Goal: Information Seeking & Learning: Learn about a topic

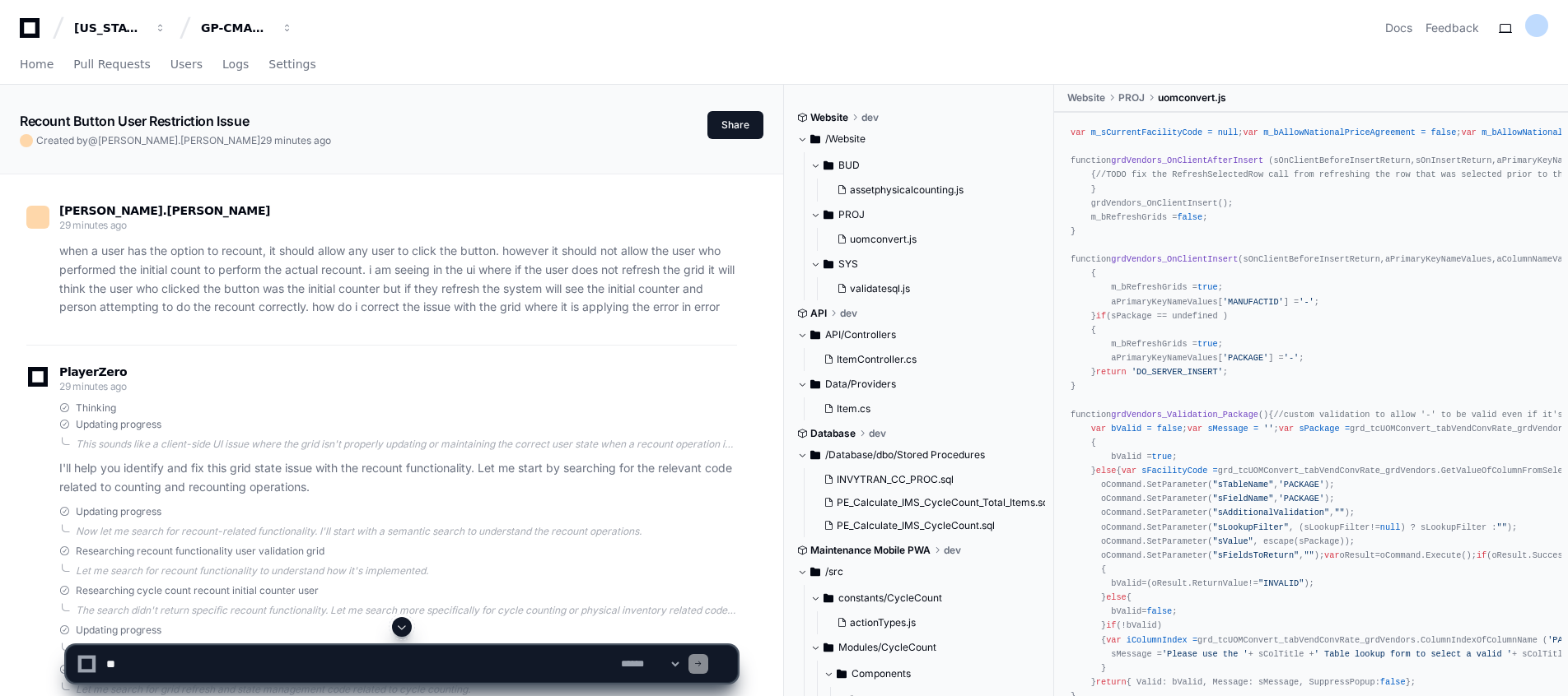
click at [357, 286] on p "when a user has the option to recount, it should allow any user to click the bu…" at bounding box center [398, 279] width 678 height 75
click at [383, 305] on p "when a user has the option to recount, it should allow any user to click the bu…" at bounding box center [398, 279] width 678 height 75
click at [297, 322] on div "sara.dixon 29 minutes ago when a user has the option to recount, it should allo…" at bounding box center [382, 265] width 711 height 160
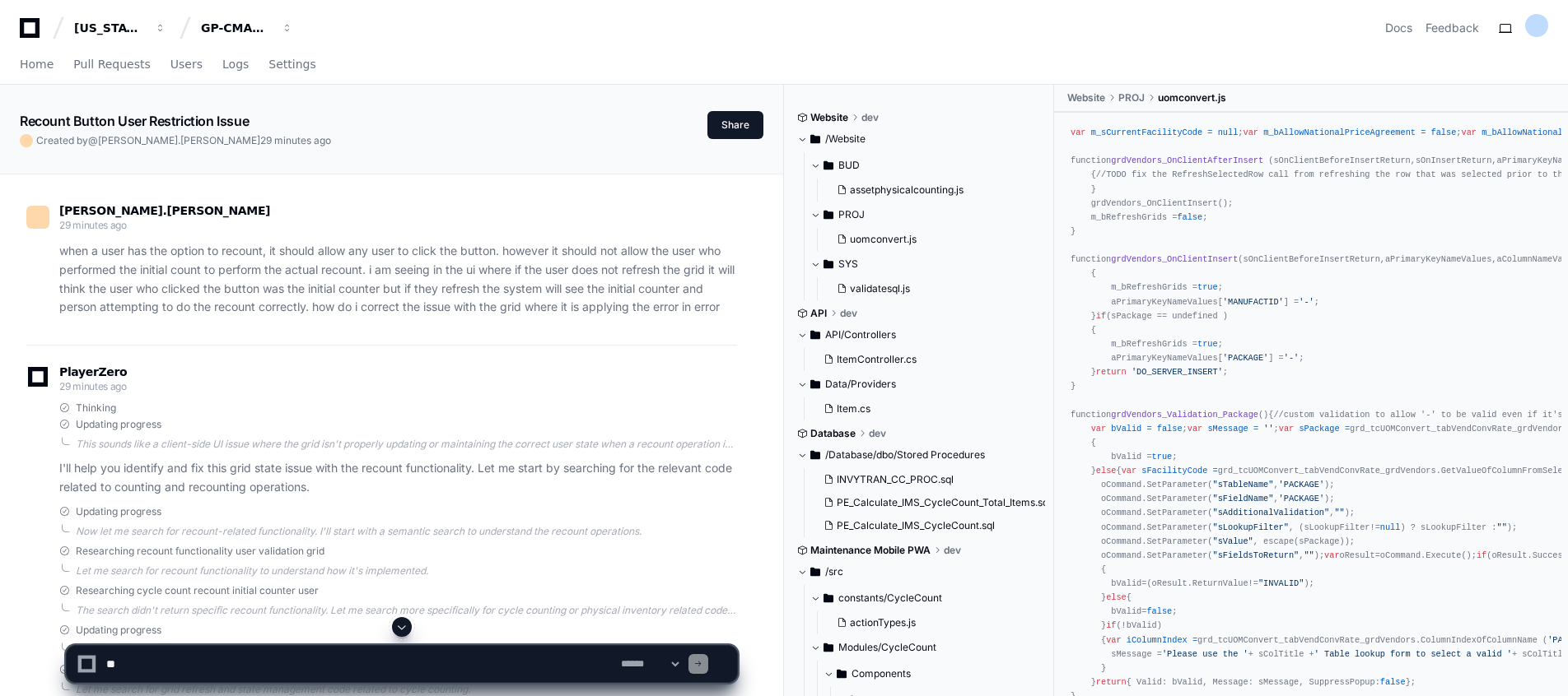
click at [284, 288] on p "when a user has the option to recount, it should allow any user to click the bu…" at bounding box center [398, 279] width 678 height 75
click at [432, 261] on p "when a user has the option to recount, it should allow any user to click the bu…" at bounding box center [398, 279] width 678 height 75
click at [625, 252] on p "when a user has the option to recount, it should allow any user to click the bu…" at bounding box center [398, 279] width 678 height 75
click at [213, 267] on p "when a user has the option to recount, it should allow any user to click the bu…" at bounding box center [398, 279] width 678 height 75
click at [362, 270] on p "when a user has the option to recount, it should allow any user to click the bu…" at bounding box center [398, 279] width 678 height 75
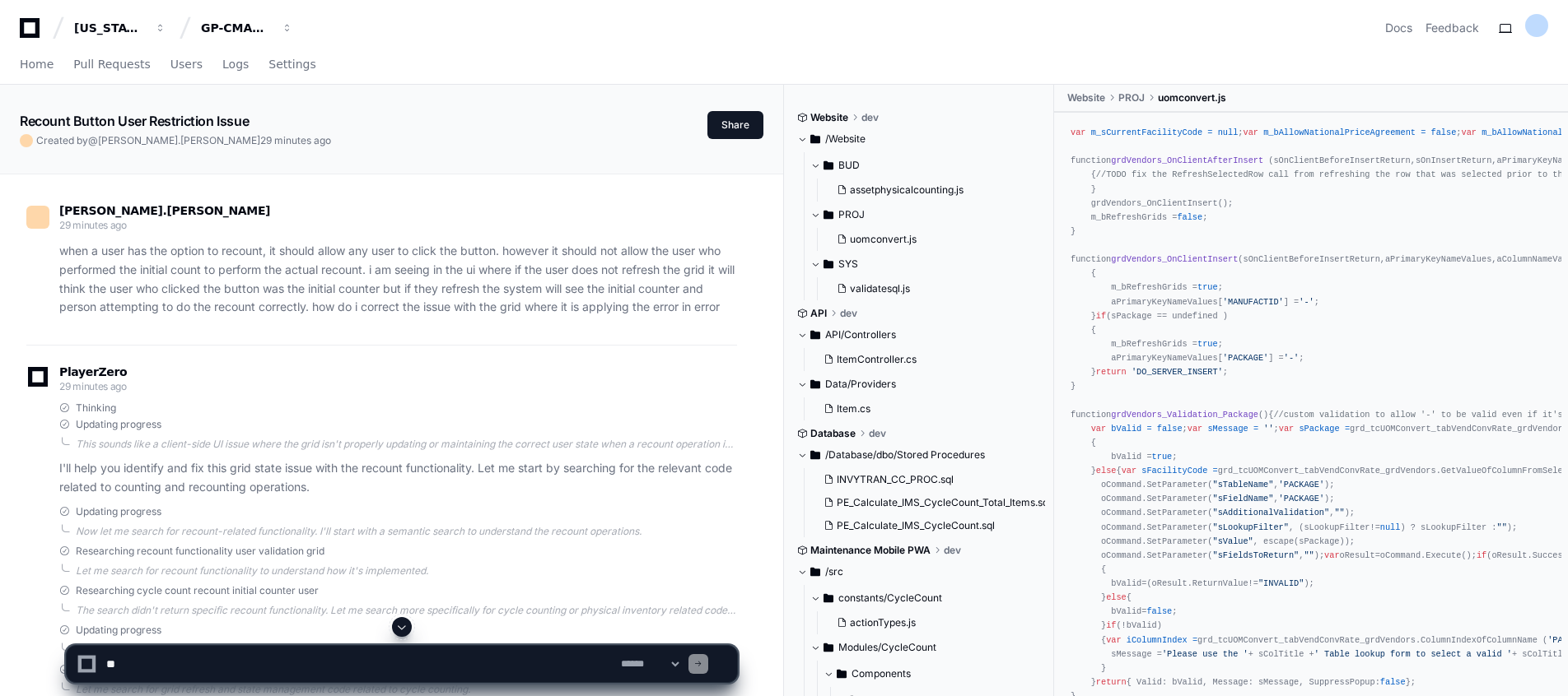
click at [395, 270] on p "when a user has the option to recount, it should allow any user to click the bu…" at bounding box center [398, 279] width 678 height 75
click at [517, 289] on p "when a user has the option to recount, it should allow any user to click the bu…" at bounding box center [398, 279] width 678 height 75
click at [137, 307] on p "when a user has the option to recount, it should allow any user to click the bu…" at bounding box center [398, 279] width 678 height 75
click at [246, 307] on p "when a user has the option to recount, it should allow any user to click the bu…" at bounding box center [398, 279] width 678 height 75
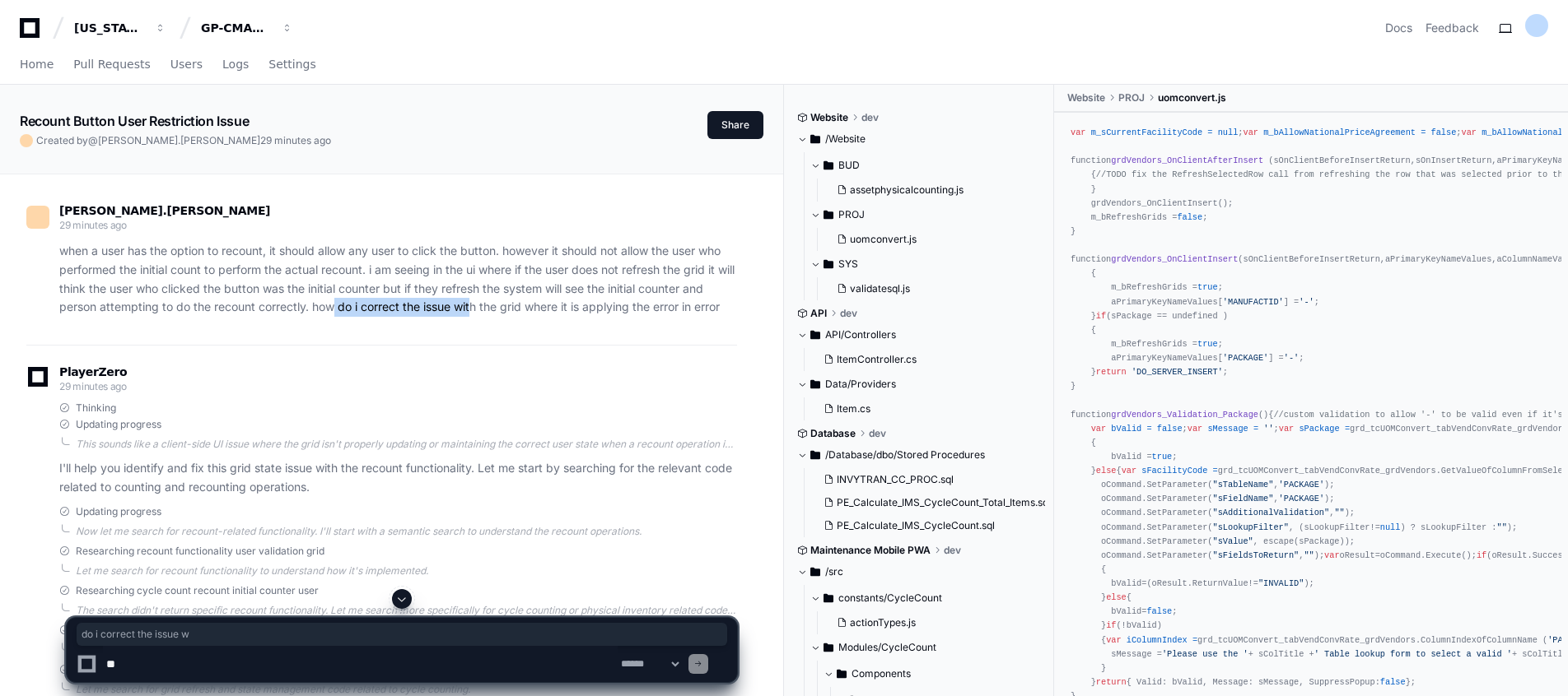
drag, startPoint x: 333, startPoint y: 304, endPoint x: 476, endPoint y: 302, distance: 143.0
click at [476, 302] on p "when a user has the option to recount, it should allow any user to click the bu…" at bounding box center [398, 279] width 678 height 75
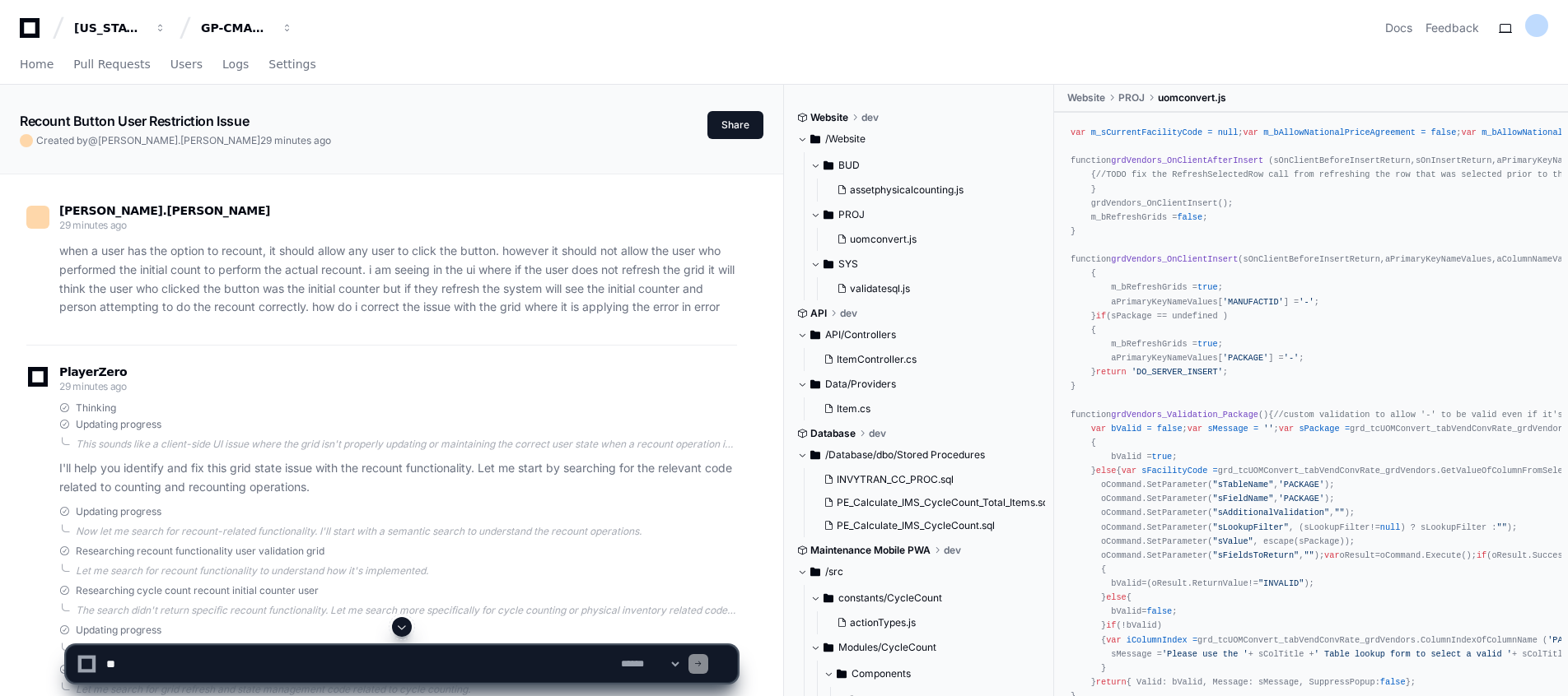
drag, startPoint x: 476, startPoint y: 302, endPoint x: 512, endPoint y: 352, distance: 61.6
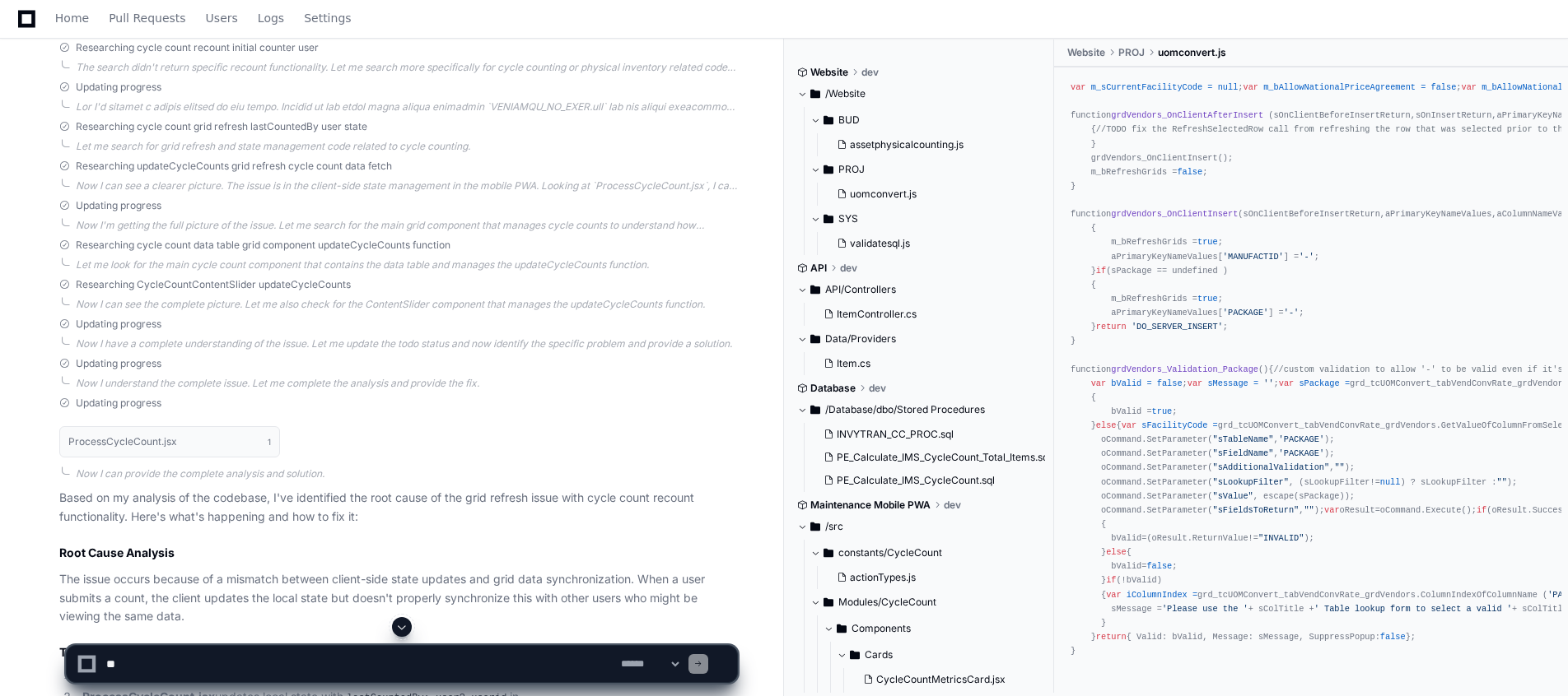
scroll to position [592, 0]
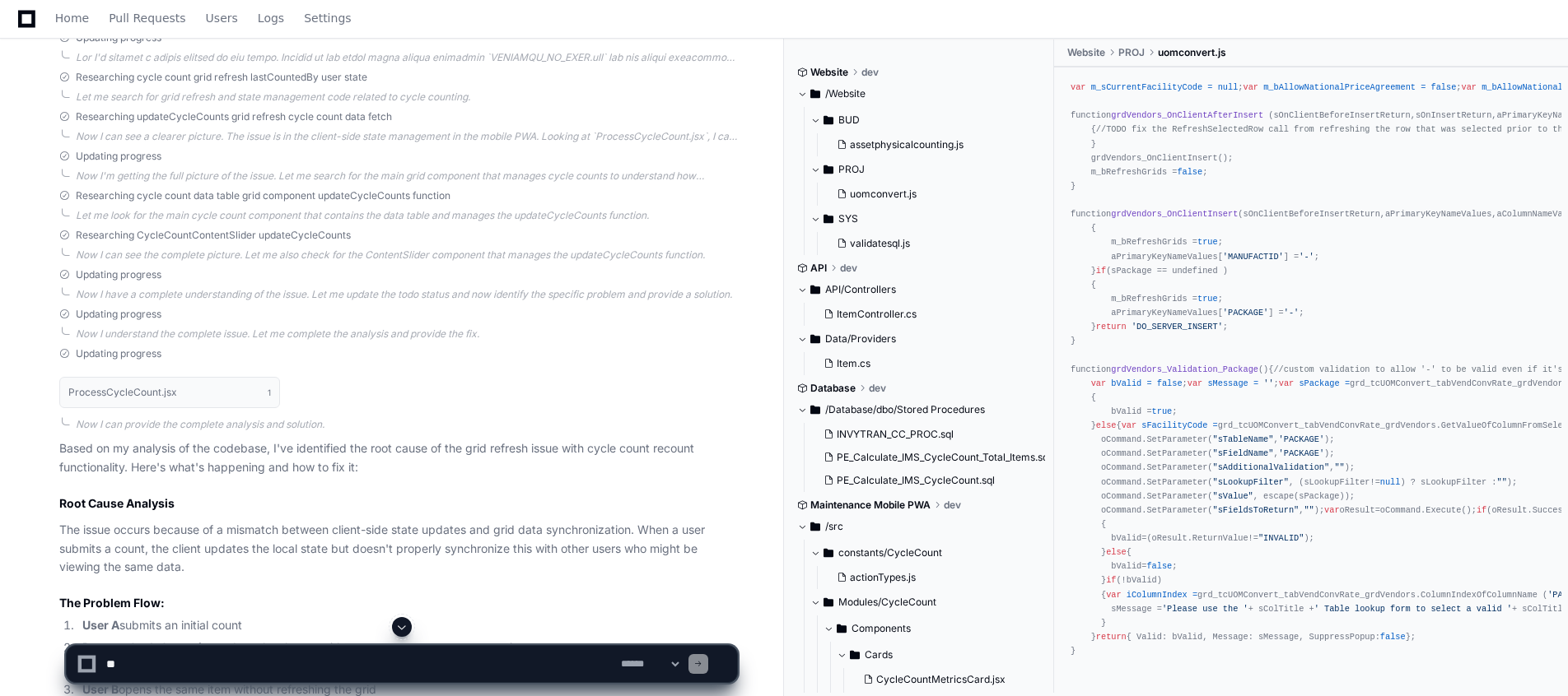
click at [512, 352] on div "Updating progress" at bounding box center [398, 353] width 678 height 14
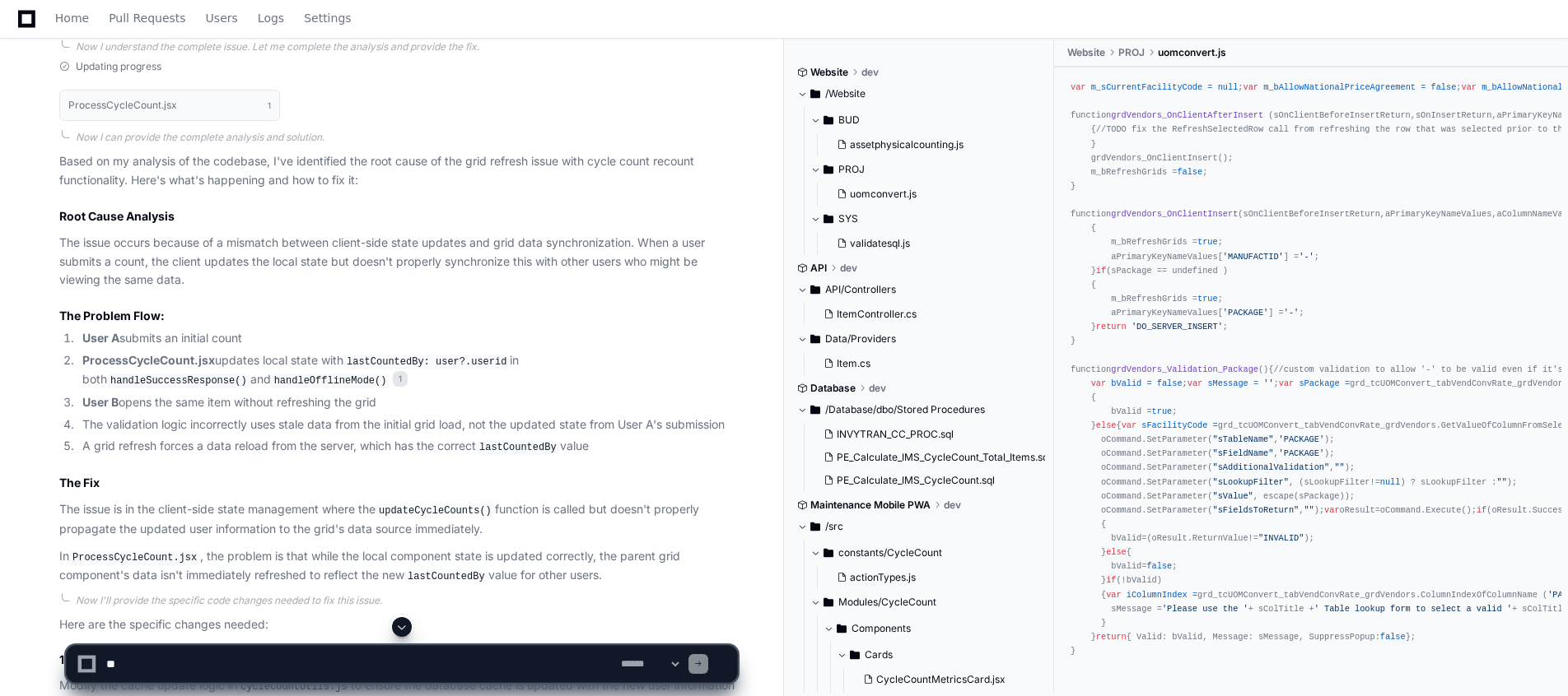
scroll to position [889, 0]
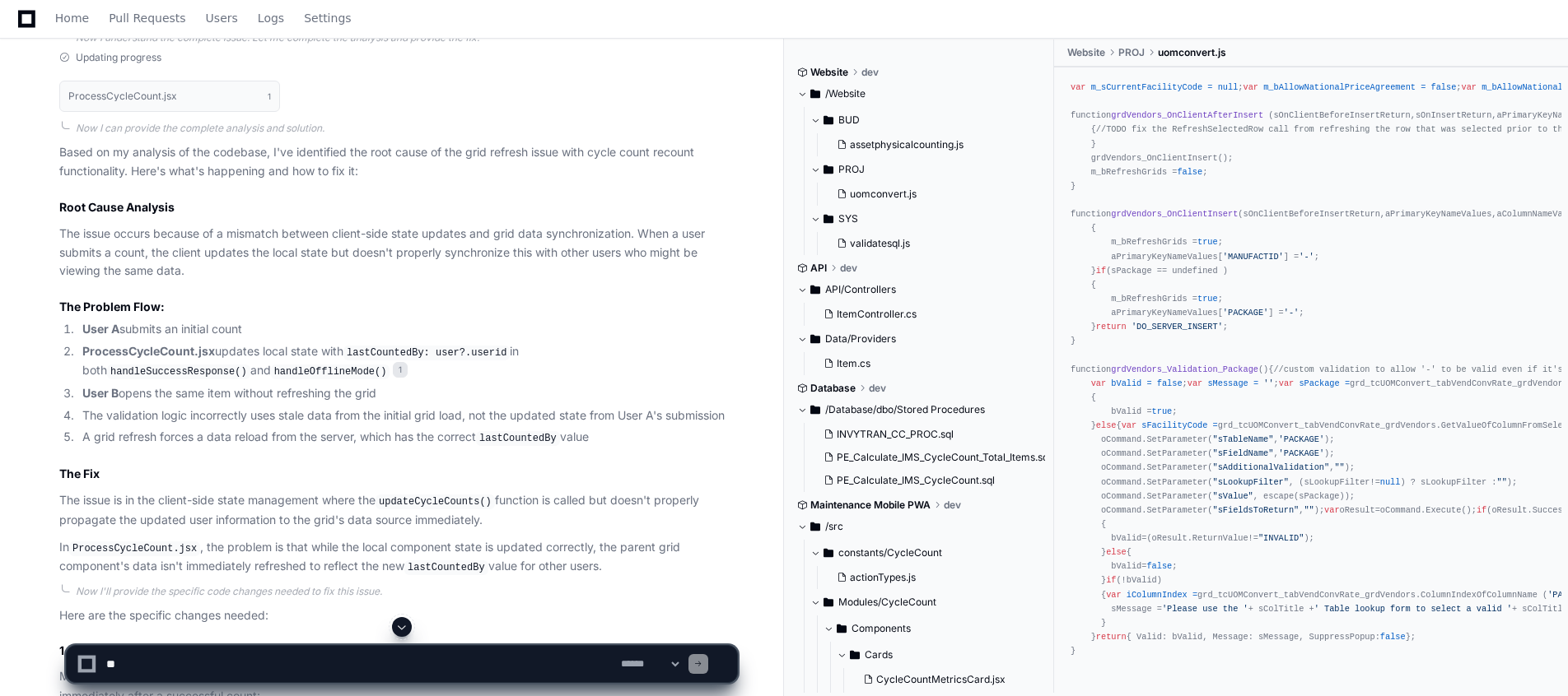
click at [325, 233] on p "The issue occurs because of a mismatch between client-side state updates and gr…" at bounding box center [398, 252] width 678 height 56
click at [475, 234] on p "The issue occurs because of a mismatch between client-side state updates and gr…" at bounding box center [398, 252] width 678 height 56
click at [595, 224] on p "The issue occurs because of a mismatch between client-side state updates and gr…" at bounding box center [398, 252] width 678 height 56
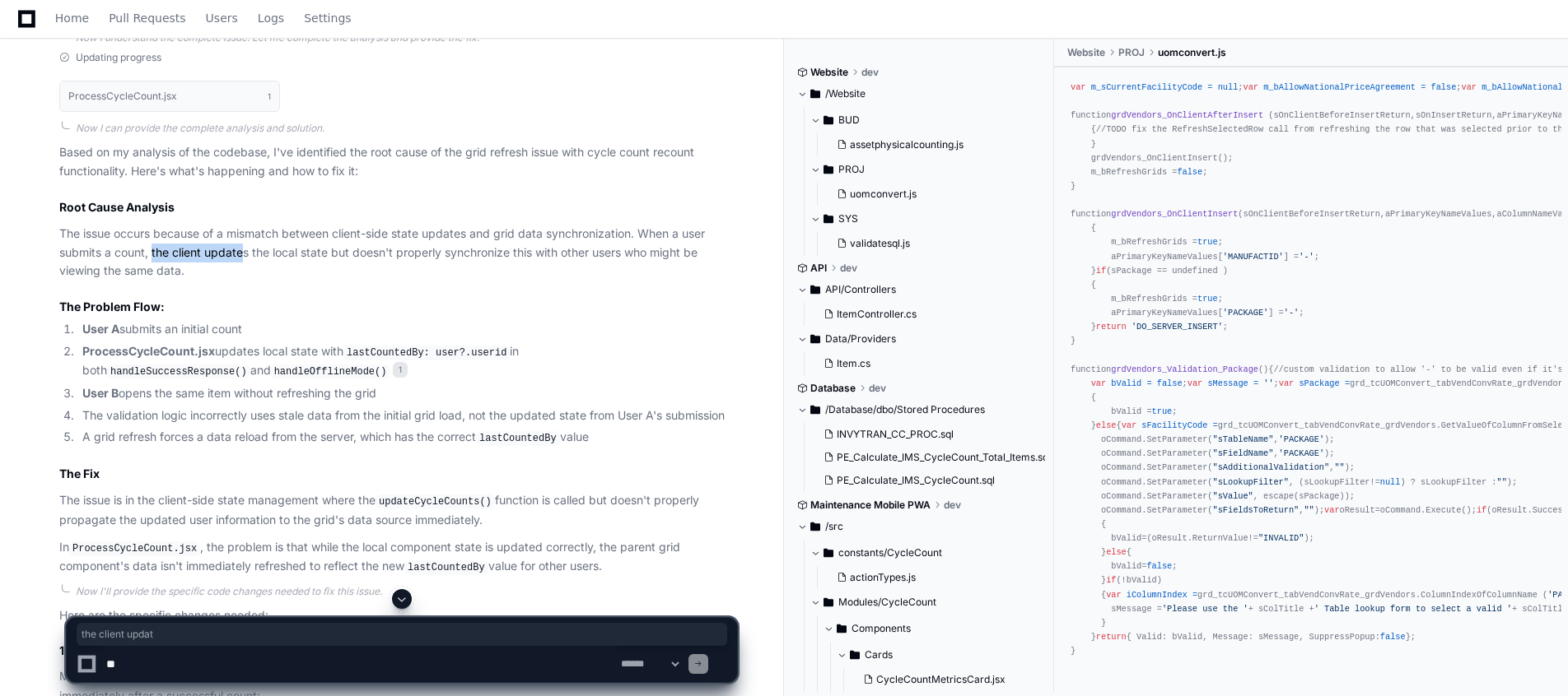
drag, startPoint x: 152, startPoint y: 259, endPoint x: 244, endPoint y: 258, distance: 92.0
click at [244, 258] on p "The issue occurs because of a mismatch between client-side state updates and gr…" at bounding box center [398, 252] width 678 height 56
drag, startPoint x: 244, startPoint y: 258, endPoint x: 354, endPoint y: 277, distance: 111.6
click at [354, 277] on p "The issue occurs because of a mismatch between client-side state updates and gr…" at bounding box center [398, 252] width 678 height 56
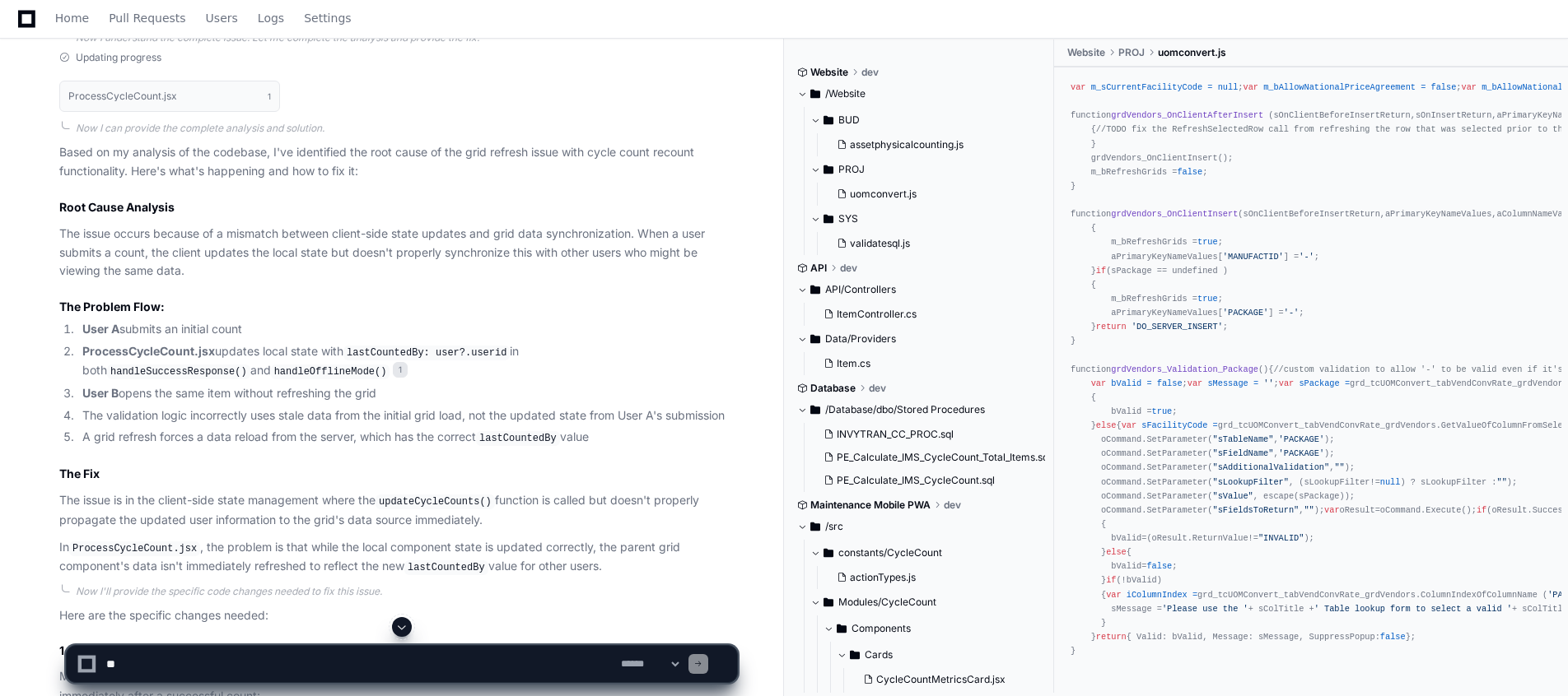
click at [251, 364] on code "handleSuccessResponse()" at bounding box center [179, 371] width 143 height 14
click at [222, 365] on li "ProcessCycleCount.jsx updates local state with lastCountedBy: user?.userid in b…" at bounding box center [407, 362] width 659 height 39
click at [260, 389] on li "User B opens the same item without refreshing the grid" at bounding box center [407, 393] width 659 height 19
click at [402, 401] on li "User B opens the same item without refreshing the grid" at bounding box center [407, 393] width 659 height 19
click at [189, 414] on li "The validation logic incorrectly uses stale data from the initial grid load, no…" at bounding box center [407, 416] width 659 height 19
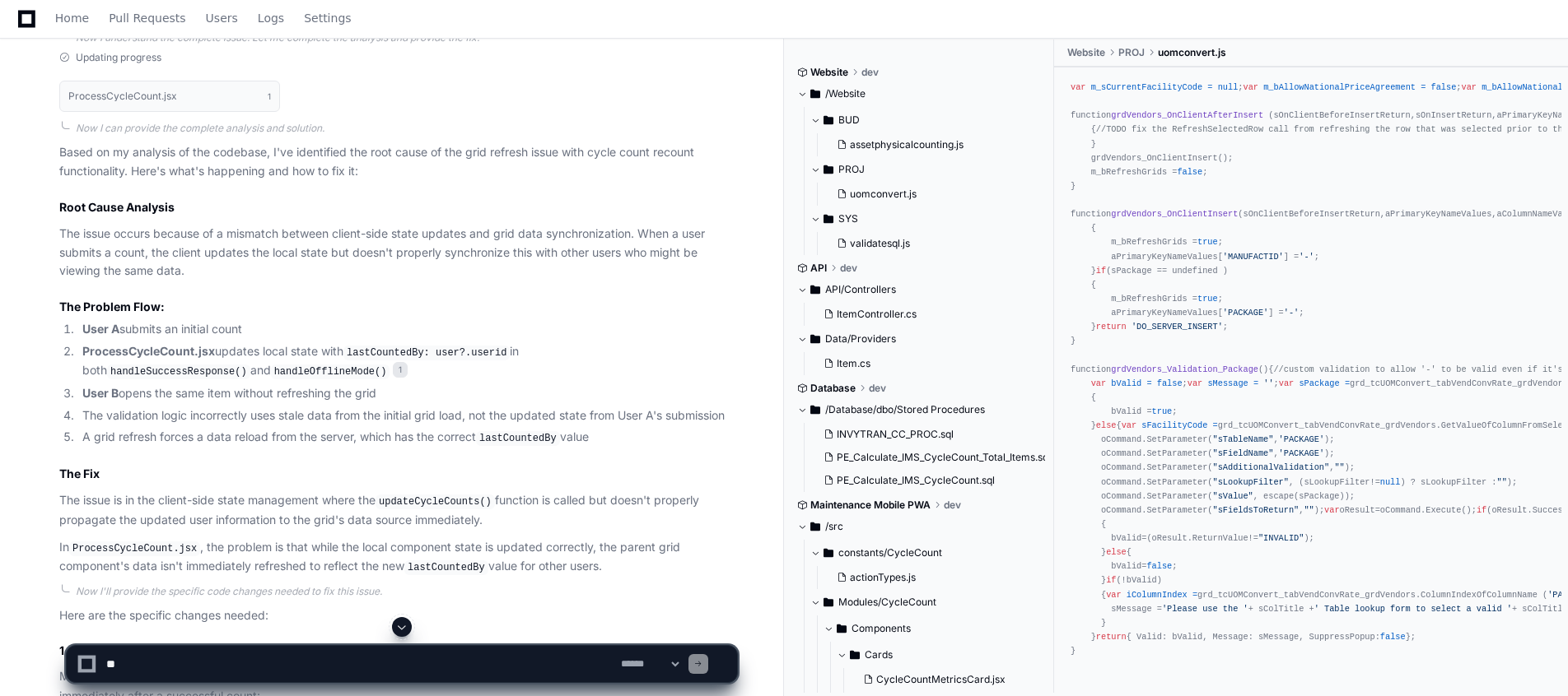
click at [223, 417] on li "The validation logic incorrectly uses stale data from the initial grid load, no…" at bounding box center [407, 416] width 659 height 19
click at [280, 416] on li "The validation logic incorrectly uses stale data from the initial grid load, no…" at bounding box center [407, 416] width 659 height 19
click at [211, 421] on li "The validation logic incorrectly uses stale data from the initial grid load, no…" at bounding box center [407, 416] width 659 height 19
click at [333, 412] on li "The validation logic incorrectly uses stale data from the initial grid load, no…" at bounding box center [407, 416] width 659 height 19
click at [473, 411] on li "The validation logic incorrectly uses stale data from the initial grid load, no…" at bounding box center [407, 416] width 659 height 19
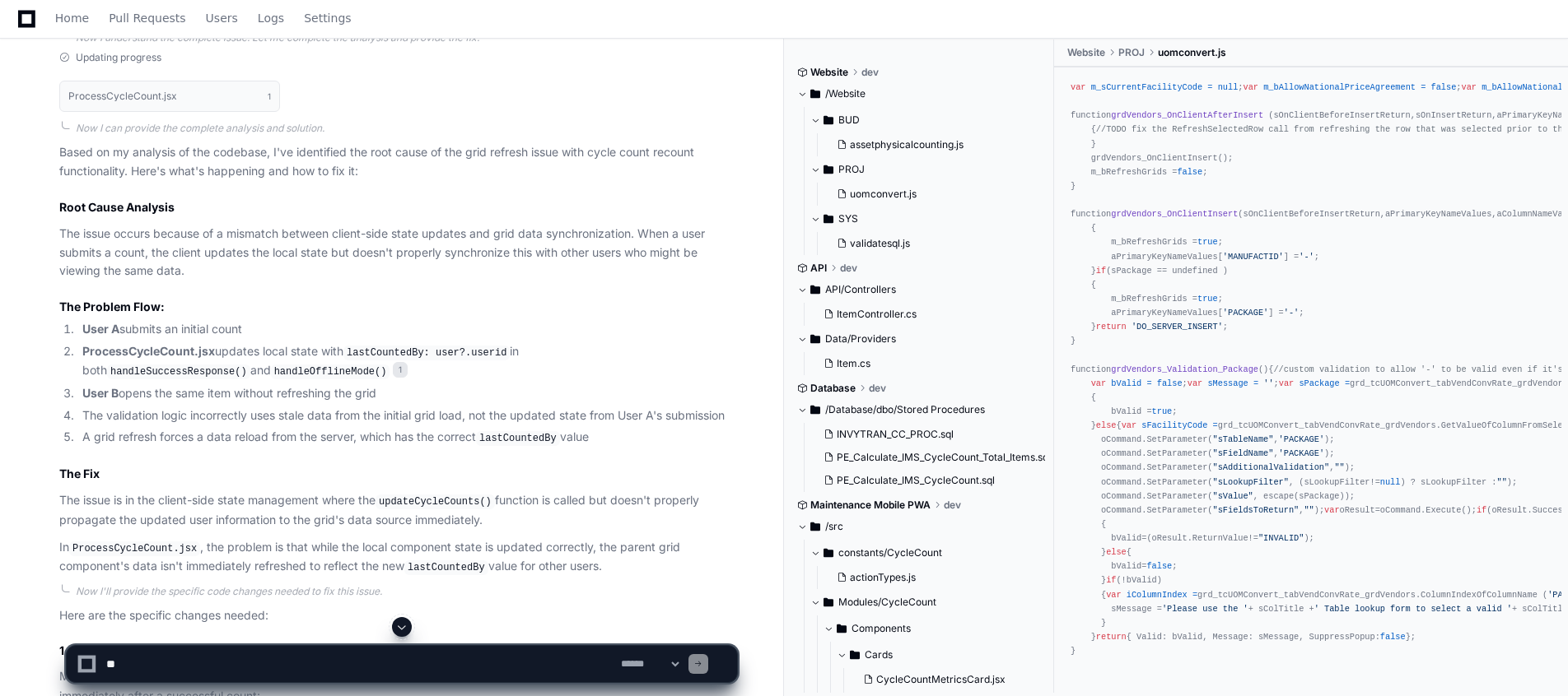
click at [131, 496] on p "The issue is in the client-side state management where the updateCycleCounts() …" at bounding box center [398, 510] width 678 height 38
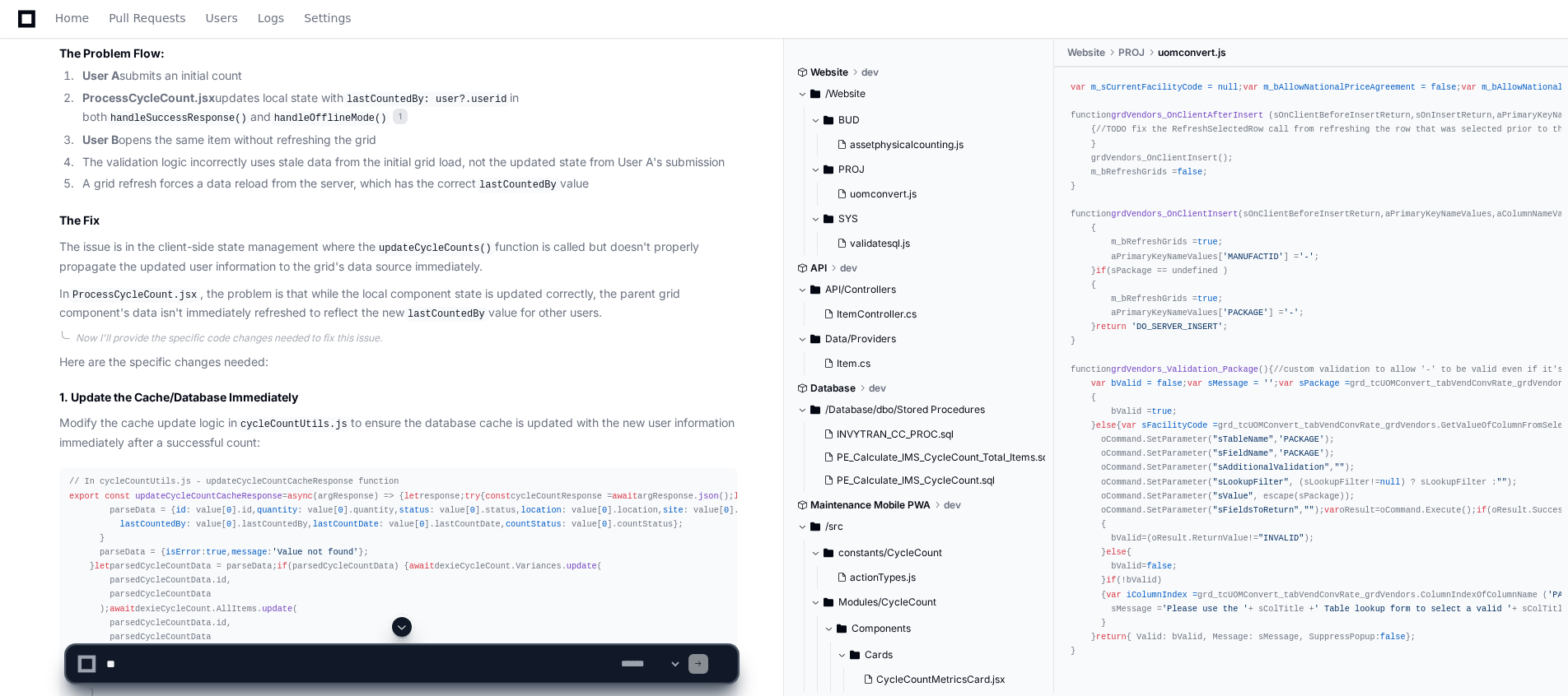
scroll to position [1186, 0]
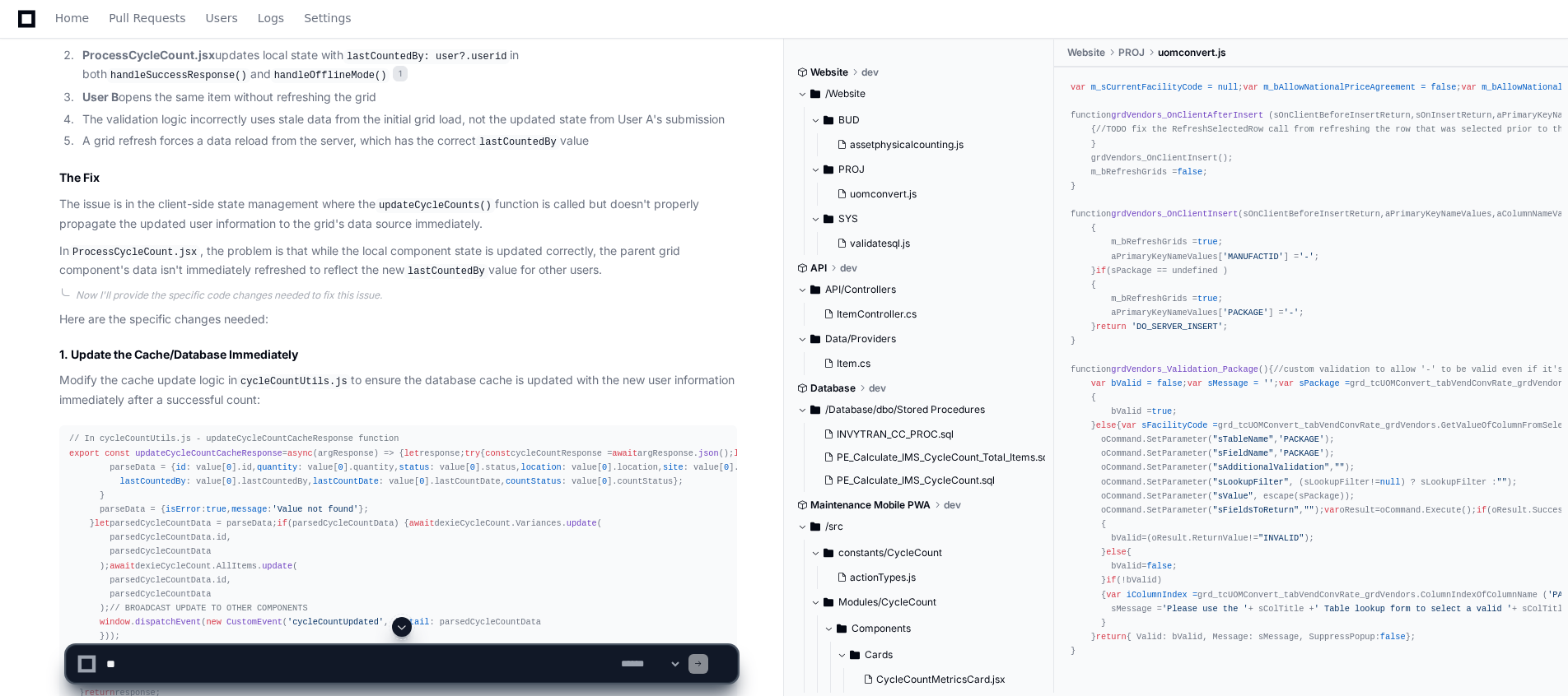
click at [532, 202] on p "The issue is in the client-side state management where the updateCycleCounts() …" at bounding box center [398, 214] width 678 height 38
click at [468, 232] on article "Based on my analysis of the codebase, I've identified the root cause of the gri…" at bounding box center [398, 63] width 678 height 434
click at [227, 251] on p "In ProcessCycleCount.jsx , the problem is that while the local component state …" at bounding box center [398, 261] width 678 height 39
click at [346, 246] on p "In ProcessCycleCount.jsx , the problem is that while the local component state …" at bounding box center [398, 261] width 678 height 39
click at [494, 270] on p "In ProcessCycleCount.jsx , the problem is that while the local component state …" at bounding box center [398, 261] width 678 height 39
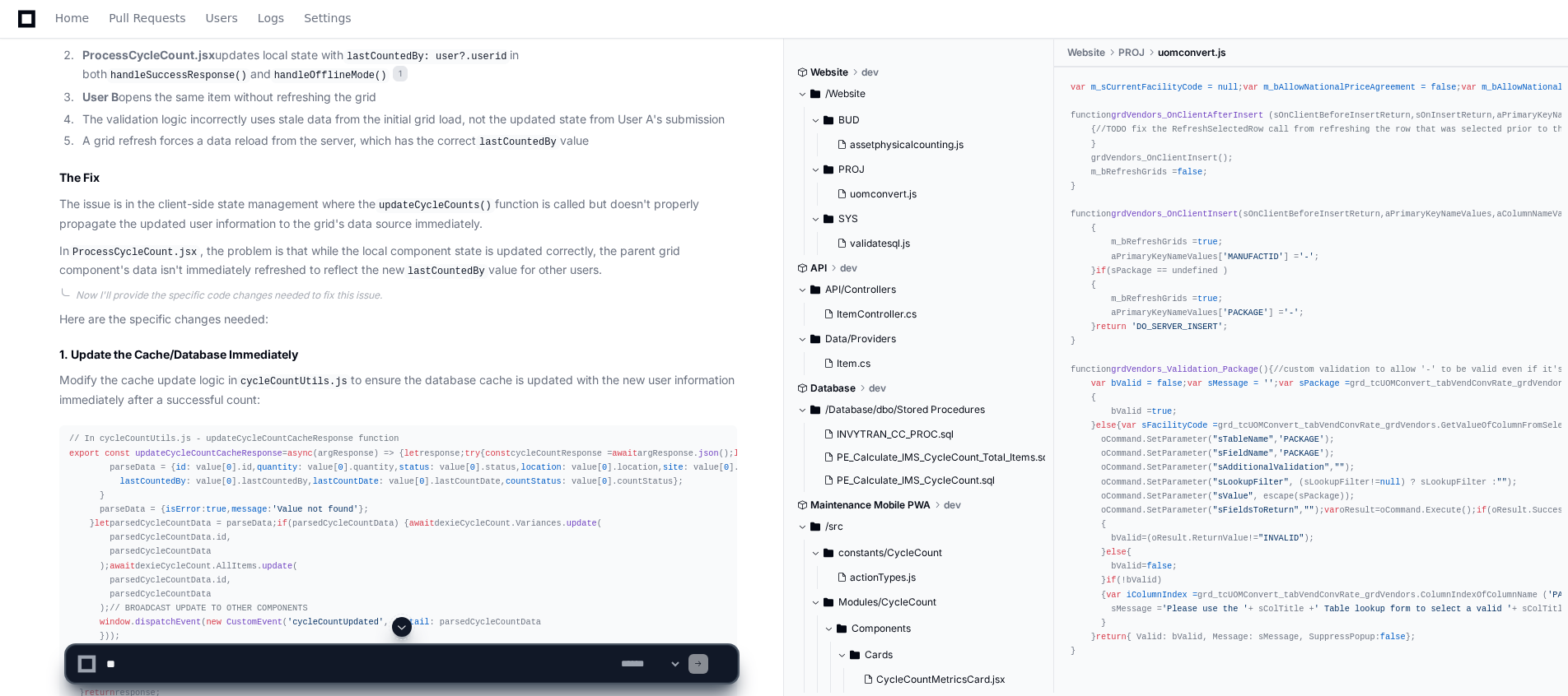
click at [256, 396] on p "Modify the cache update logic in cycleCountUtils.js to ensure the database cach…" at bounding box center [398, 390] width 678 height 38
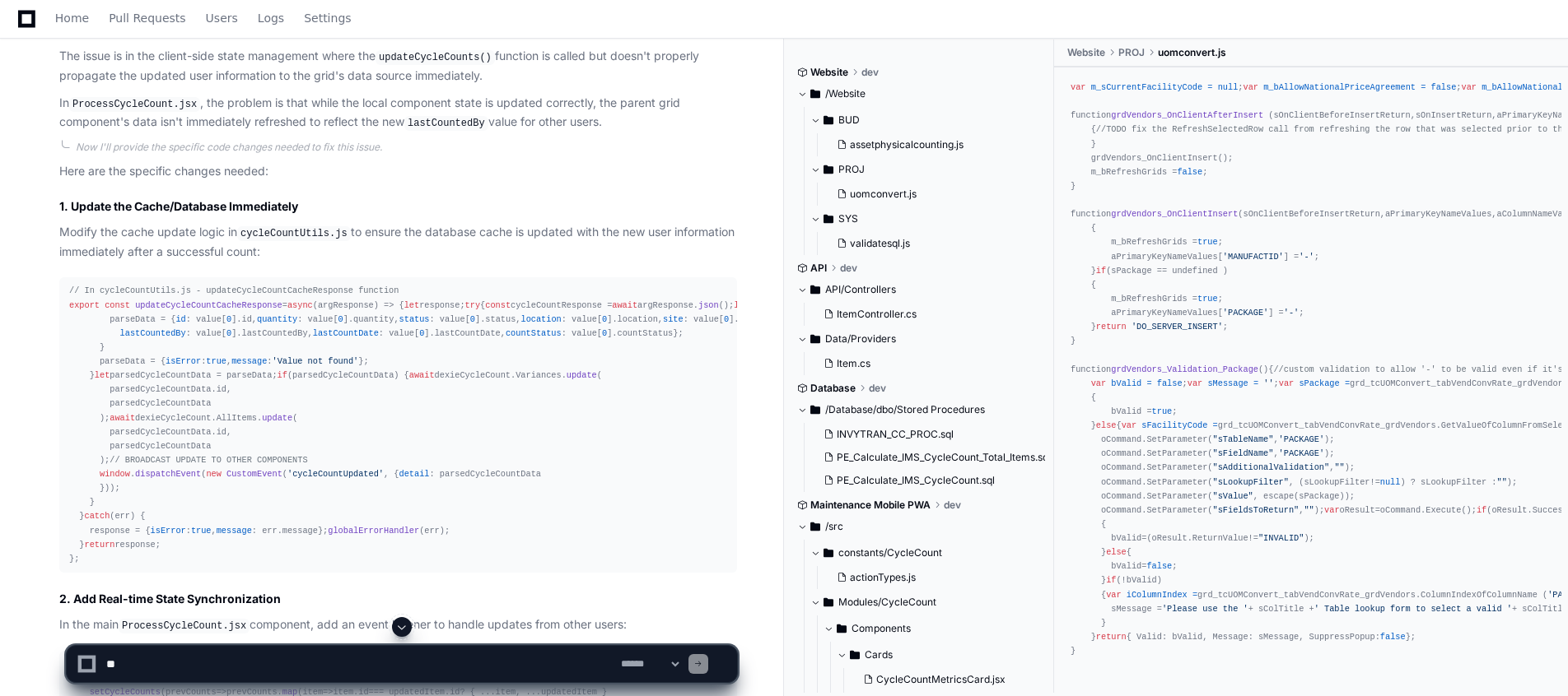
scroll to position [1383, 0]
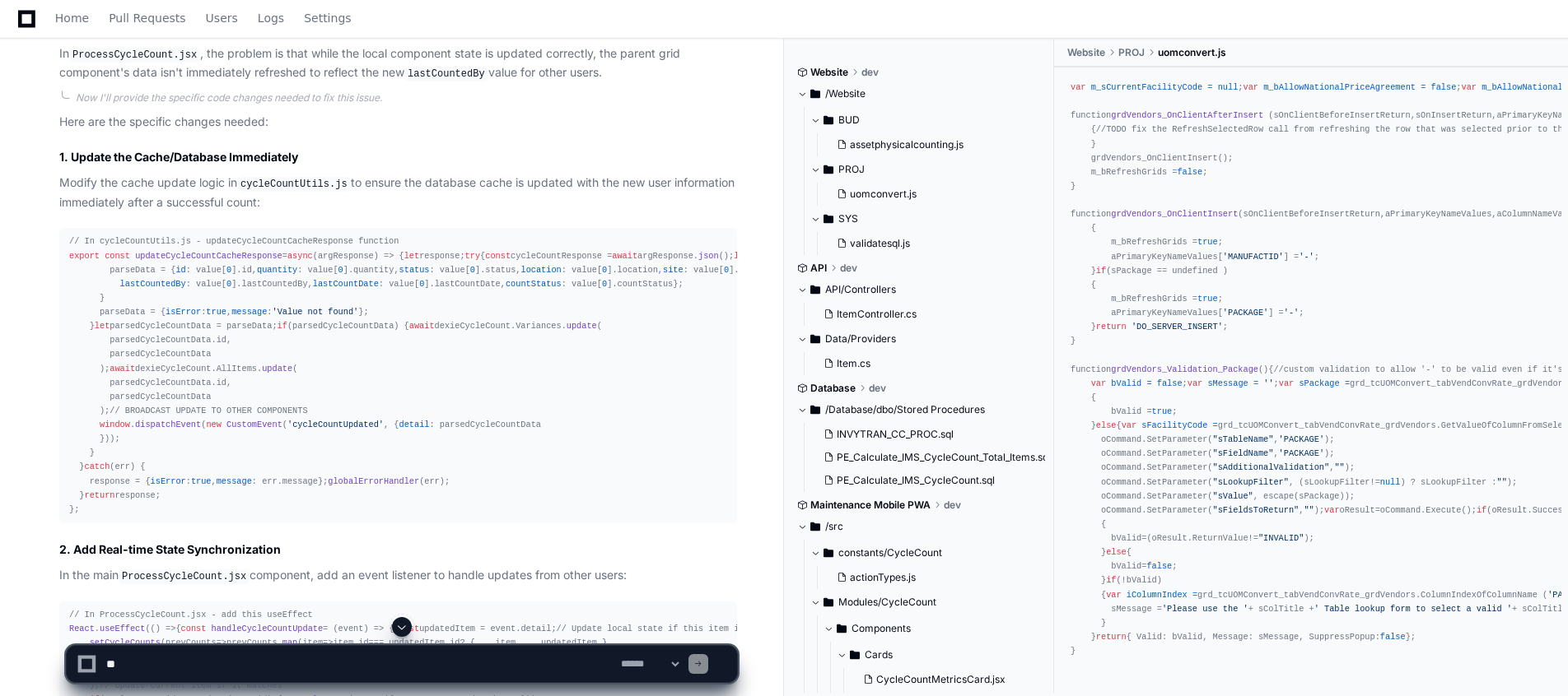
click at [450, 189] on p "Modify the cache update logic in cycleCountUtils.js to ensure the database cach…" at bounding box center [398, 193] width 678 height 38
click at [342, 478] on div "// In cycleCountUtils.js - updateCycleCountCacheResponse function export const …" at bounding box center [399, 375] width 659 height 282
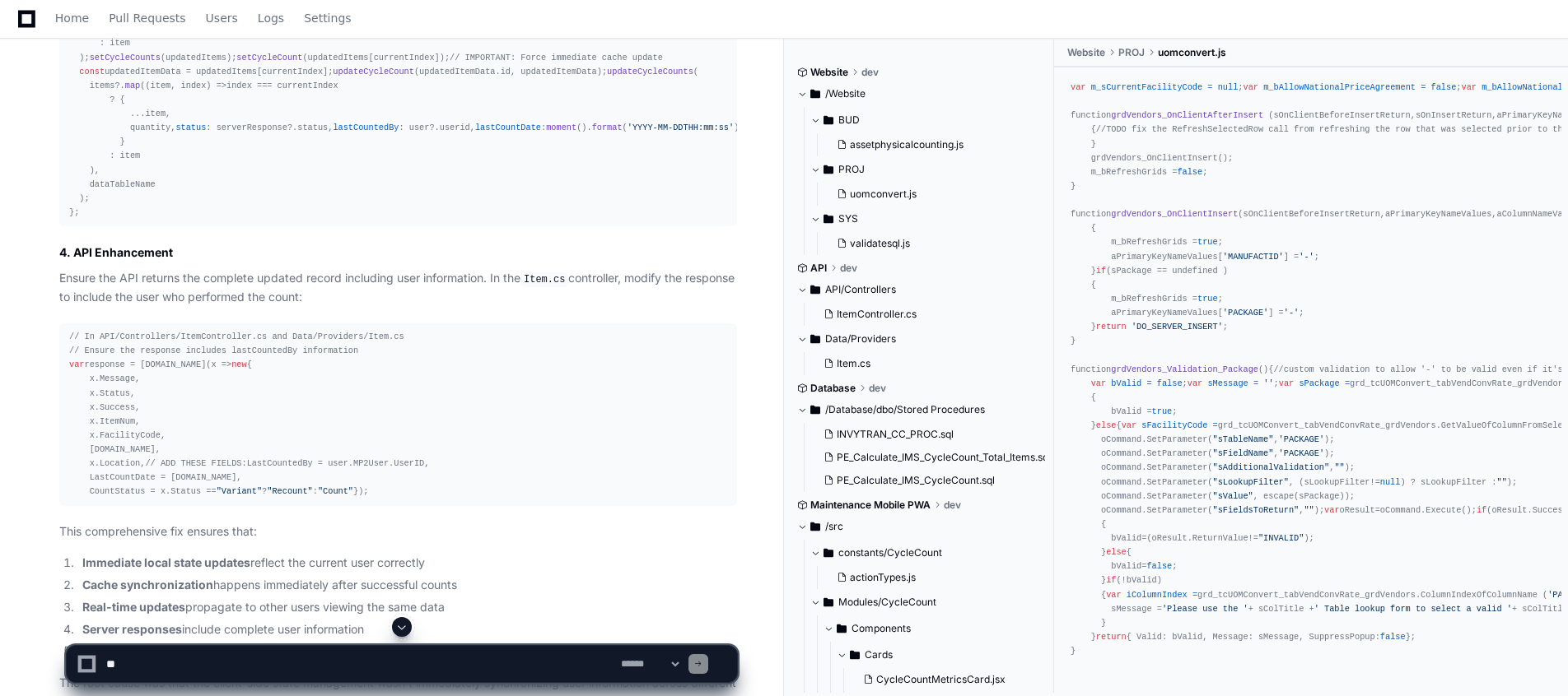
scroll to position [2322, 0]
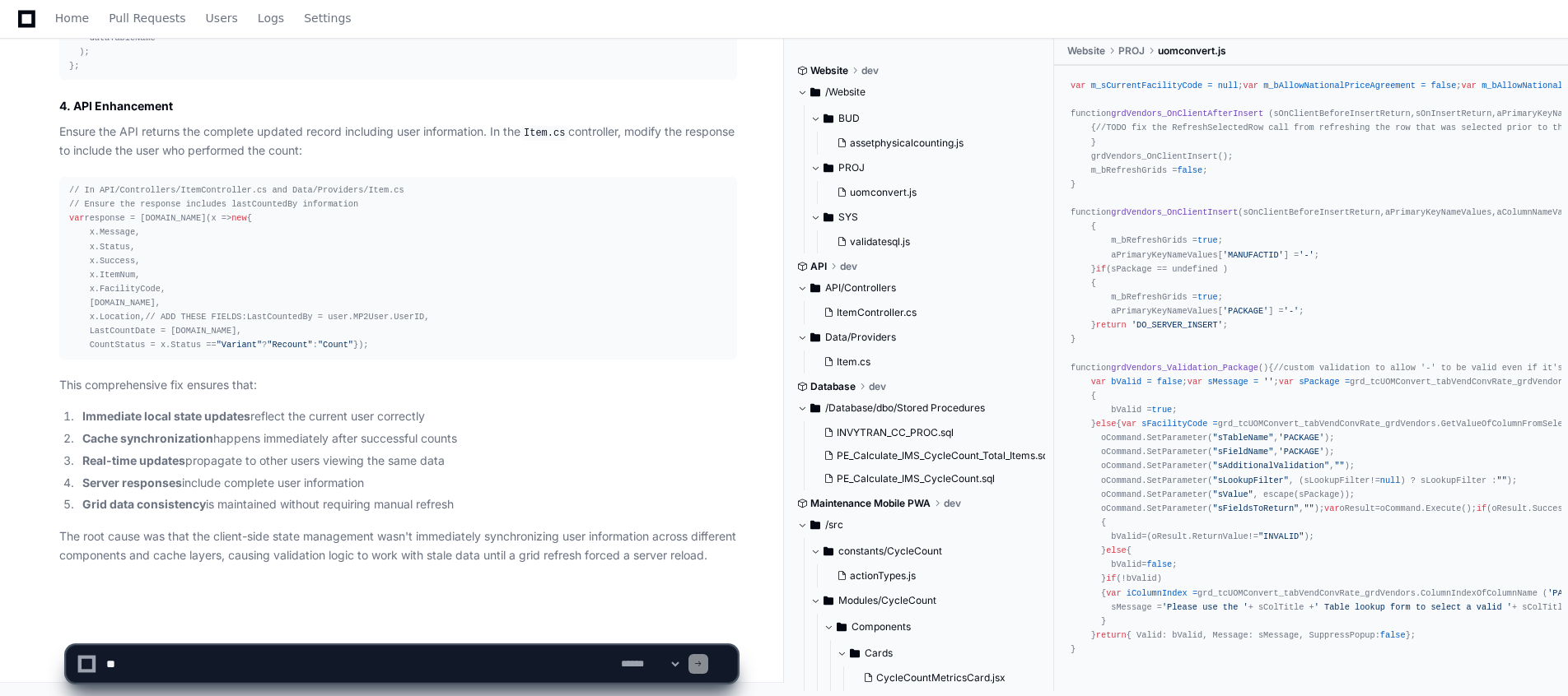
scroll to position [3573, 0]
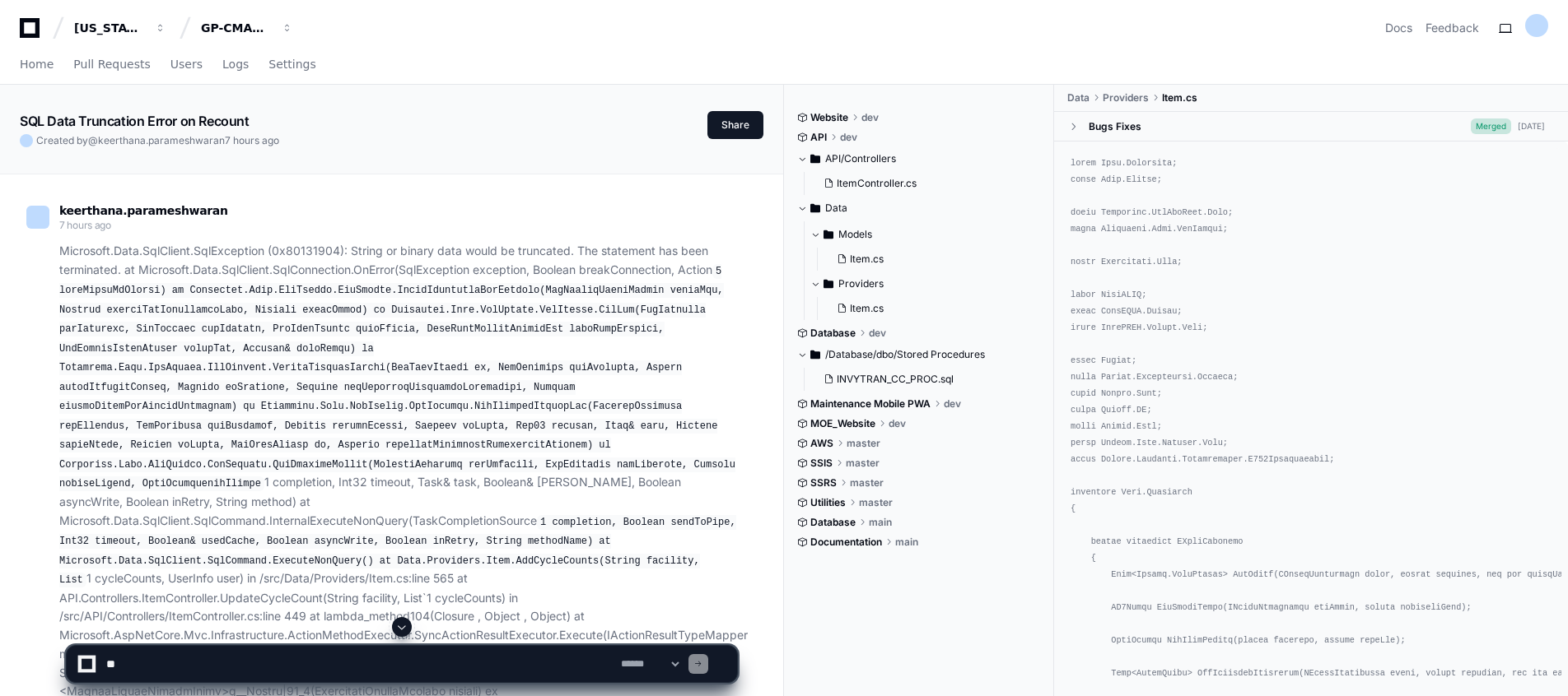
click at [414, 619] on div at bounding box center [401, 627] width 672 height 20
click at [401, 623] on span at bounding box center [401, 627] width 14 height 14
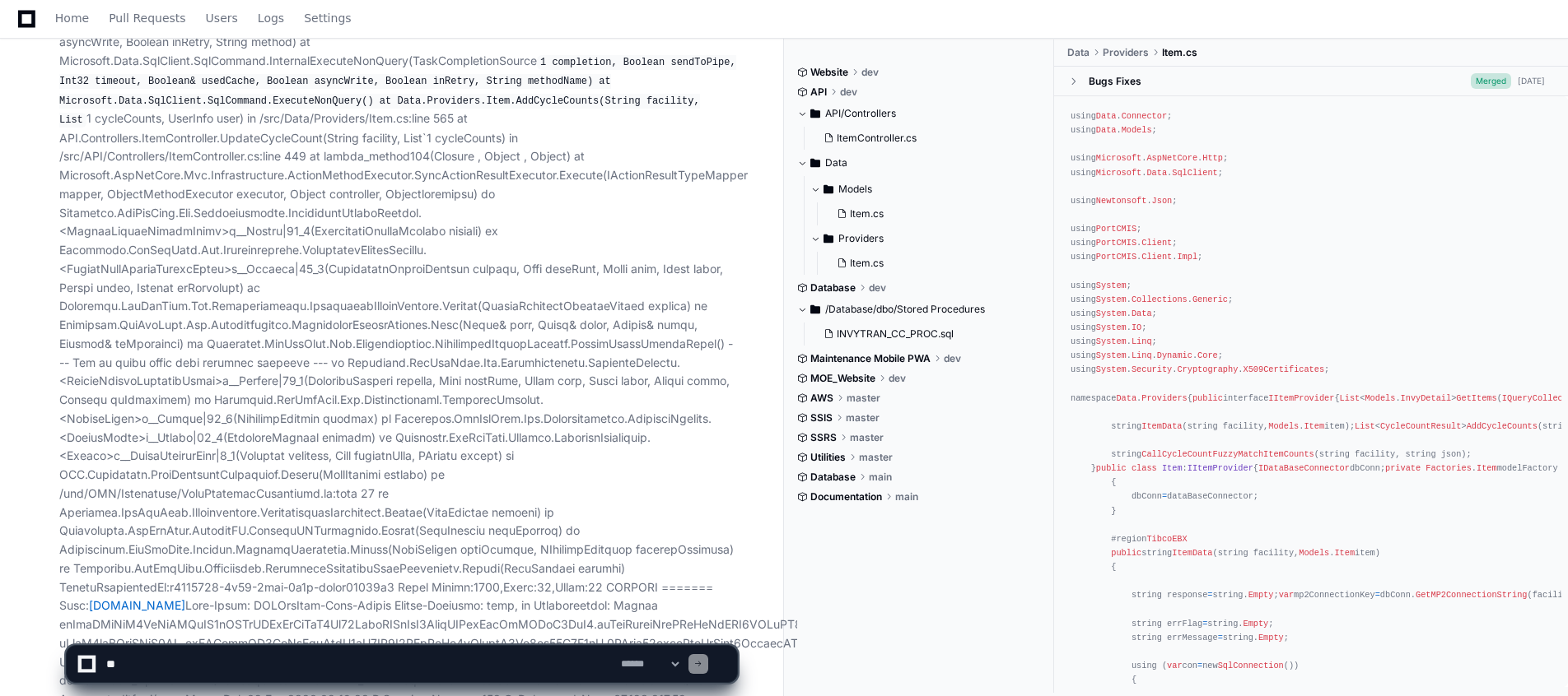
scroll to position [3711, 0]
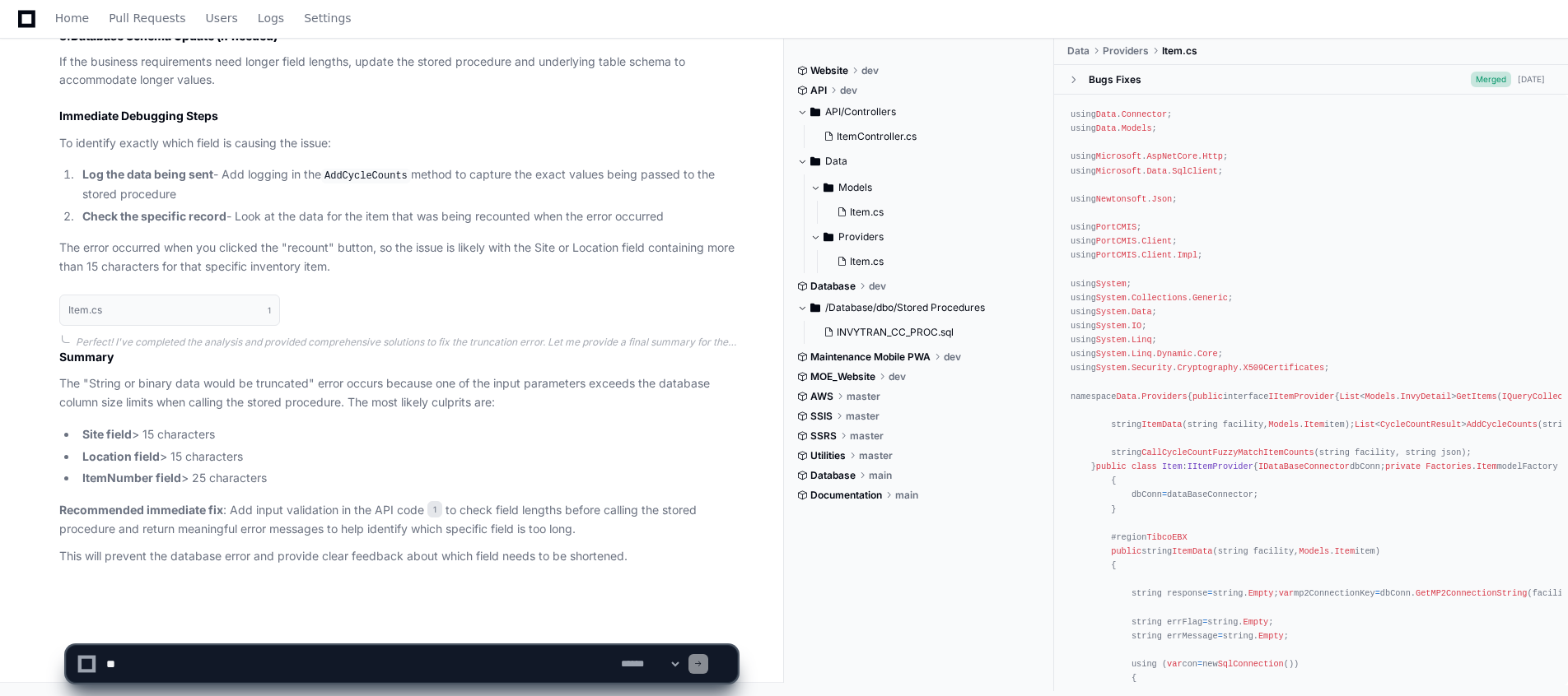
click at [263, 393] on p "The "String or binary data would be truncated" error occurs because one of the …" at bounding box center [398, 393] width 678 height 38
click at [583, 244] on p "The error occurred when you clicked the "recount" button, so the issue is likel…" at bounding box center [398, 258] width 678 height 38
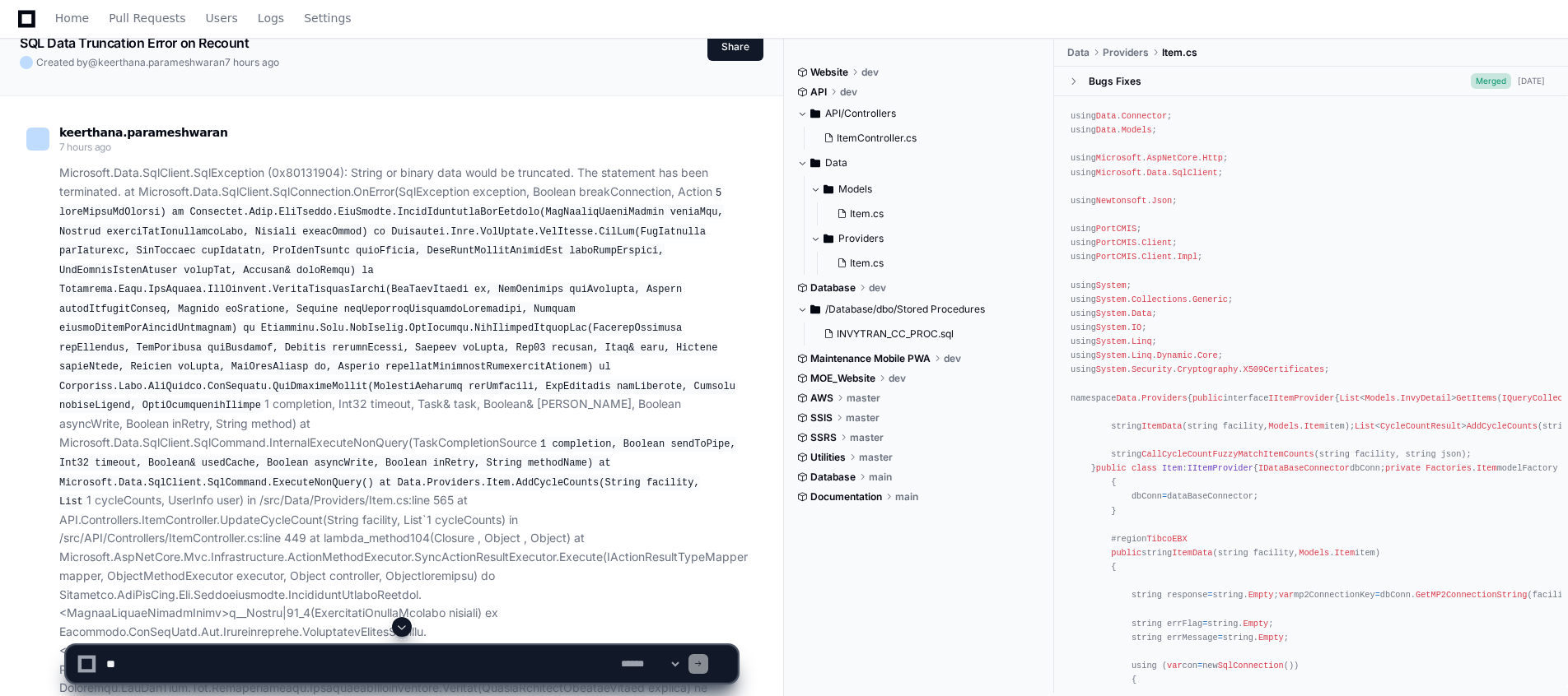
scroll to position [0, 0]
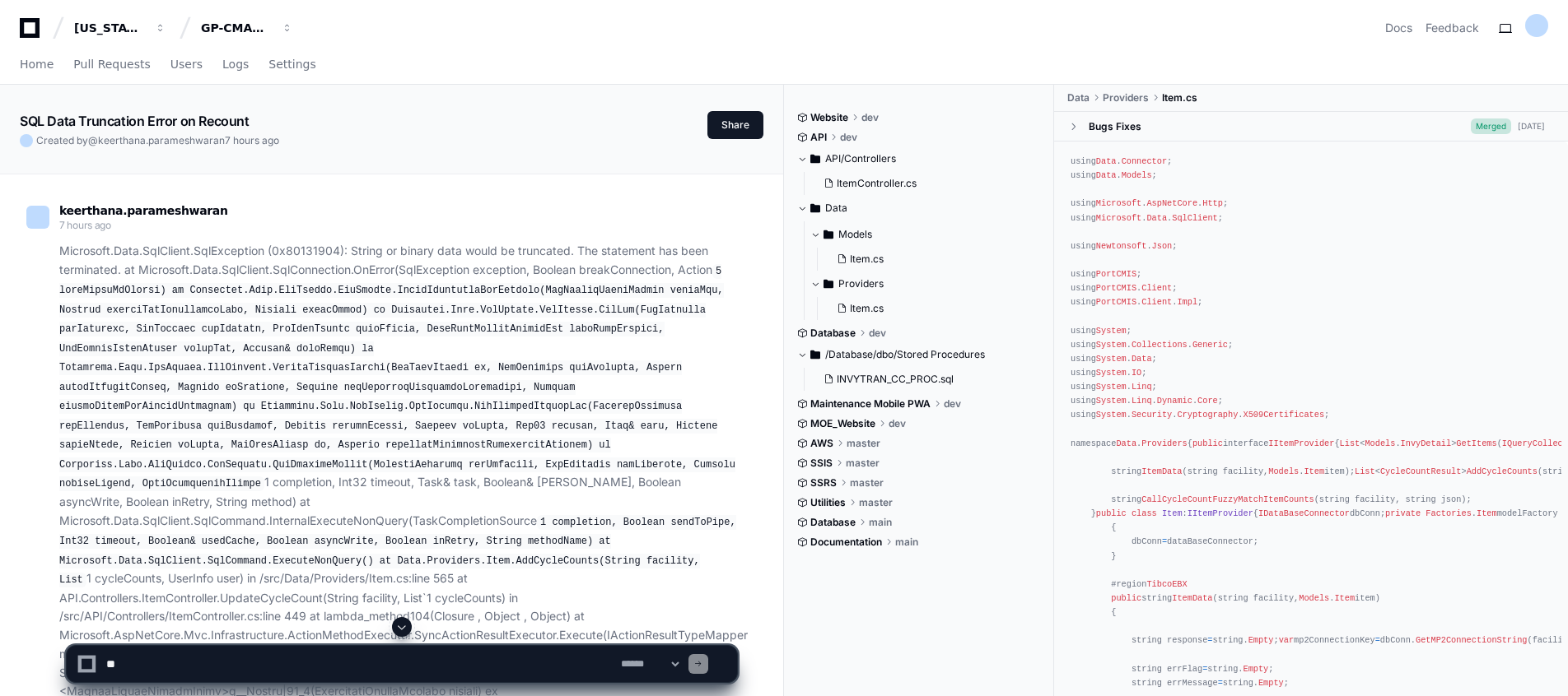
click at [400, 625] on span at bounding box center [401, 627] width 14 height 14
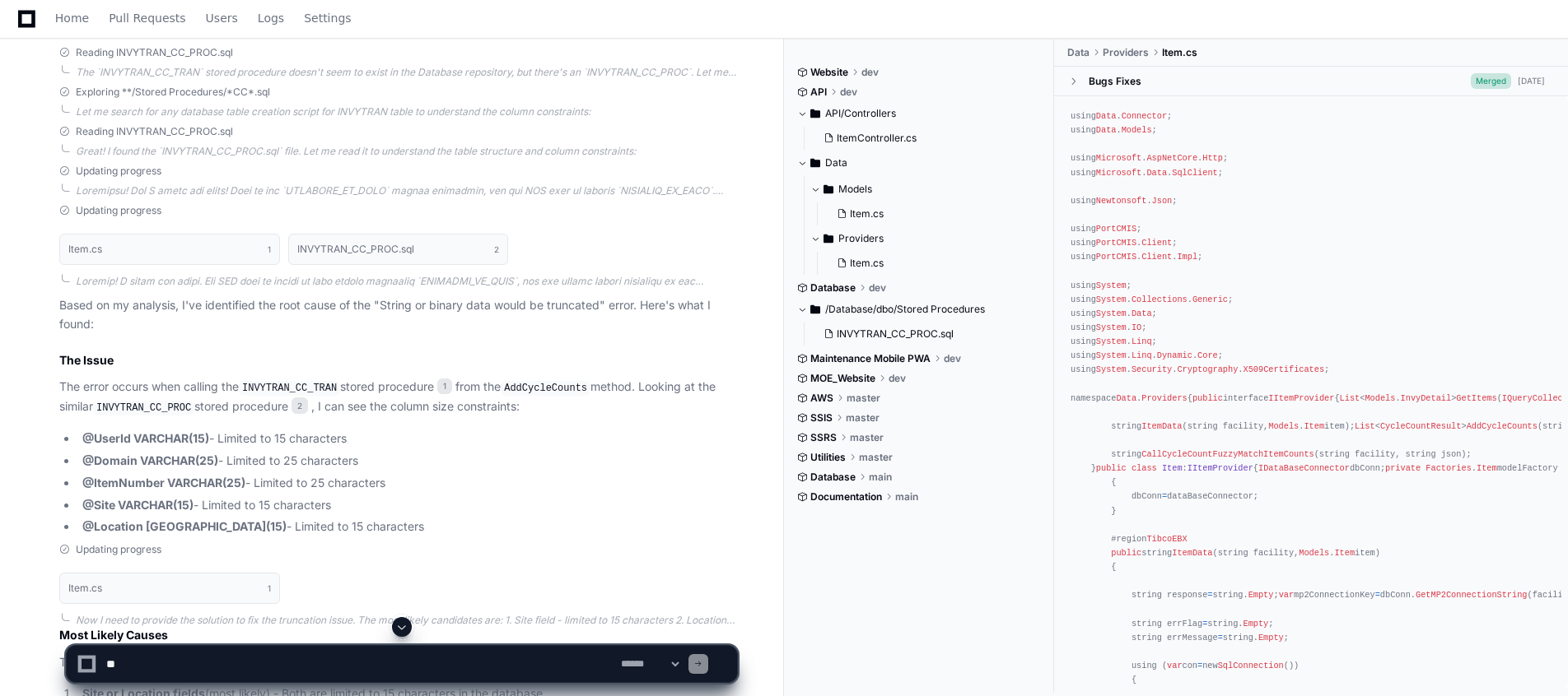
scroll to position [2031, 0]
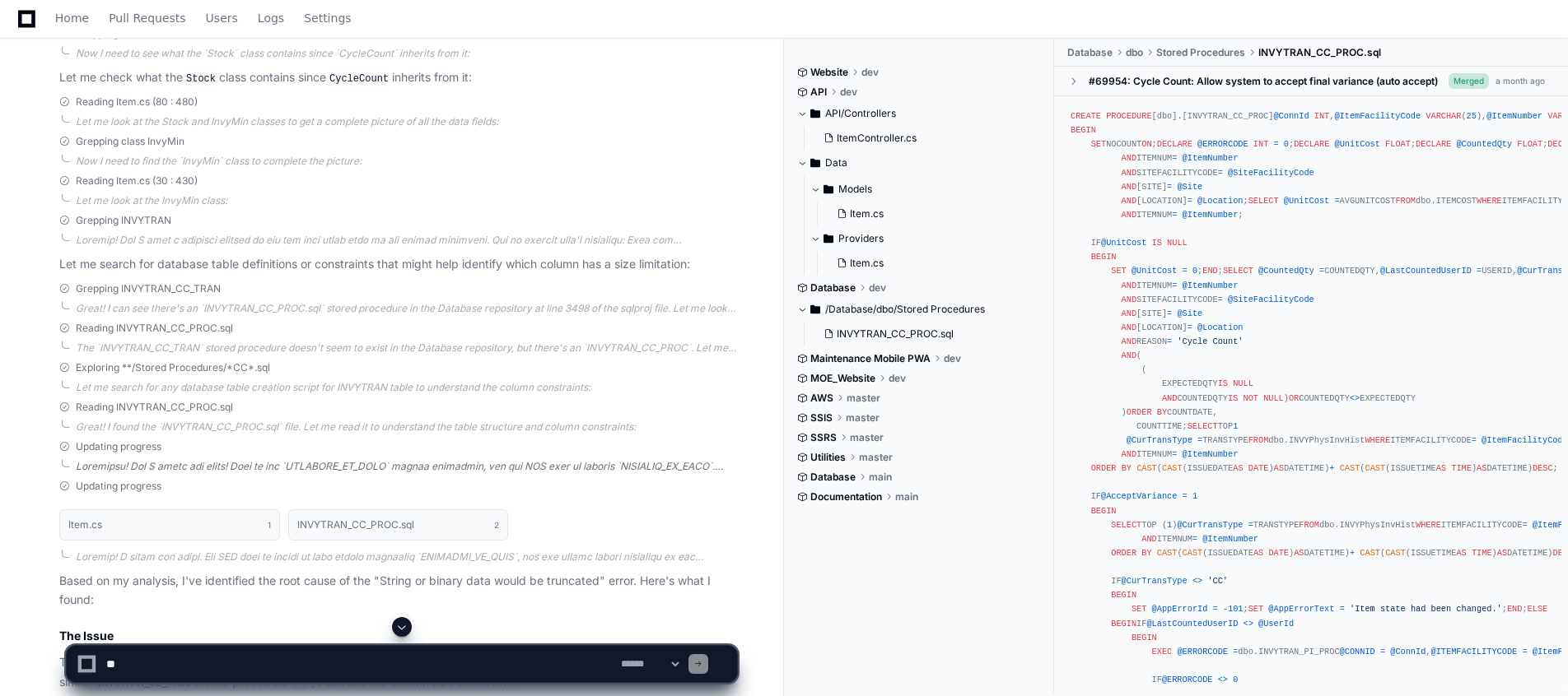
click at [594, 460] on div at bounding box center [406, 466] width 661 height 14
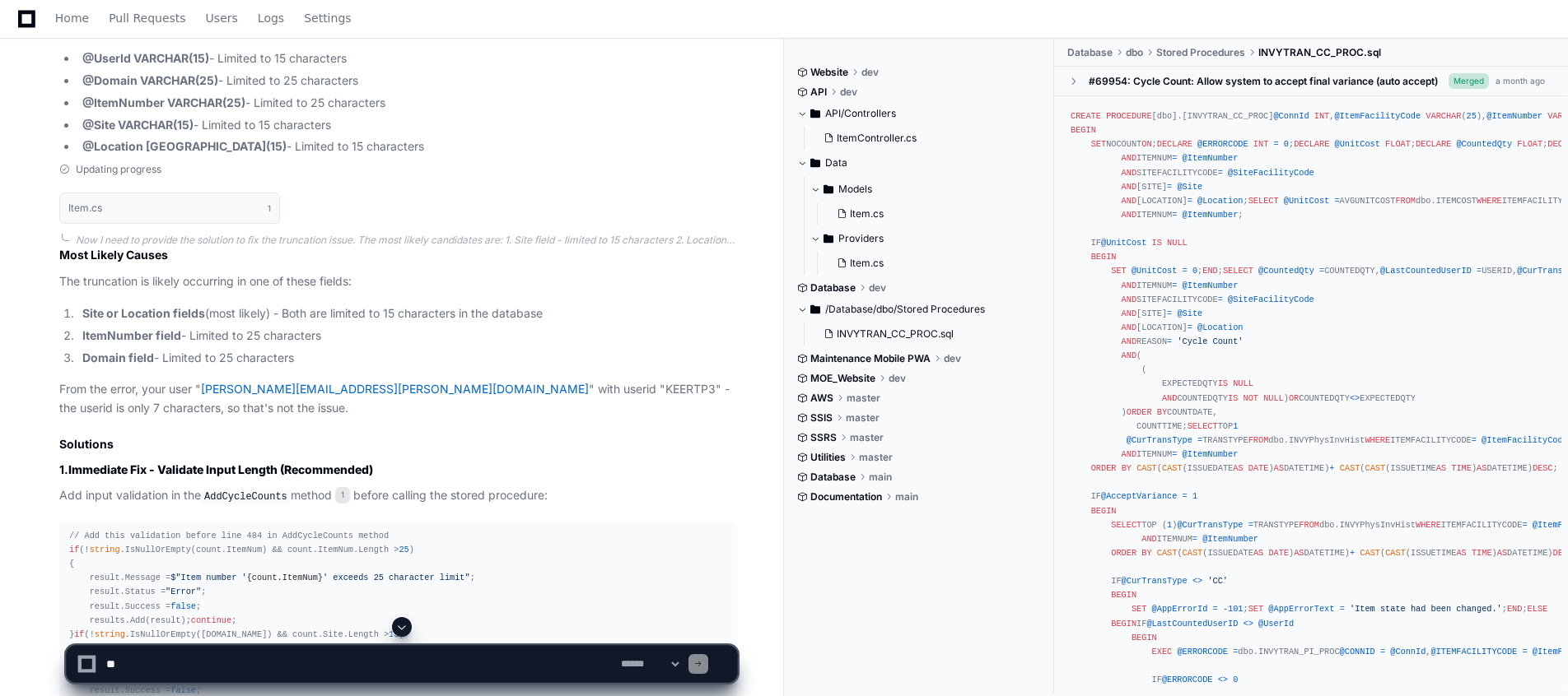
scroll to position [3118, 0]
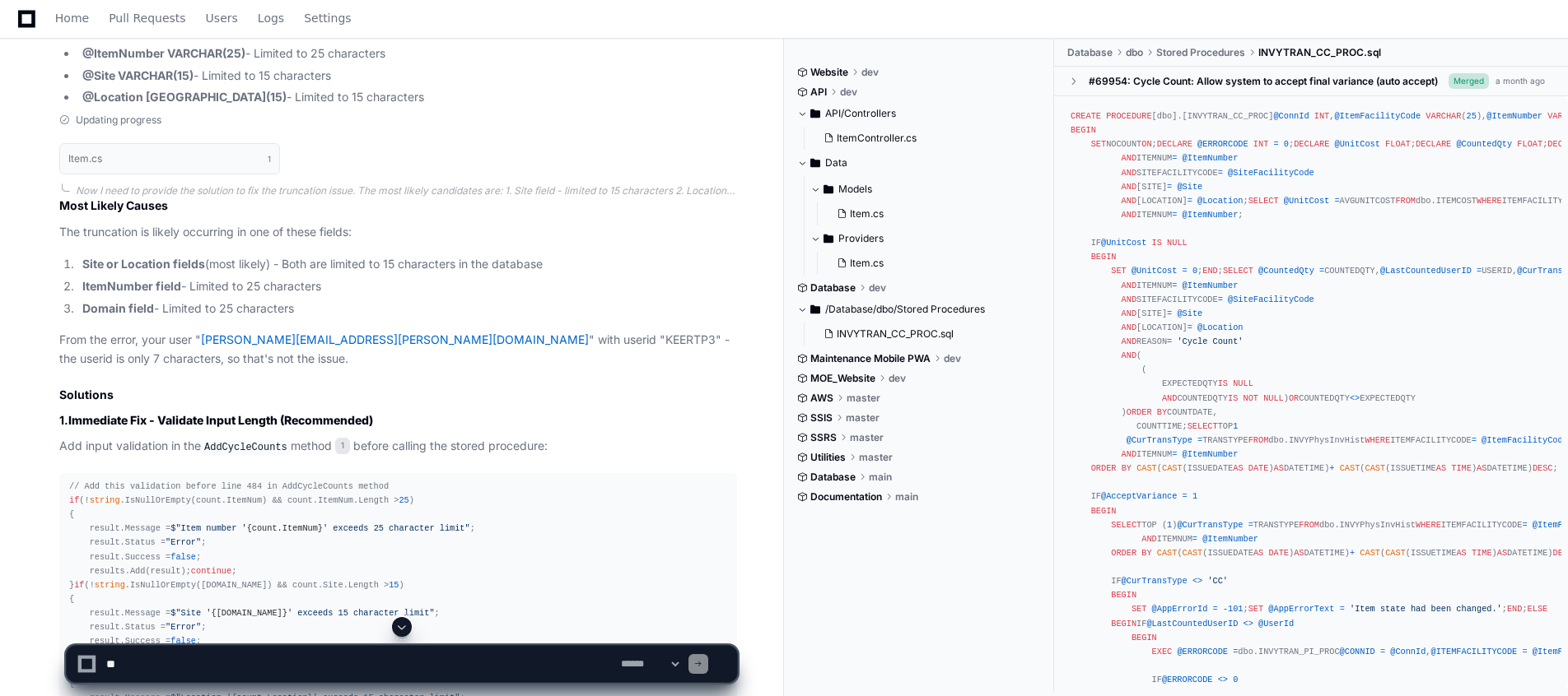
click at [403, 626] on span at bounding box center [401, 627] width 14 height 14
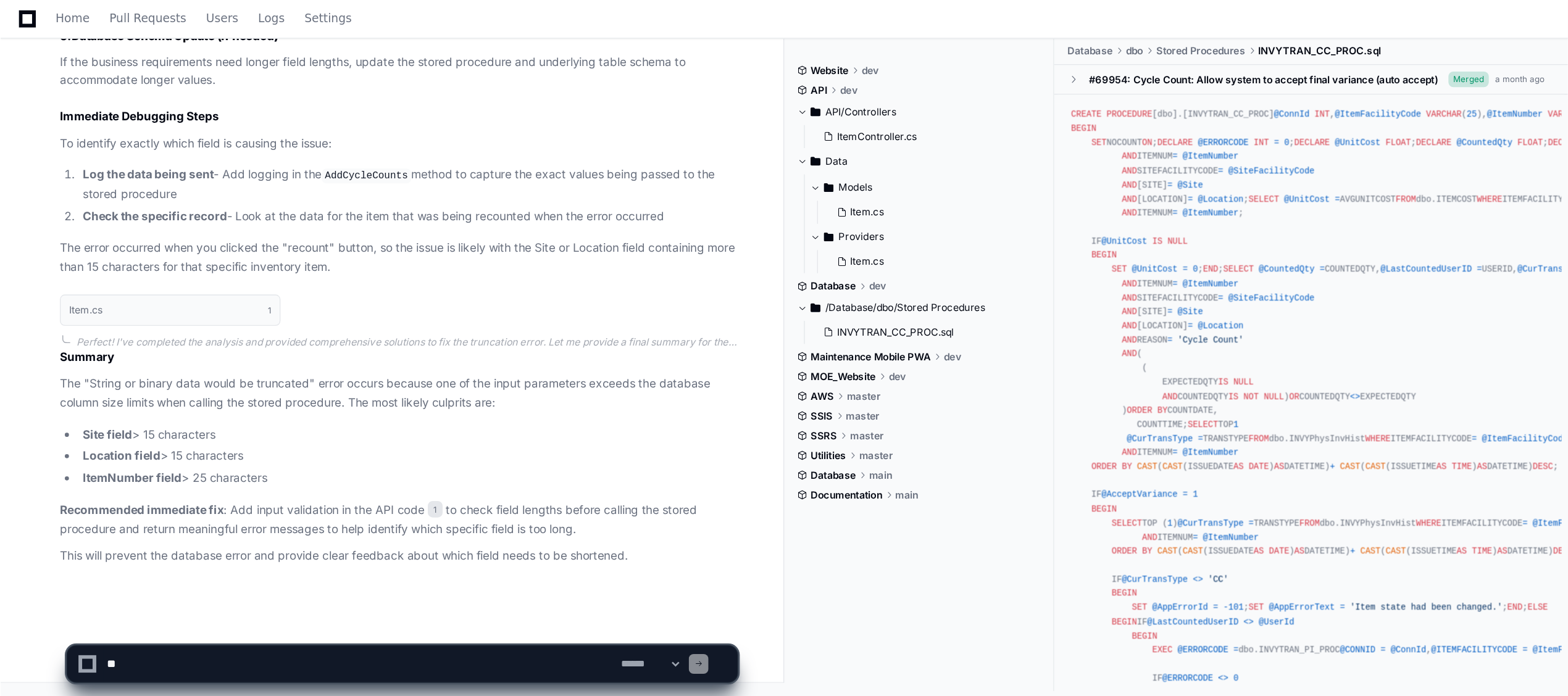
scroll to position [2600, 0]
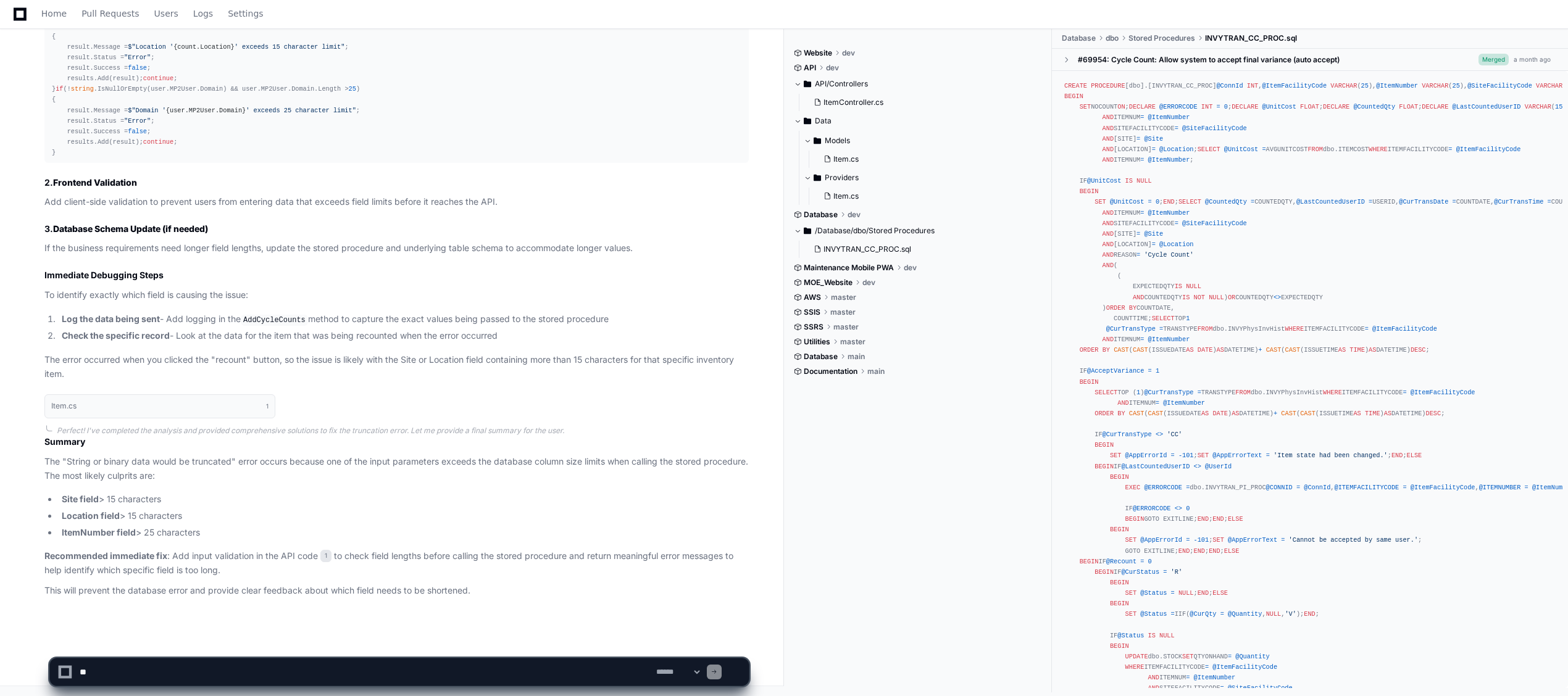
click at [519, 306] on article "Most Likely Causes The truncation is likely occurring in one of these fields: S…" at bounding box center [397, 26] width 705 height 709
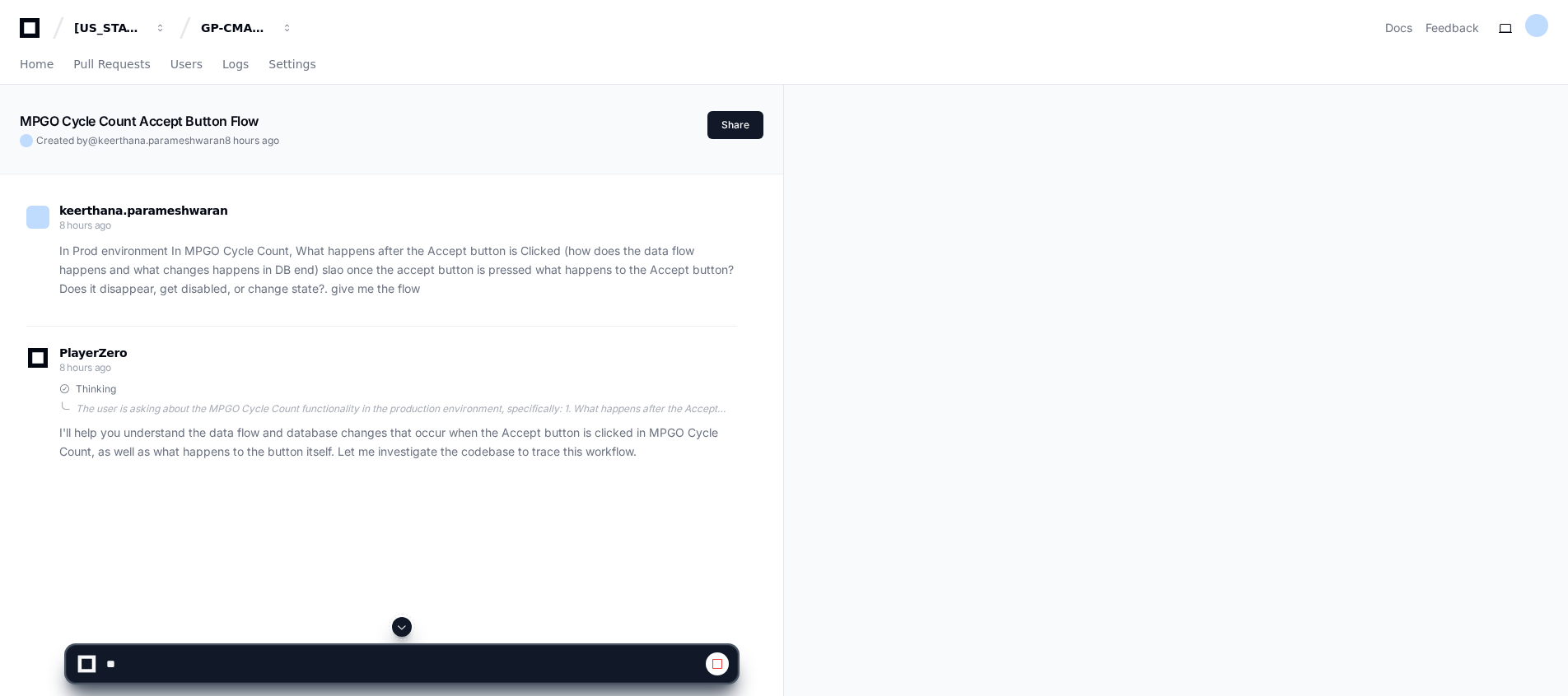
click at [397, 620] on span at bounding box center [401, 627] width 14 height 14
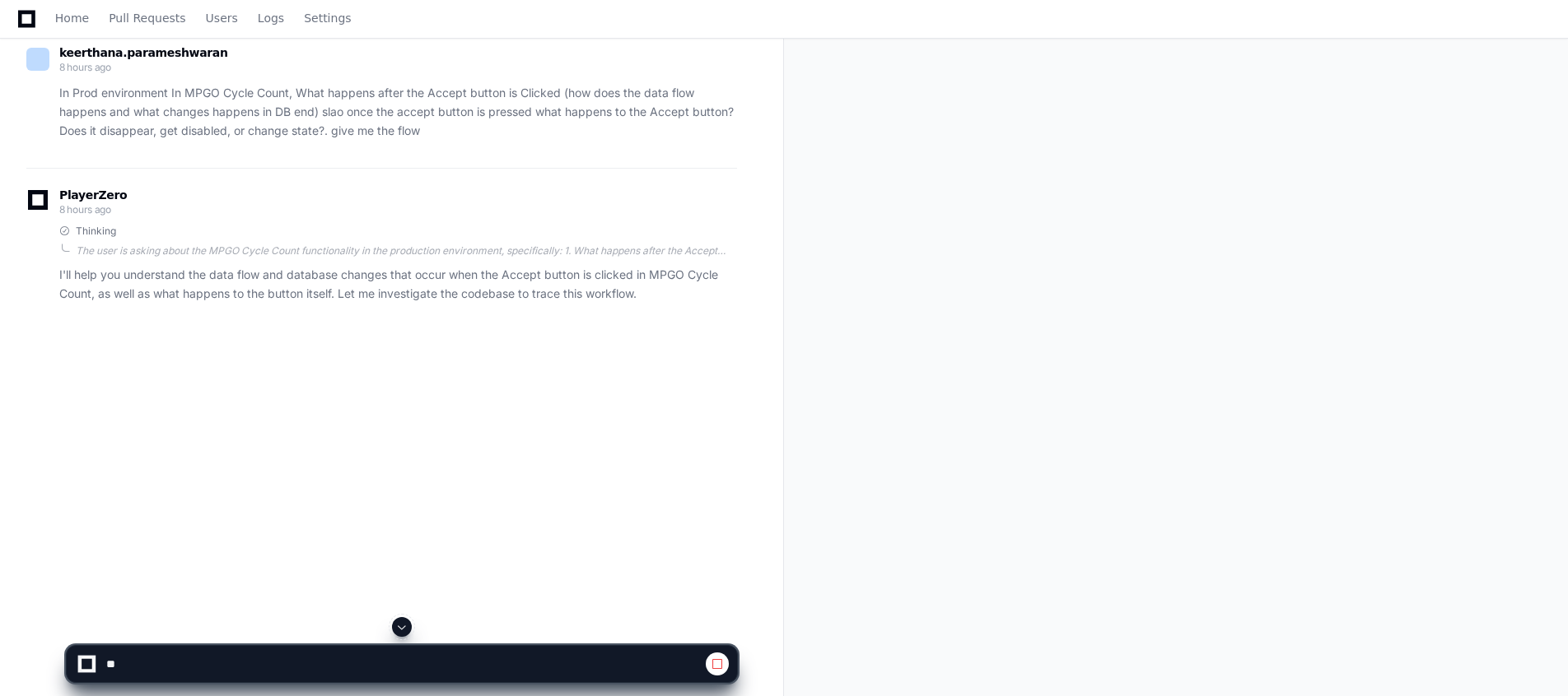
scroll to position [268, 0]
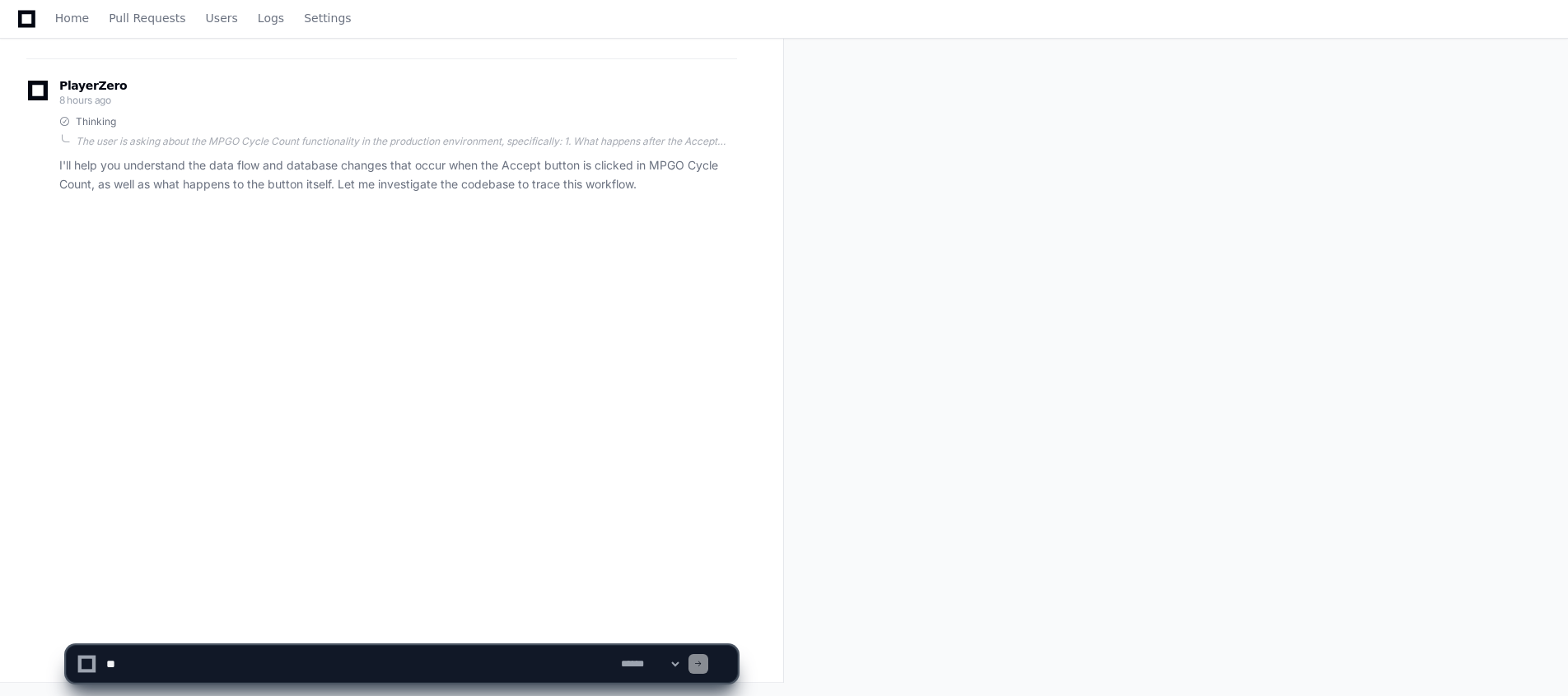
click at [485, 445] on div "keerthana.parameshwaran 8 hours ago In Prod environment In MPGO Cycle Count, Wh…" at bounding box center [392, 255] width 743 height 696
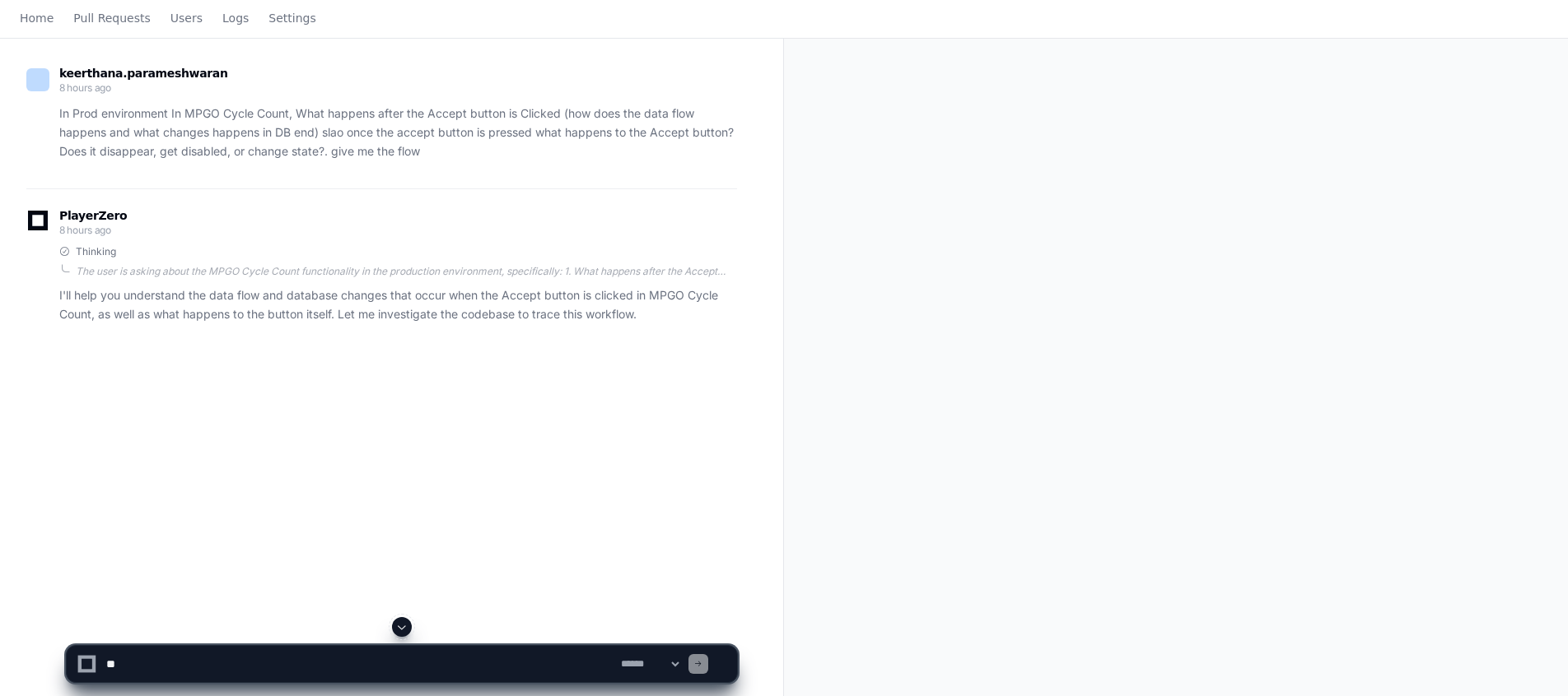
scroll to position [0, 0]
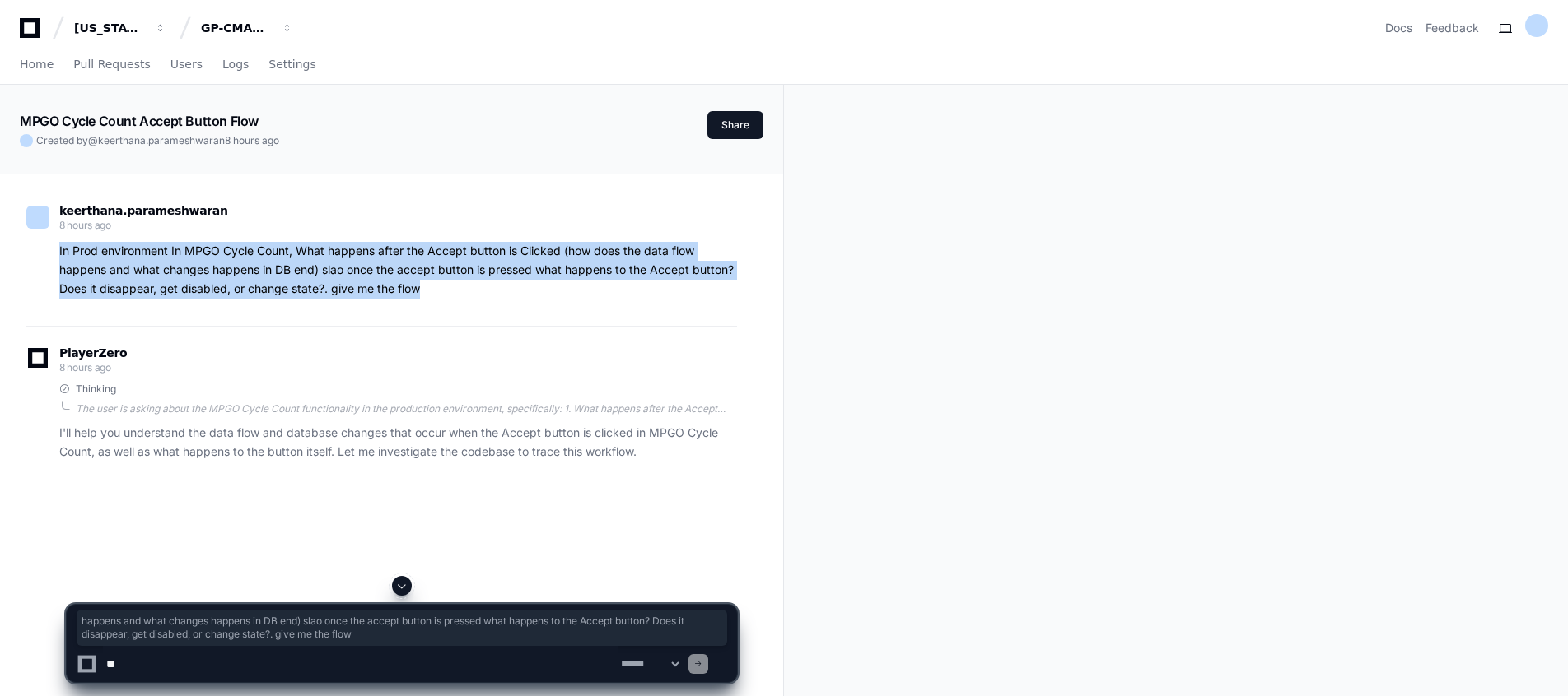
drag, startPoint x: 429, startPoint y: 290, endPoint x: 40, endPoint y: 243, distance: 391.8
click at [40, 243] on div "In Prod environment In MPGO Cycle Count, What happens after the Accept button i…" at bounding box center [382, 270] width 711 height 56
click at [663, 669] on select "**********" at bounding box center [650, 664] width 64 height 12
select select "*********"
click at [618, 658] on select "**********" at bounding box center [650, 664] width 64 height 12
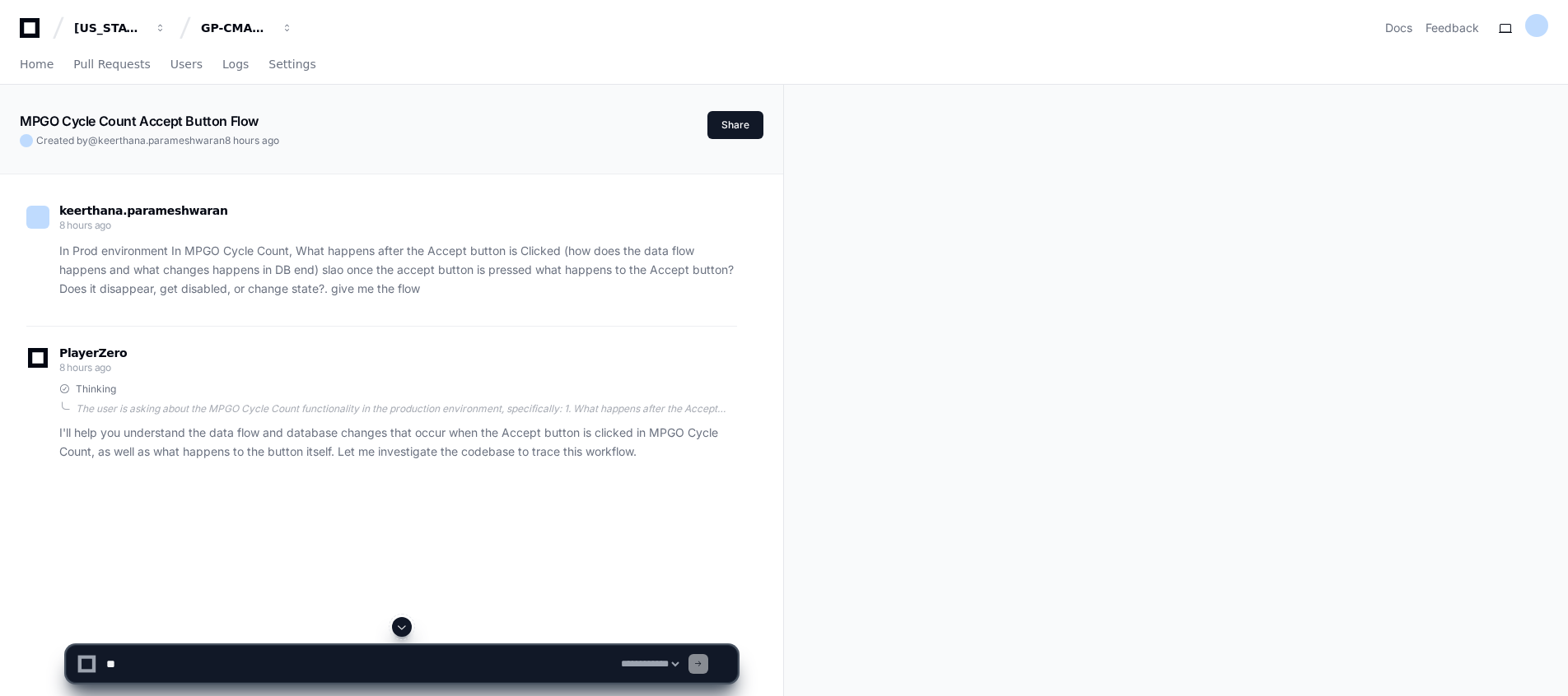
click at [703, 664] on span at bounding box center [698, 664] width 8 height 8
click at [708, 659] on div at bounding box center [698, 664] width 20 height 20
drag, startPoint x: 720, startPoint y: 659, endPoint x: 616, endPoint y: 536, distance: 161.1
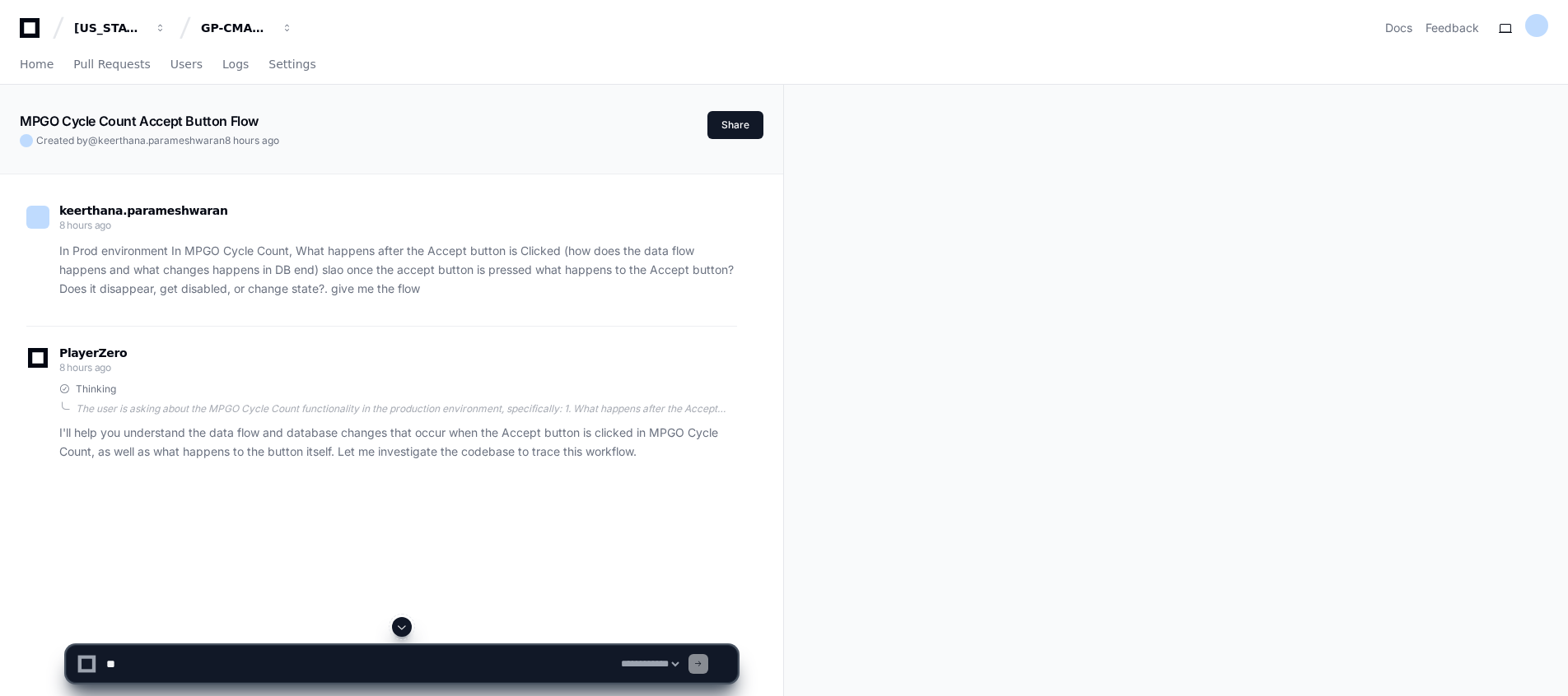
click at [616, 536] on div "keerthana.parameshwaran 8 hours ago In Prod environment In MPGO Cycle Count, Wh…" at bounding box center [392, 523] width 743 height 696
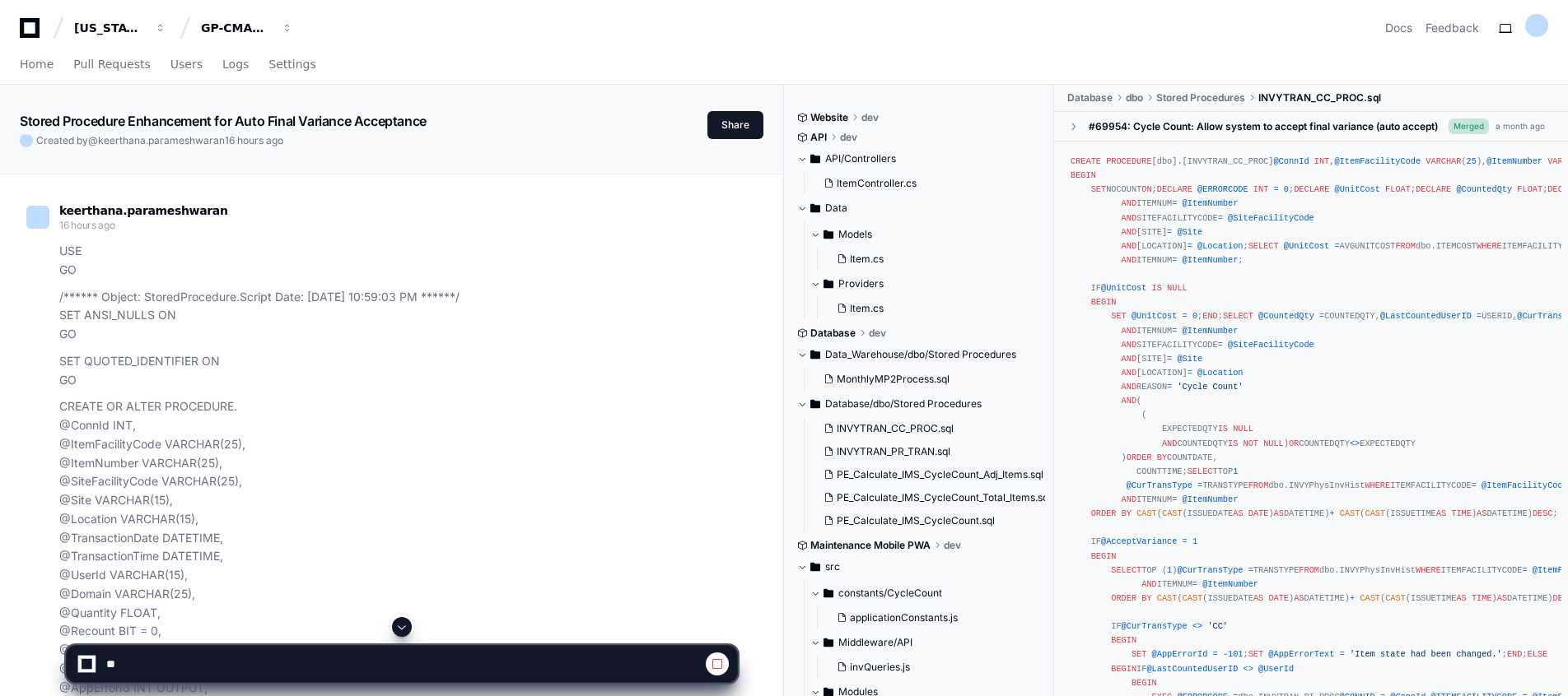
click at [403, 623] on span at bounding box center [401, 627] width 14 height 14
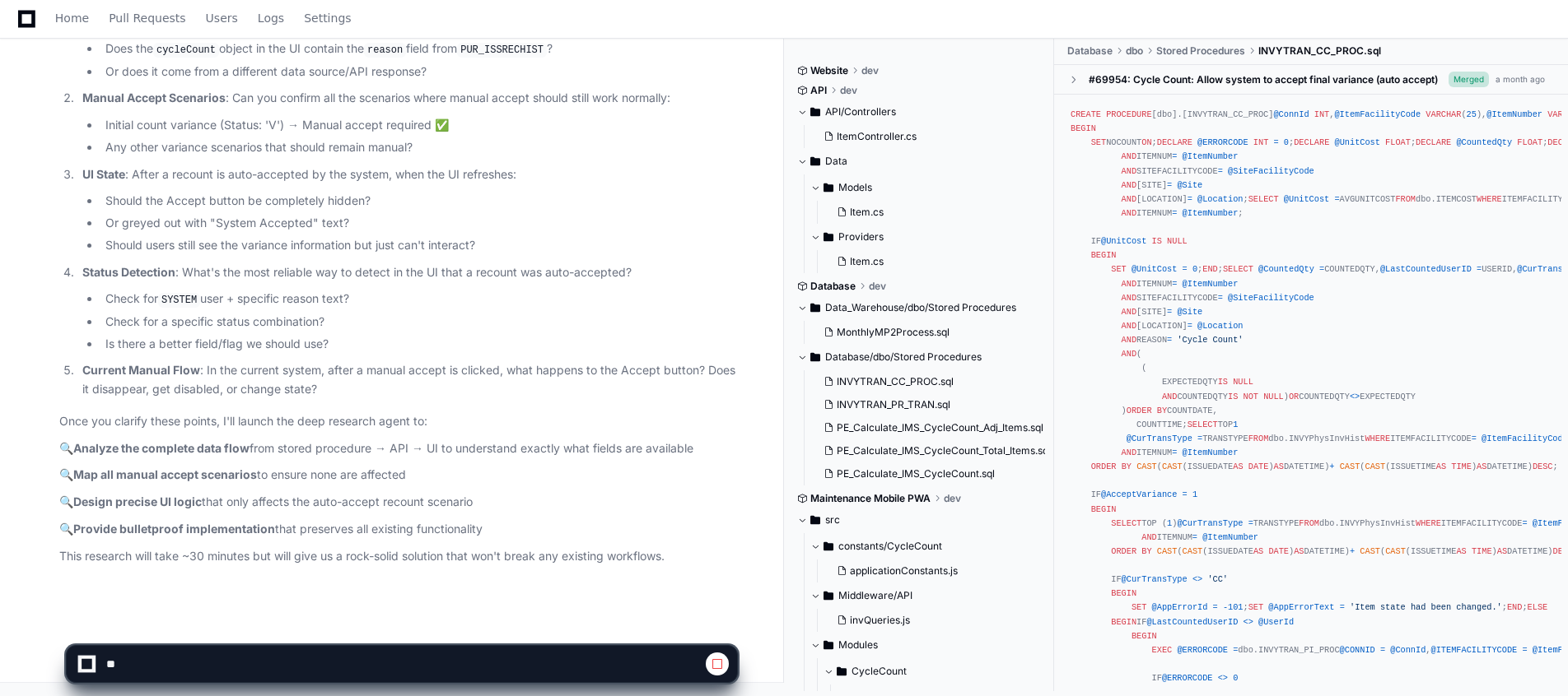
scroll to position [26178, 0]
click at [724, 667] on span at bounding box center [717, 664] width 14 height 14
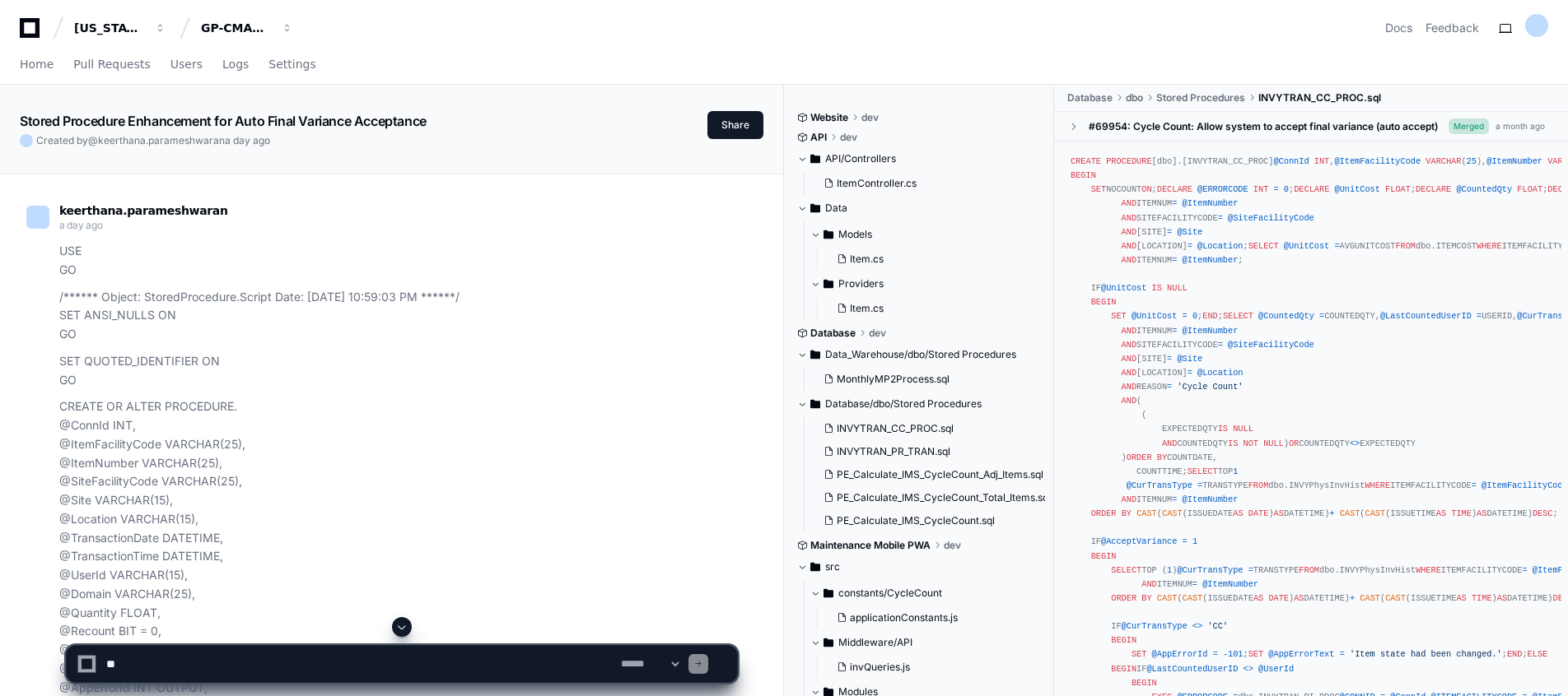
click at [393, 627] on button at bounding box center [402, 627] width 20 height 20
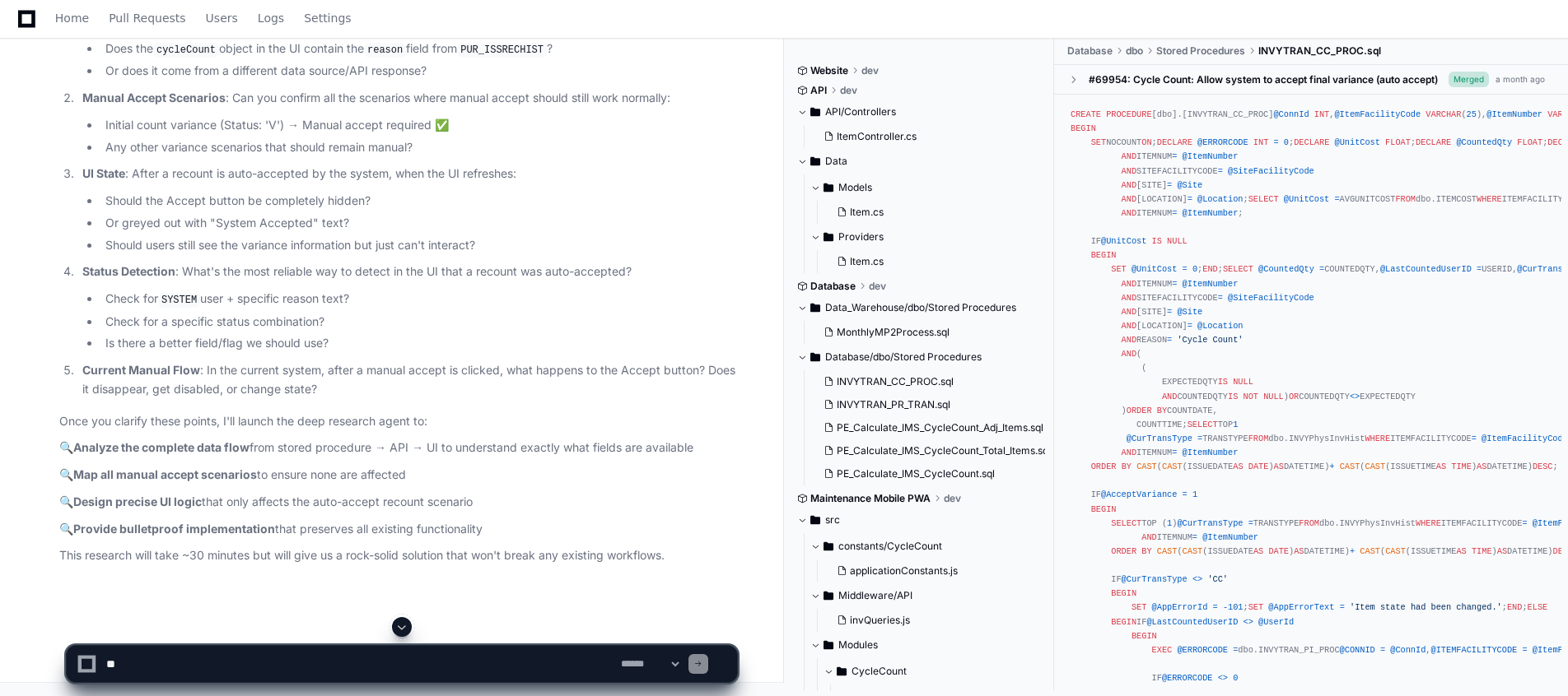
scroll to position [26630, 0]
click at [455, 307] on li "Check for SYSTEM user + specific reason text?" at bounding box center [419, 299] width 637 height 20
click at [447, 80] on li "Or does it come from a different data source/API response?" at bounding box center [419, 70] width 637 height 19
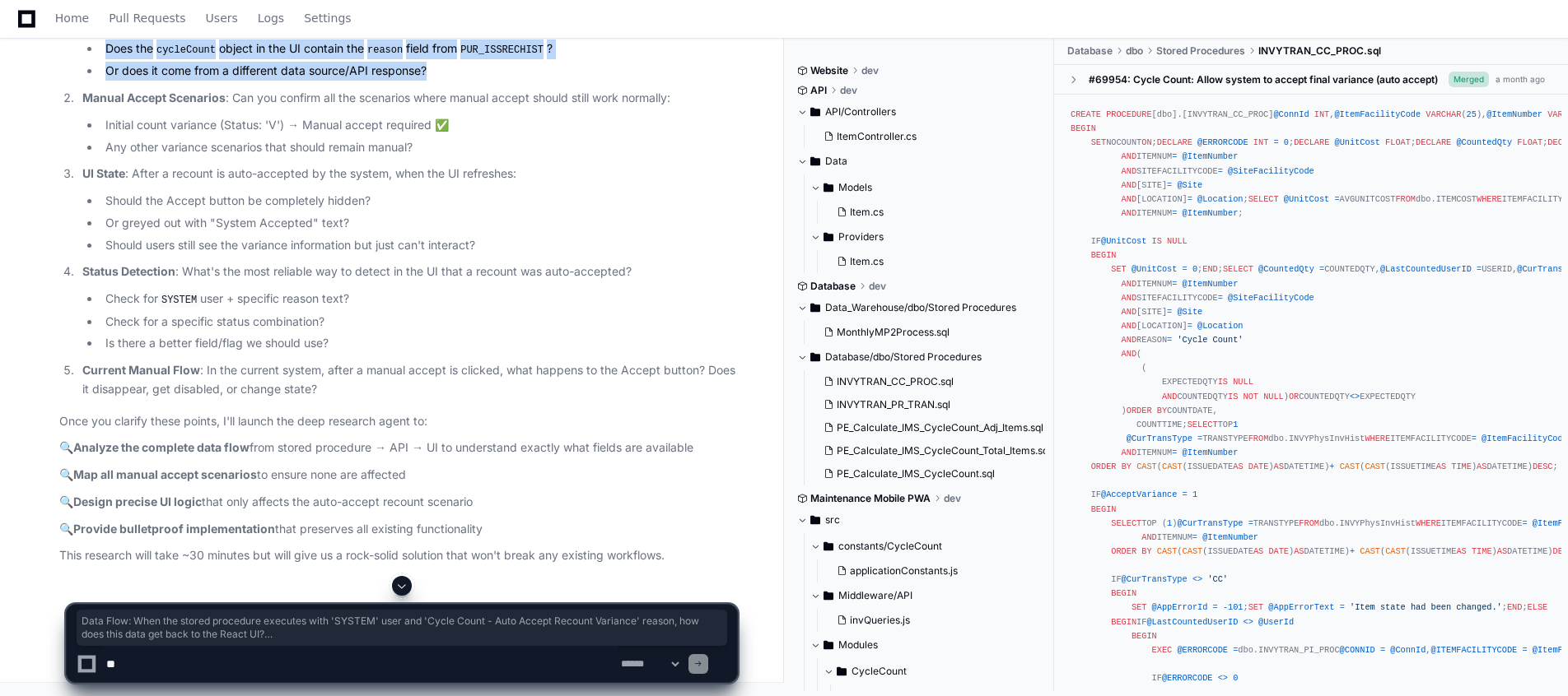
drag, startPoint x: 434, startPoint y: 169, endPoint x: 83, endPoint y: 99, distance: 357.9
click at [83, 80] on li "Data Flow : When the stored procedure executes with 'SYSTEM' user and 'Cycle Co…" at bounding box center [407, 37] width 659 height 88
click at [291, 670] on textarea at bounding box center [360, 664] width 515 height 36
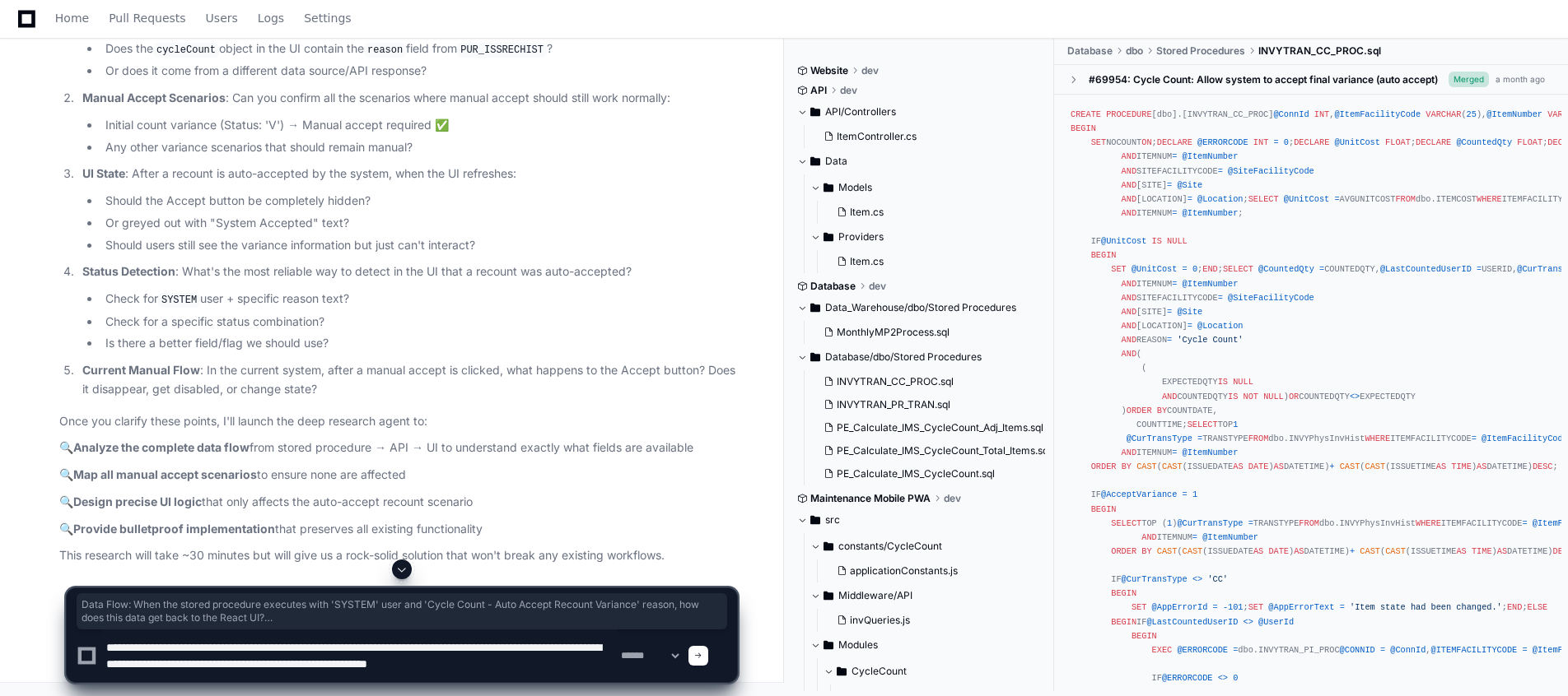
scroll to position [5, 0]
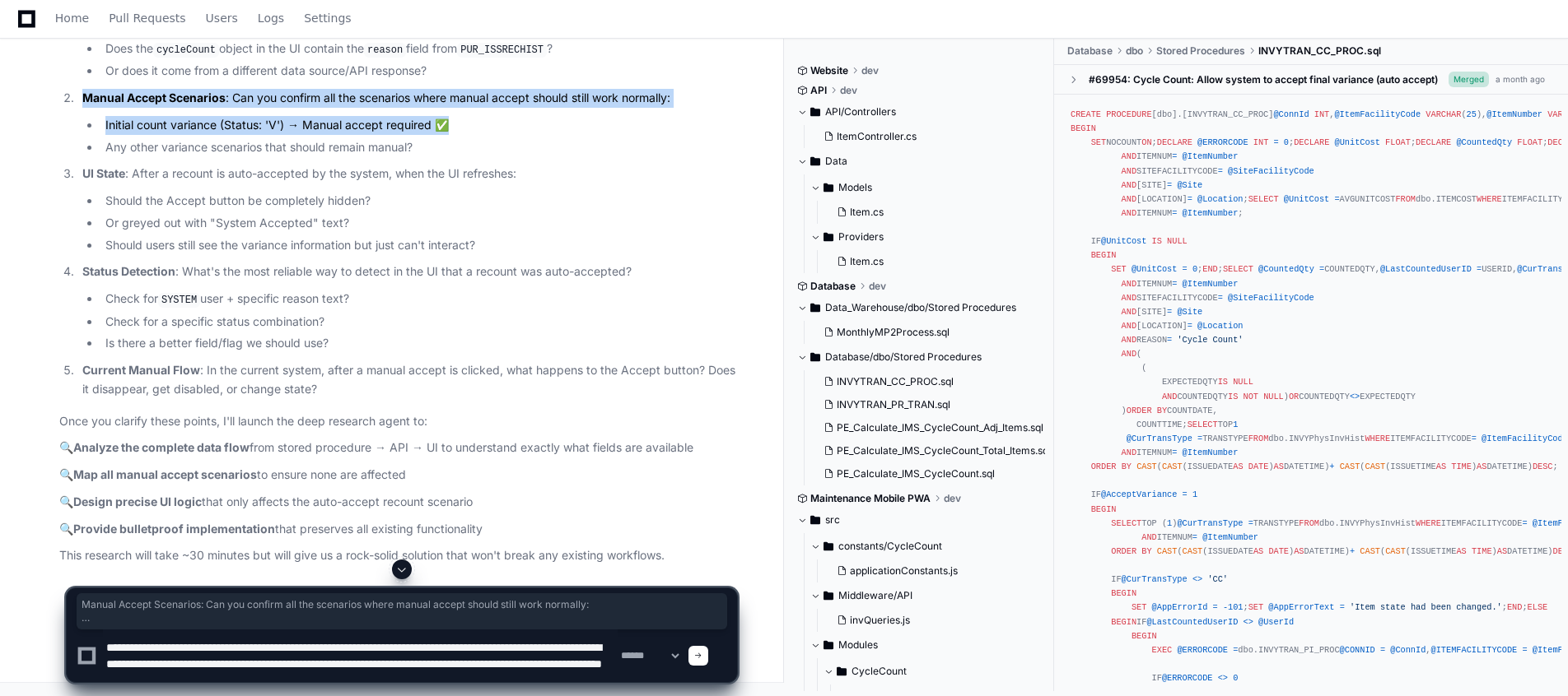
drag, startPoint x: 83, startPoint y: 195, endPoint x: 457, endPoint y: 215, distance: 374.5
click at [457, 156] on li "Manual Accept Scenarios : Can you confirm all the scenarios where manual accept…" at bounding box center [407, 123] width 659 height 68
copy li "Manual Accept Scenarios : Can you confirm all the scenarios where manual accept…"
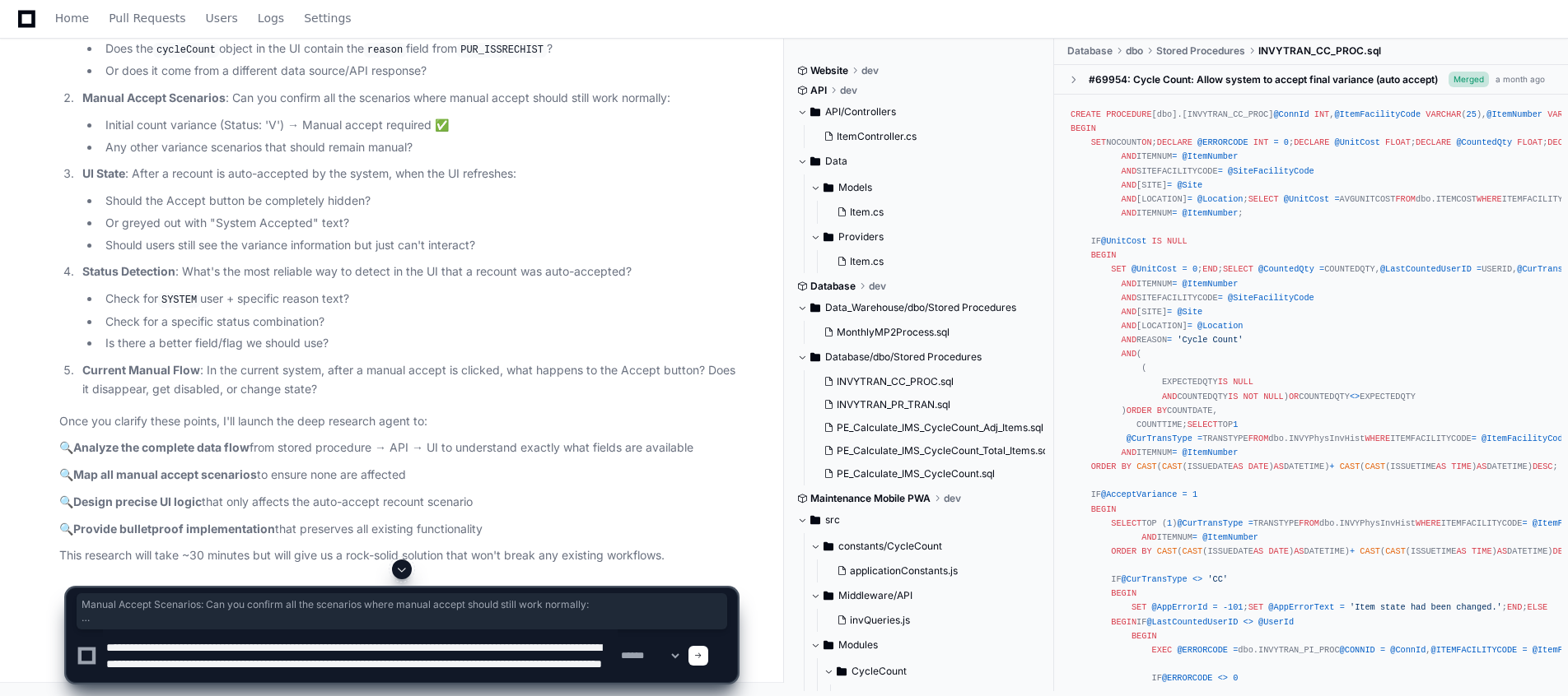
click at [501, 676] on textarea at bounding box center [360, 655] width 515 height 52
paste textarea "**********"
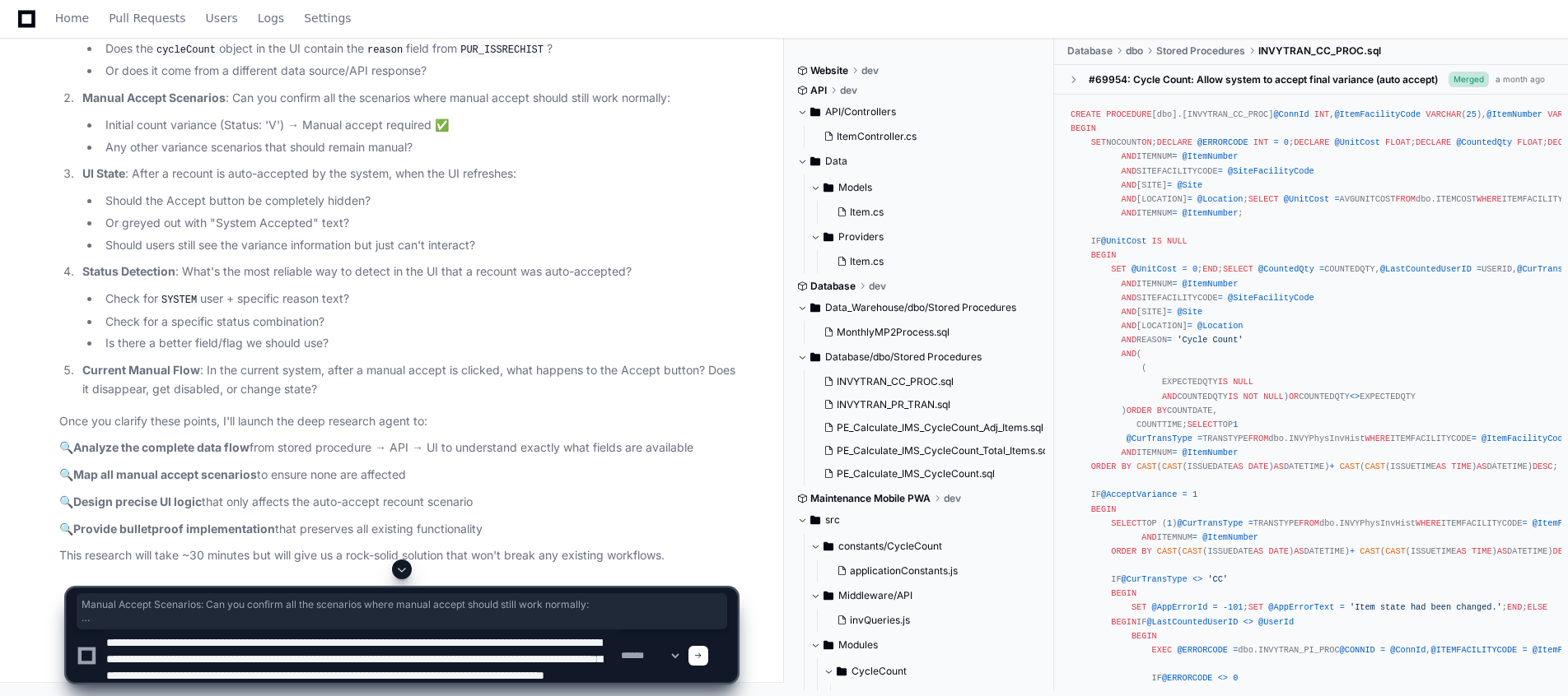
scroll to position [22, 0]
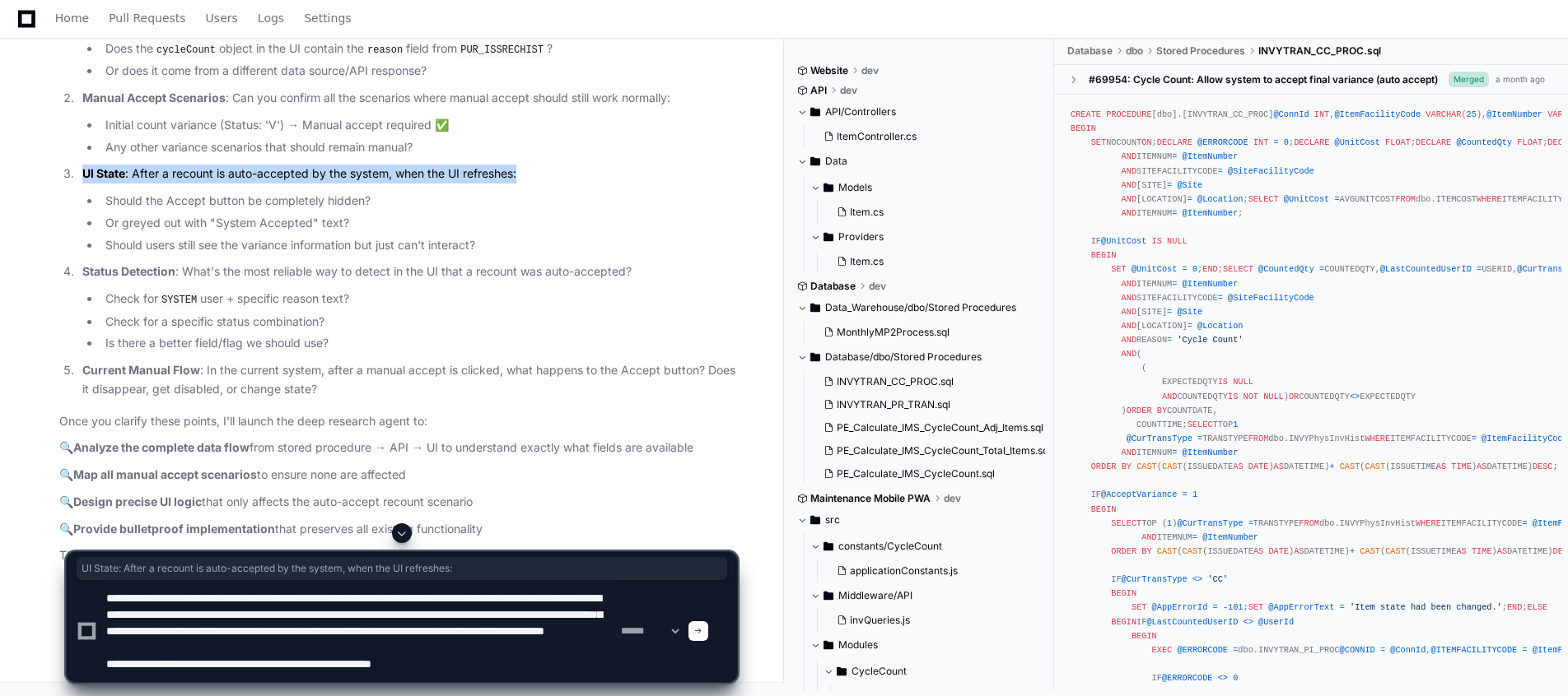
drag, startPoint x: 83, startPoint y: 275, endPoint x: 530, endPoint y: 272, distance: 447.0
click at [530, 184] on p "UI State : After a recount is auto-accepted by the system, when the UI refreshe…" at bounding box center [410, 174] width 655 height 19
copy p "UI State : After a recount is auto-accepted by the system, when the UI refreshe…"
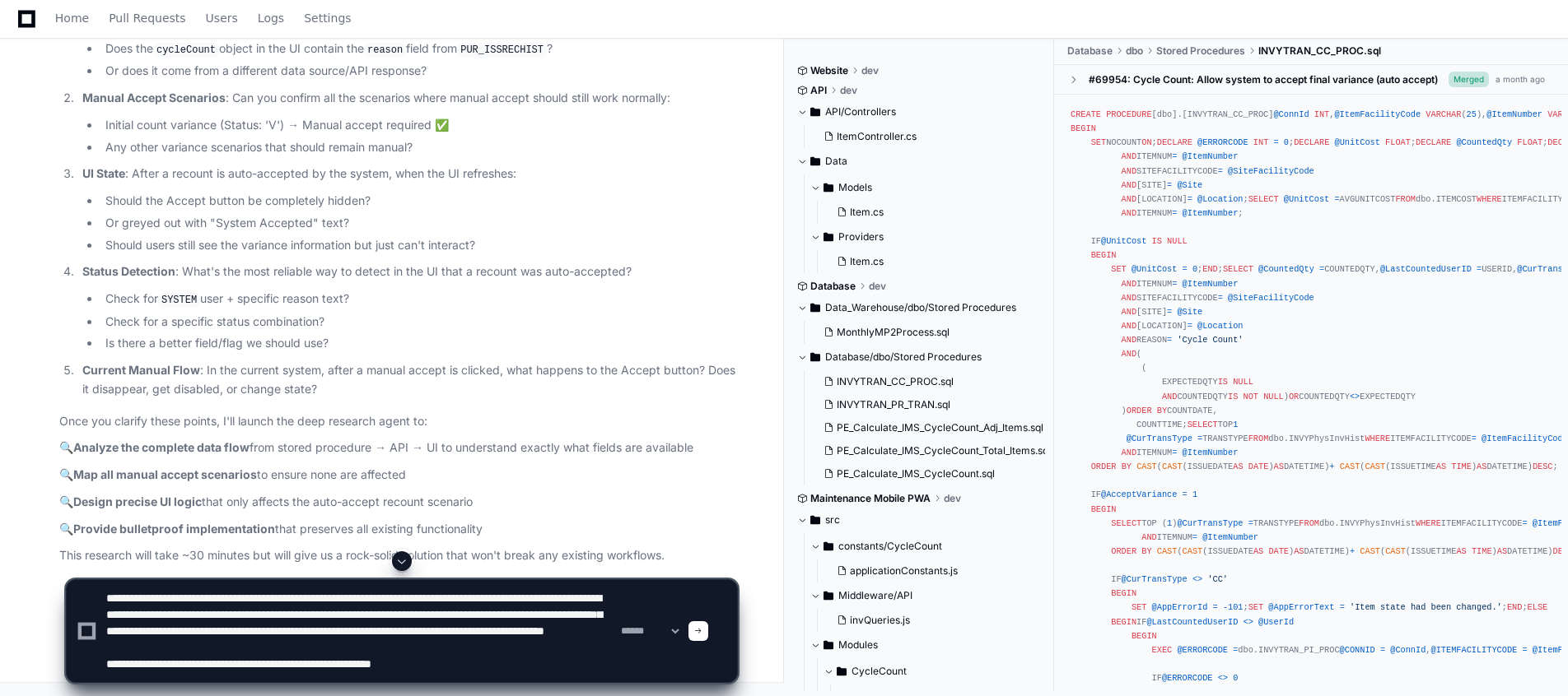
drag, startPoint x: 481, startPoint y: 682, endPoint x: 478, endPoint y: 671, distance: 11.4
click at [478, 671] on div "**********" at bounding box center [401, 631] width 672 height 104
click at [478, 671] on textarea at bounding box center [360, 631] width 515 height 102
paste textarea "**********"
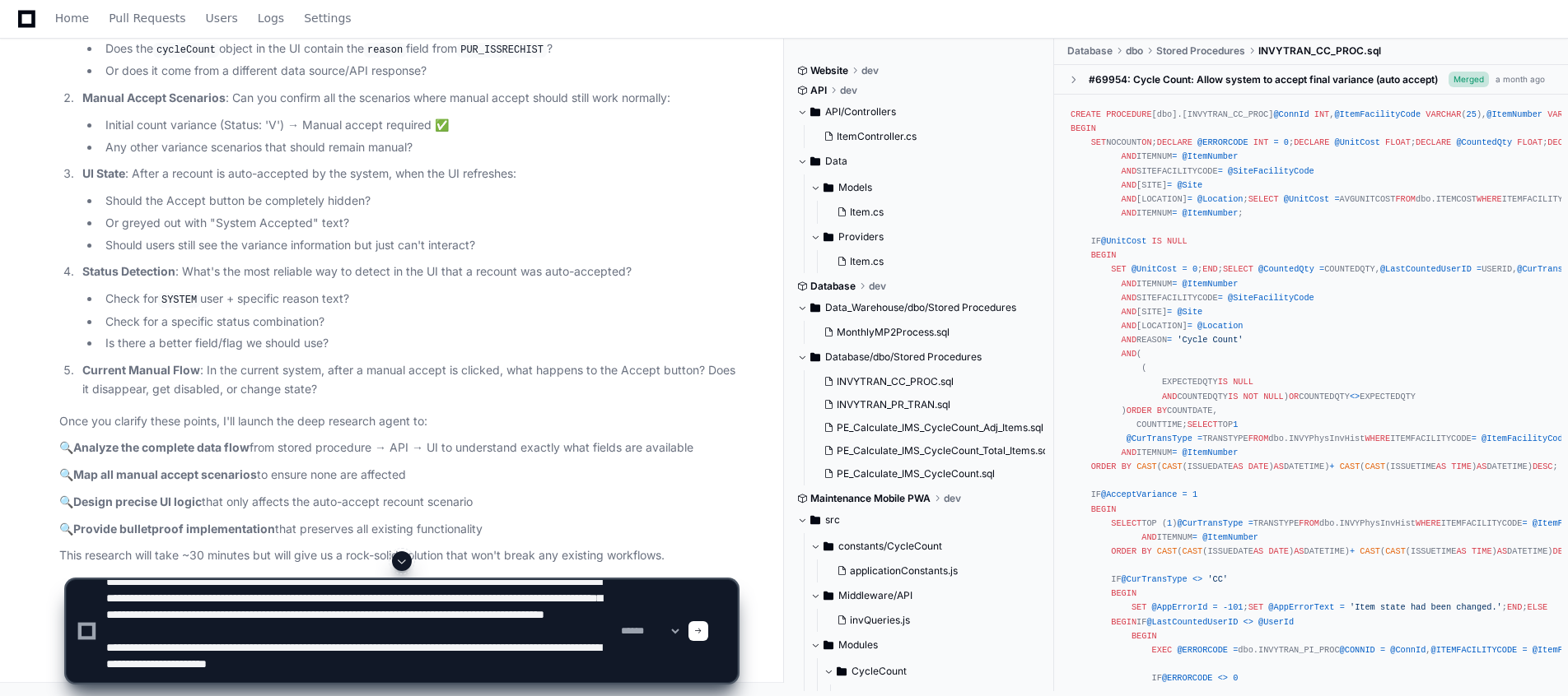
scroll to position [38, 0]
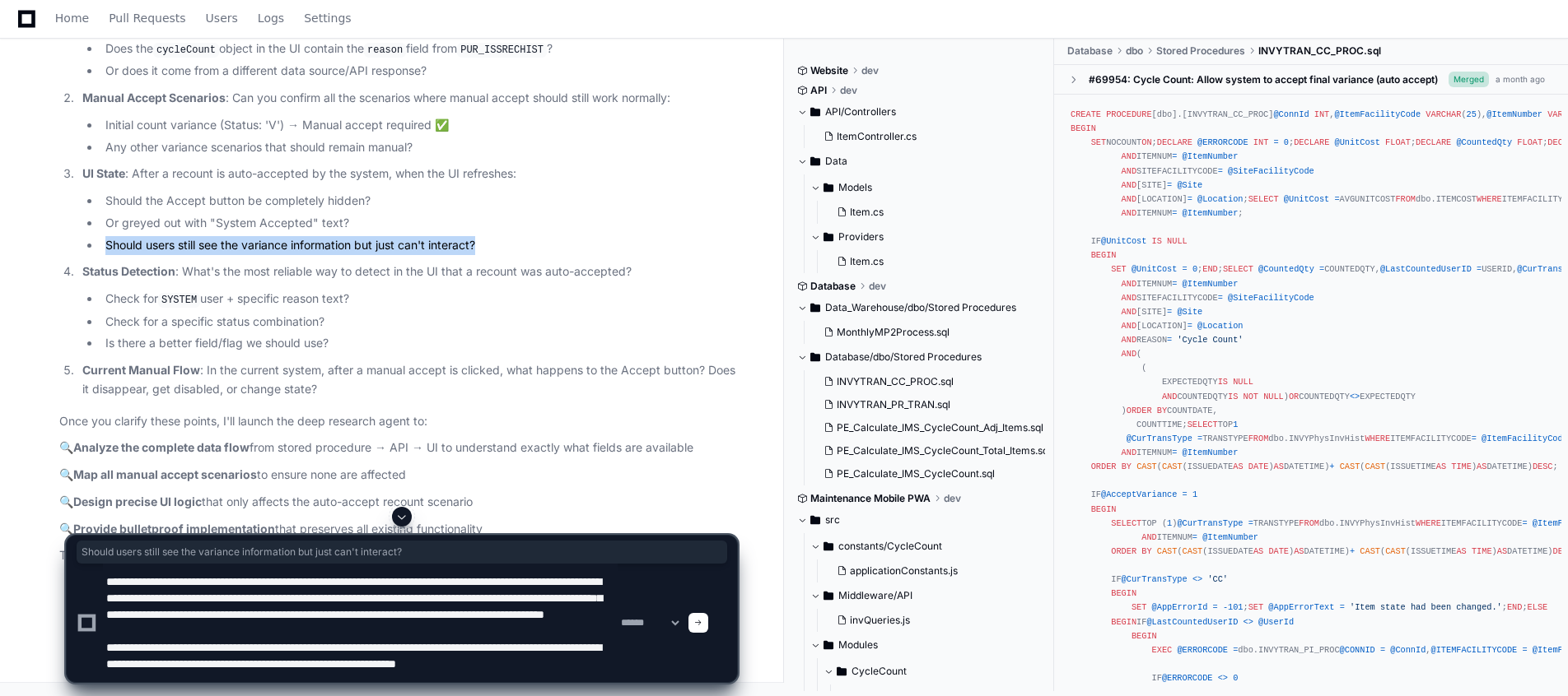
drag, startPoint x: 484, startPoint y: 341, endPoint x: 106, endPoint y: 341, distance: 378.0
click at [106, 255] on li "Should users still see the variance information but just can't interact?" at bounding box center [419, 245] width 637 height 19
copy li "Should users still see the variance information but just can't interact?"
click at [218, 680] on textarea at bounding box center [360, 622] width 515 height 118
paste textarea "**********"
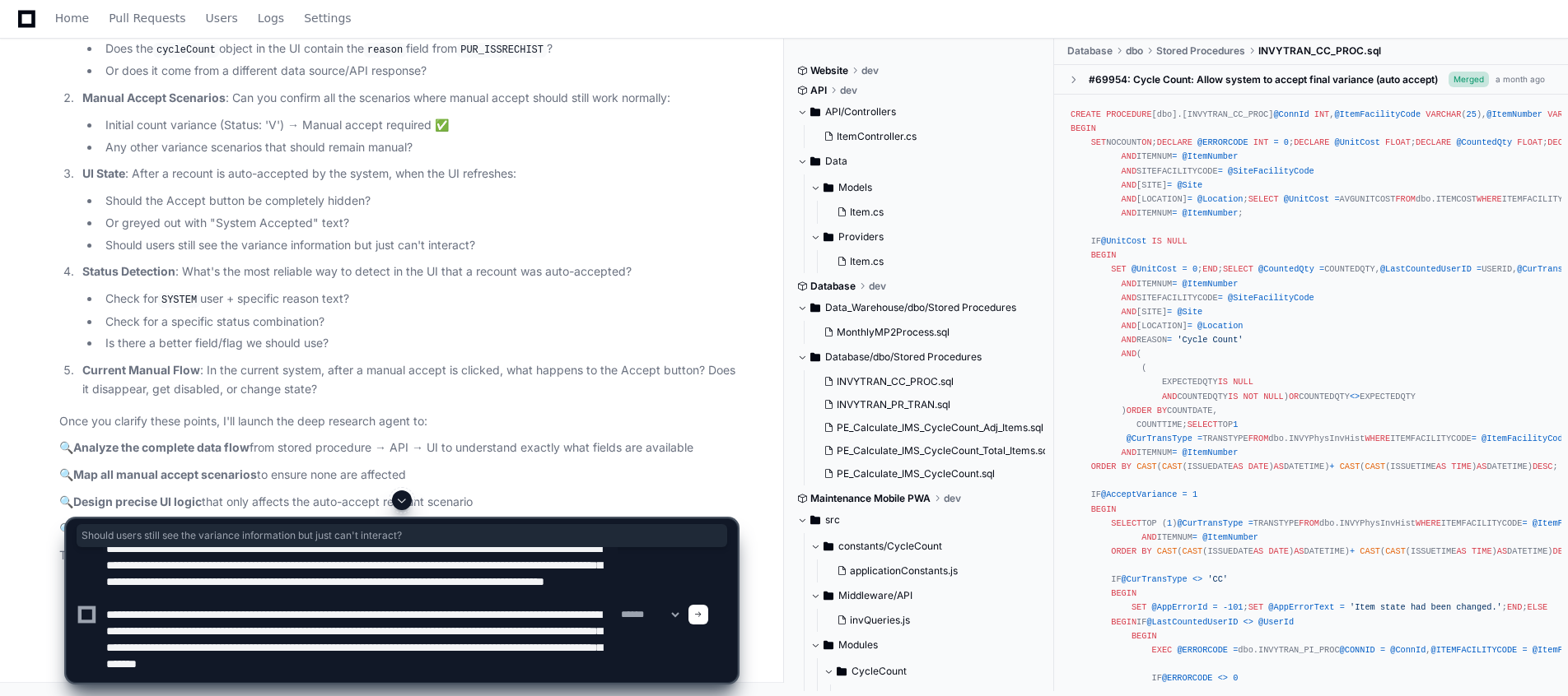
scroll to position [54, 0]
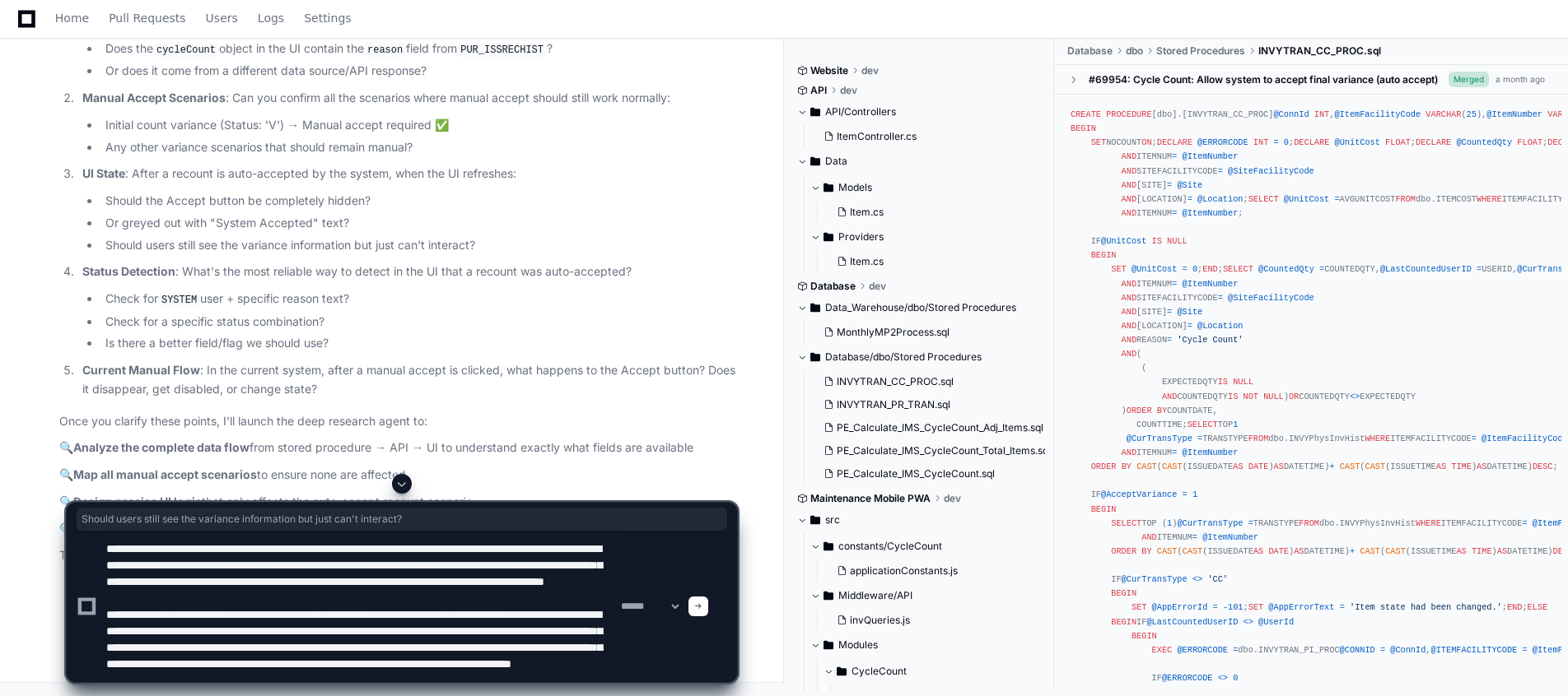
click at [393, 665] on textarea at bounding box center [360, 607] width 515 height 151
click at [253, 675] on textarea at bounding box center [360, 607] width 515 height 151
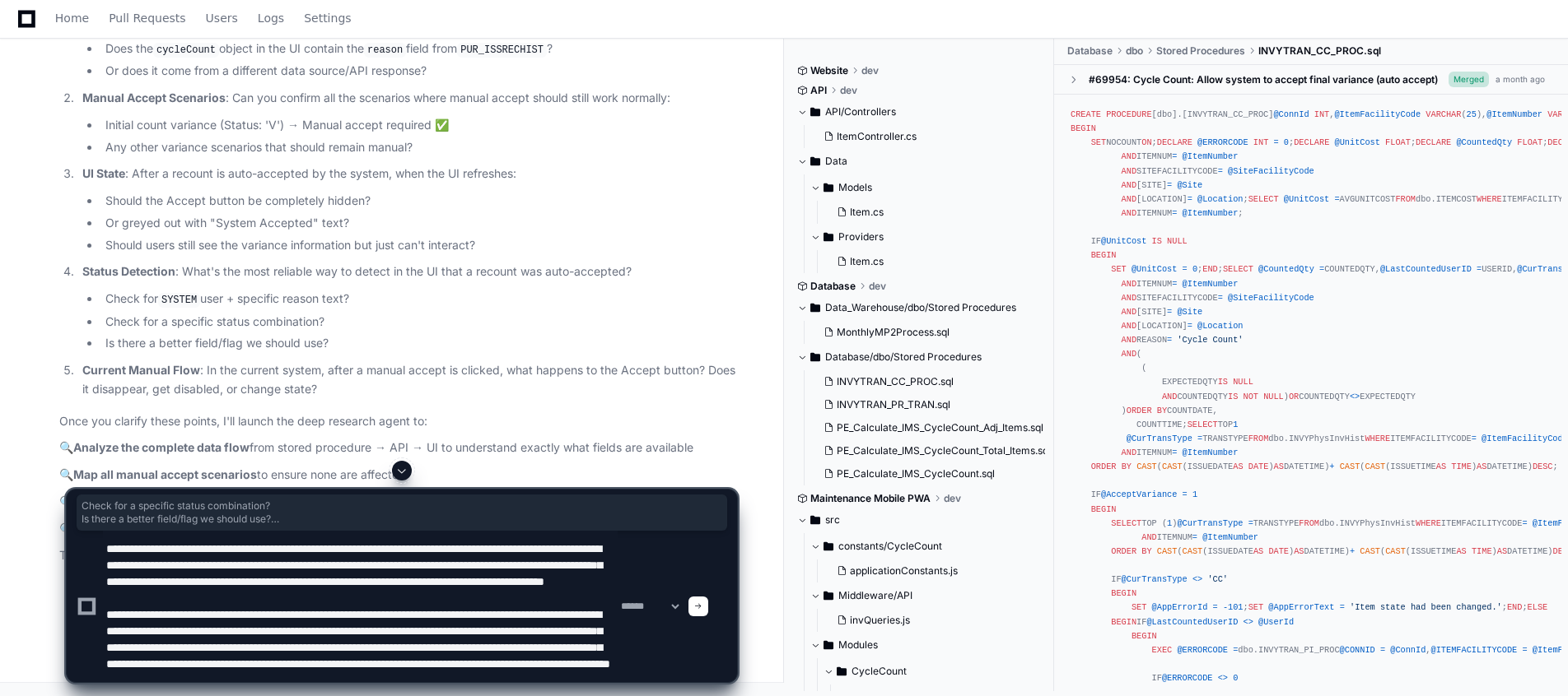
drag, startPoint x: 707, startPoint y: 467, endPoint x: 611, endPoint y: 384, distance: 126.9
click at [611, 384] on ol "Data Flow : When the stored procedure executes with 'SYSTEM' user and 'Cycle Co…" at bounding box center [398, 196] width 678 height 407
click at [290, 678] on textarea at bounding box center [360, 607] width 515 height 151
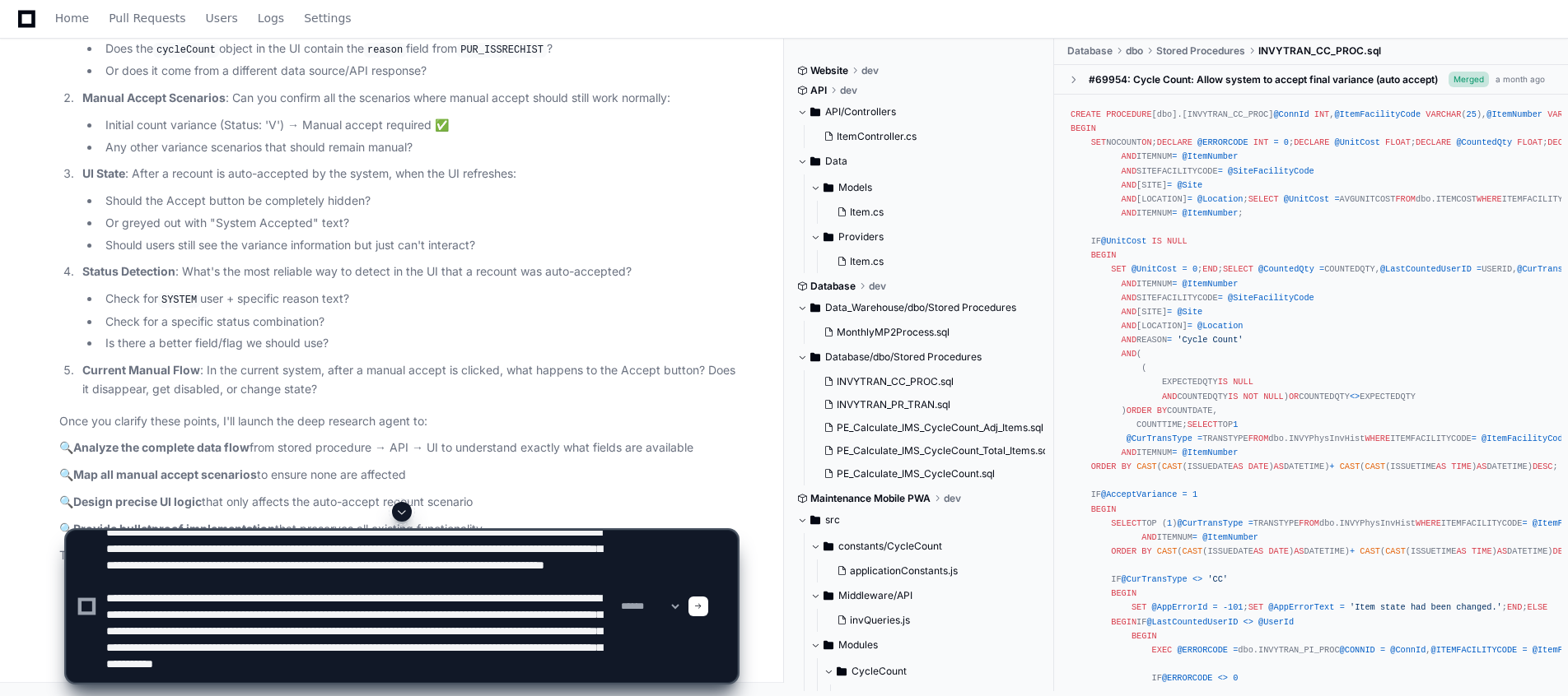
click at [478, 332] on li "Check for a specific status combination?" at bounding box center [419, 322] width 637 height 19
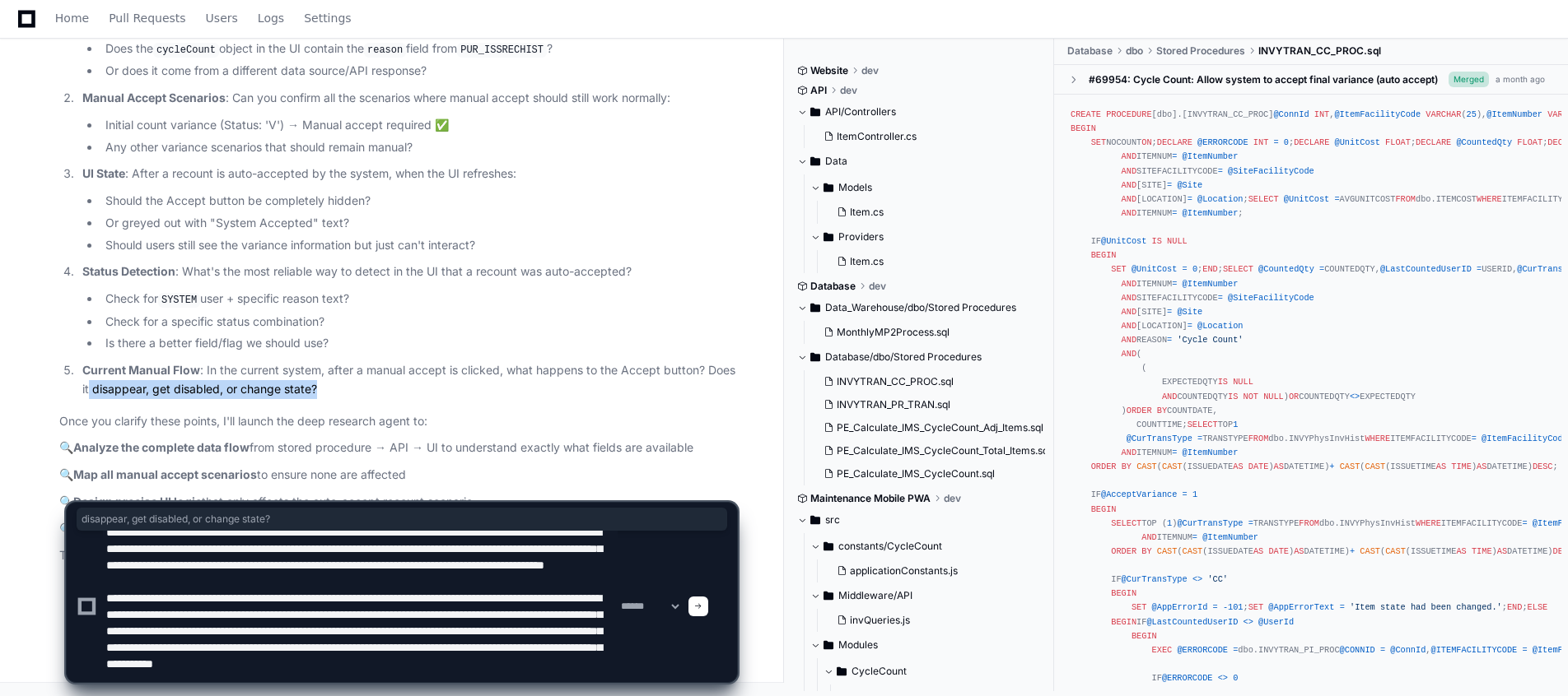
drag, startPoint x: 90, startPoint y: 389, endPoint x: 318, endPoint y: 381, distance: 228.1
click at [318, 381] on p "Current Manual Flow : In the current system, after a manual accept is clicked, …" at bounding box center [410, 380] width 655 height 38
copy p "disappear, get disabled, or change state?"
click at [304, 676] on textarea at bounding box center [360, 607] width 515 height 151
paste textarea "**********"
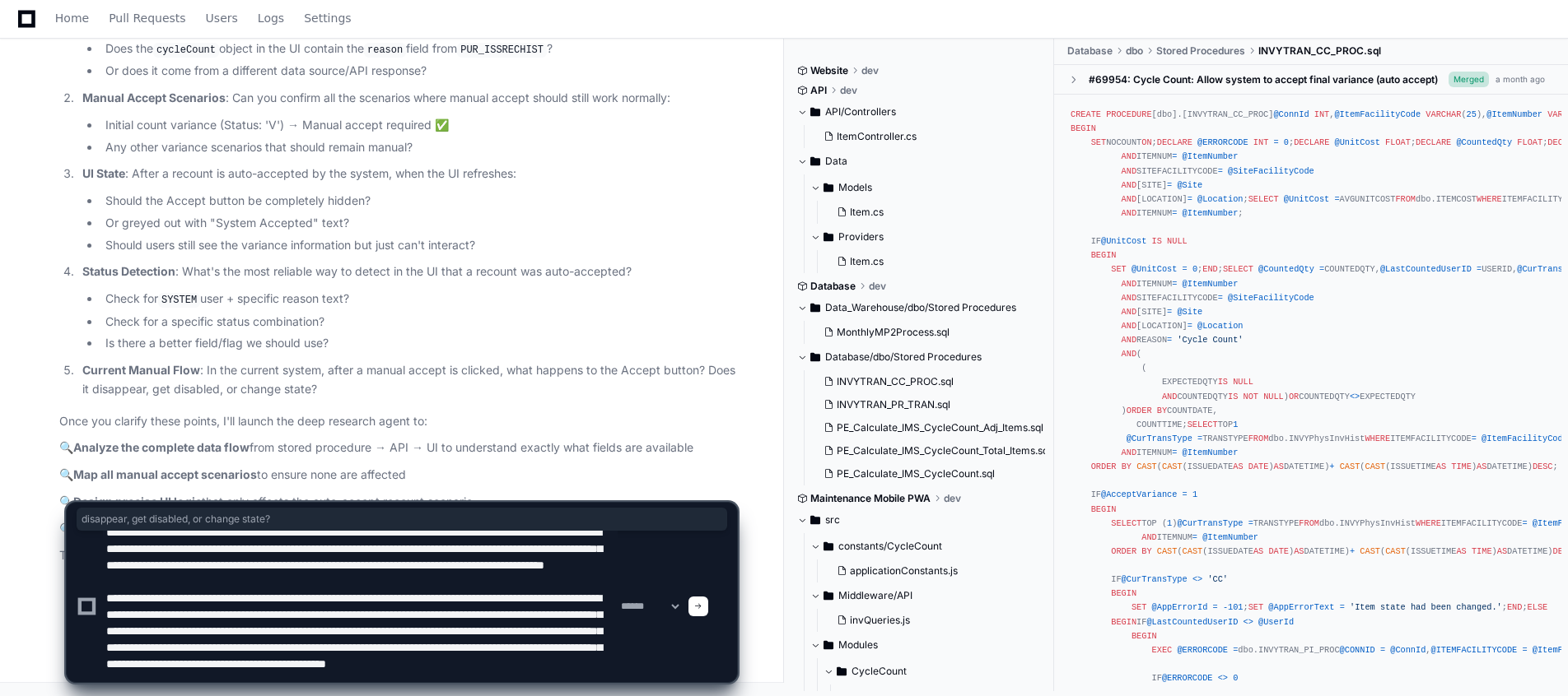
click at [555, 677] on textarea at bounding box center [360, 607] width 515 height 151
type textarea "**********"
click at [662, 609] on select "**********" at bounding box center [650, 607] width 64 height 12
select select "*********"
click at [618, 601] on select "**********" at bounding box center [650, 607] width 64 height 12
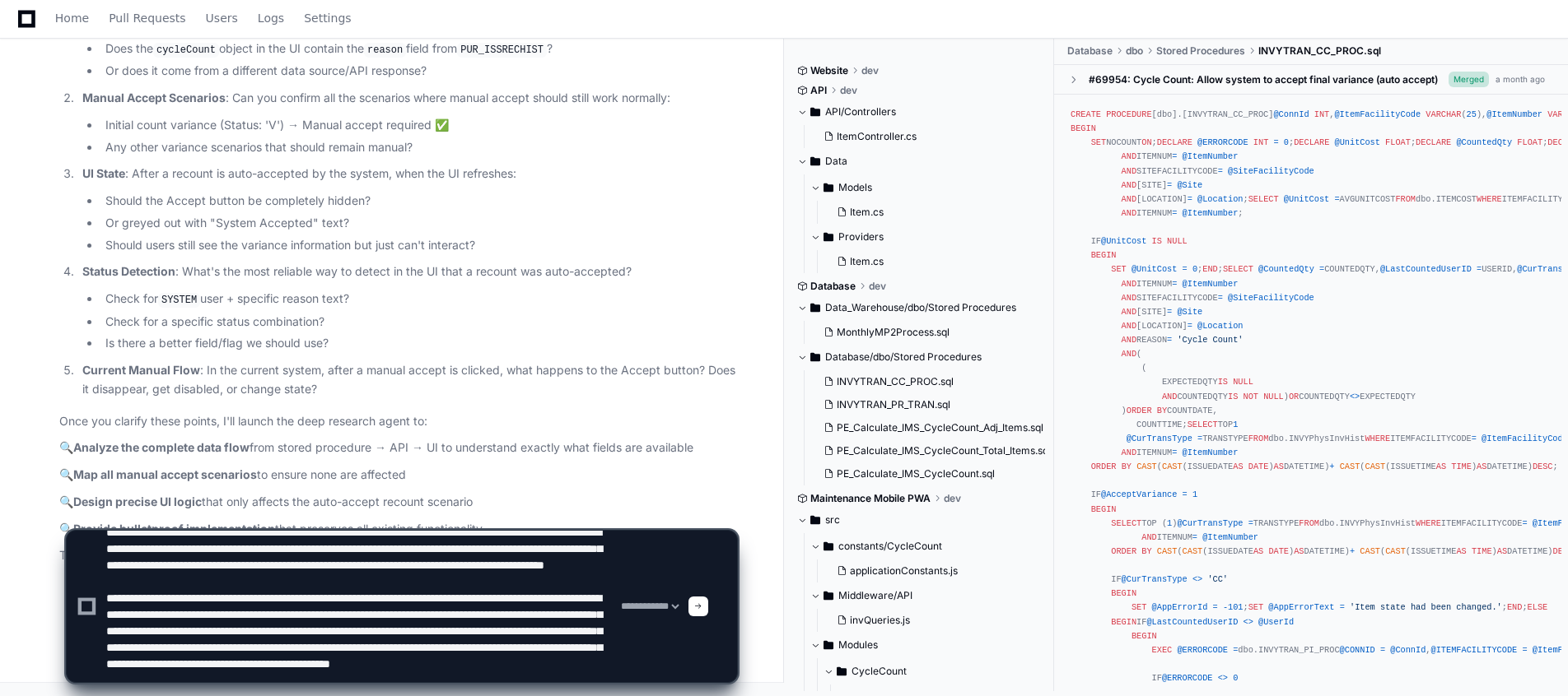
click at [703, 608] on span at bounding box center [698, 606] width 8 height 8
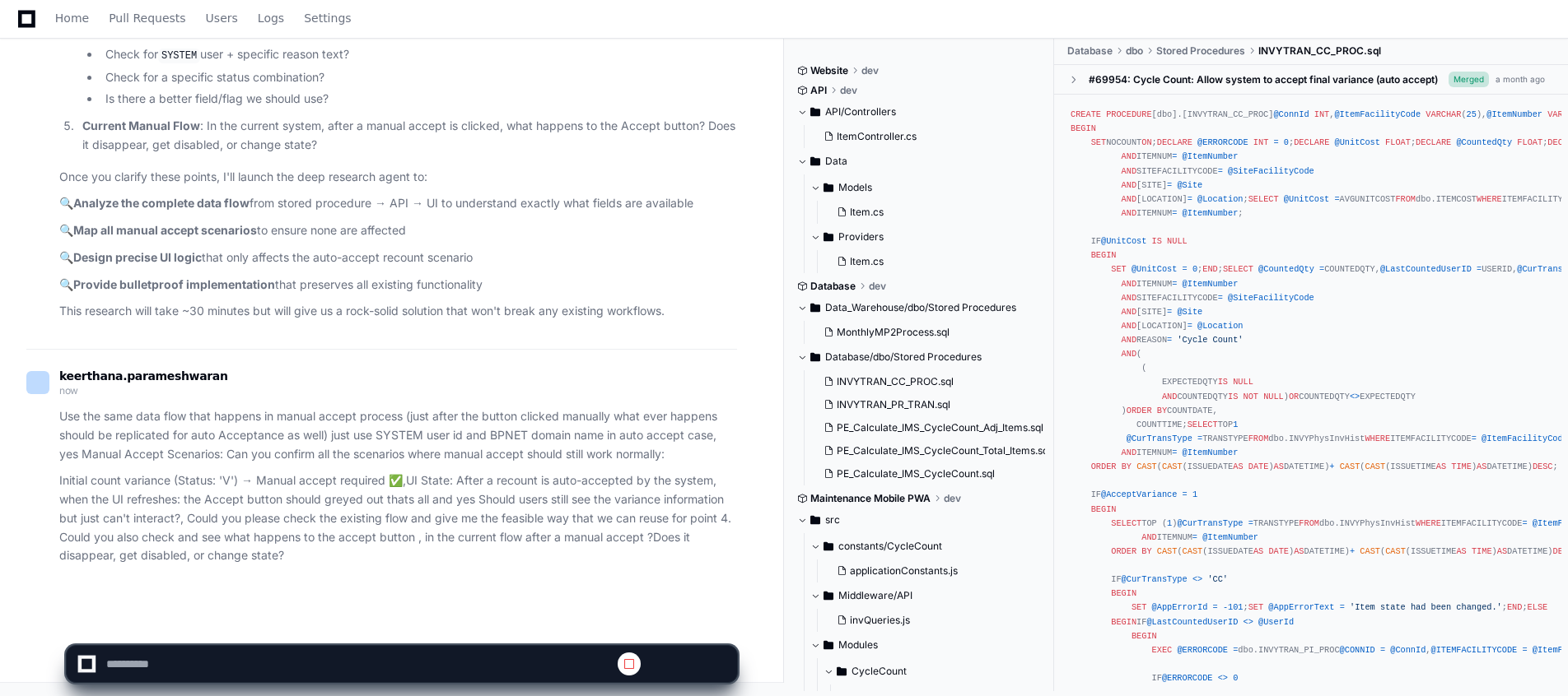
scroll to position [0, 0]
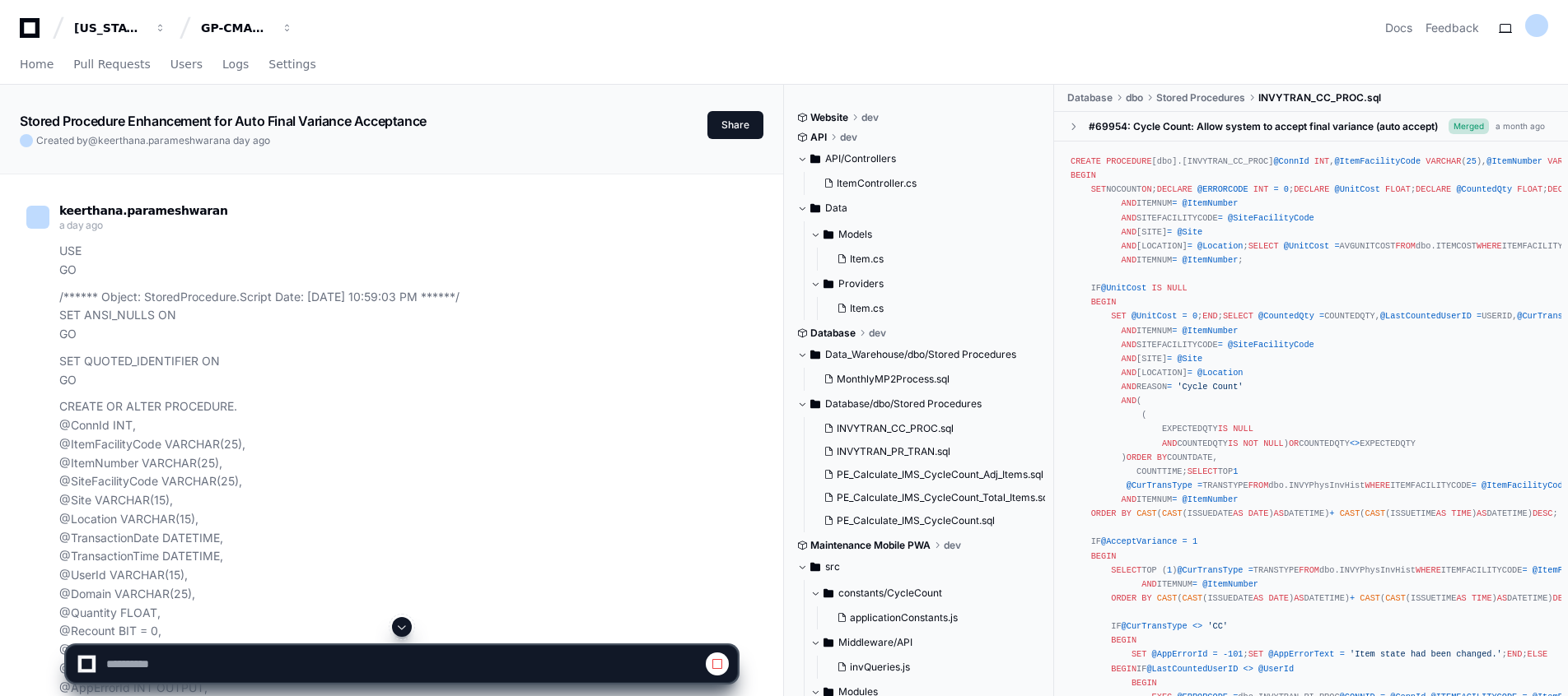
select select "*********"
click at [409, 625] on span at bounding box center [401, 627] width 14 height 14
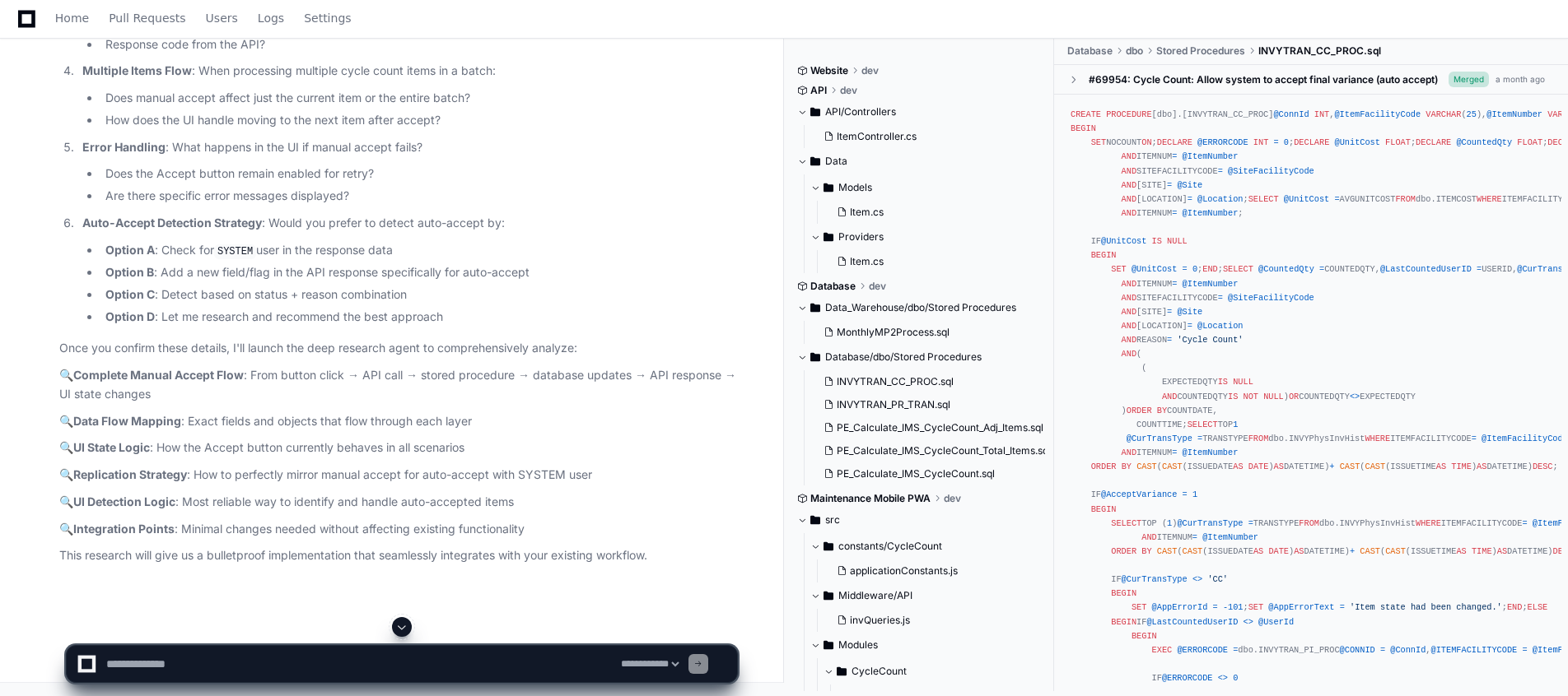
scroll to position [27082, 0]
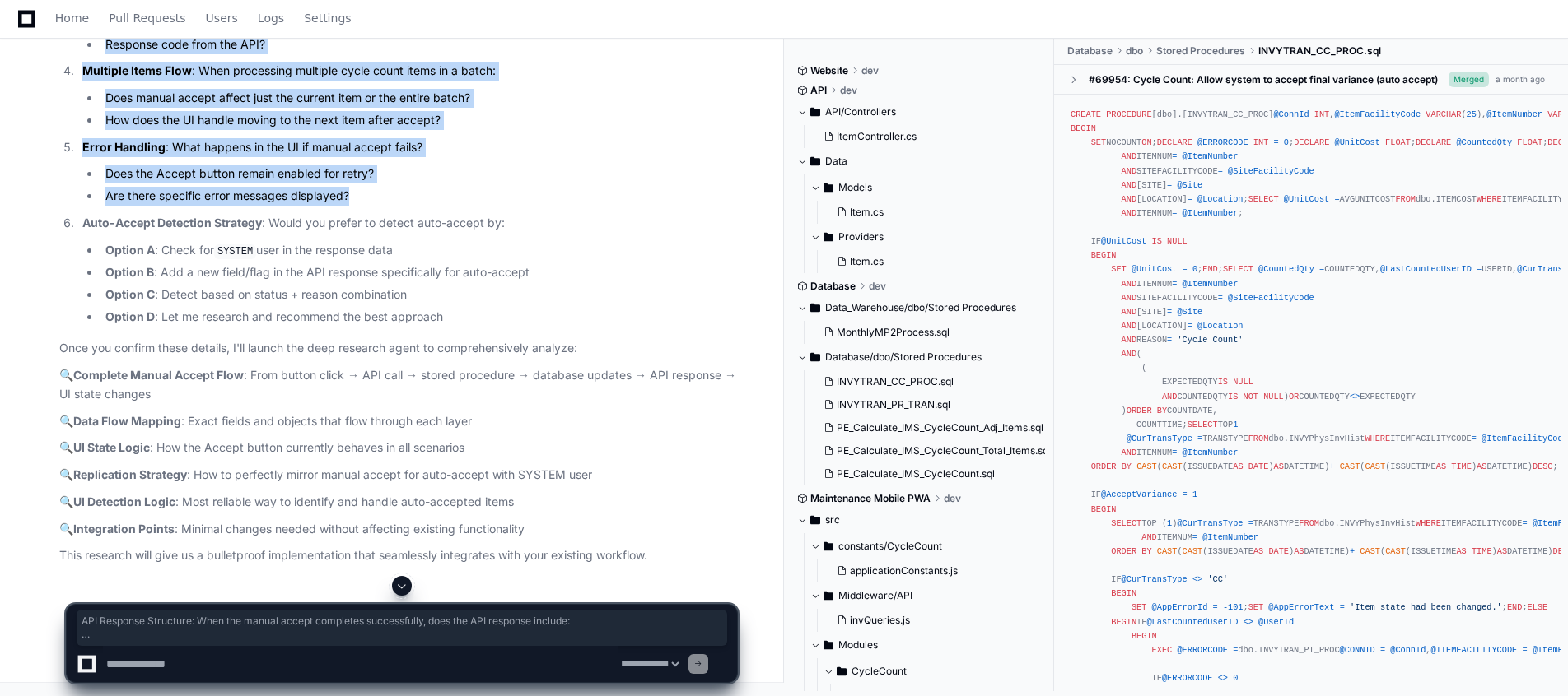
drag, startPoint x: 81, startPoint y: 134, endPoint x: 353, endPoint y: 559, distance: 504.6
click at [353, 326] on ol "API Response Structure : When the manual accept completes successfully, does th…" at bounding box center [398, 47] width 678 height 560
copy ol "API Response Structure : When the manual accept completes successfully, does th…"
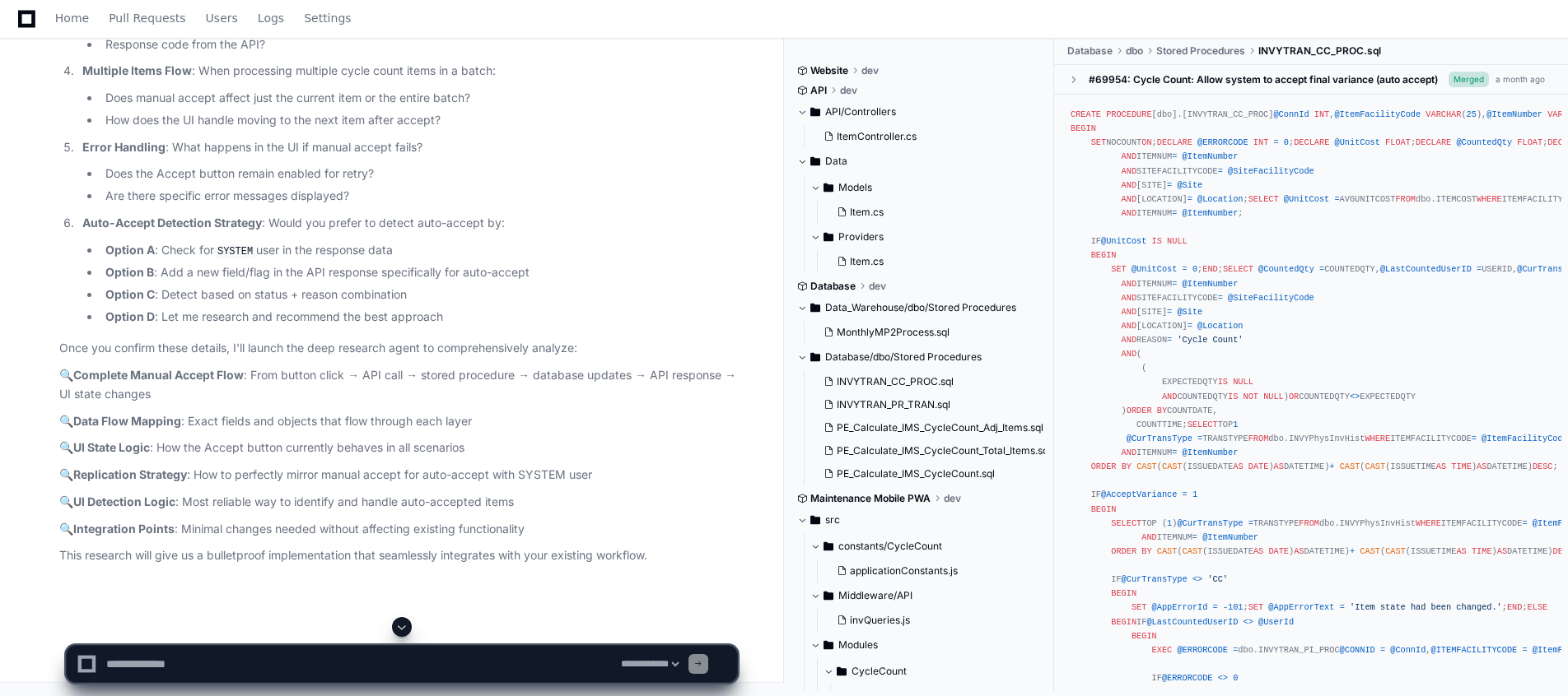
click at [455, 206] on li "Are there specific error messages displayed?" at bounding box center [419, 196] width 637 height 19
click at [455, 563] on article "Perfect! I understand your requirements clearly. Before I launch the deep resea…" at bounding box center [398, 125] width 678 height 880
click at [455, 563] on p "This research will give us a bulletproof implementation that seamlessly integra…" at bounding box center [398, 555] width 678 height 19
click at [207, 673] on textarea at bounding box center [360, 664] width 515 height 36
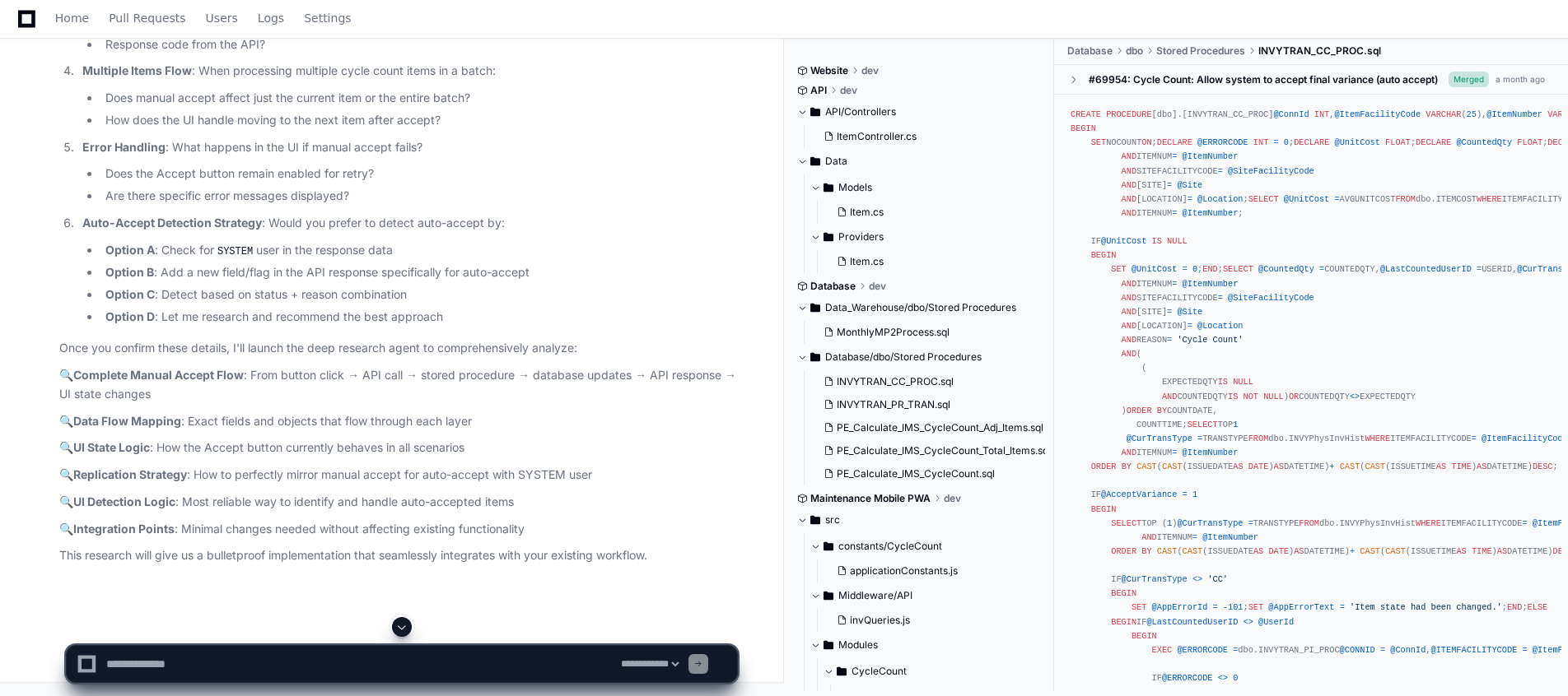
paste textarea "**********"
type textarea "**********"
click at [208, 665] on textarea at bounding box center [360, 664] width 515 height 36
paste textarea "**********"
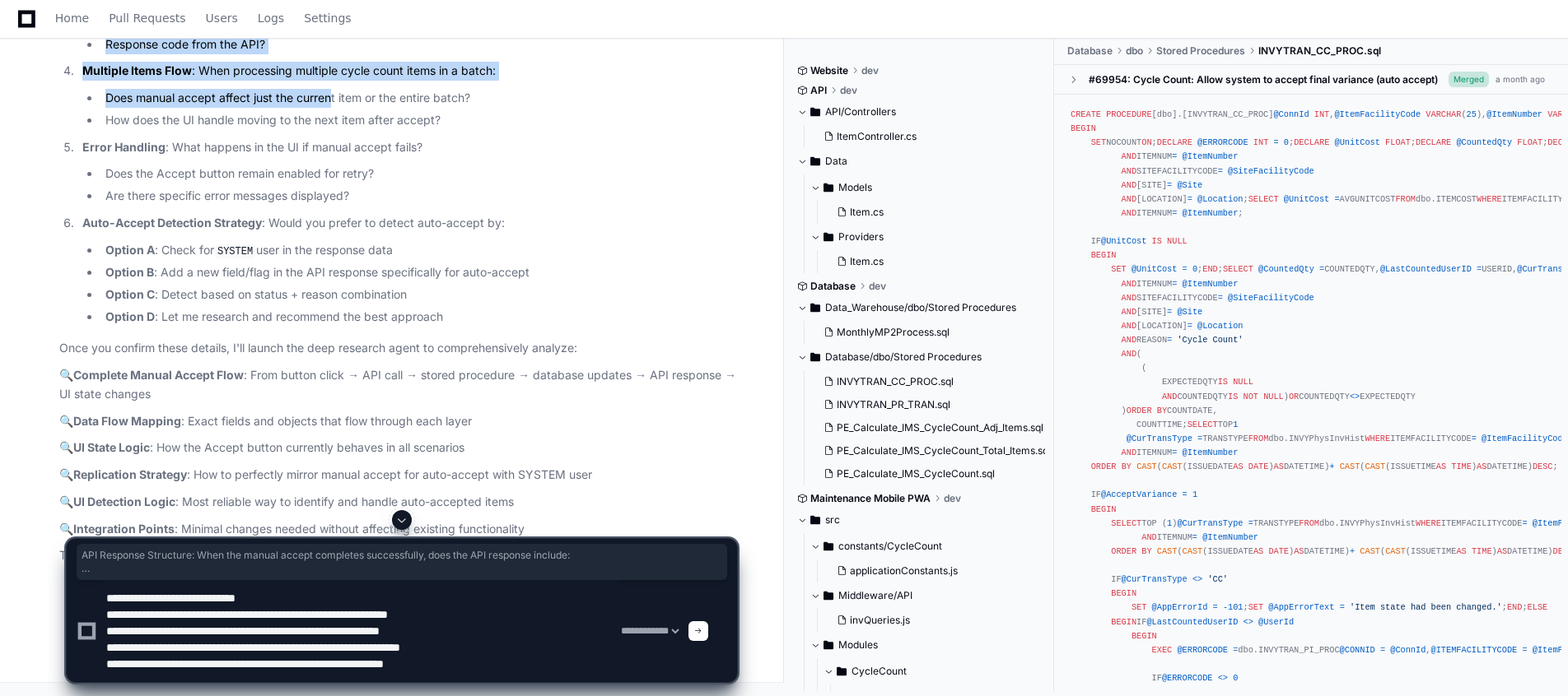
drag, startPoint x: 84, startPoint y: 173, endPoint x: 333, endPoint y: 497, distance: 408.6
click at [333, 326] on ol "API Response Structure : When the manual accept completes successfully, does th…" at bounding box center [398, 47] width 678 height 560
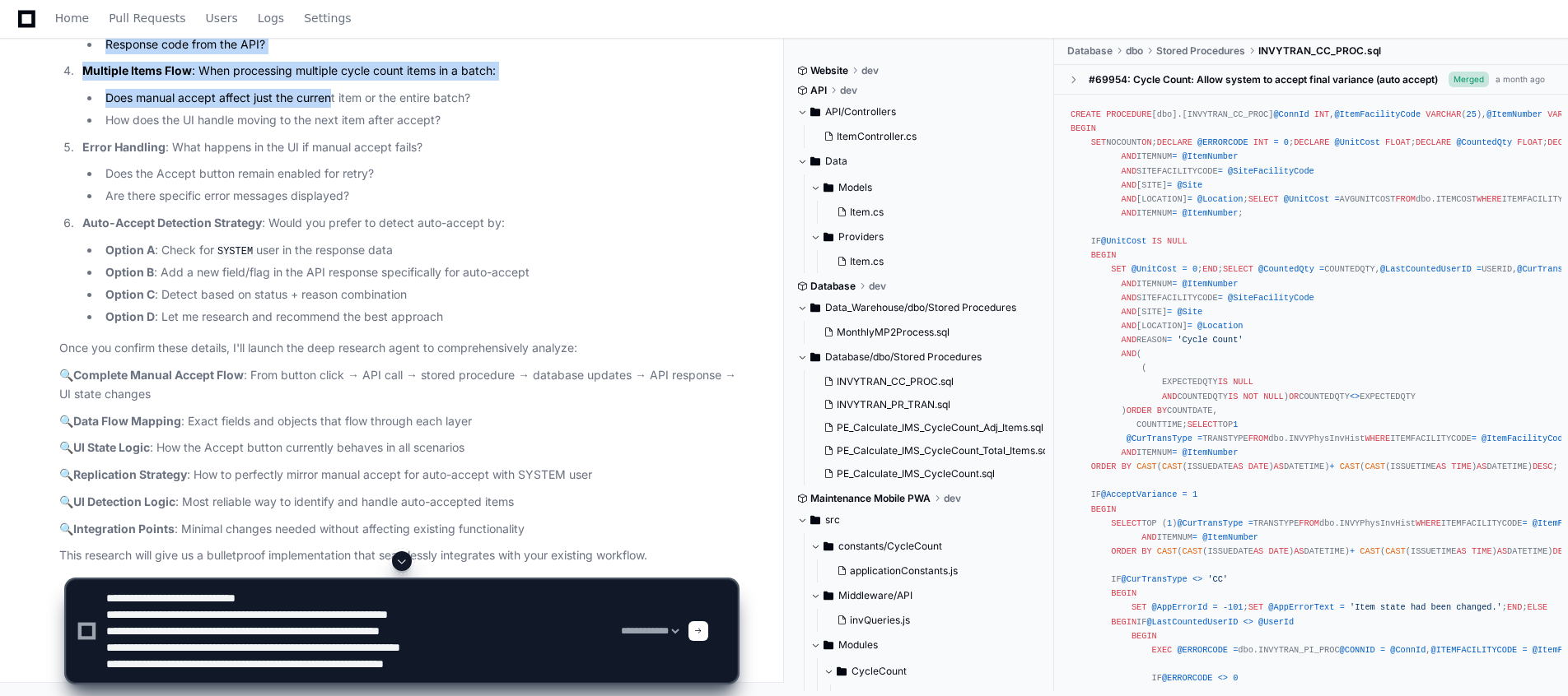
drag, startPoint x: 333, startPoint y: 497, endPoint x: 459, endPoint y: 526, distance: 129.3
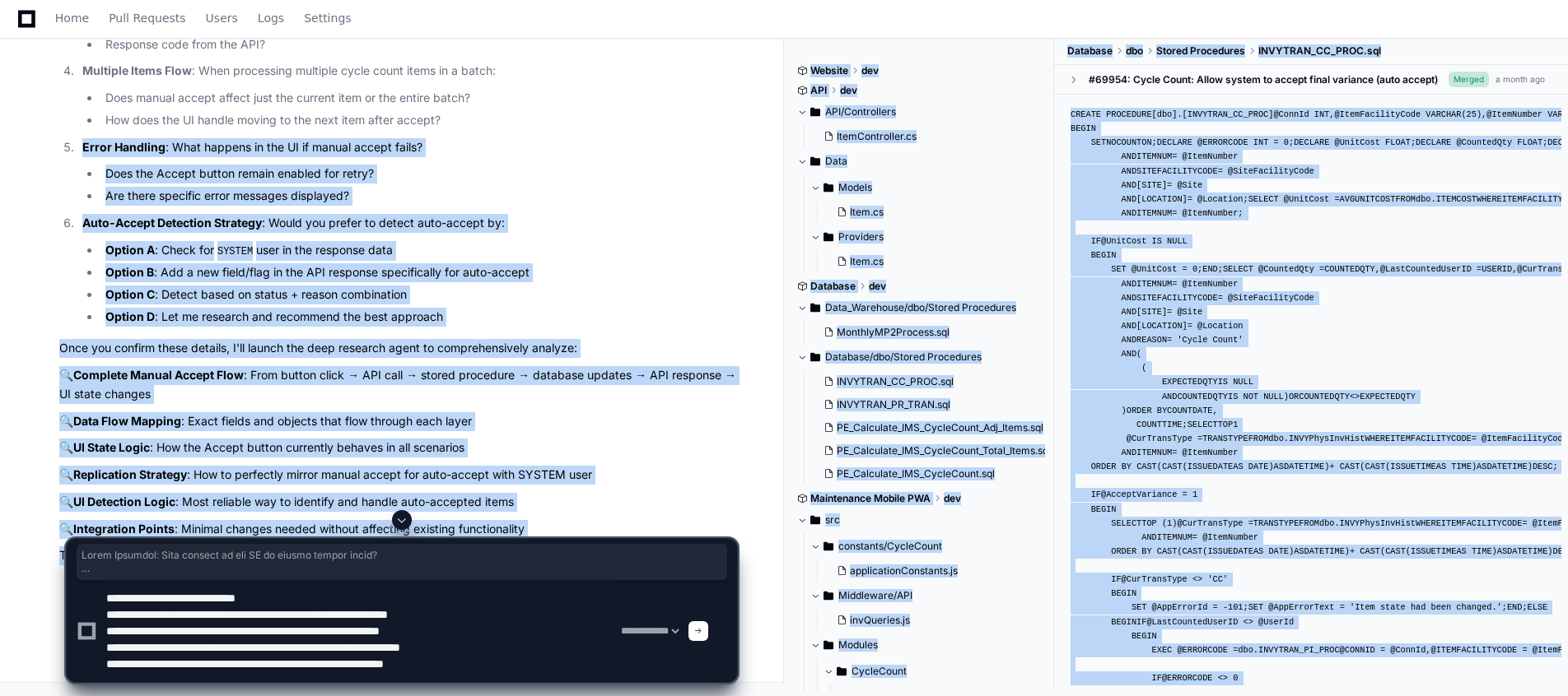
click at [459, 526] on div at bounding box center [401, 520] width 672 height 20
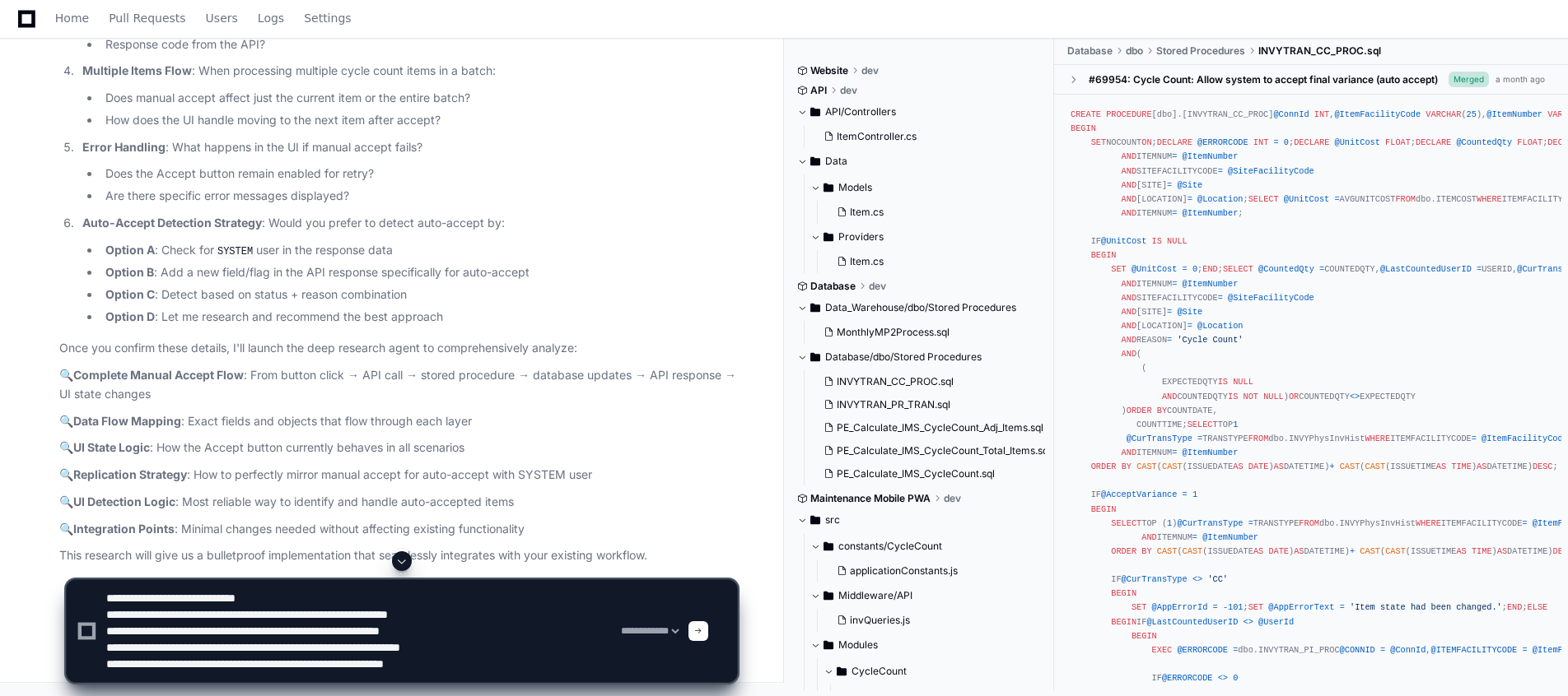
scroll to position [27145, 0]
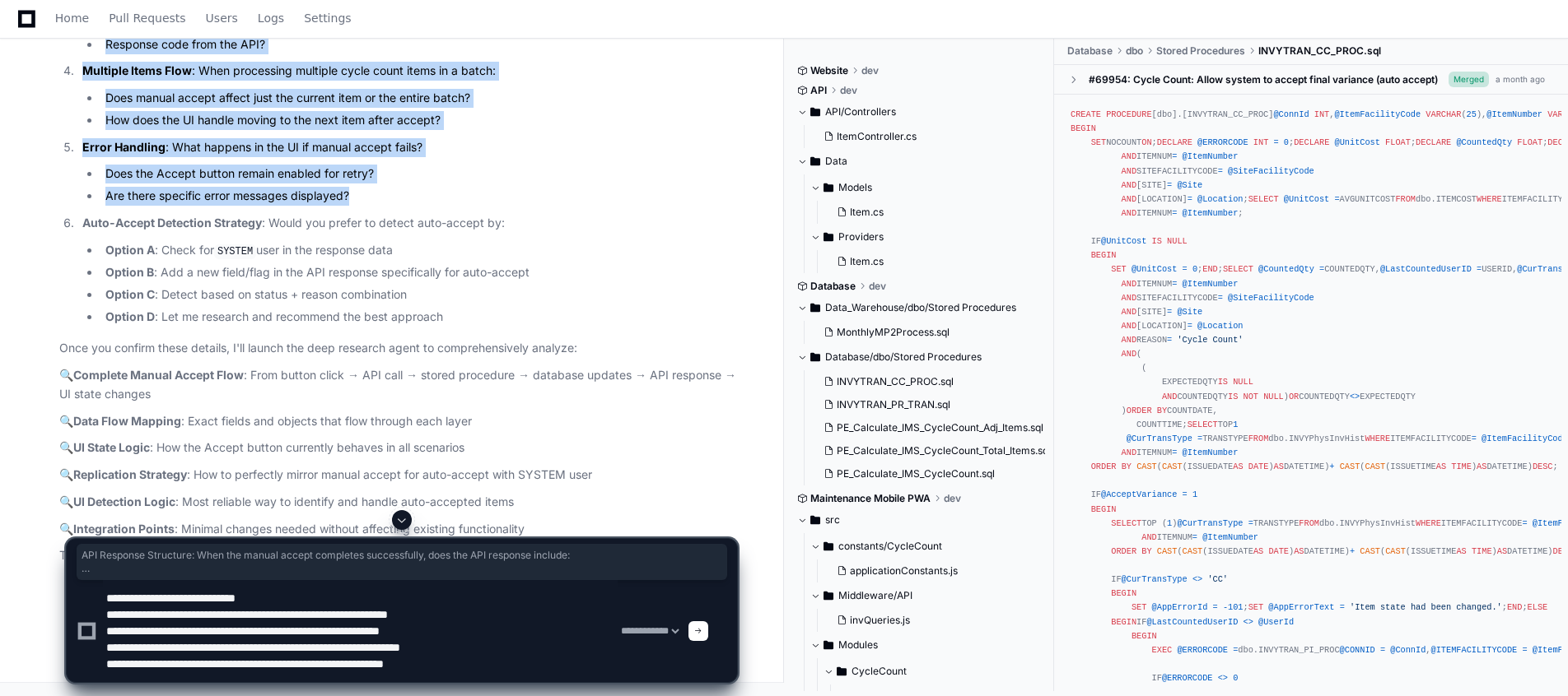
drag, startPoint x: 82, startPoint y: 73, endPoint x: 406, endPoint y: 488, distance: 526.5
click at [406, 326] on ol "API Response Structure : When the manual accept completes successfully, does th…" at bounding box center [398, 47] width 678 height 560
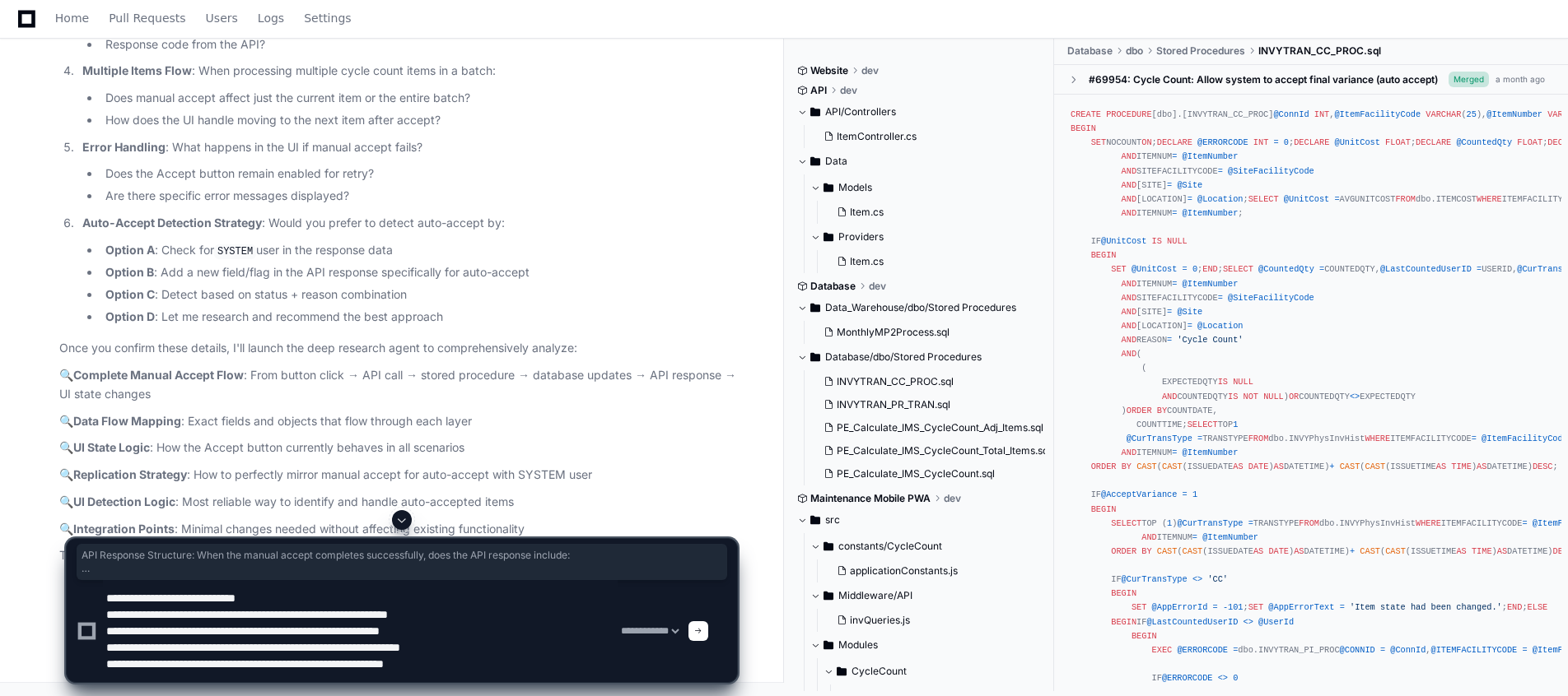
click at [503, 669] on textarea at bounding box center [360, 631] width 515 height 102
paste textarea "**********"
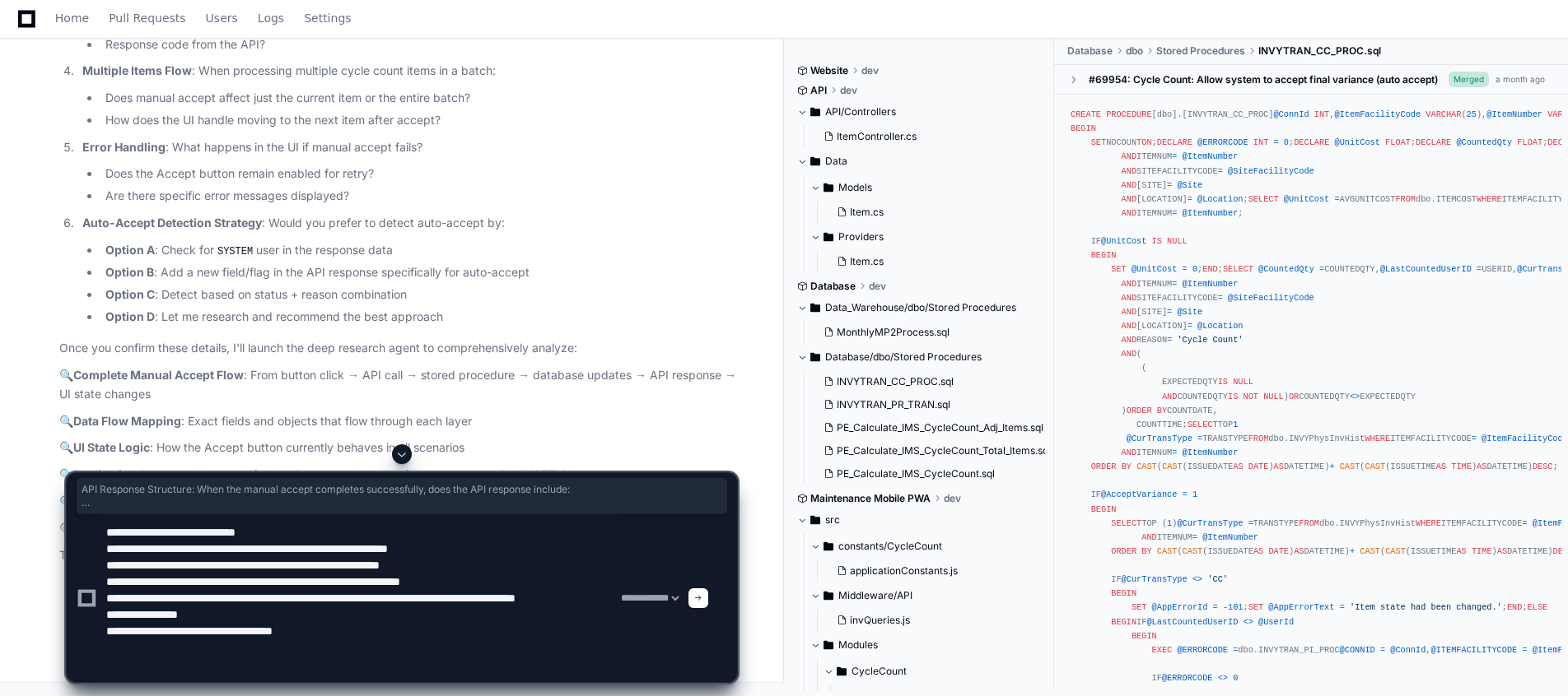
paste textarea "**********"
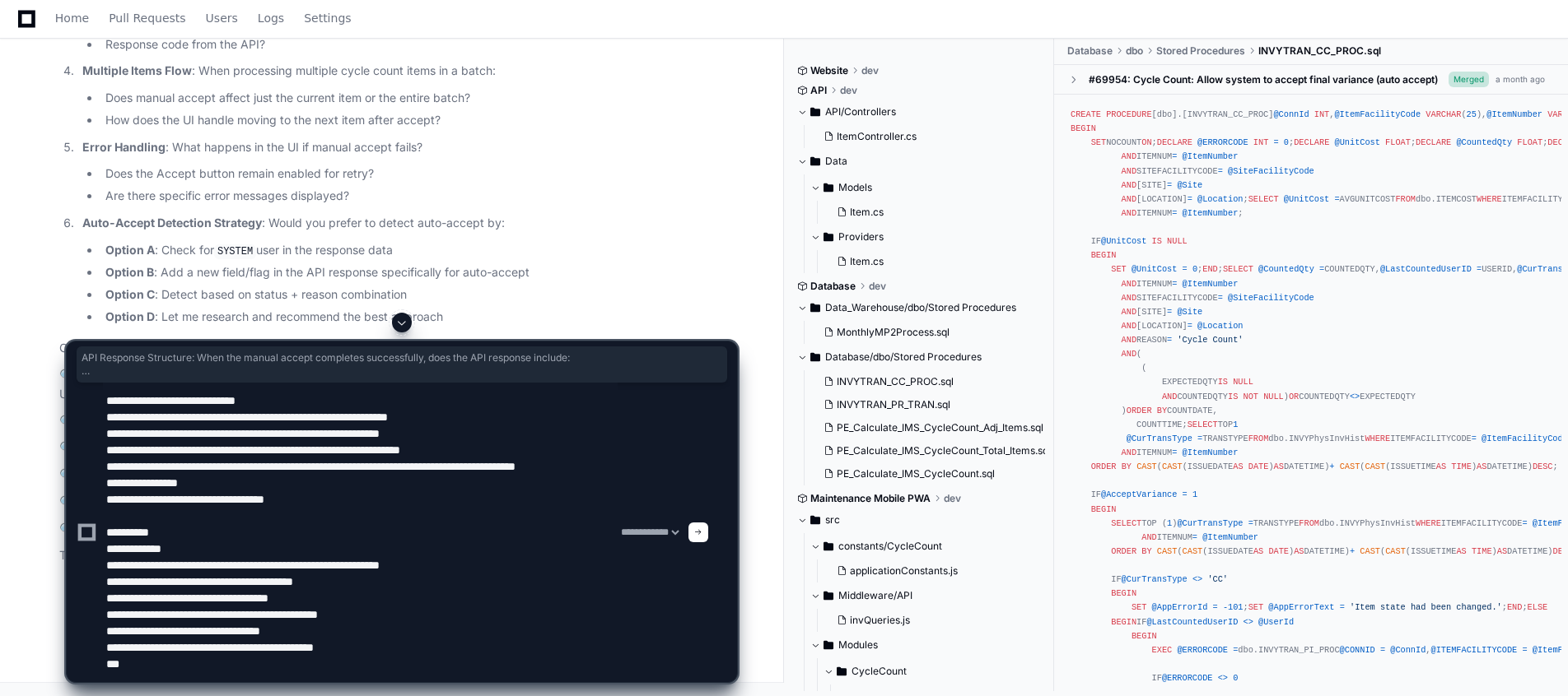
paste textarea "**********"
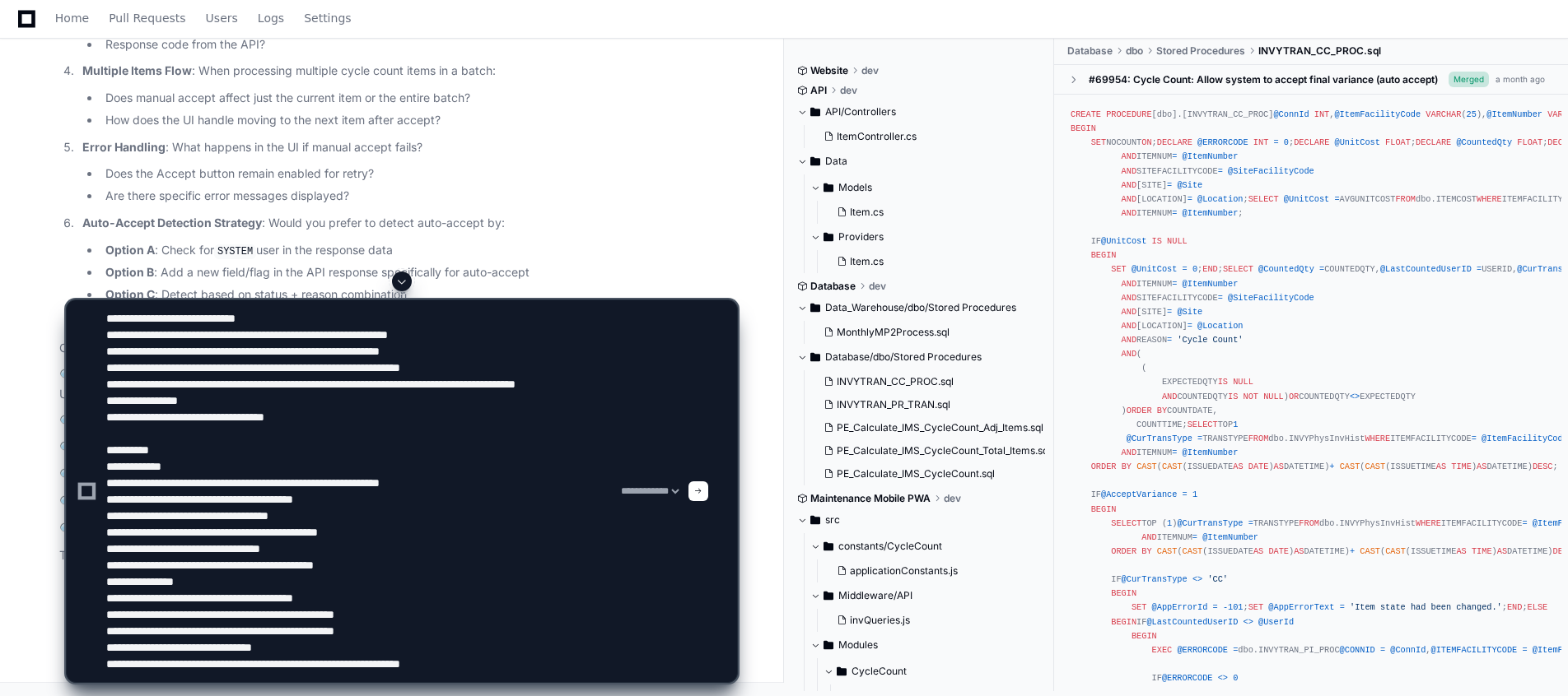
click at [545, 667] on textarea at bounding box center [360, 491] width 515 height 382
paste textarea "**********"
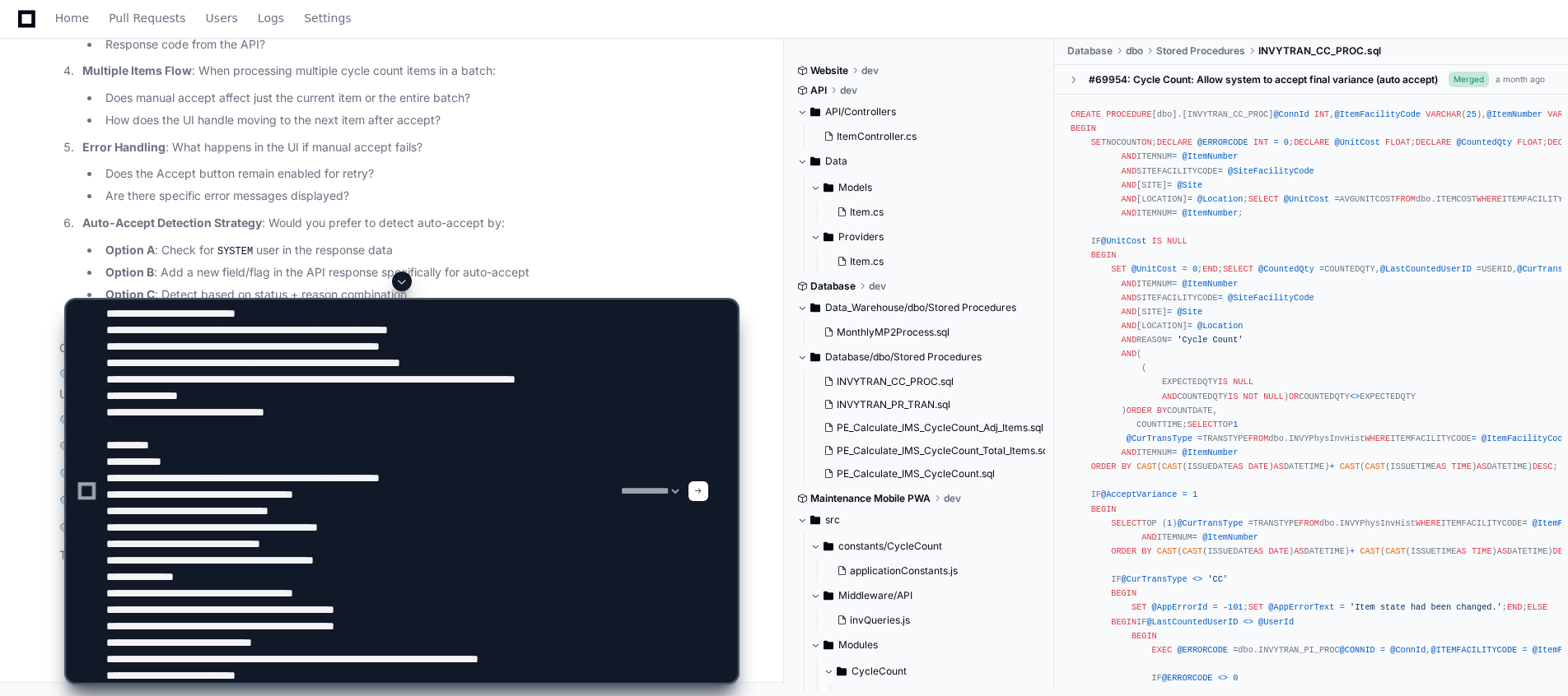
scroll to position [22, 0]
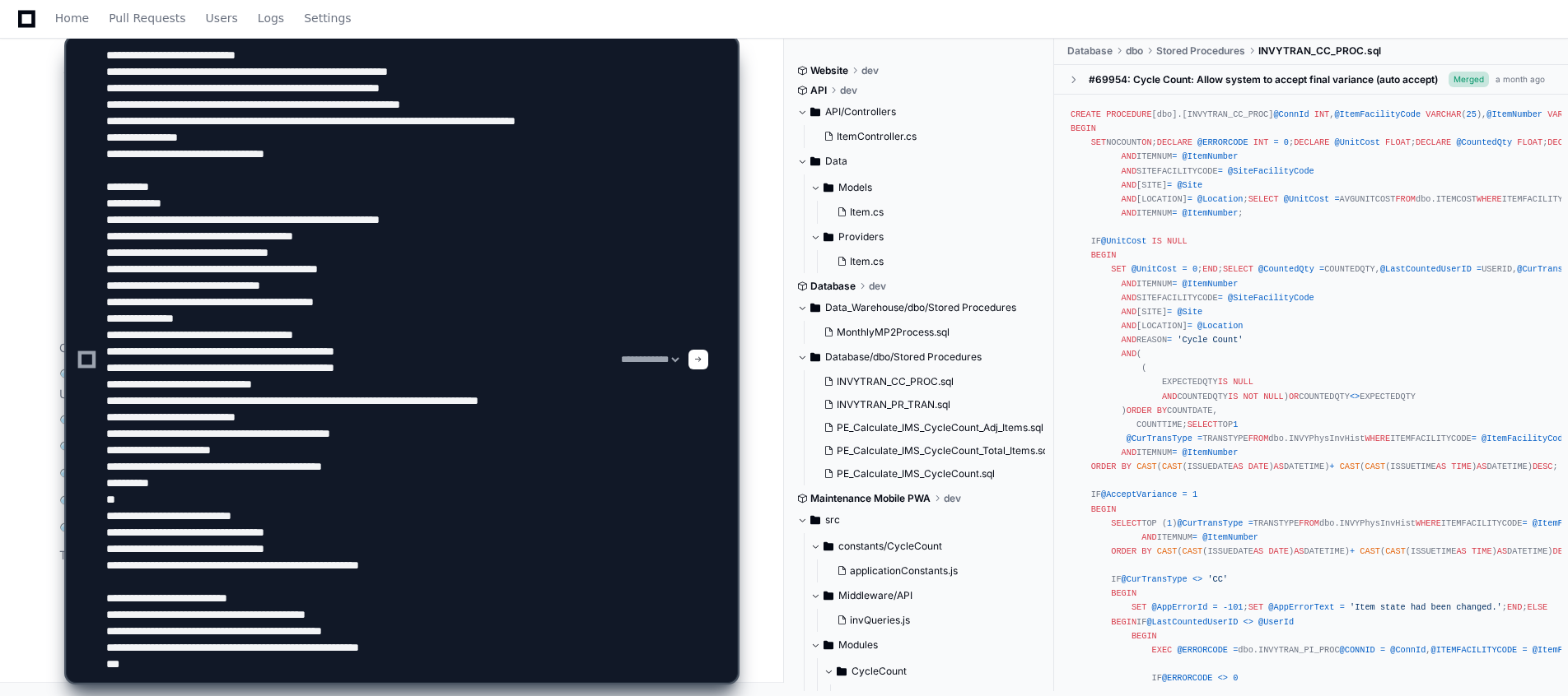
click at [528, 25] on div "Home Pull Requests Users Logs Settings" at bounding box center [784, 19] width 1529 height 38
click at [764, 194] on div "**********" at bounding box center [401, 352] width 764 height 688
click at [263, 673] on textarea at bounding box center [360, 360] width 515 height 646
paste textarea "**********"
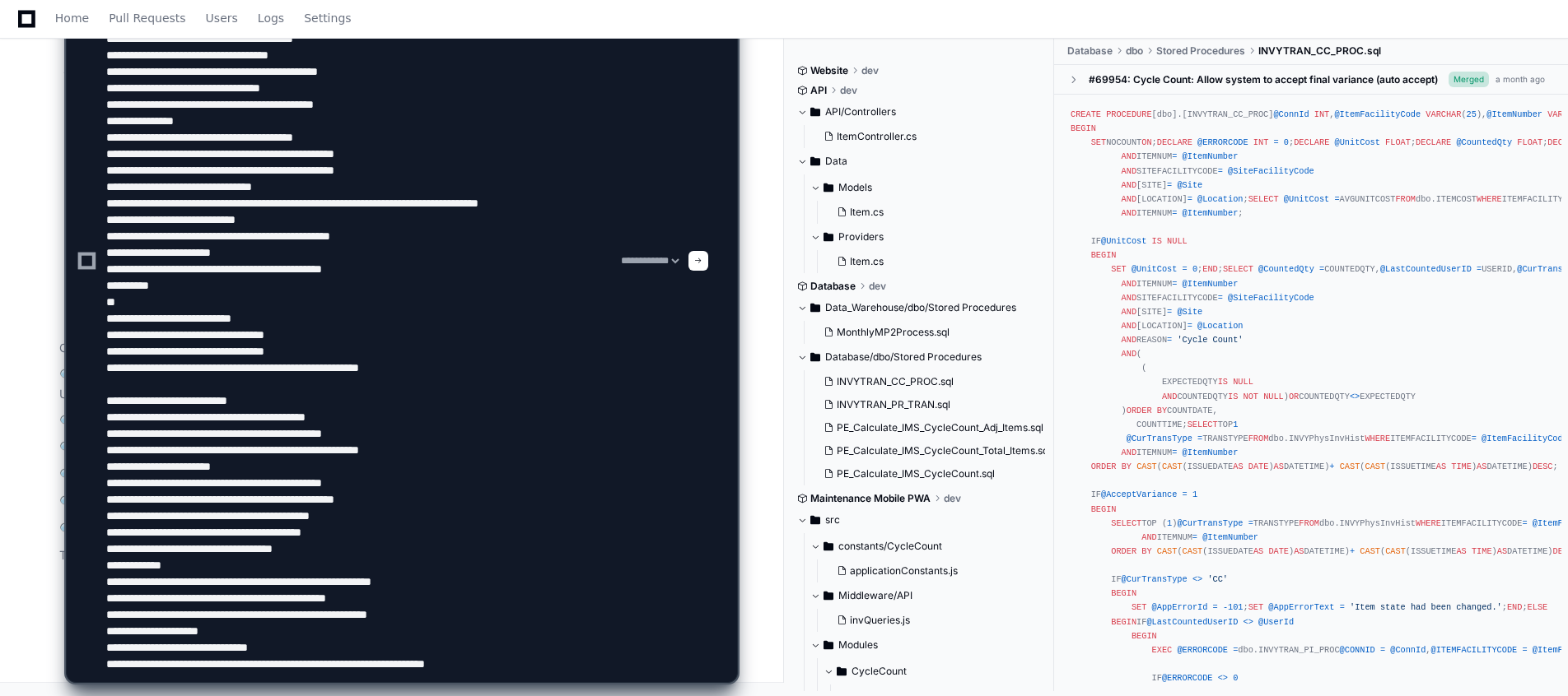
paste textarea "**********"
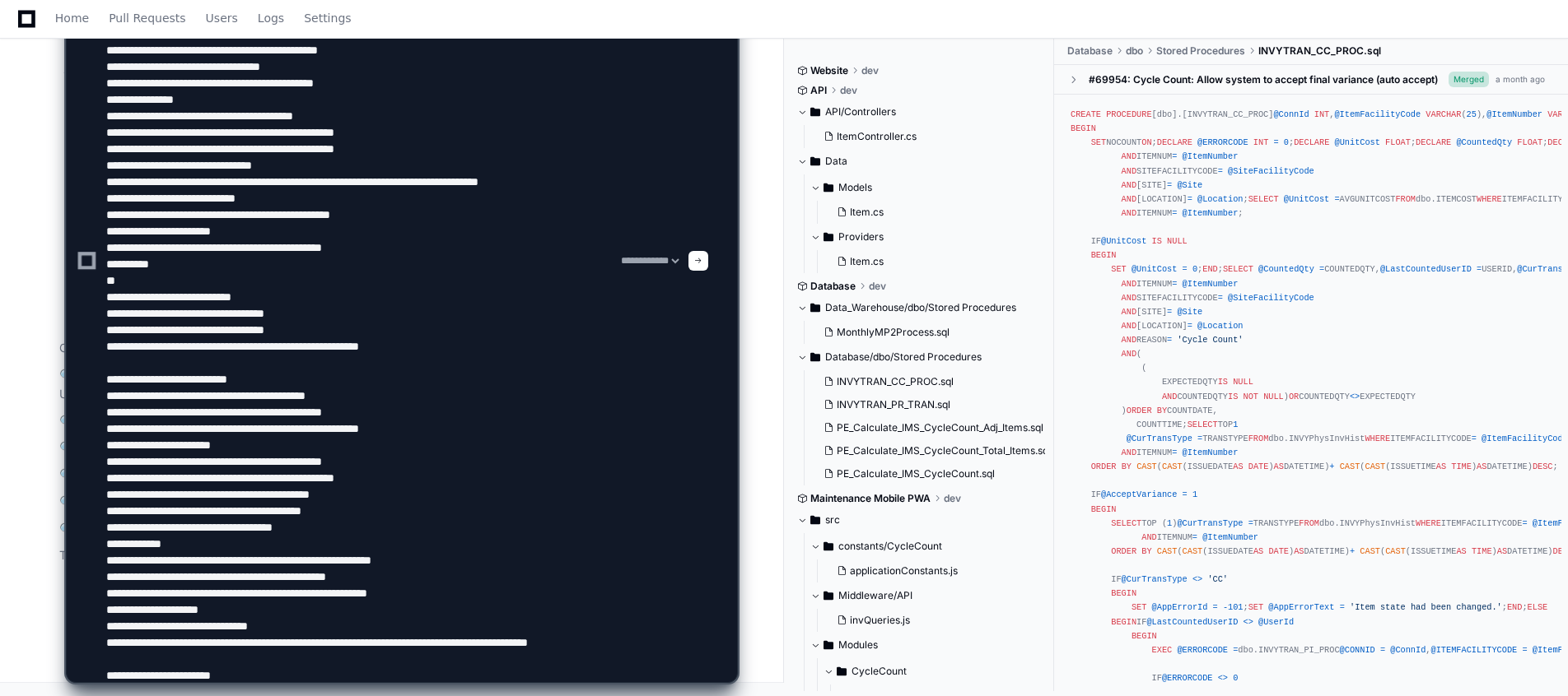
scroll to position [38, 0]
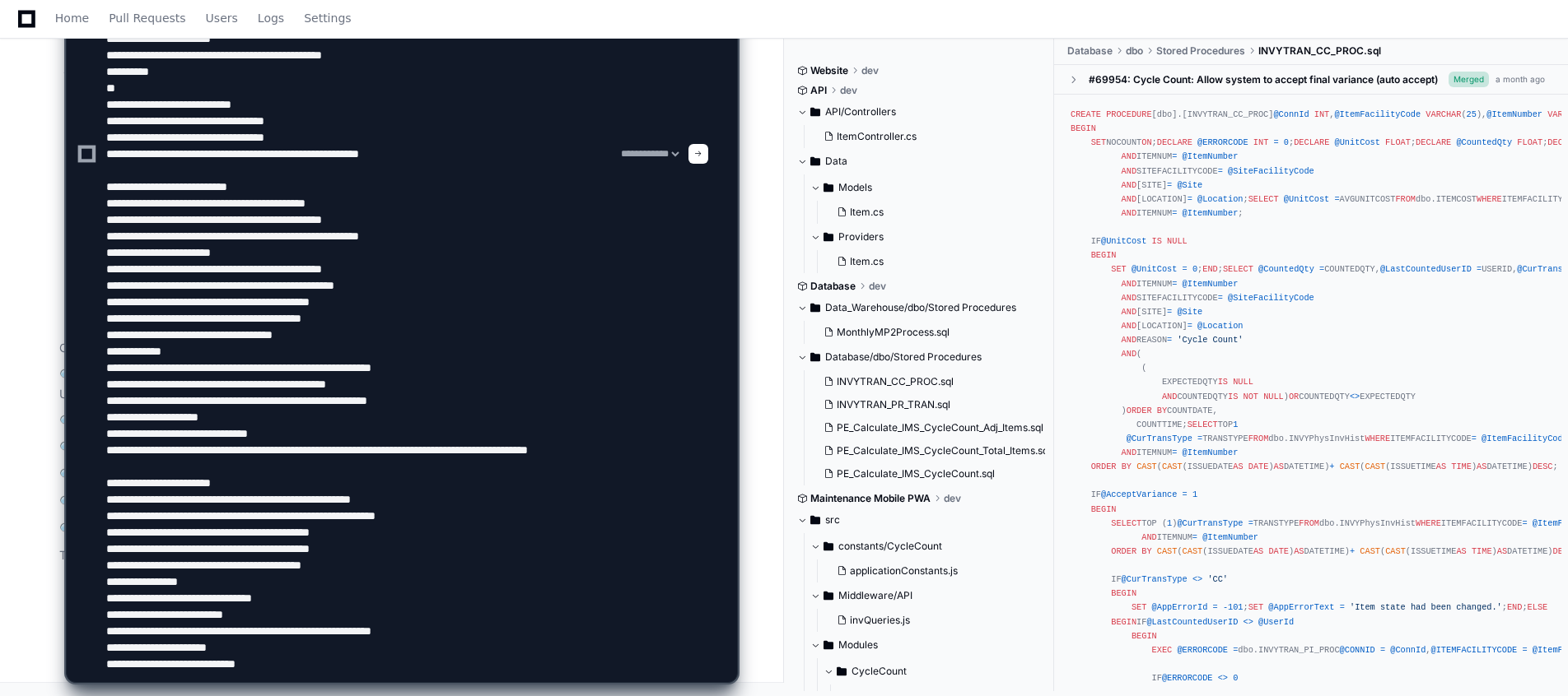
paste textarea "**********"
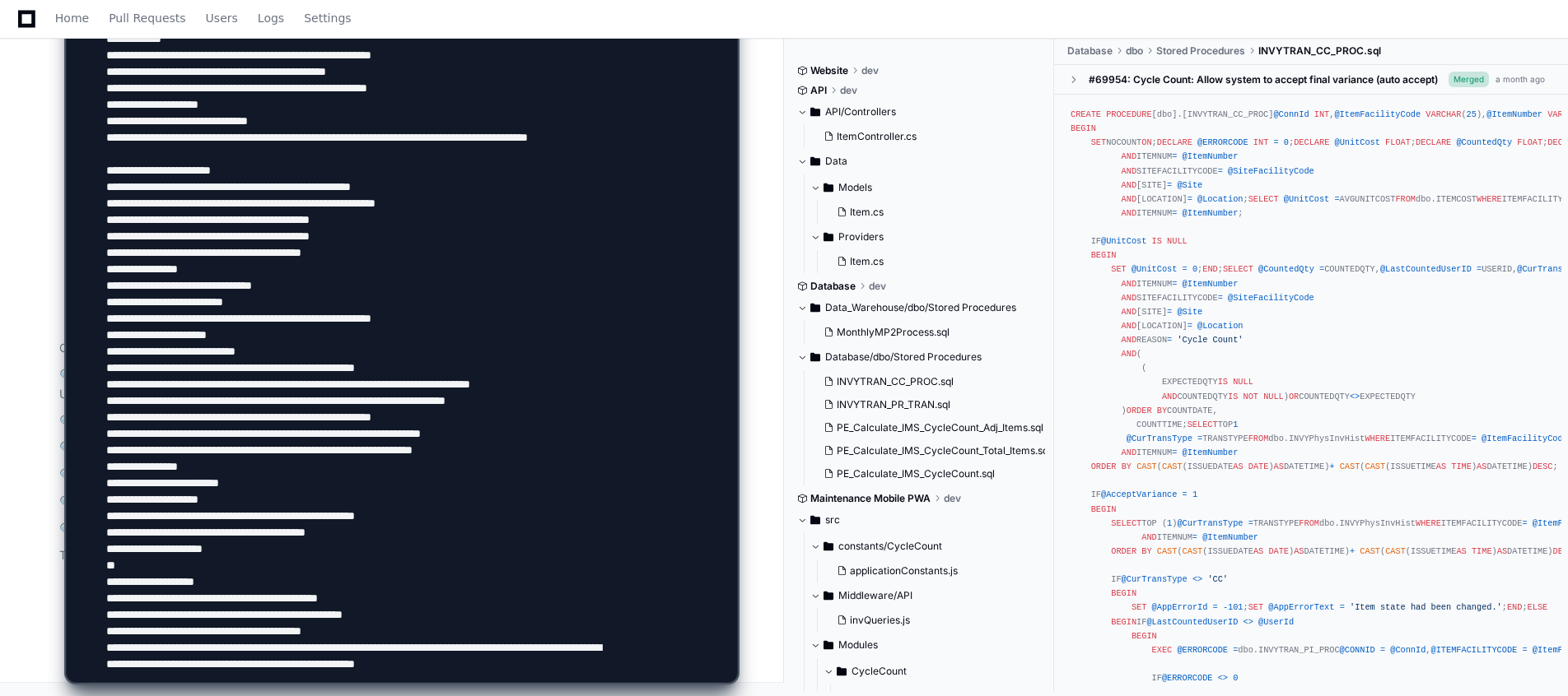
scroll to position [82, 0]
type textarea "**********"
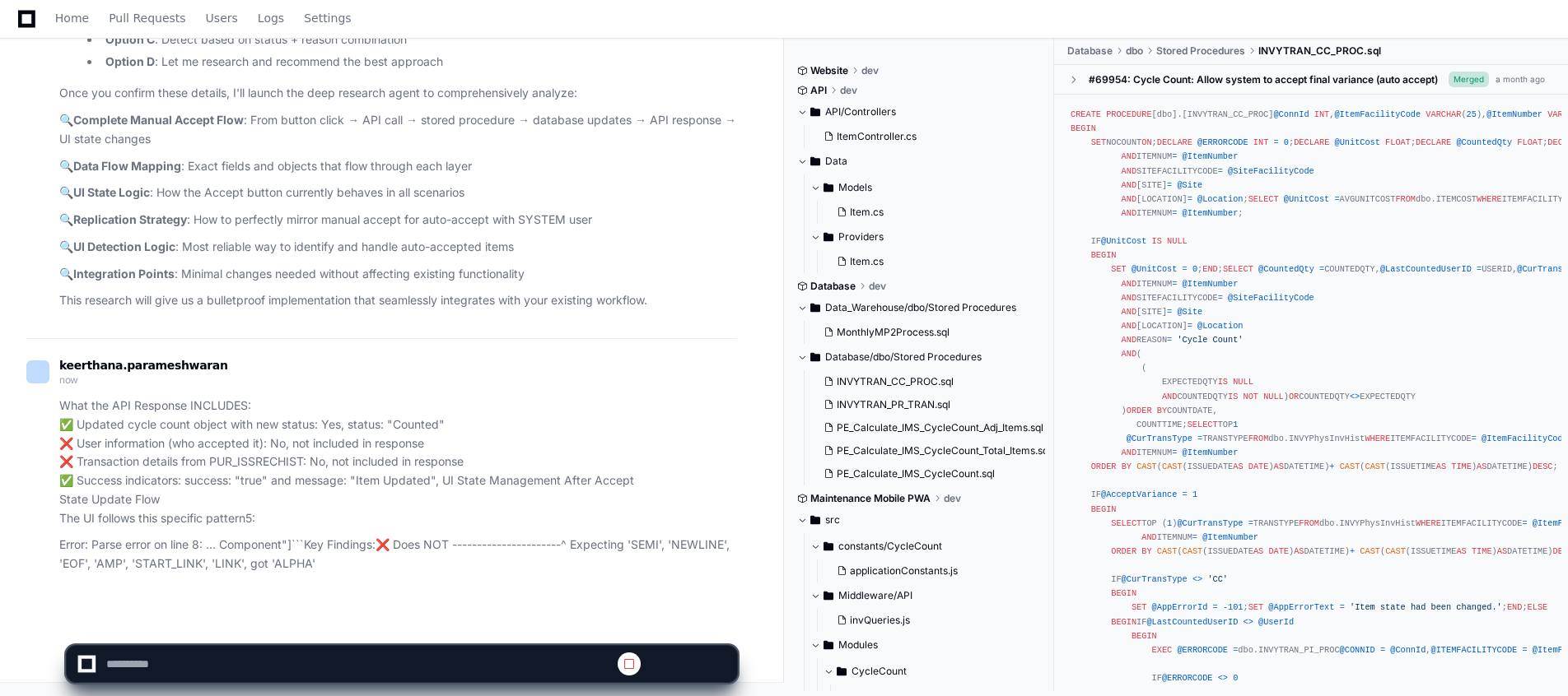
scroll to position [0, 0]
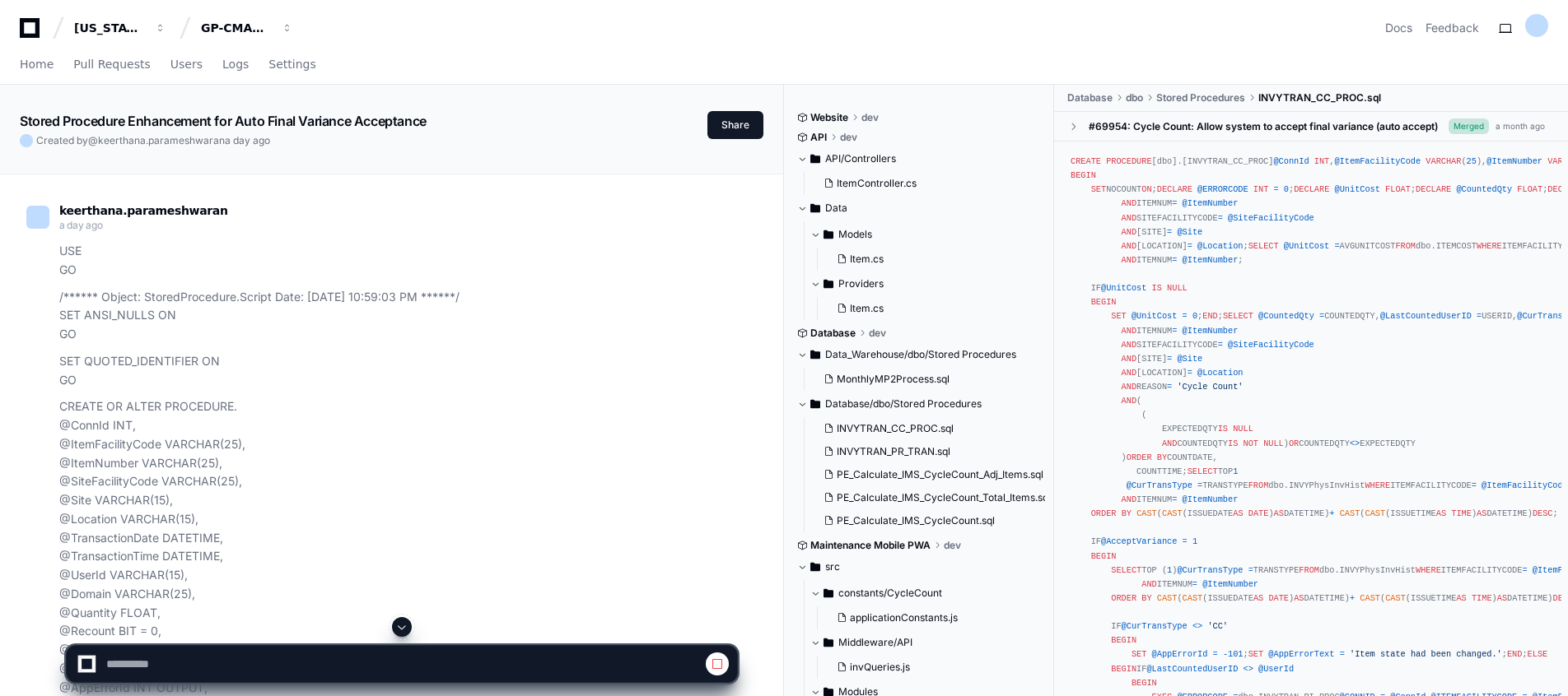
select select "*********"
click at [404, 630] on span at bounding box center [401, 627] width 14 height 14
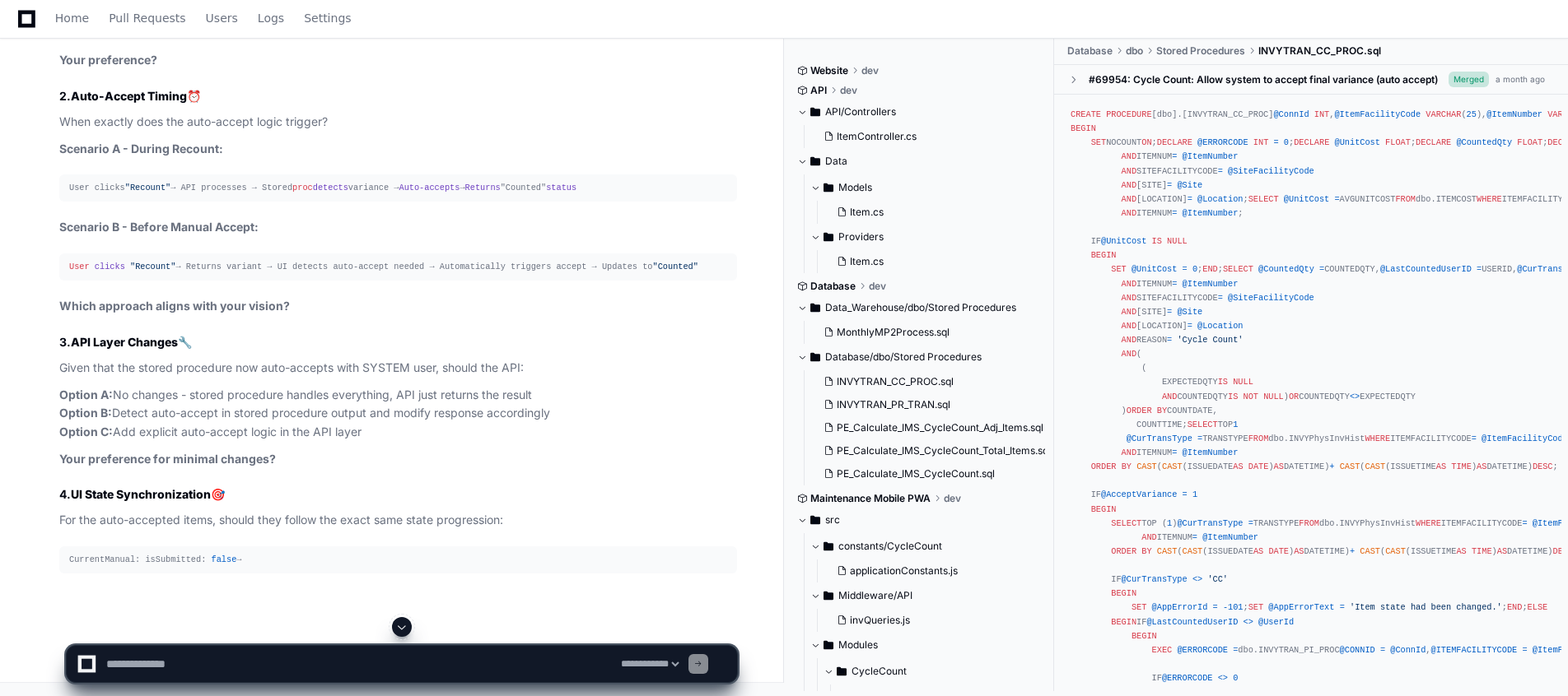
scroll to position [28513, 0]
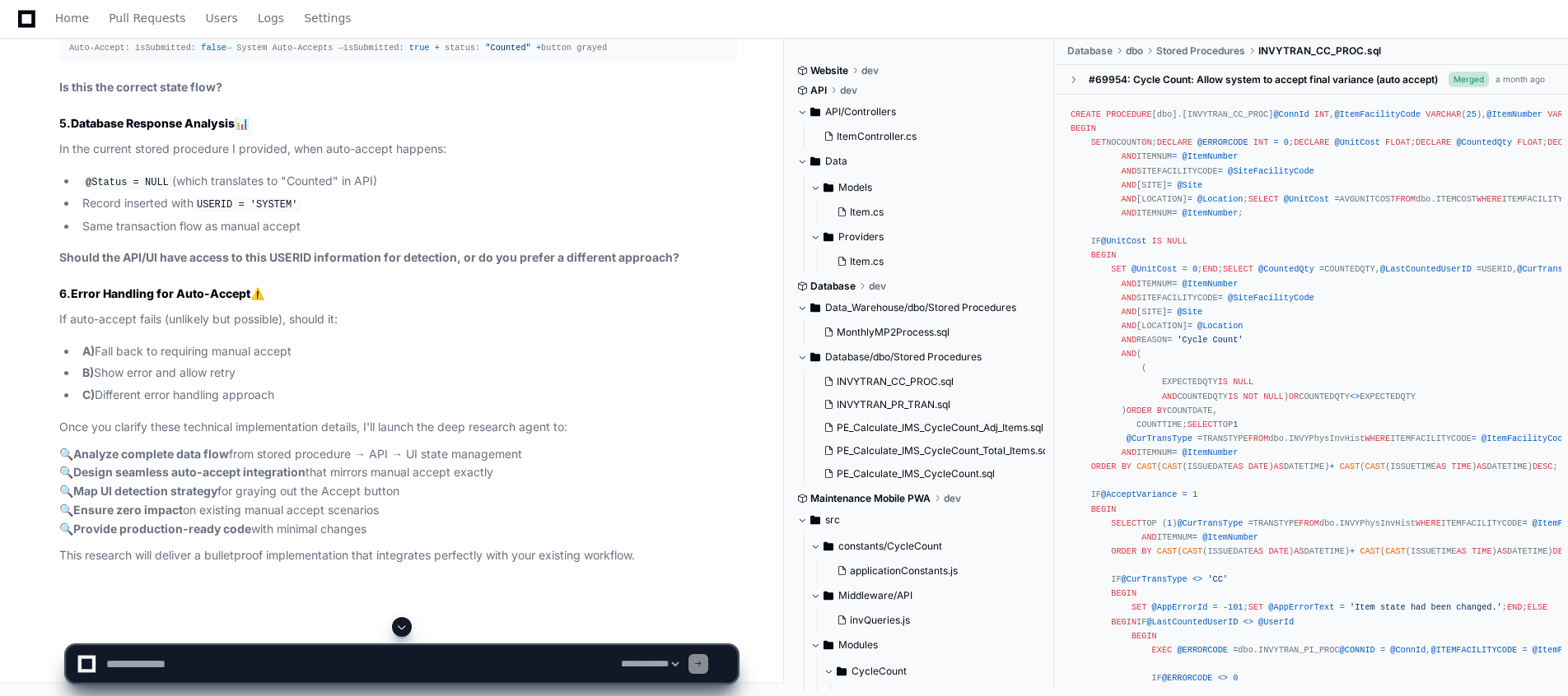
click at [308, 405] on ul "A) Fall back to requiring manual accept B) Show error and allow retry C) Differ…" at bounding box center [398, 373] width 678 height 62
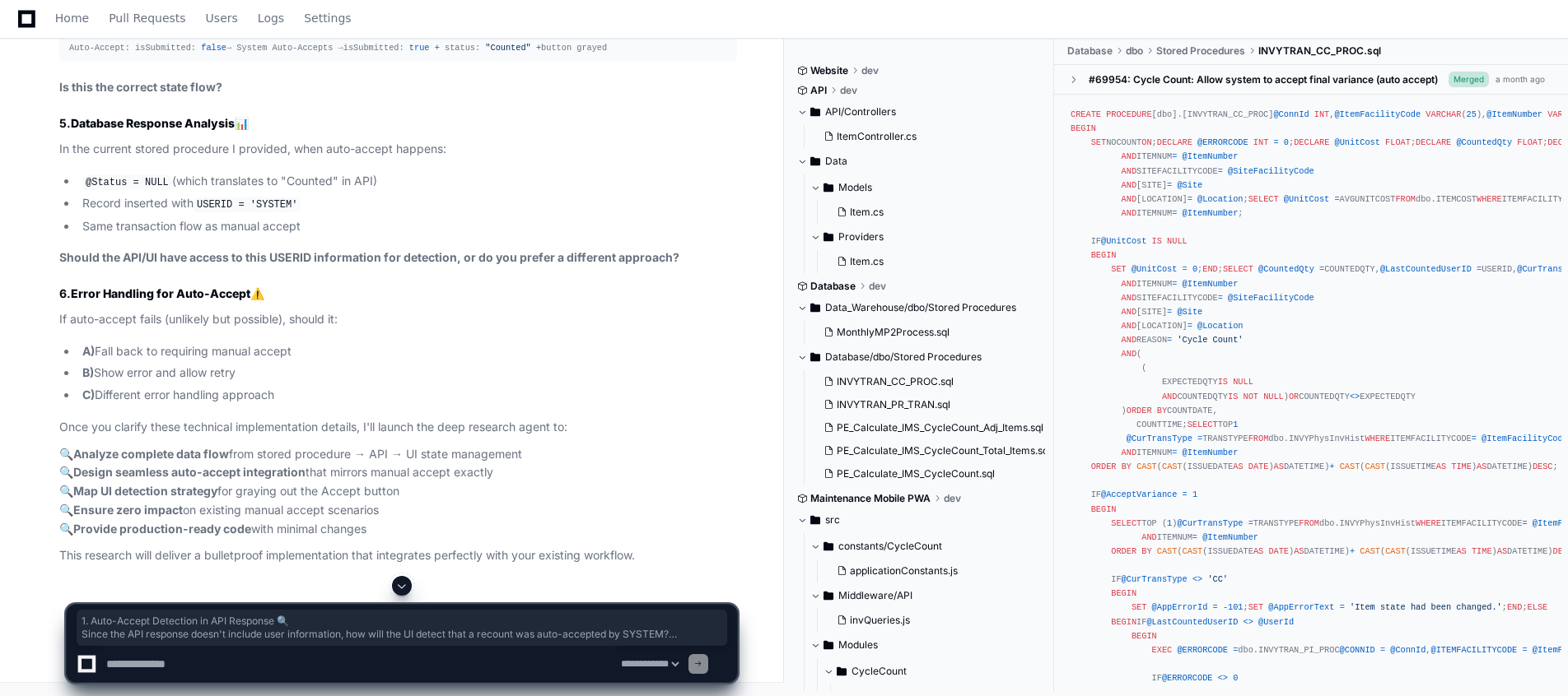
drag, startPoint x: 61, startPoint y: 131, endPoint x: 507, endPoint y: 232, distance: 457.3
copy article "1. Auto-Accept Detection in API Response 🔍 Since the API response doesn't inclu…"
click at [165, 660] on textarea at bounding box center [360, 664] width 515 height 36
paste textarea "**********"
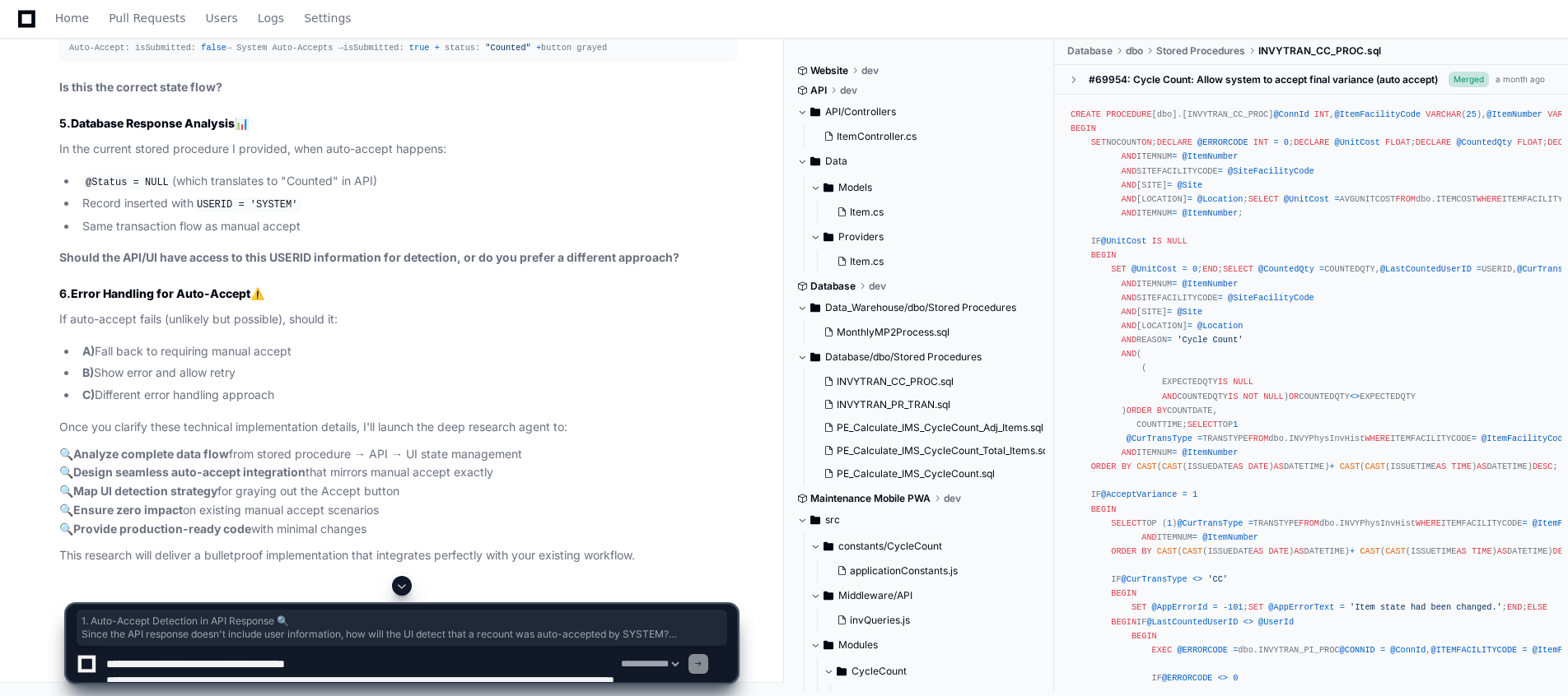
scroll to position [5, 0]
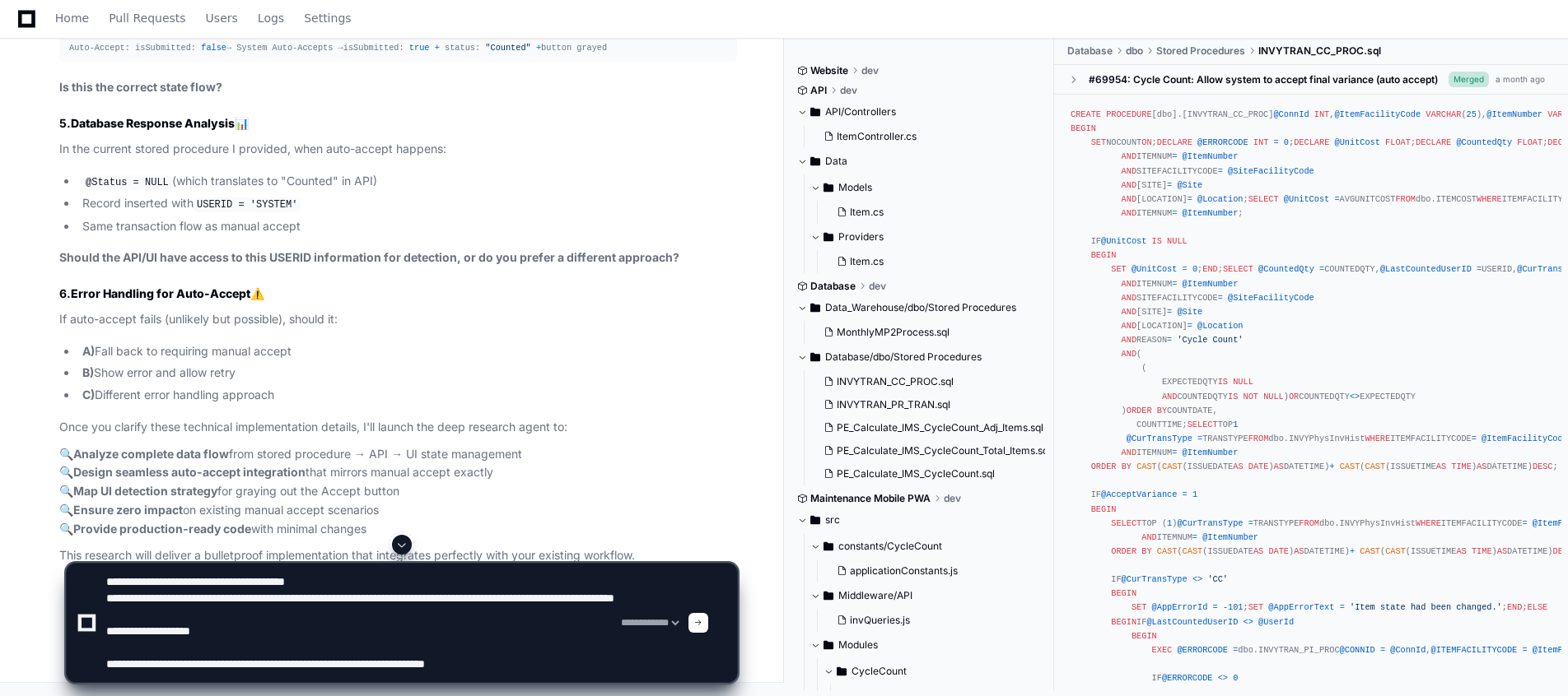
click at [558, 669] on textarea at bounding box center [360, 622] width 515 height 118
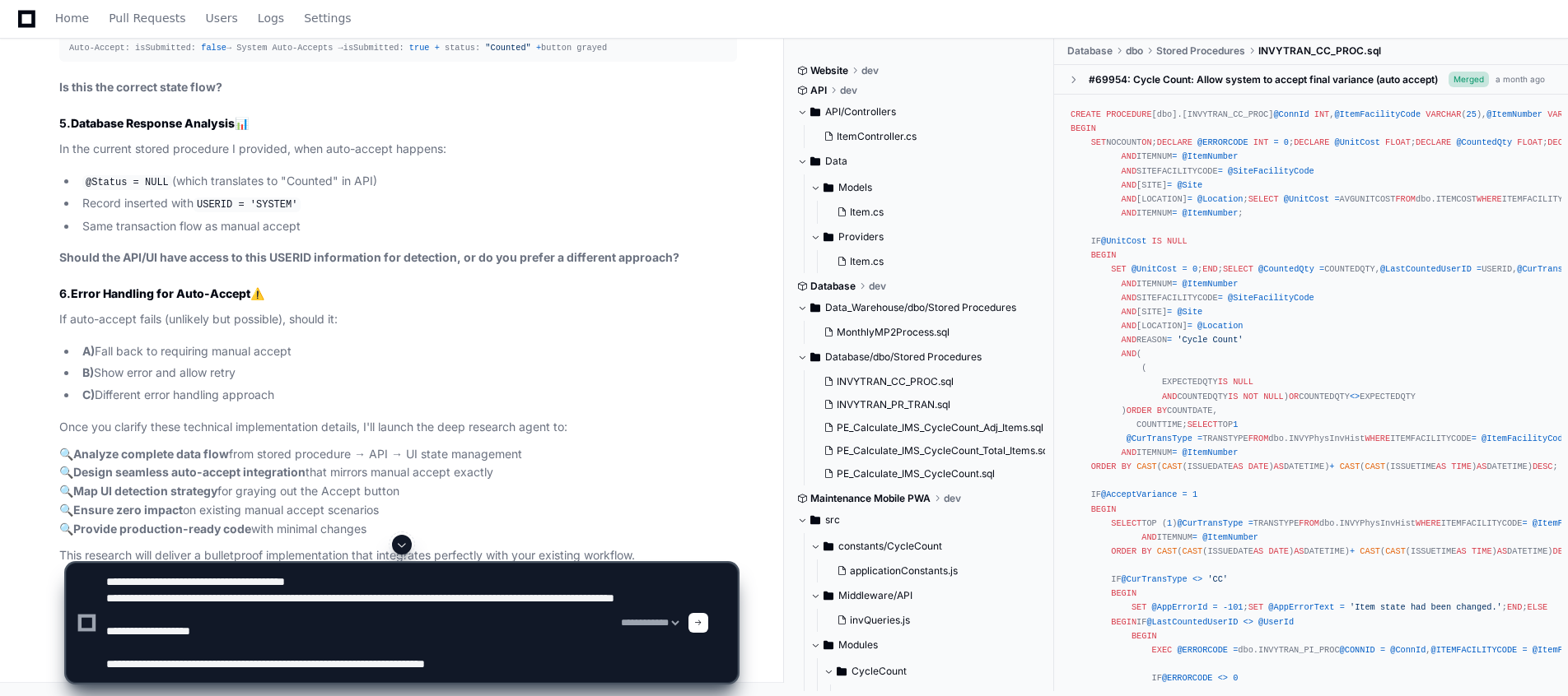
click at [547, 681] on textarea at bounding box center [360, 622] width 515 height 118
paste textarea "**********"
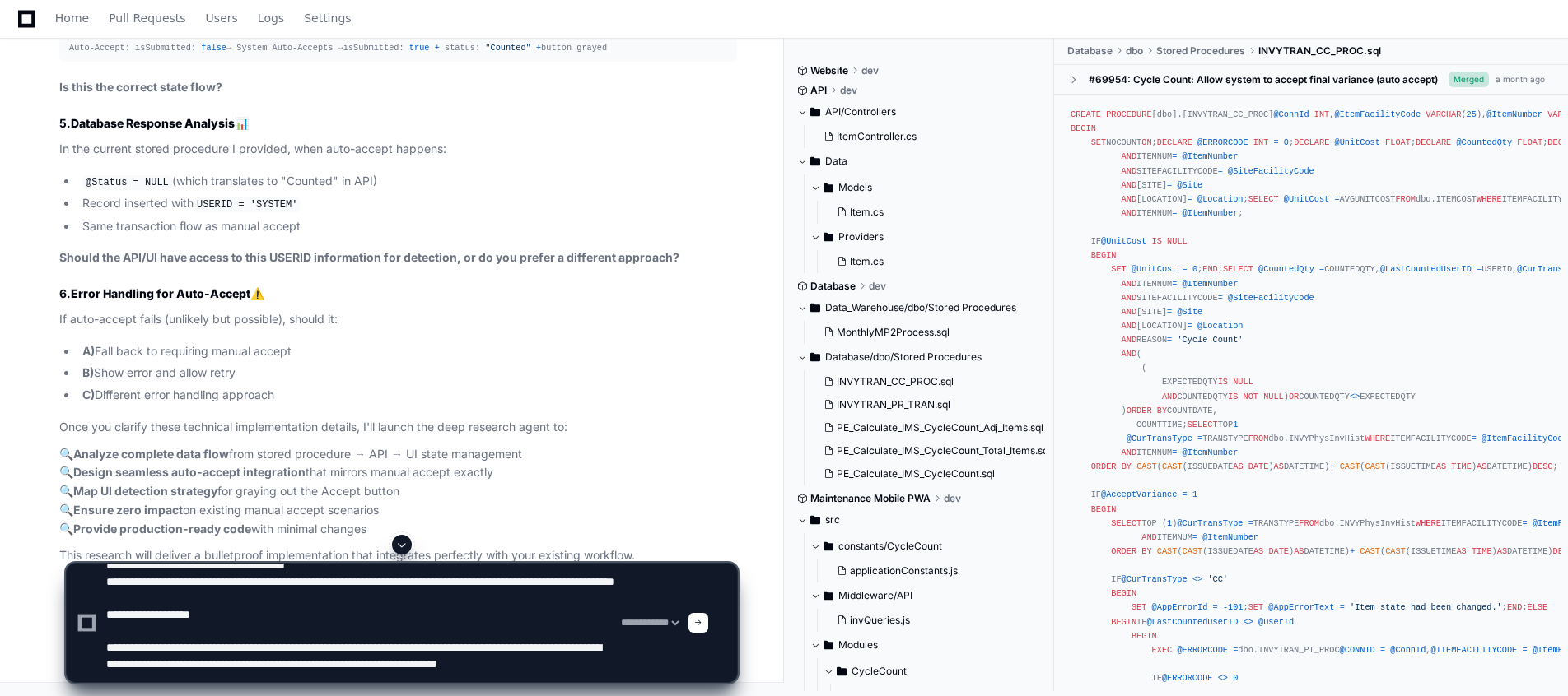
scroll to position [38, 0]
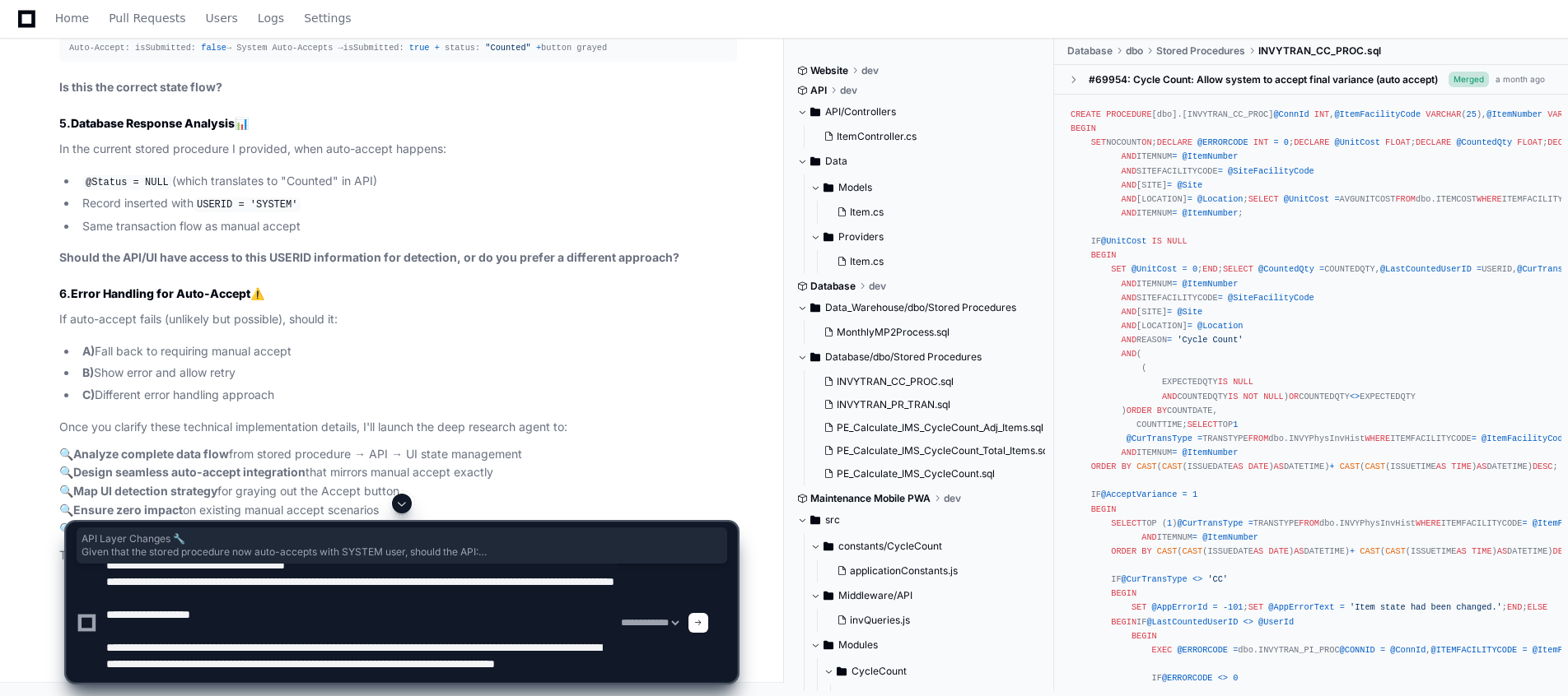
drag, startPoint x: 74, startPoint y: 412, endPoint x: 549, endPoint y: 472, distance: 478.8
copy article "API Layer Changes 🔧 Given that the stored procedure now auto-accepts with SYSTE…"
click at [399, 672] on textarea at bounding box center [360, 622] width 515 height 118
paste textarea "**********"
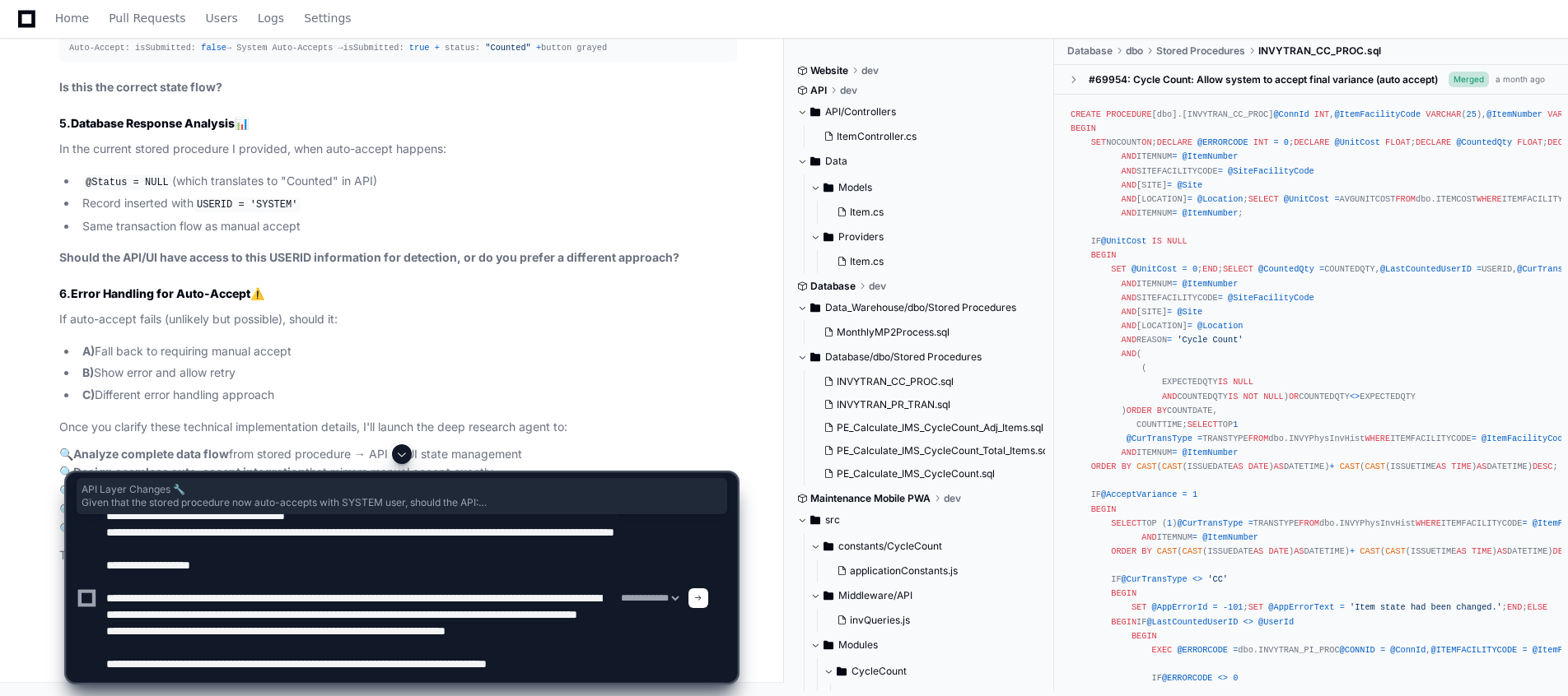
scroll to position [54, 0]
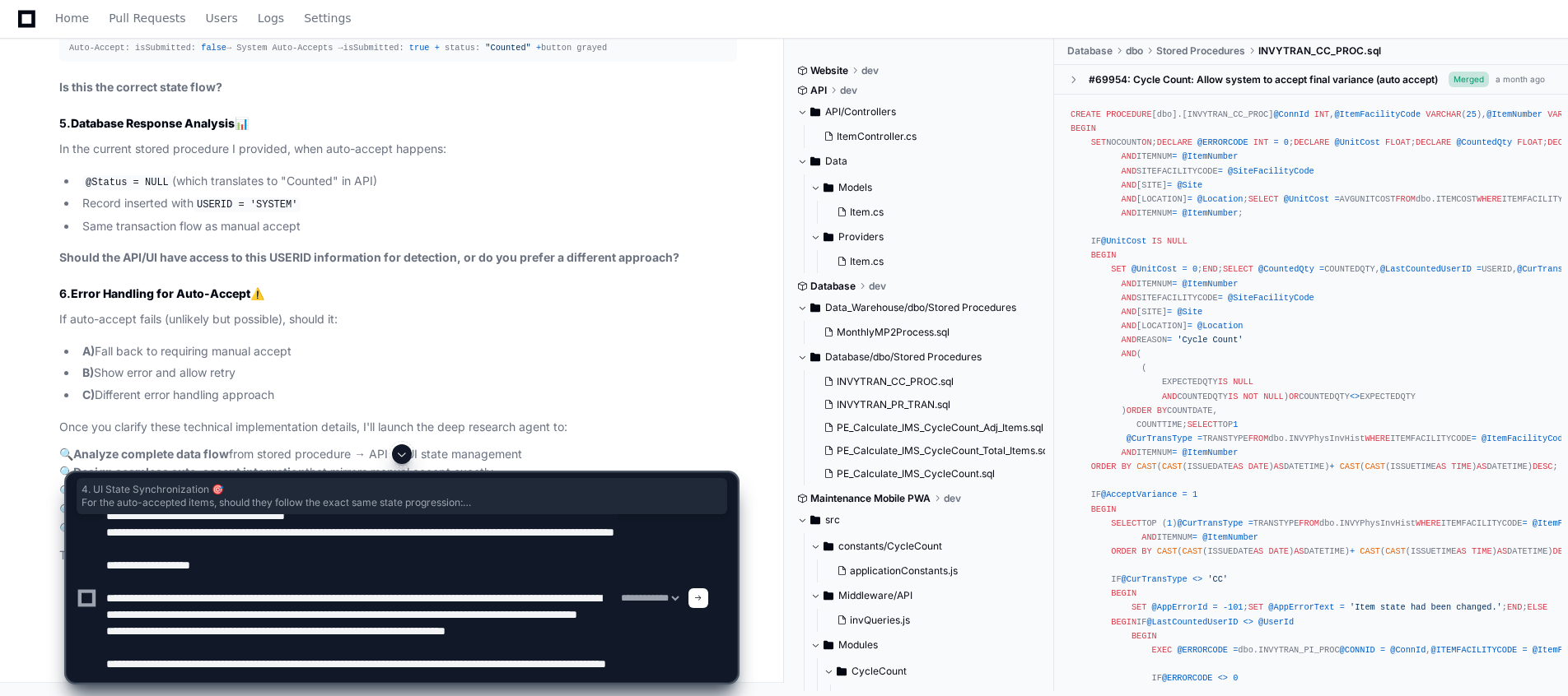
drag, startPoint x: 59, startPoint y: 78, endPoint x: 584, endPoint y: 157, distance: 530.9
copy article "4. UI State Synchronization 🎯 For the auto-accepted items, should they follow t…"
click at [364, 671] on textarea at bounding box center [360, 599] width 515 height 168
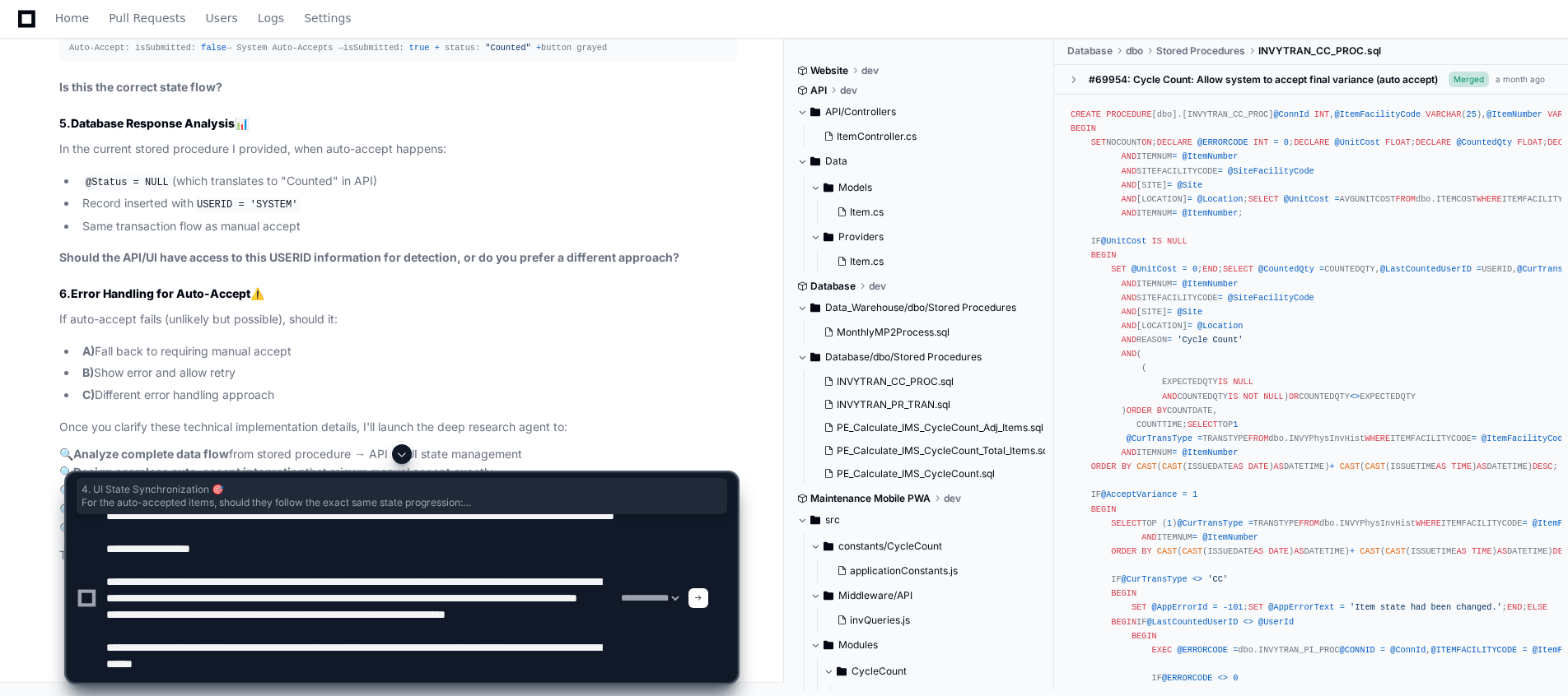
paste textarea "**********"
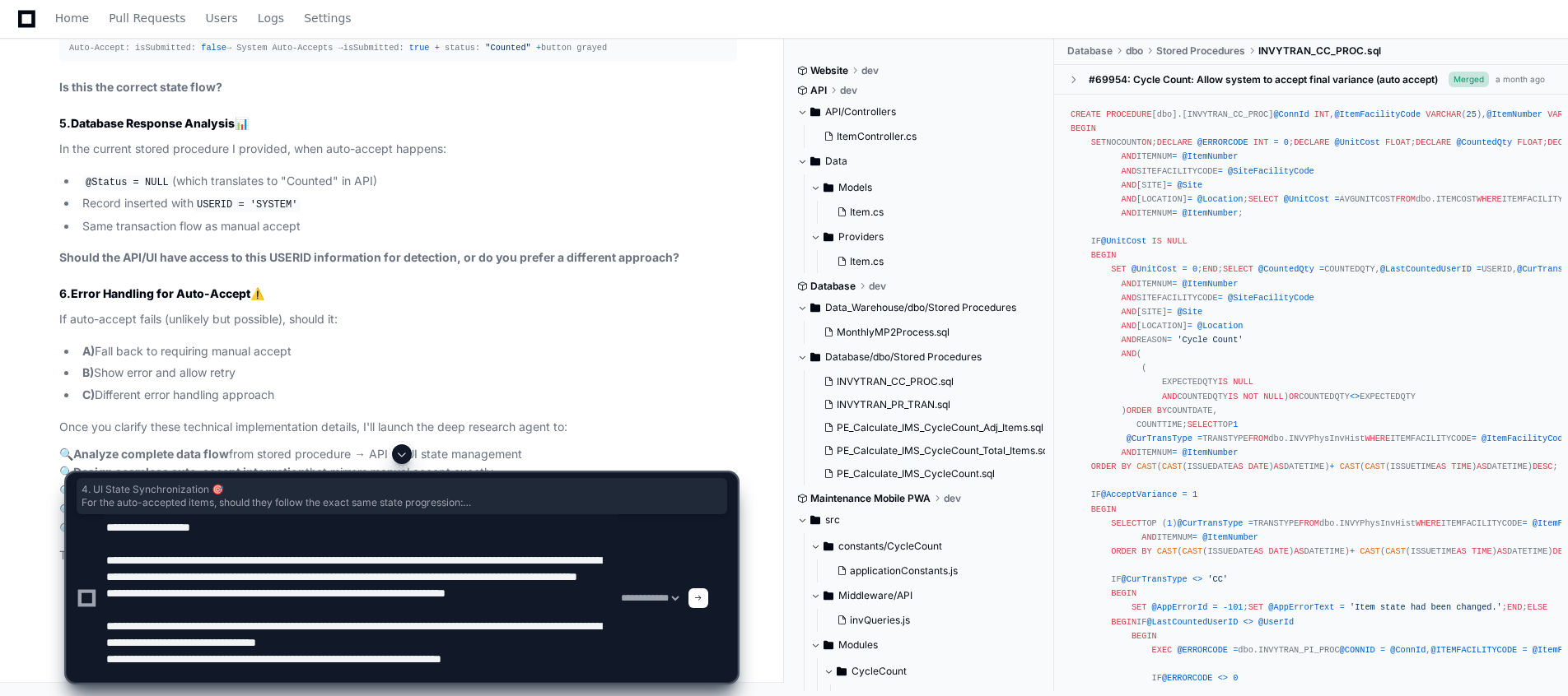
scroll to position [87, 0]
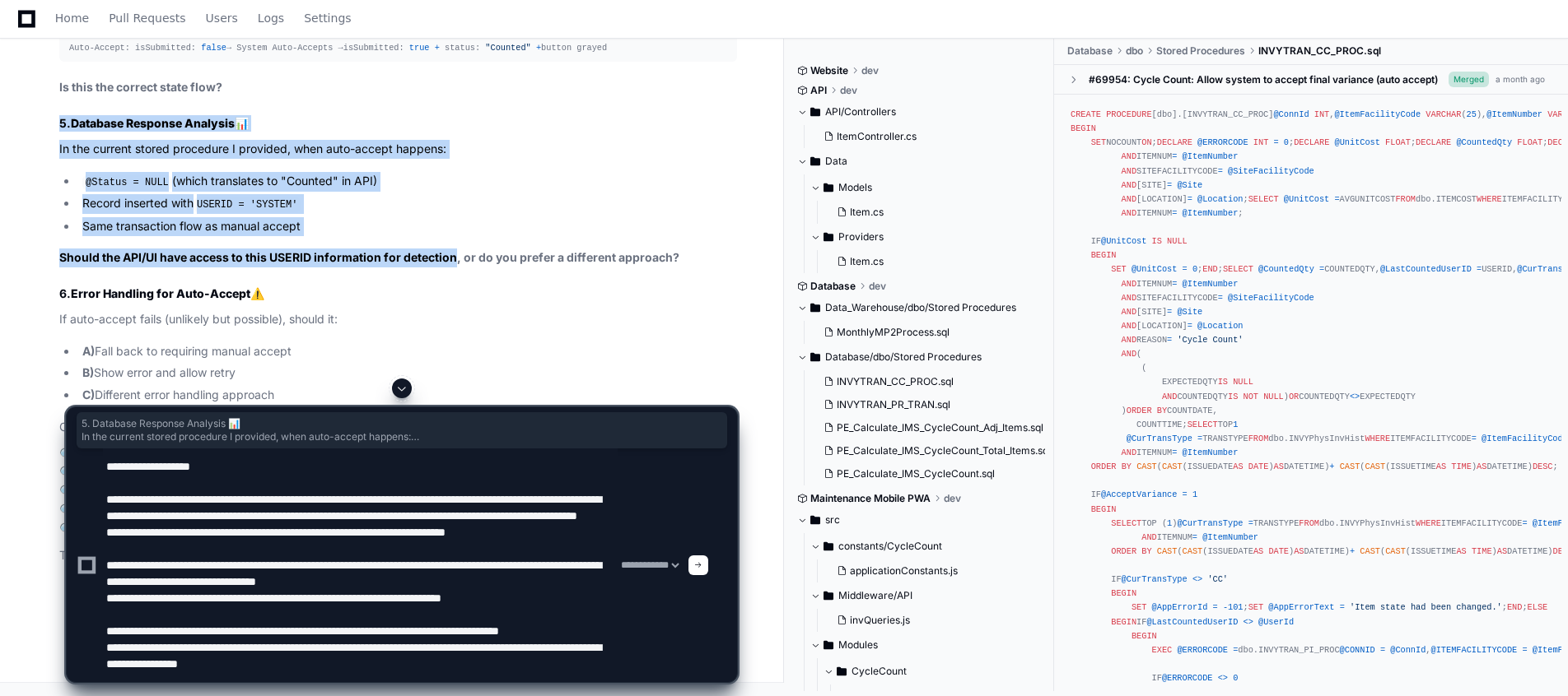
drag, startPoint x: 457, startPoint y: 369, endPoint x: 35, endPoint y: 227, distance: 445.3
copy article "5. Database Response Analysis 📊 In the current stored procedure I provided, whe…"
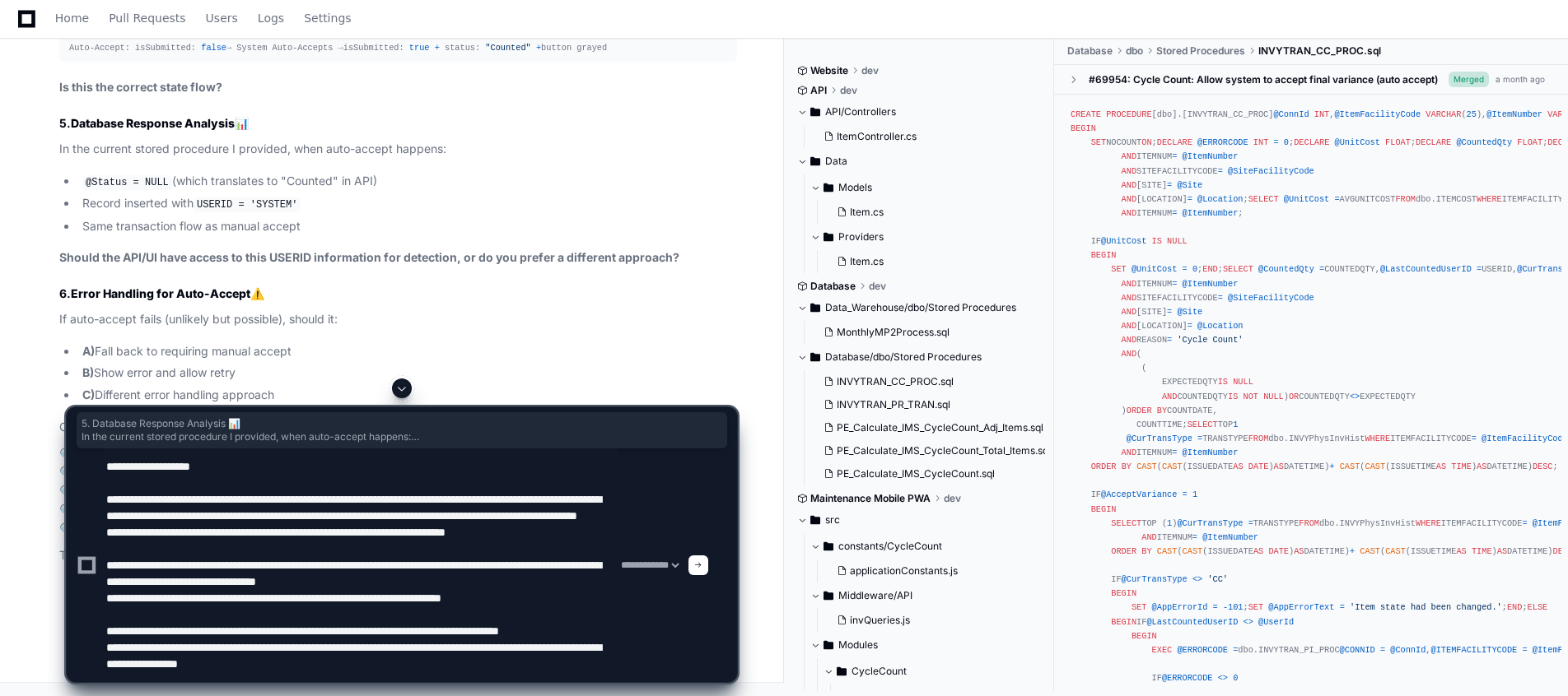
click at [429, 676] on textarea at bounding box center [360, 565] width 515 height 234
paste textarea "**********"
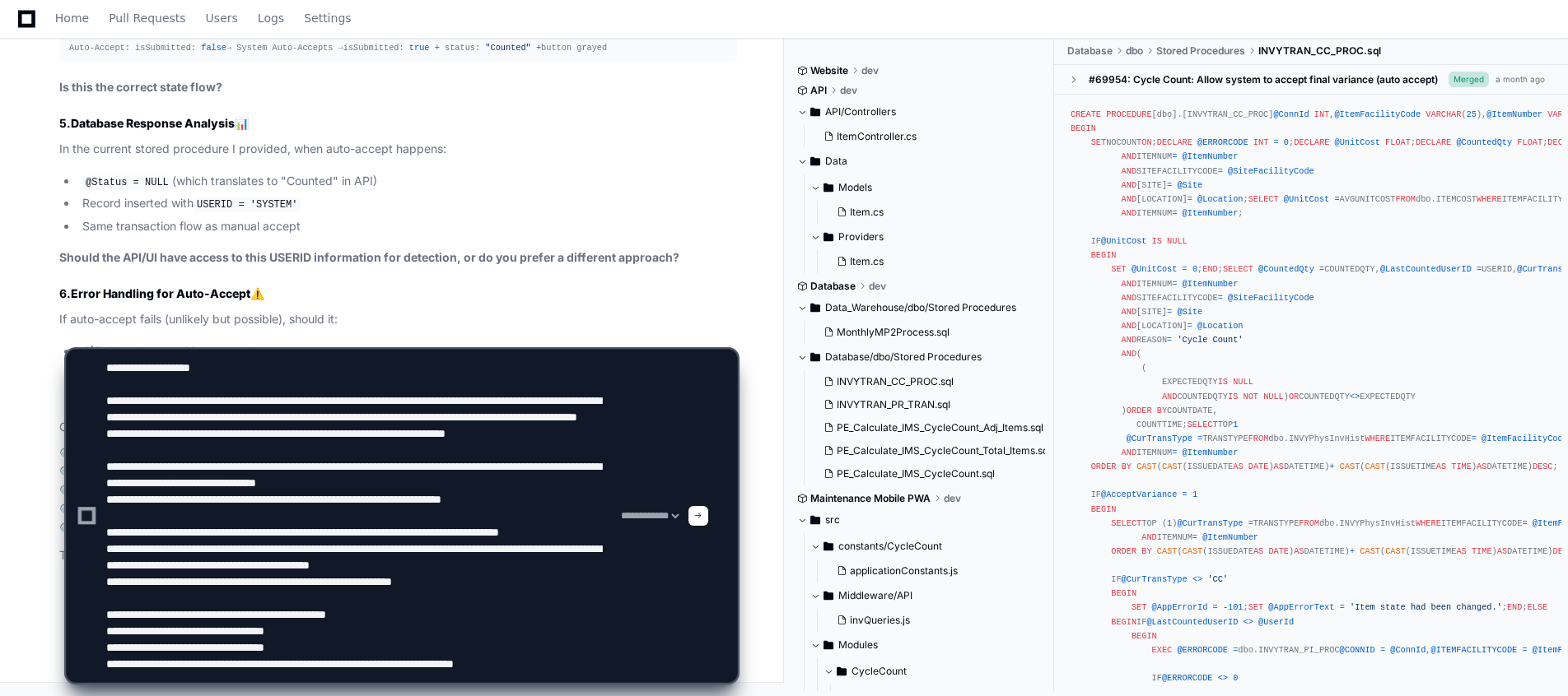
scroll to position [29162, 0]
click at [346, 295] on h3 "6. Error Handling for Auto-Accept ⚠️" at bounding box center [398, 294] width 678 height 16
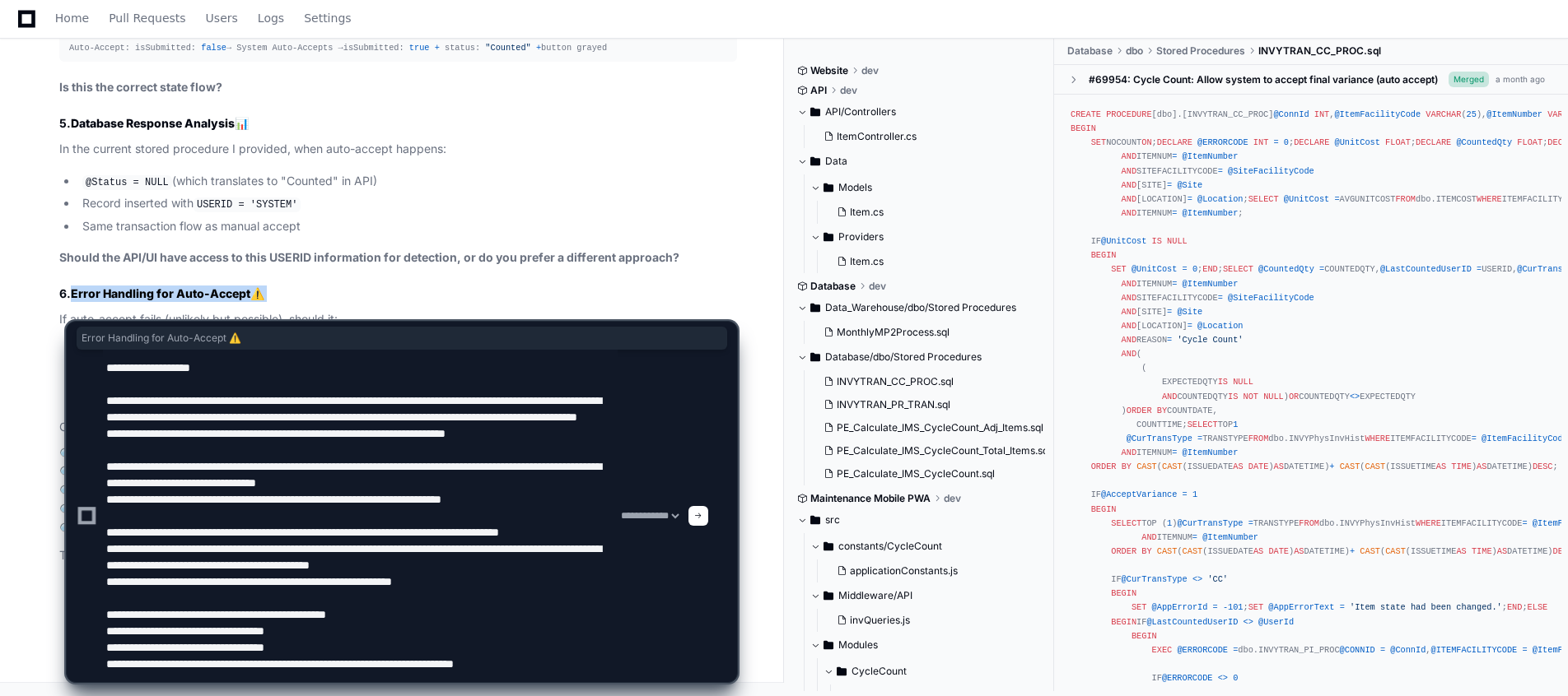
drag, startPoint x: 60, startPoint y: 316, endPoint x: 70, endPoint y: 274, distance: 43.2
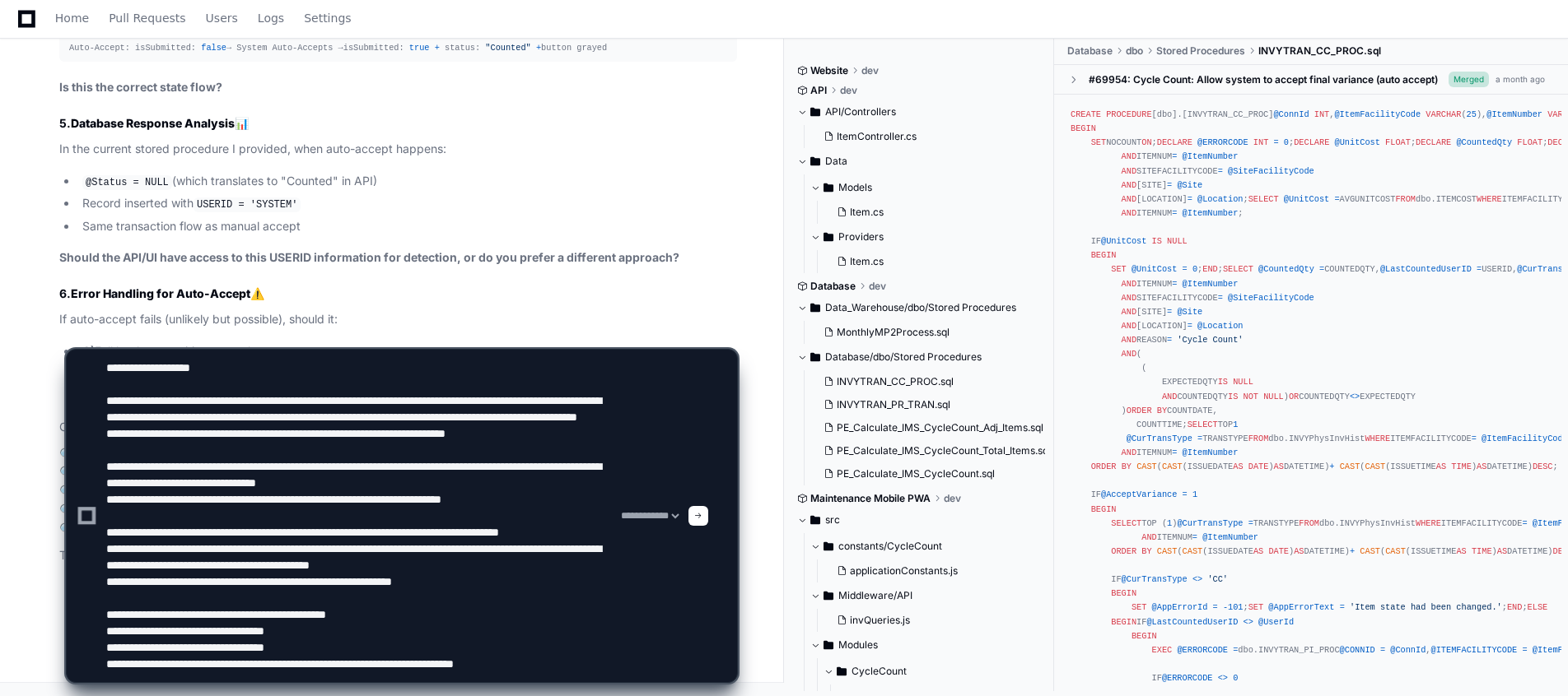
drag, startPoint x: 70, startPoint y: 274, endPoint x: 342, endPoint y: 264, distance: 272.2
click at [342, 264] on strong "Should the API/UI have access to this USERID information for detection, or do y…" at bounding box center [370, 258] width 621 height 14
drag, startPoint x: 322, startPoint y: 330, endPoint x: 340, endPoint y: 253, distance: 79.1
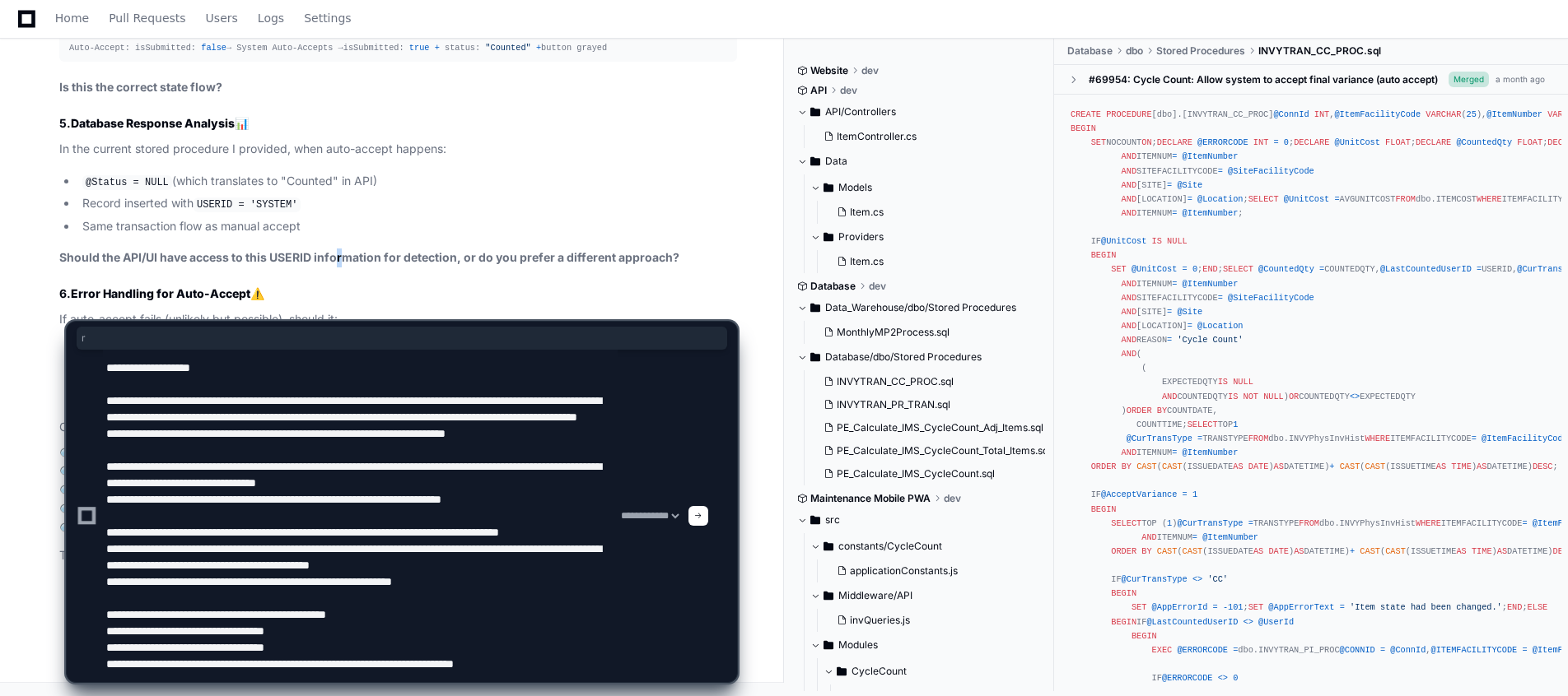
click at [340, 253] on strong "Should the API/UI have access to this USERID information for detection, or do y…" at bounding box center [370, 258] width 621 height 14
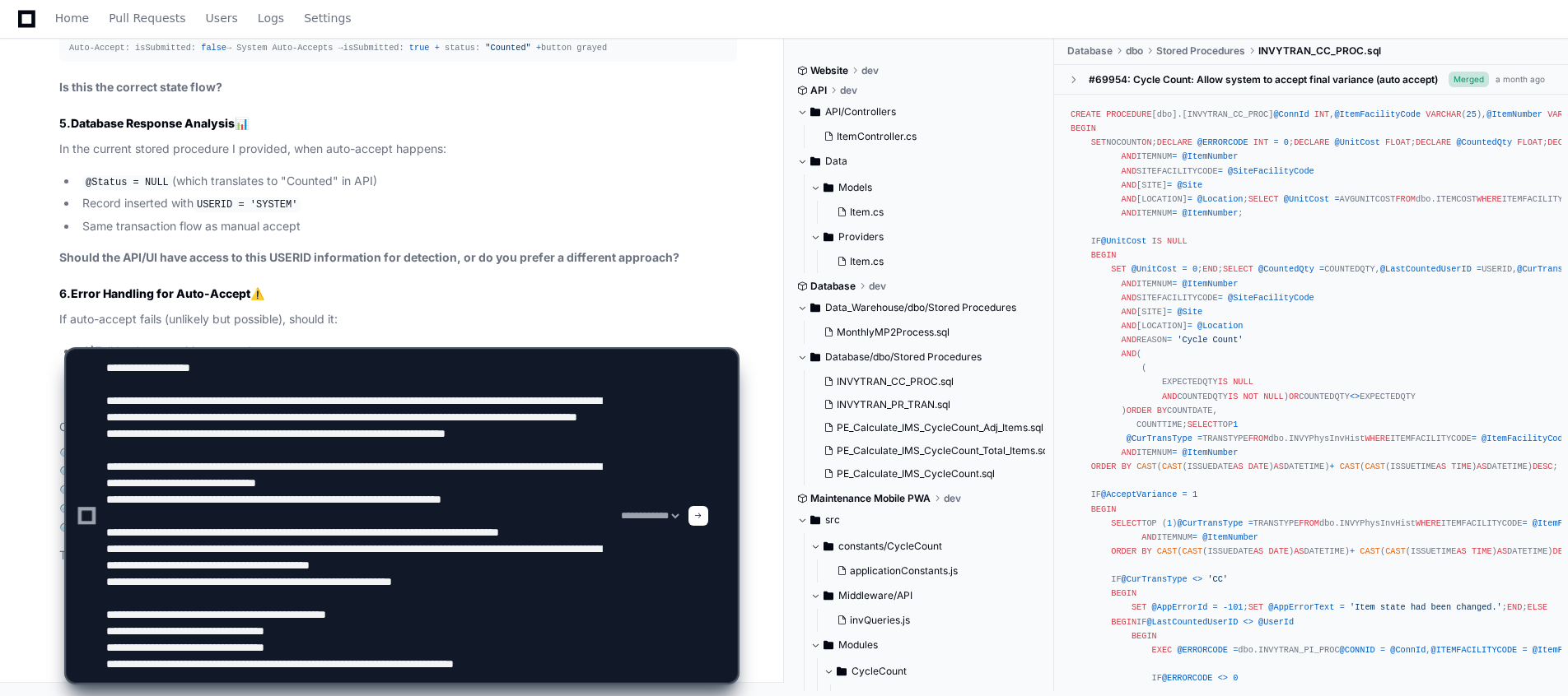
click at [348, 314] on p "If auto-accept fails (unlikely but possible), should it:" at bounding box center [398, 319] width 678 height 19
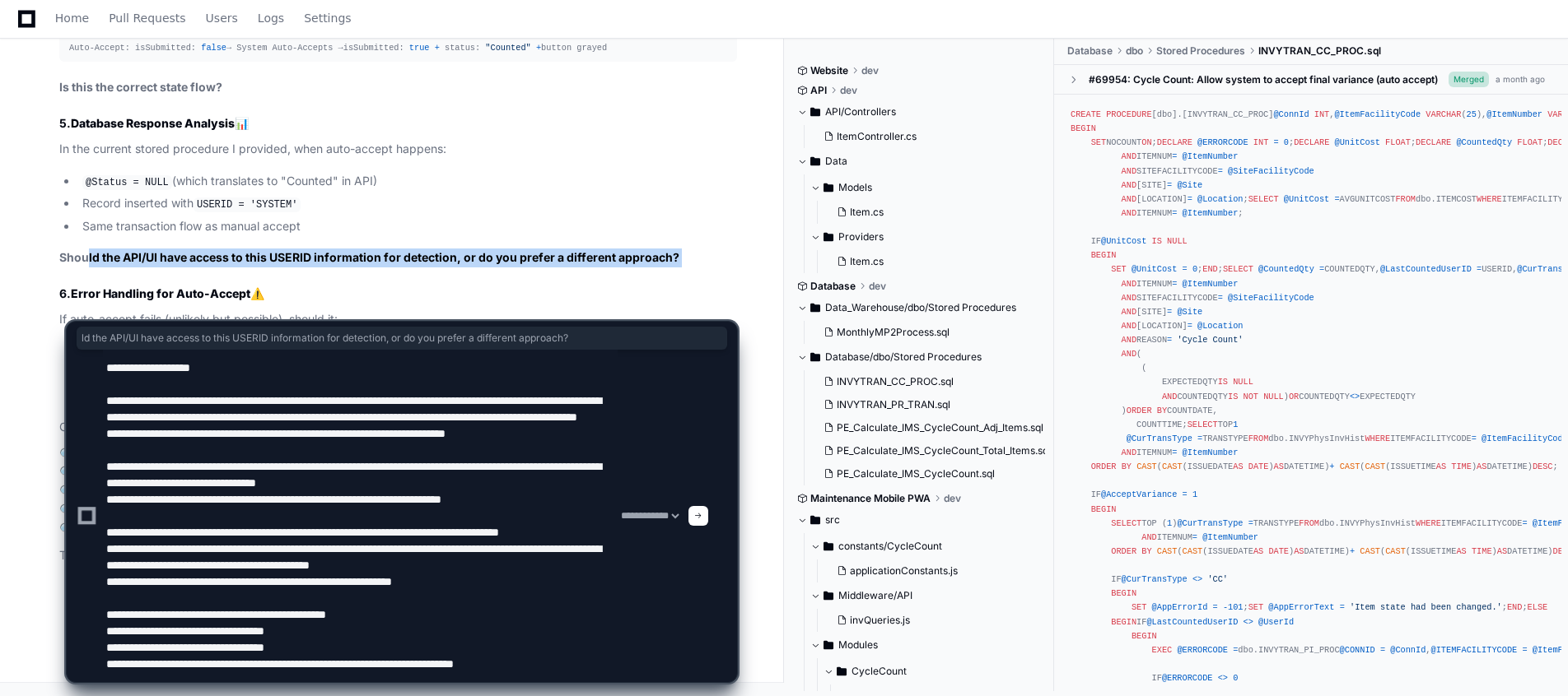
drag, startPoint x: 60, startPoint y: 289, endPoint x: 85, endPoint y: 244, distance: 51.5
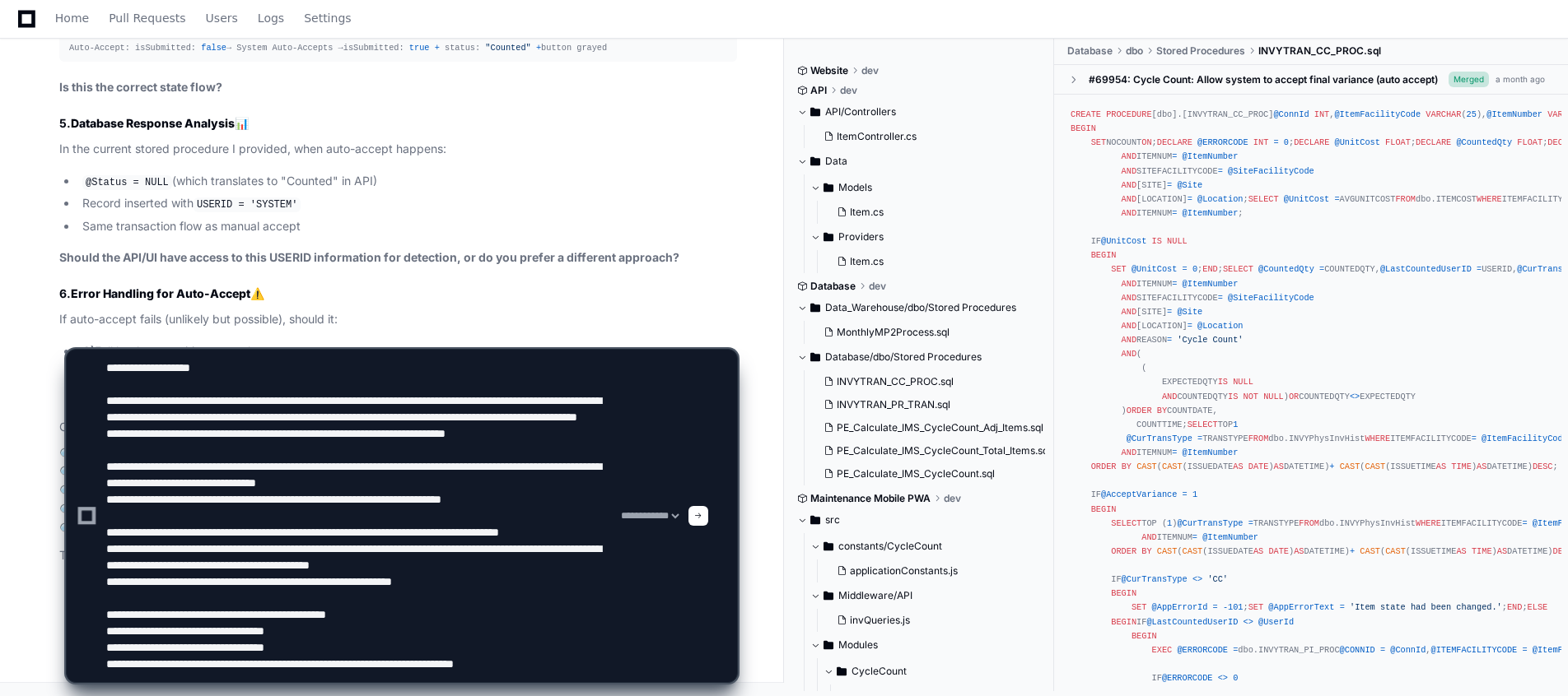
drag, startPoint x: 85, startPoint y: 244, endPoint x: 351, endPoint y: 223, distance: 266.8
click at [351, 223] on li "Same transaction flow as manual accept" at bounding box center [407, 226] width 659 height 19
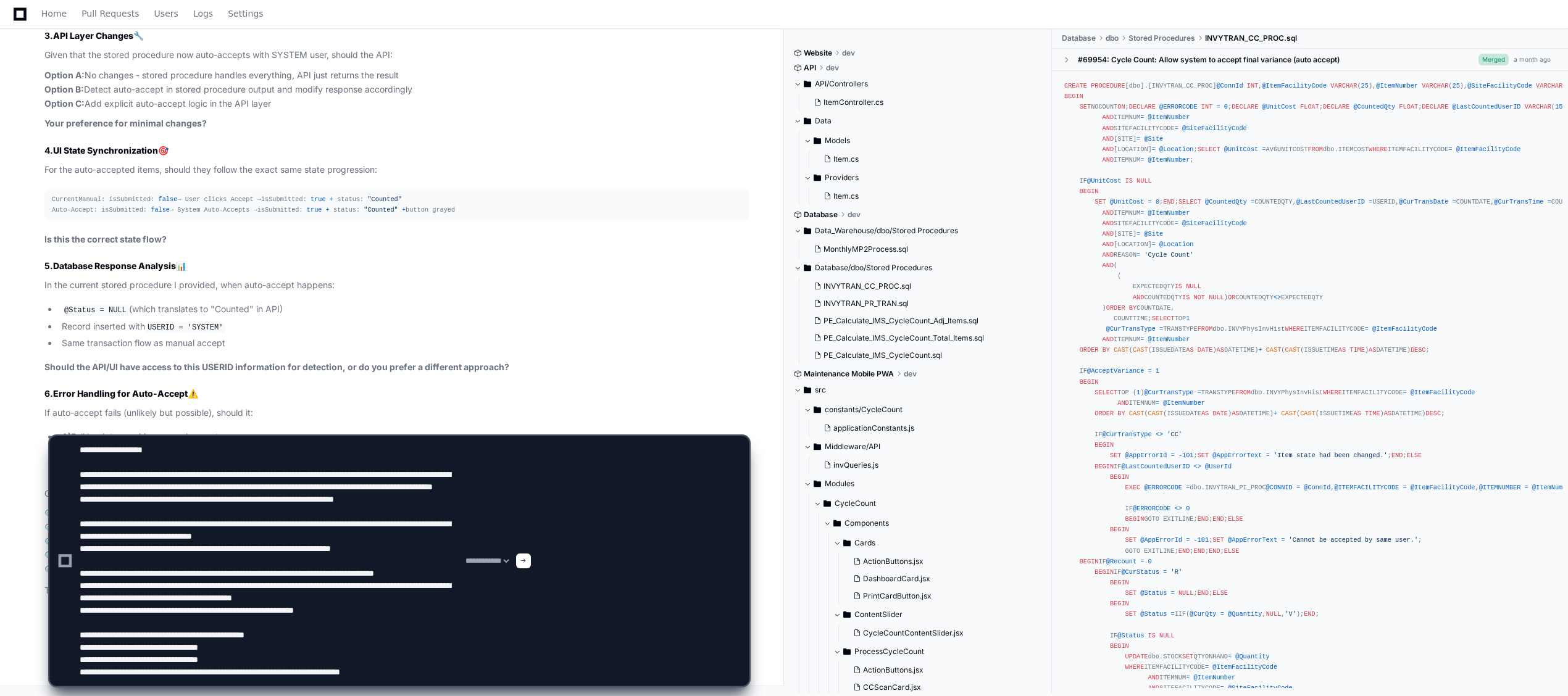
scroll to position [37, 0]
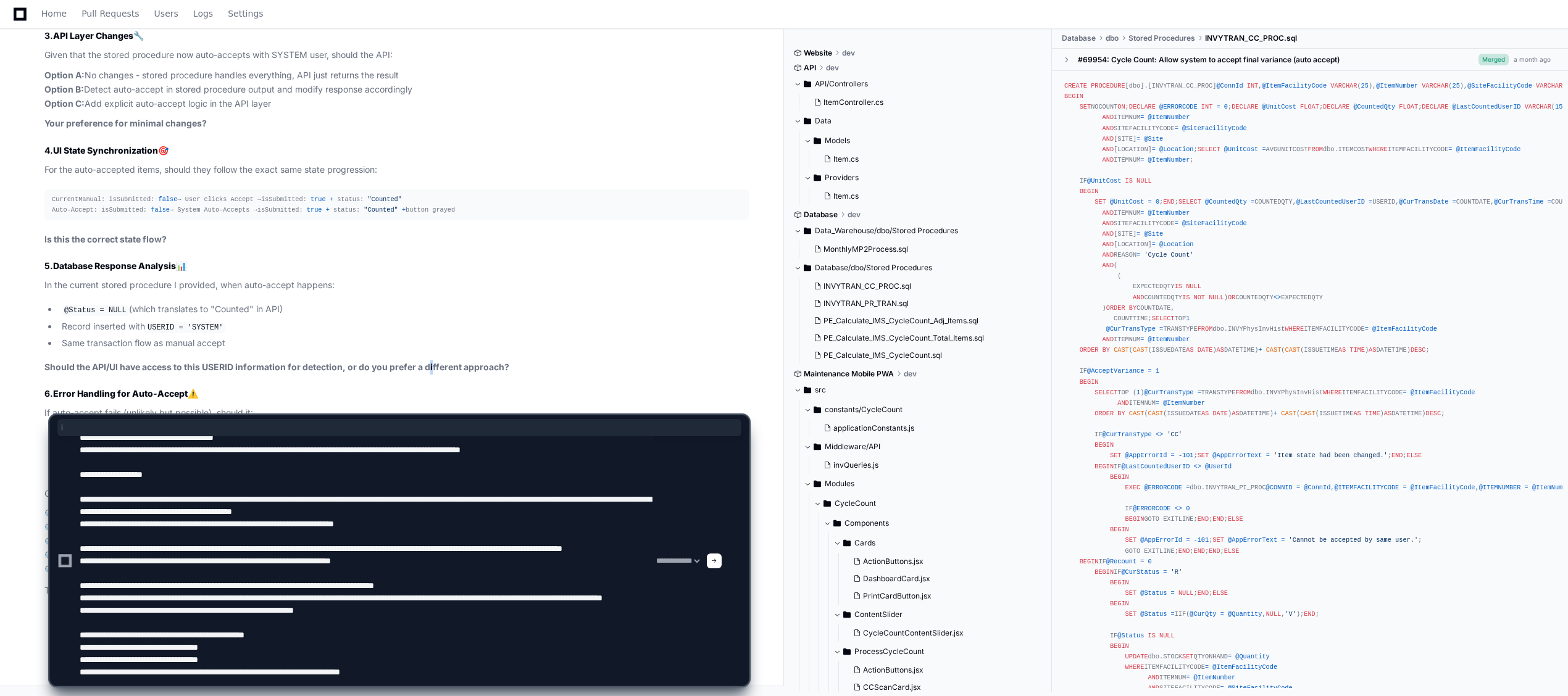
drag, startPoint x: 557, startPoint y: 3, endPoint x: 430, endPoint y: 366, distance: 384.6
click at [430, 366] on strong "Should the API/UI have access to this USERID information for detection, or do y…" at bounding box center [277, 367] width 465 height 11
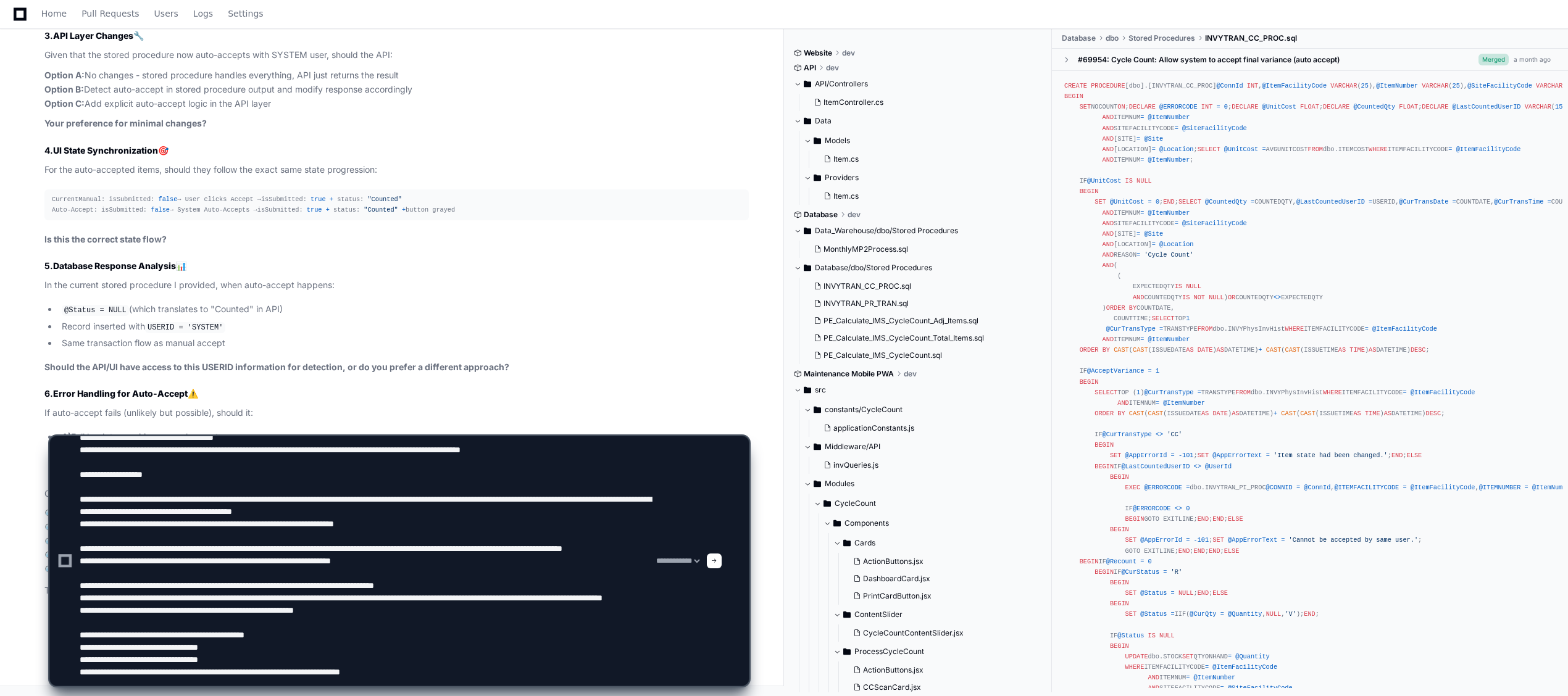
drag, startPoint x: 430, startPoint y: 366, endPoint x: 278, endPoint y: 341, distance: 154.0
click at [278, 341] on li "Same transaction flow as manual accept" at bounding box center [404, 343] width 691 height 14
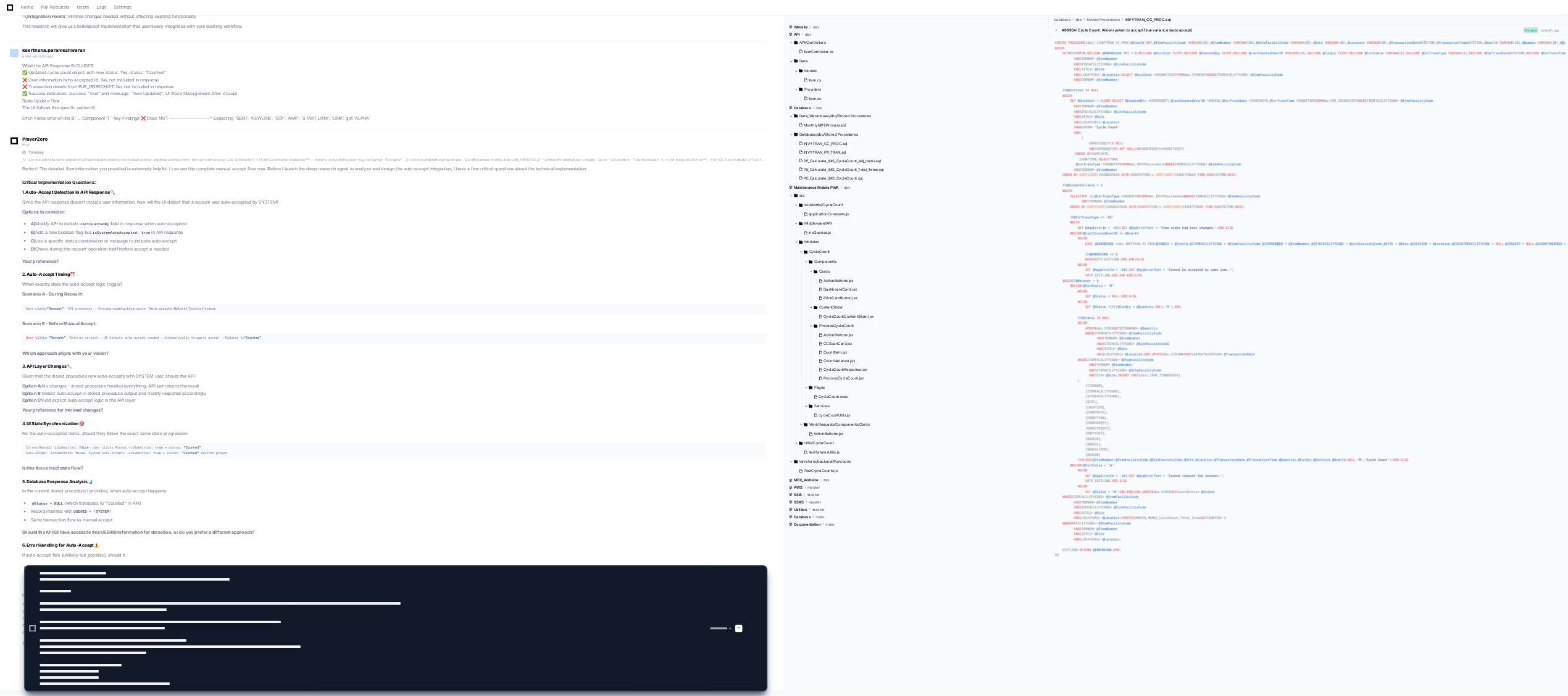
scroll to position [0, 0]
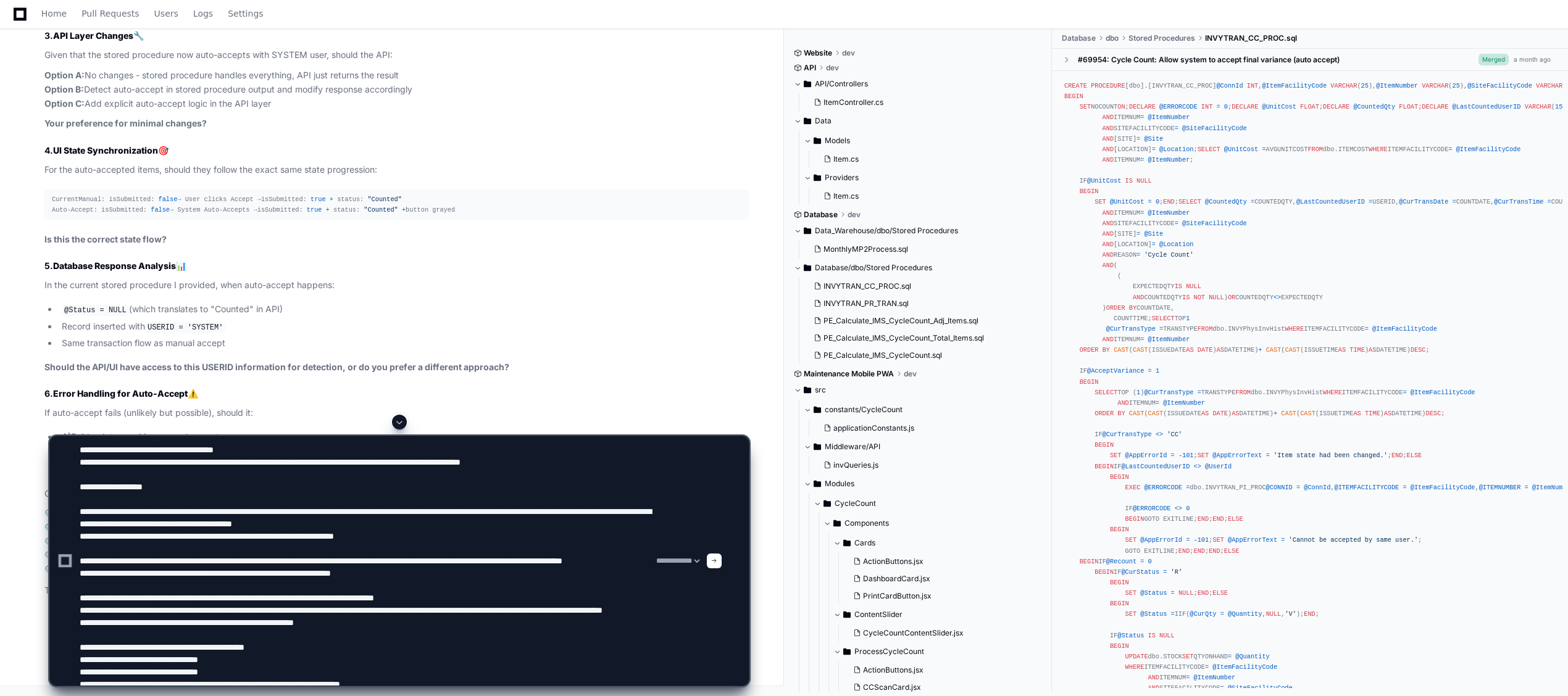
drag, startPoint x: 1232, startPoint y: 3, endPoint x: 351, endPoint y: 666, distance: 1102.6
click at [351, 522] on textarea at bounding box center [365, 561] width 577 height 249
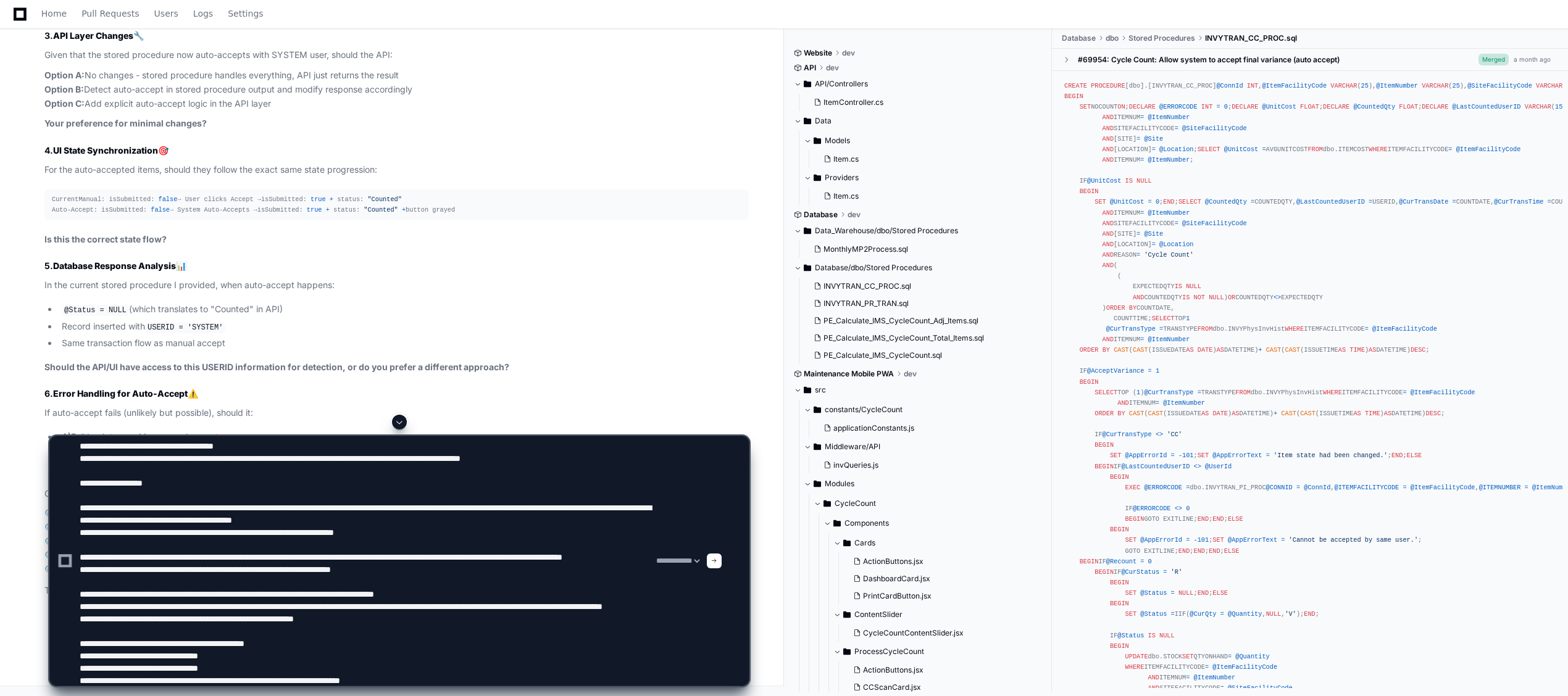
scroll to position [28, 0]
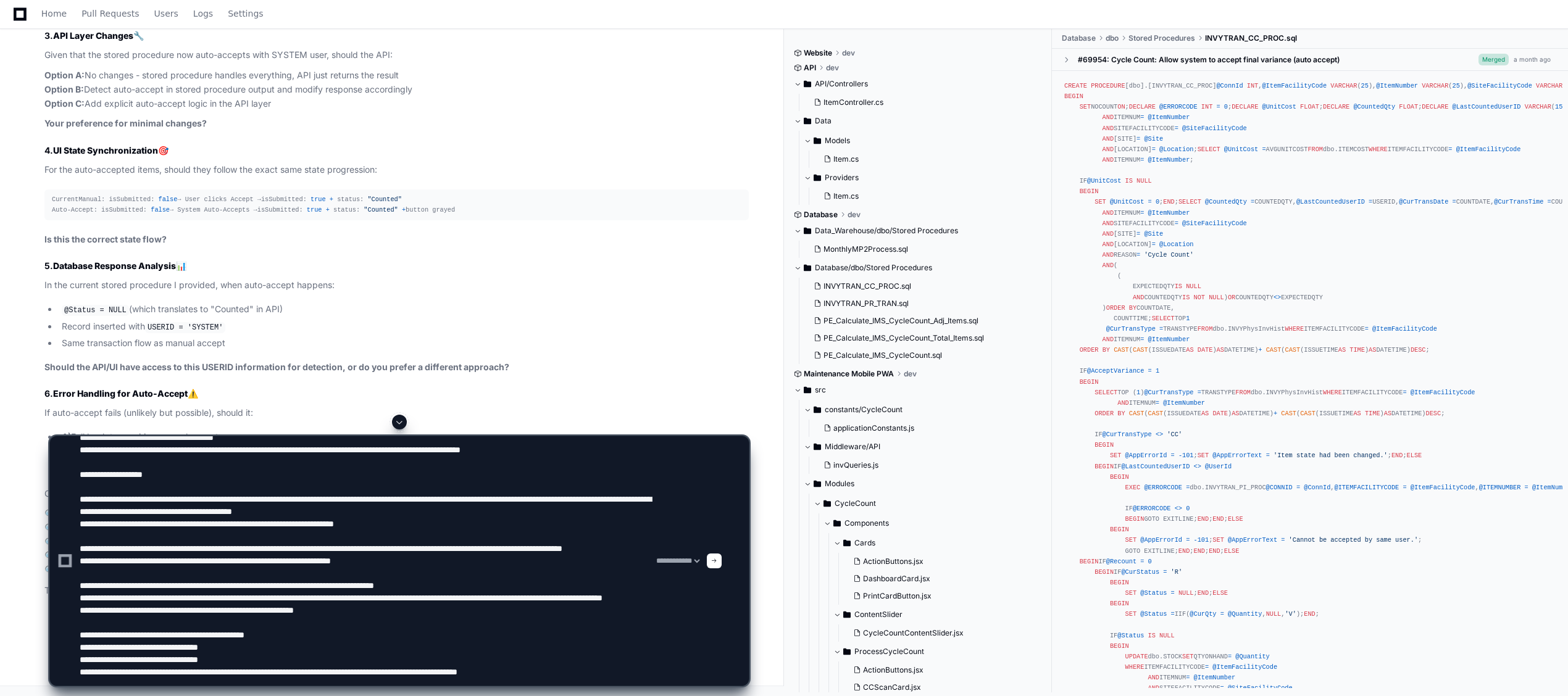
type textarea "**********"
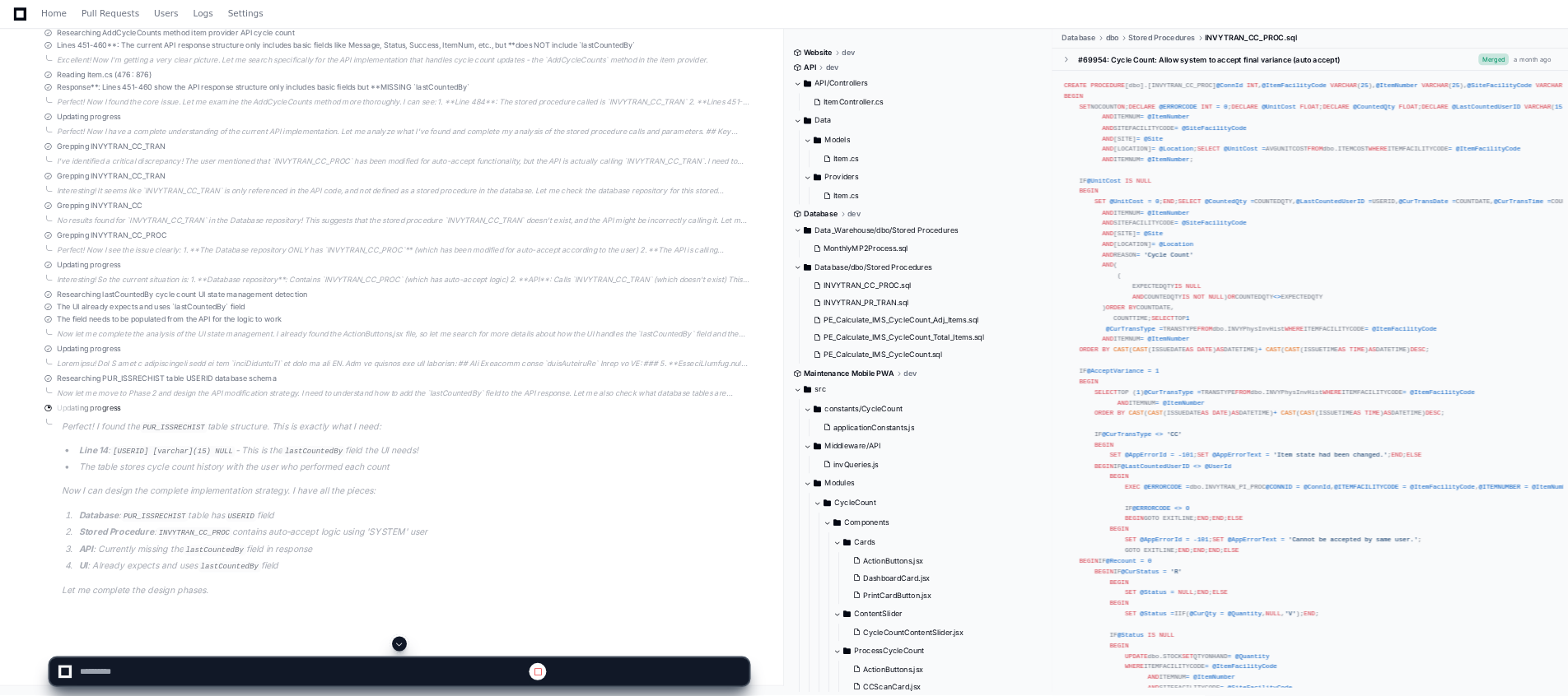
scroll to position [27046, 0]
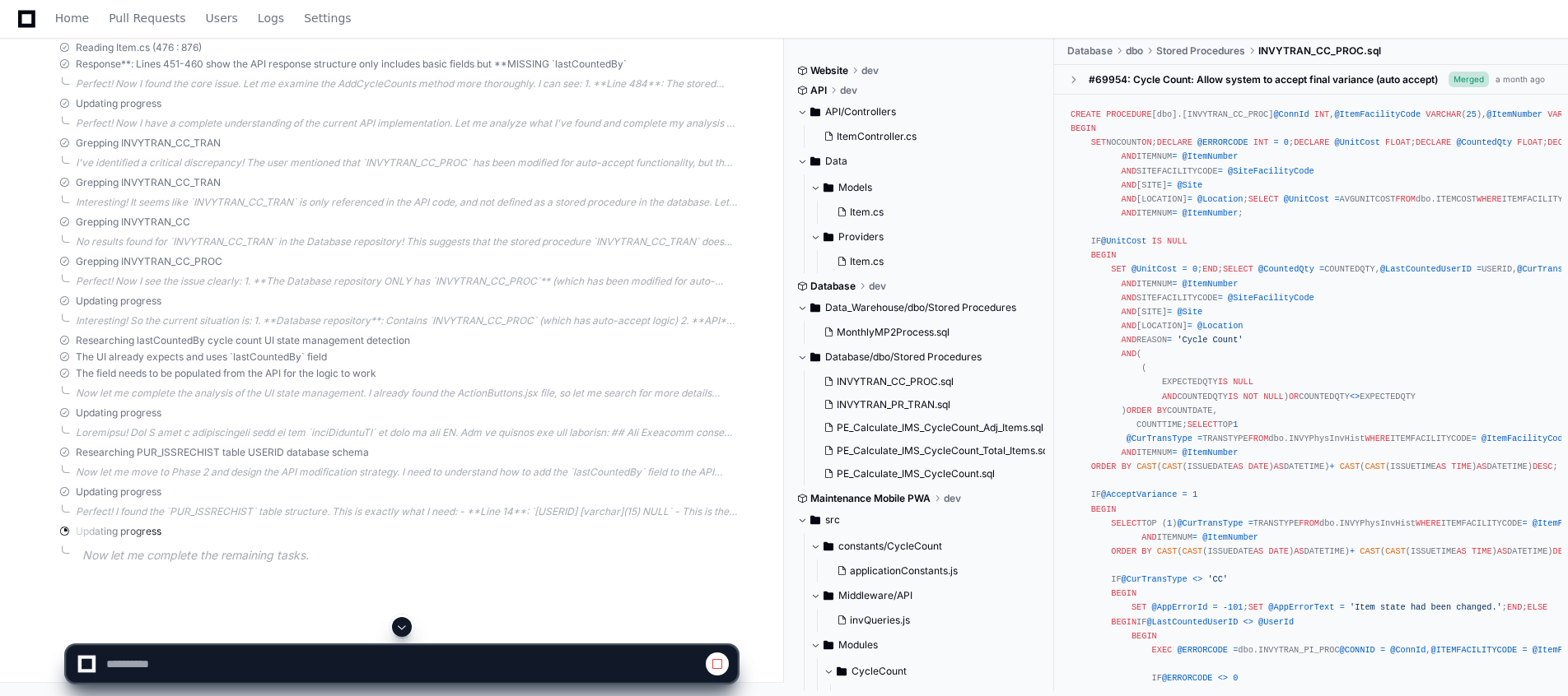
click at [405, 621] on span at bounding box center [401, 627] width 14 height 14
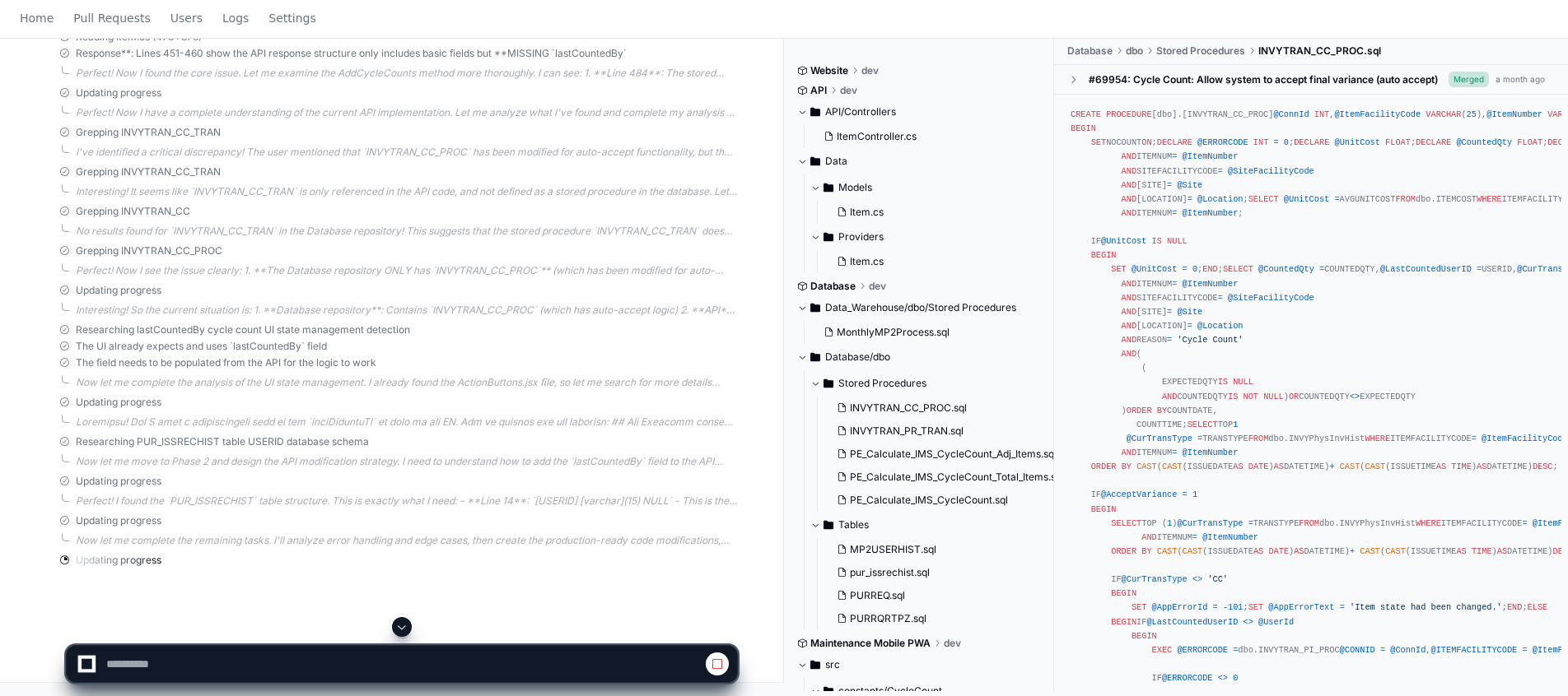
scroll to position [0, 0]
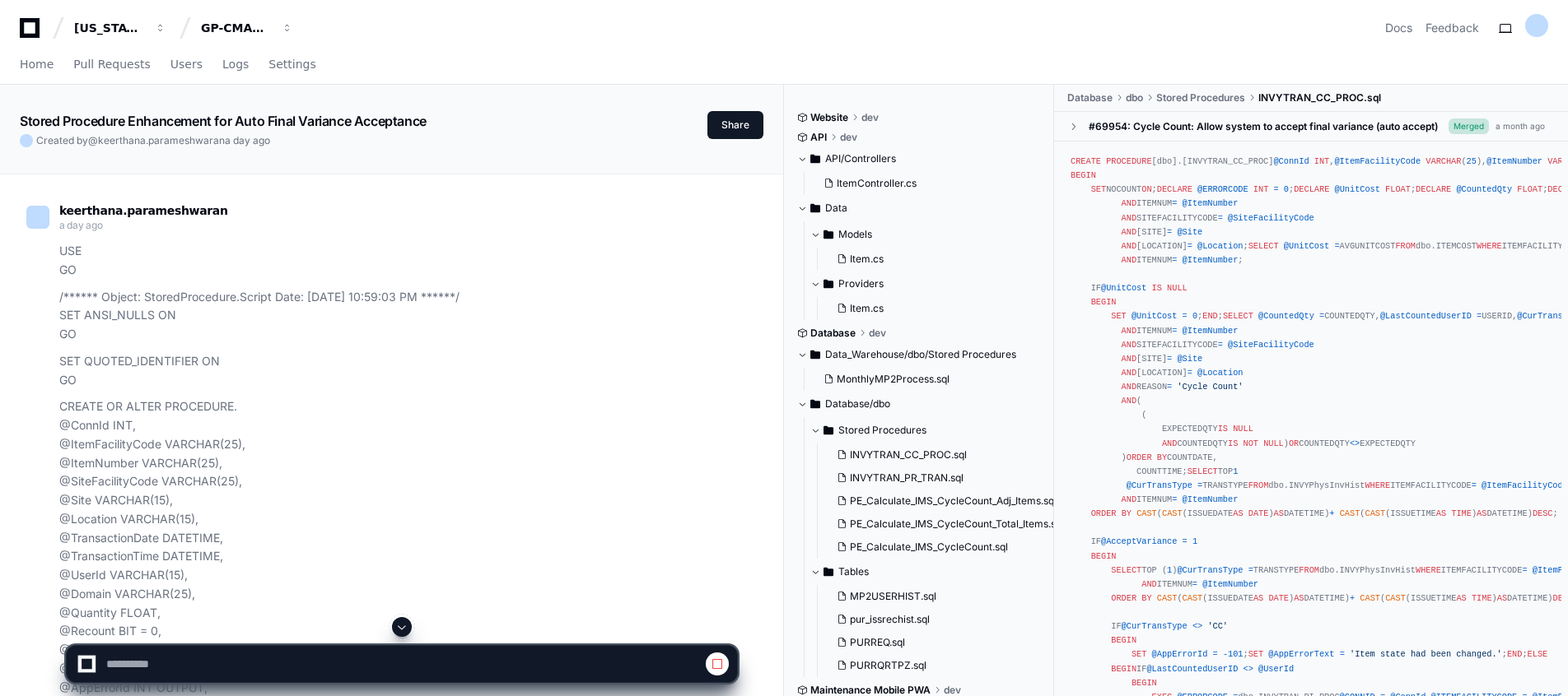
select select "*********"
click at [402, 627] on span at bounding box center [401, 627] width 14 height 14
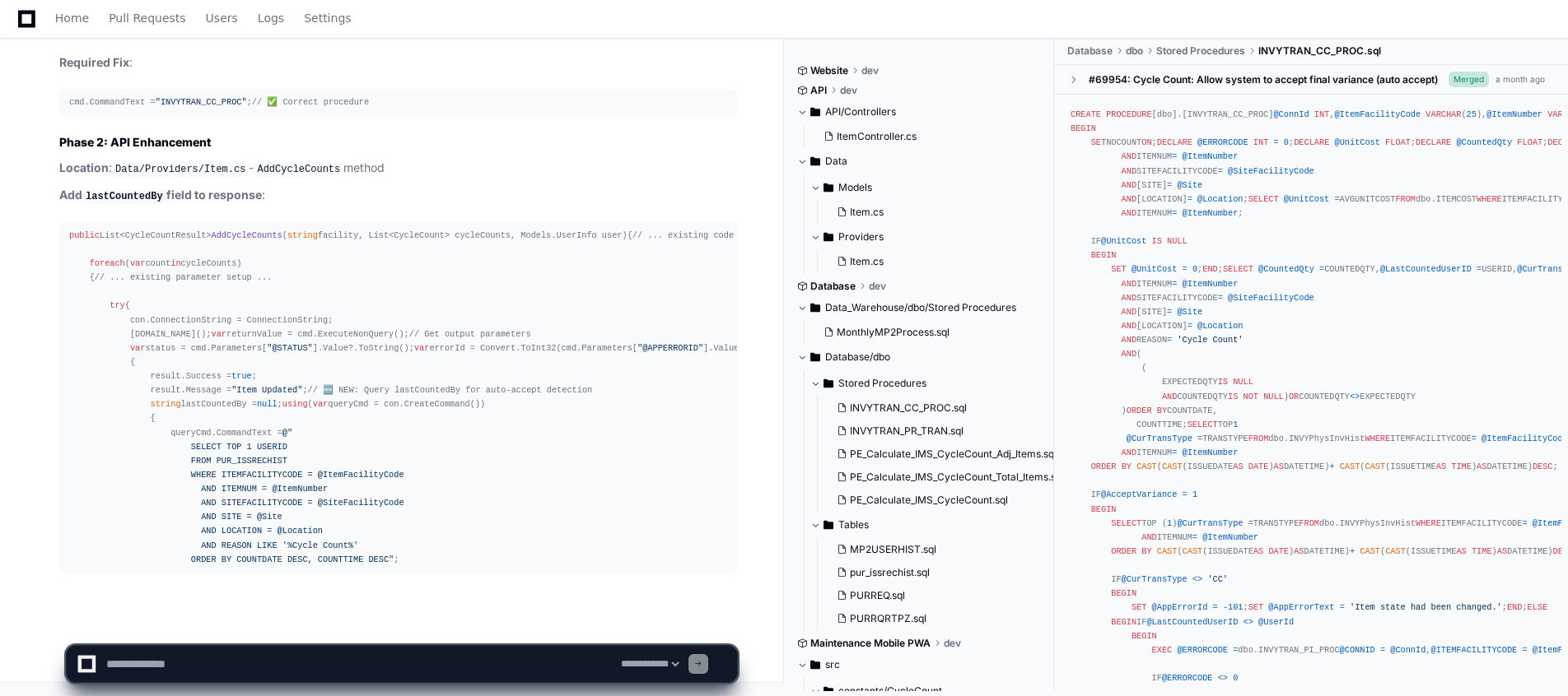
scroll to position [32833, 0]
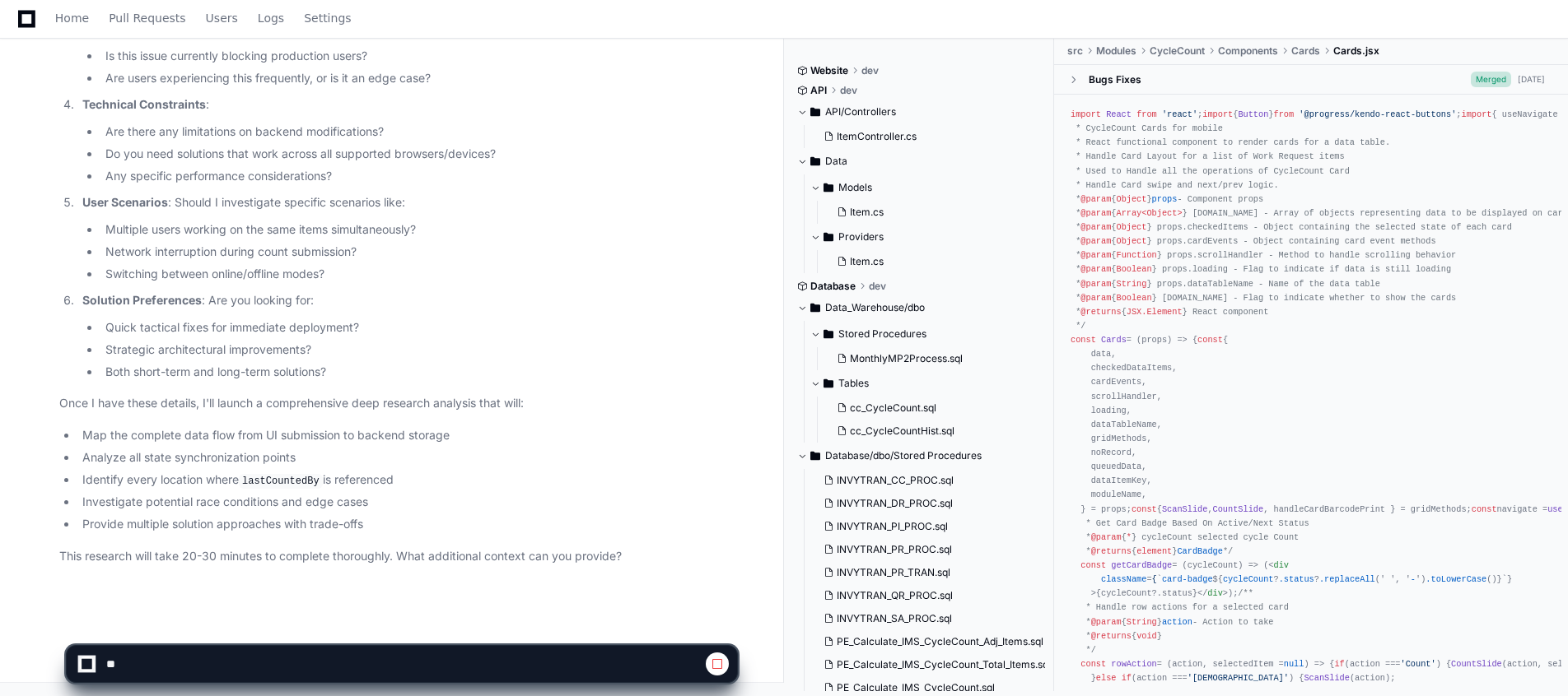
scroll to position [6088, 0]
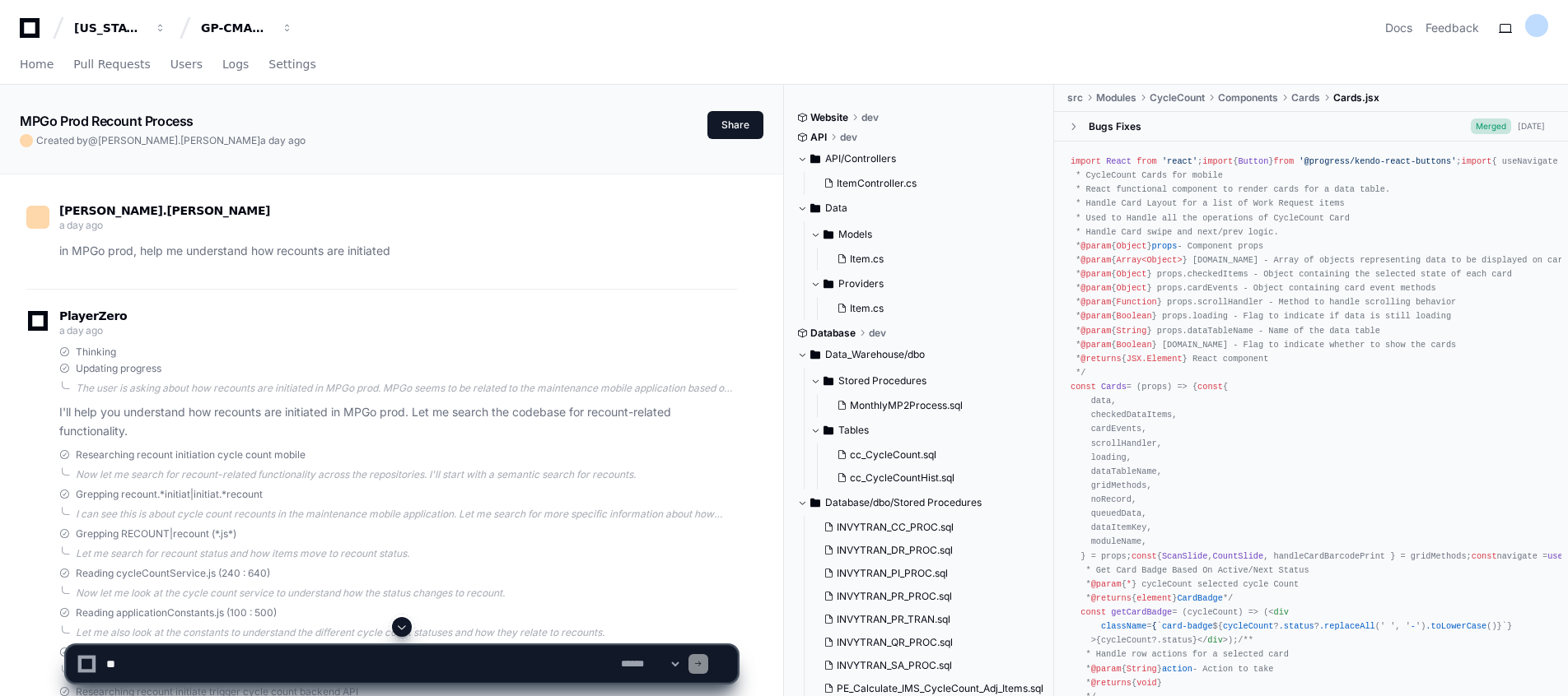
click at [545, 233] on div "[PERSON_NAME].[PERSON_NAME] a day ago" at bounding box center [382, 219] width 711 height 28
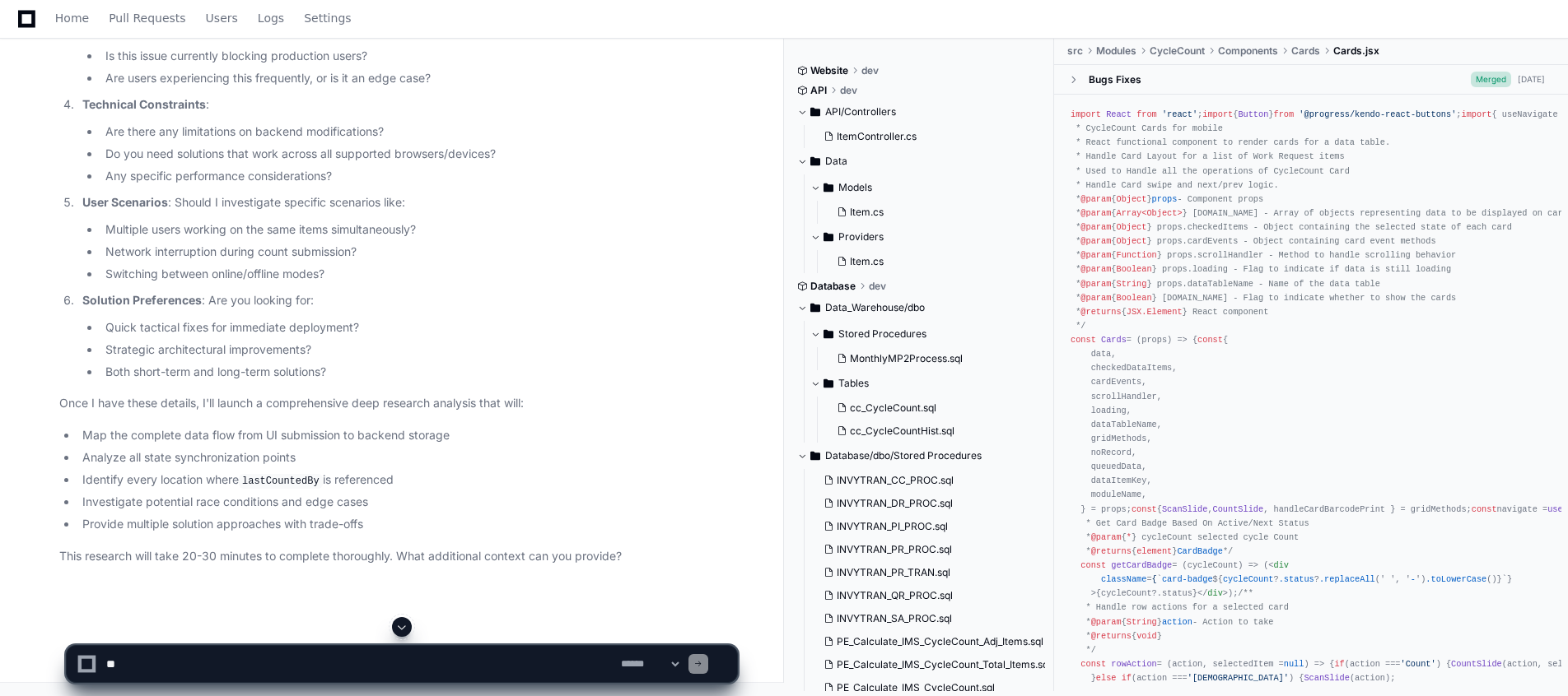
scroll to position [6088, 0]
click at [498, 291] on p "Solution Preferences : Are you looking for:" at bounding box center [410, 300] width 655 height 19
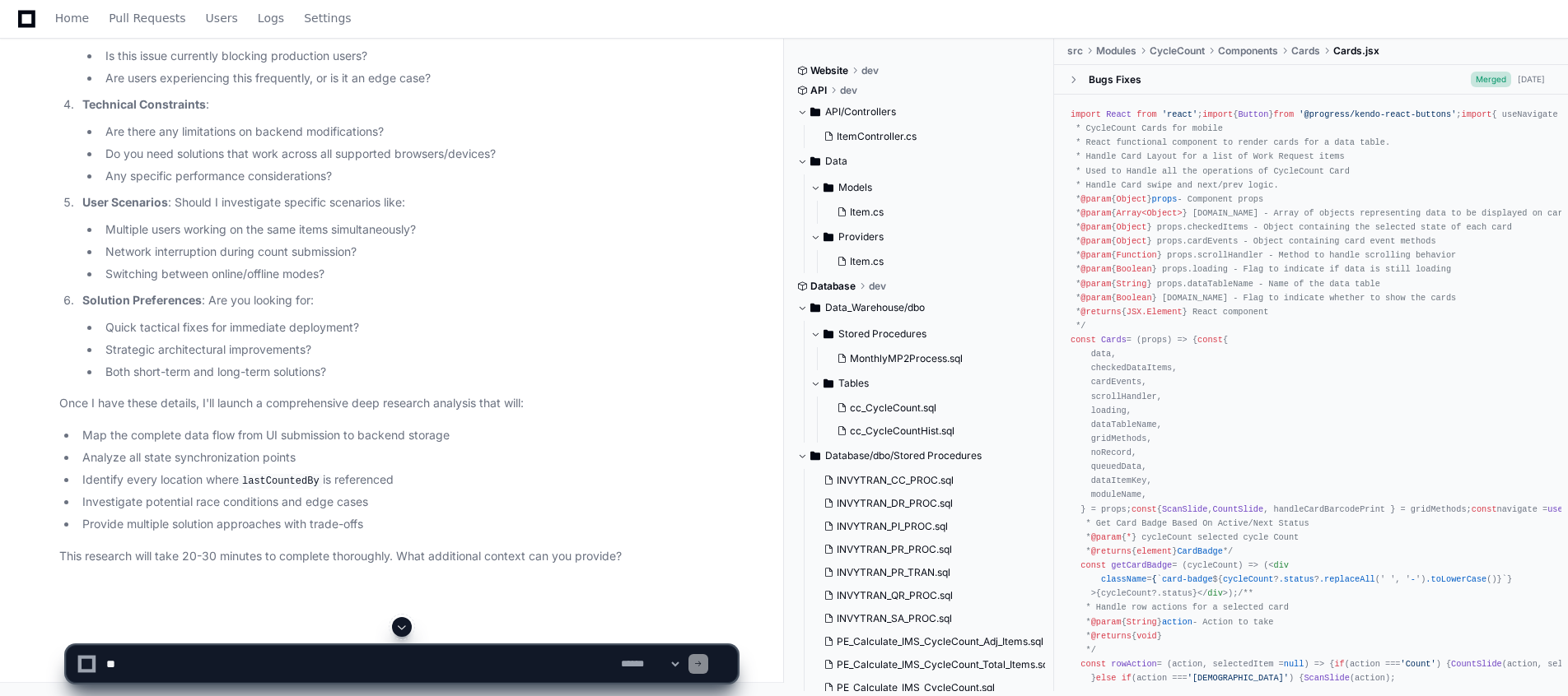
click at [429, 382] on li "Both short-term and long-term solutions?" at bounding box center [419, 372] width 637 height 19
click at [429, 535] on li "Provide multiple solution approaches with trade-offs" at bounding box center [407, 525] width 659 height 19
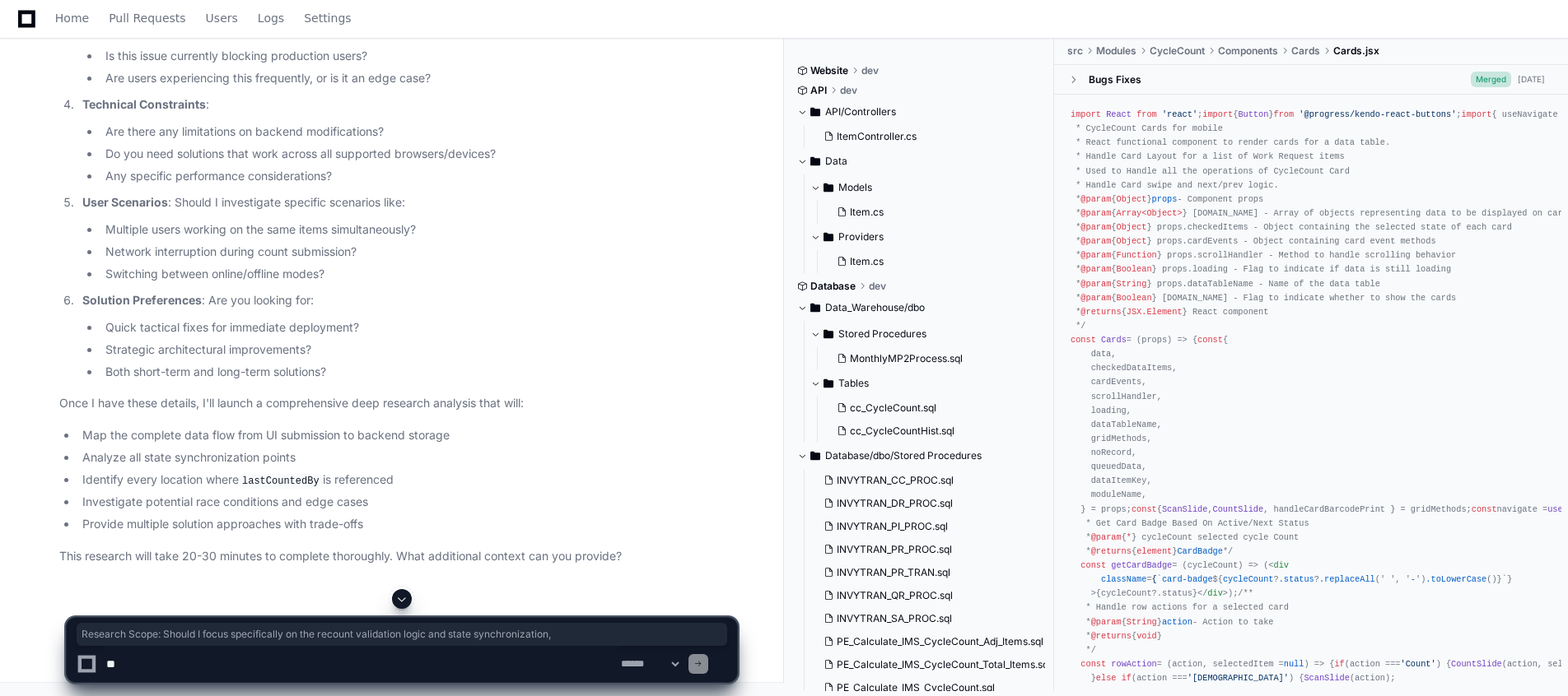
drag, startPoint x: 80, startPoint y: 109, endPoint x: 637, endPoint y: 106, distance: 557.0
copy p "Research Scope : Should I focus specifically on the recount validation logic an…"
click at [232, 658] on textarea at bounding box center [360, 664] width 515 height 36
paste textarea "**********"
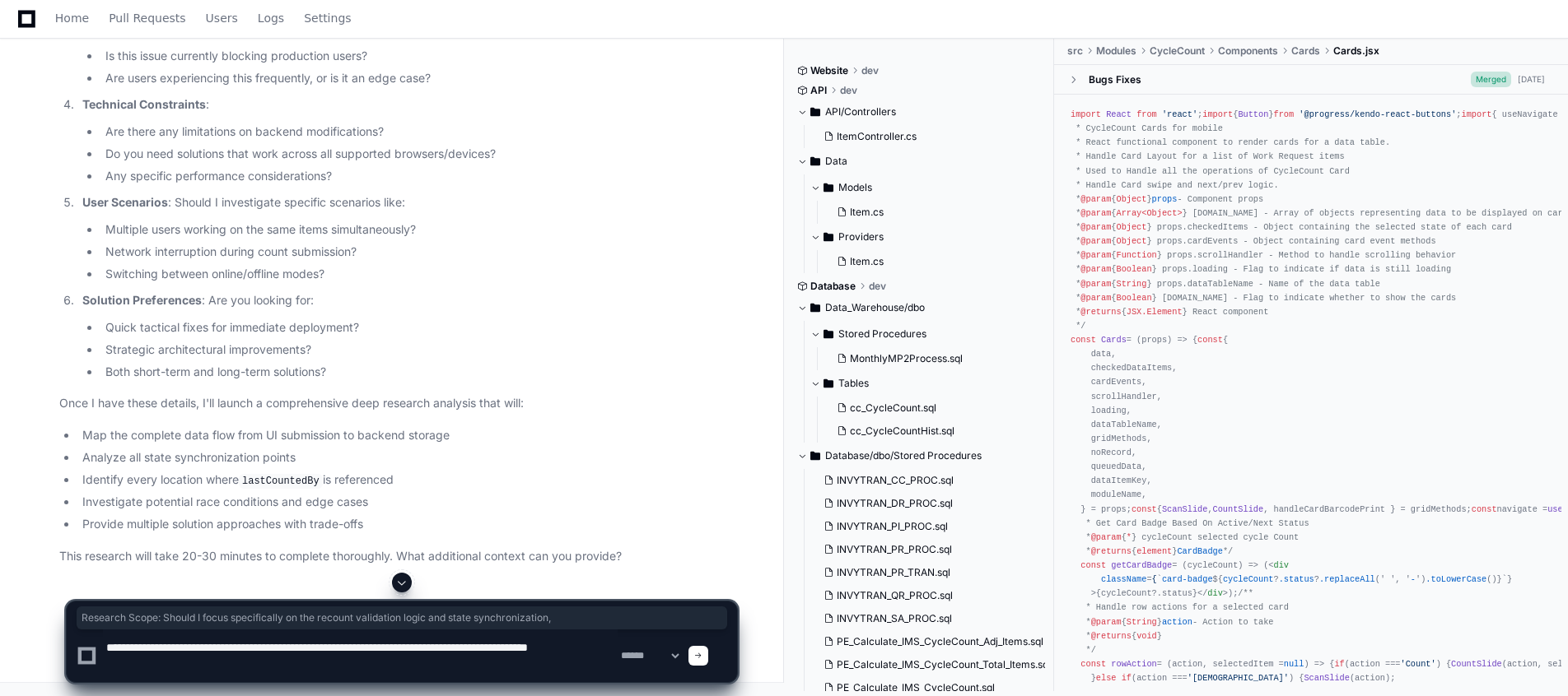
click at [106, 646] on textarea at bounding box center [360, 655] width 515 height 52
click at [195, 668] on textarea at bounding box center [360, 655] width 515 height 52
click at [106, 651] on textarea at bounding box center [360, 655] width 515 height 52
click at [237, 666] on textarea at bounding box center [360, 655] width 515 height 52
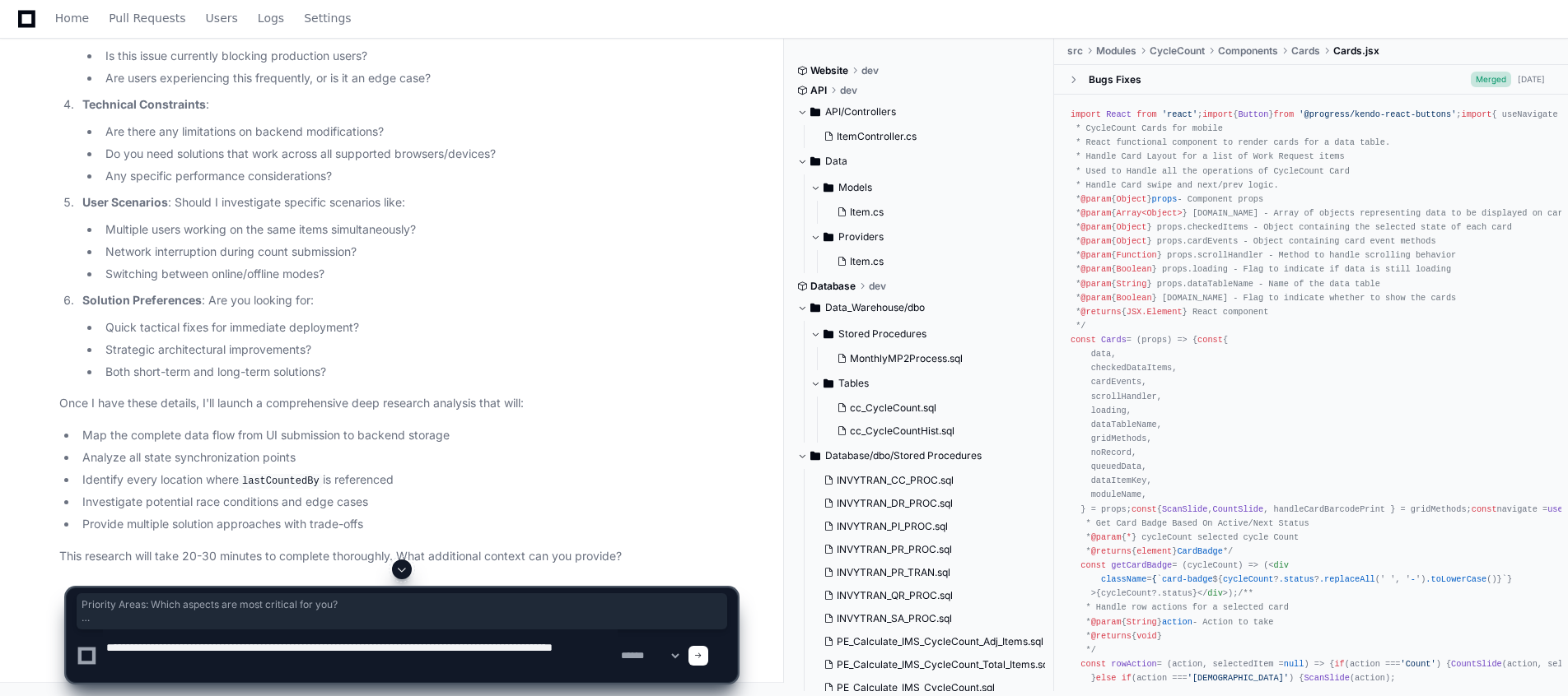
drag, startPoint x: 80, startPoint y: 156, endPoint x: 291, endPoint y: 173, distance: 211.7
copy li "Priority Areas : Which aspects are most critical for you? The immediate UI stat…"
click at [203, 670] on textarea at bounding box center [360, 655] width 515 height 52
paste textarea "**********"
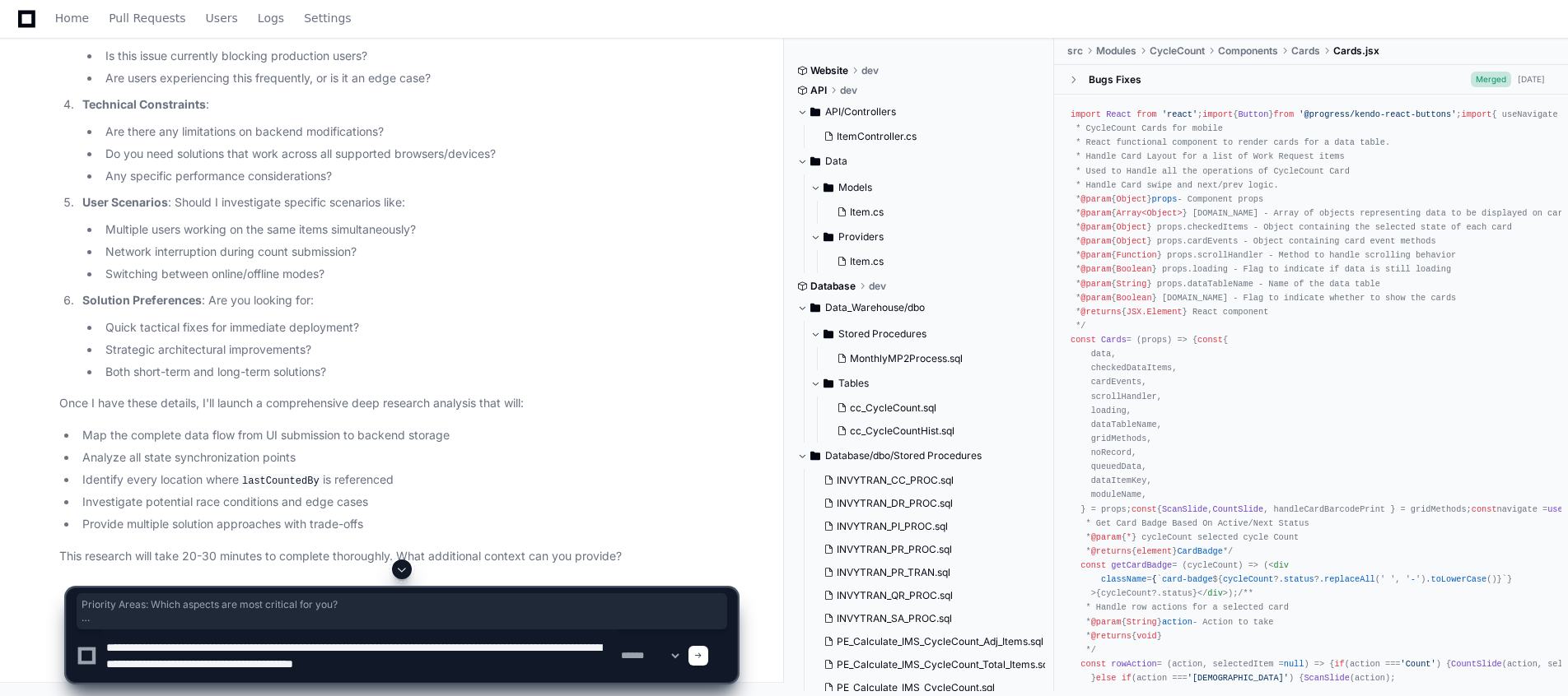
scroll to position [5, 0]
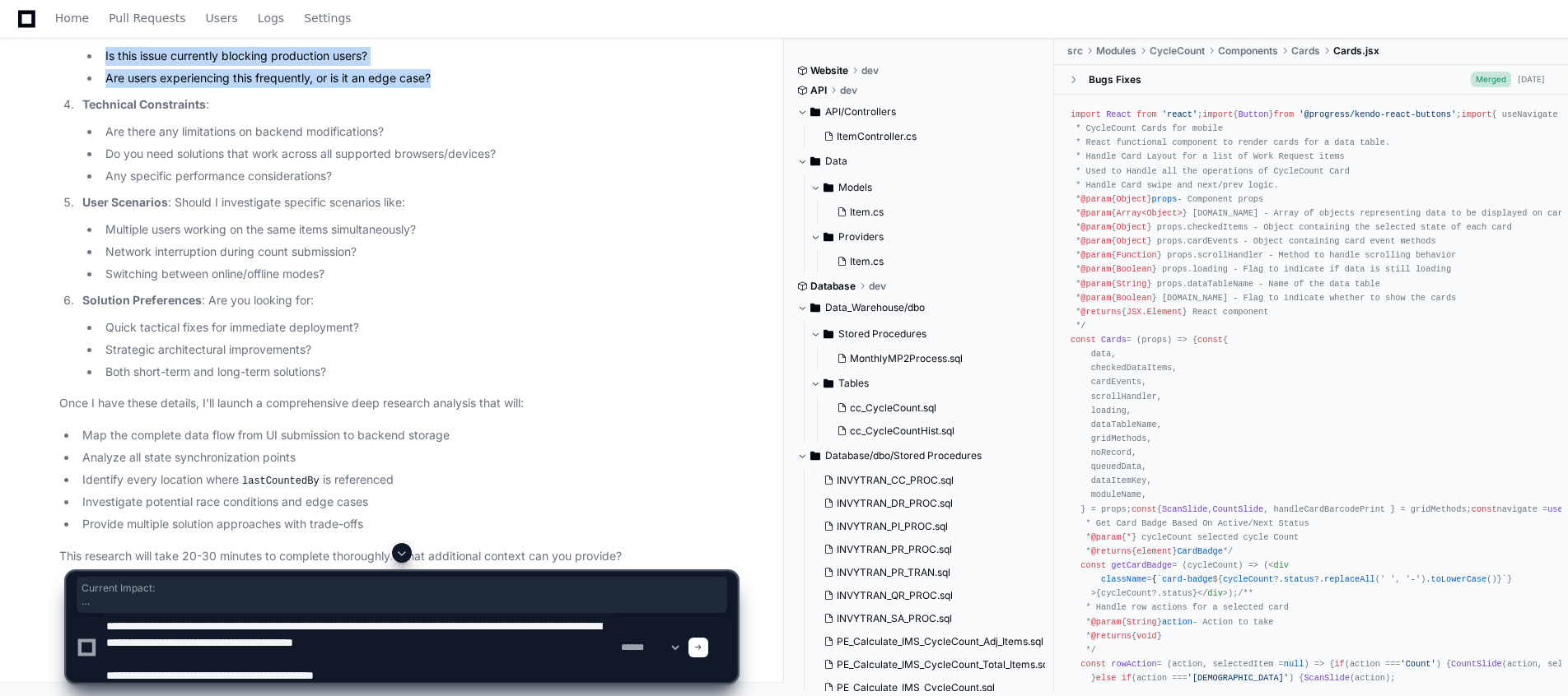
drag, startPoint x: 80, startPoint y: 273, endPoint x: 447, endPoint y: 324, distance: 370.5
click at [447, 87] on li "Current Impact : Is this issue currently blocking production users? Are users e…" at bounding box center [407, 53] width 659 height 68
copy li "Current Impact : Is this issue currently blocking production users? Are users e…"
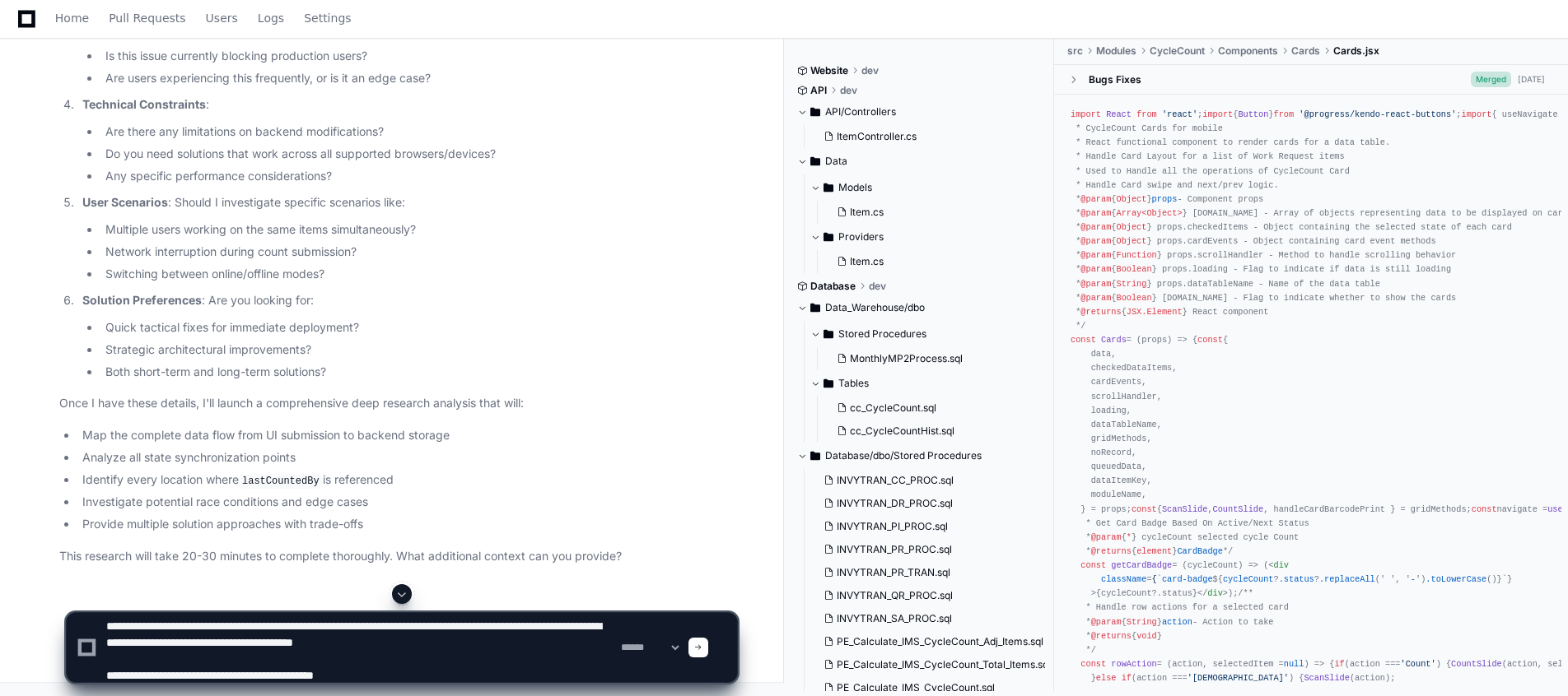
click at [498, 114] on p "Technical Constraints :" at bounding box center [410, 105] width 655 height 19
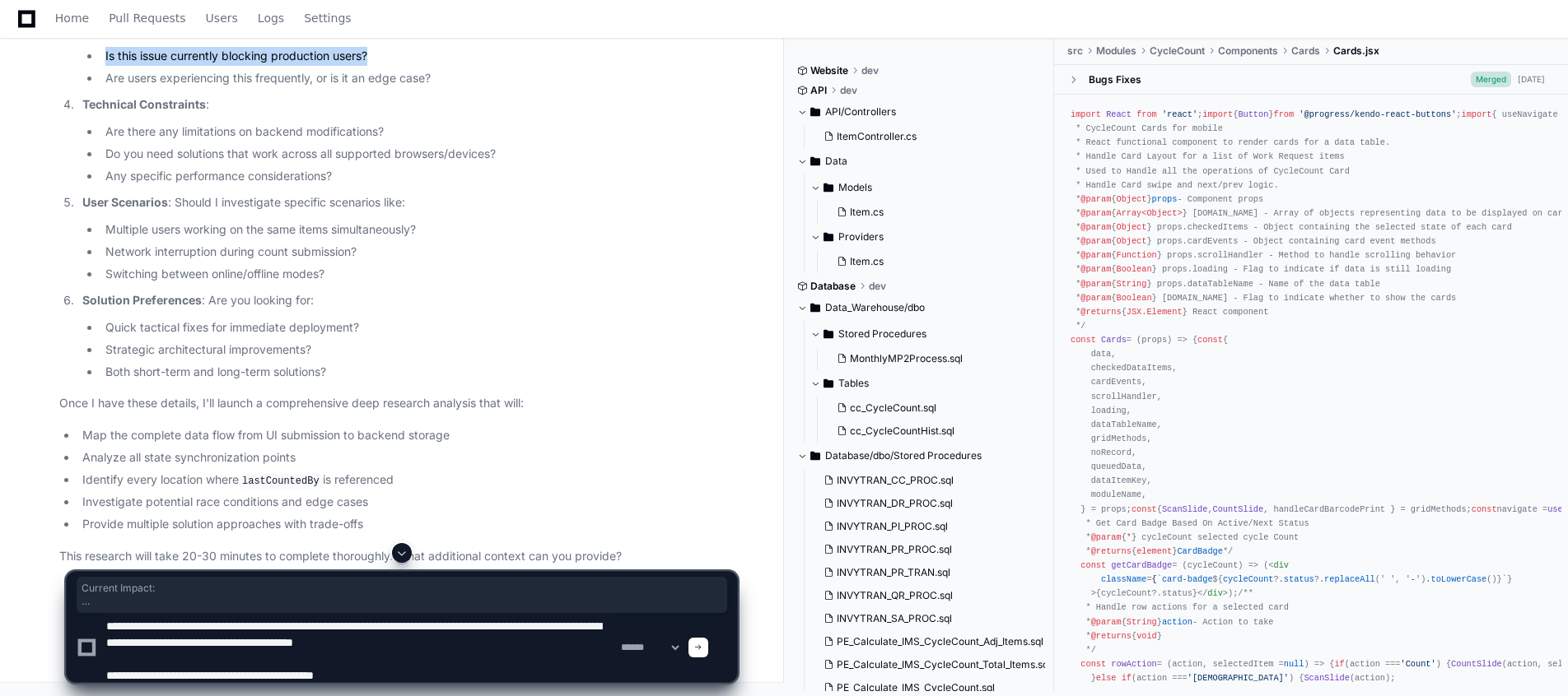
drag, startPoint x: 377, startPoint y: 302, endPoint x: 76, endPoint y: 270, distance: 302.7
click at [78, 87] on li "Current Impact : Is this issue currently blocking production users? Are users e…" at bounding box center [407, 53] width 659 height 68
copy li "Current Impact : Is this issue currently blocking production users?"
click at [394, 666] on textarea at bounding box center [360, 647] width 515 height 69
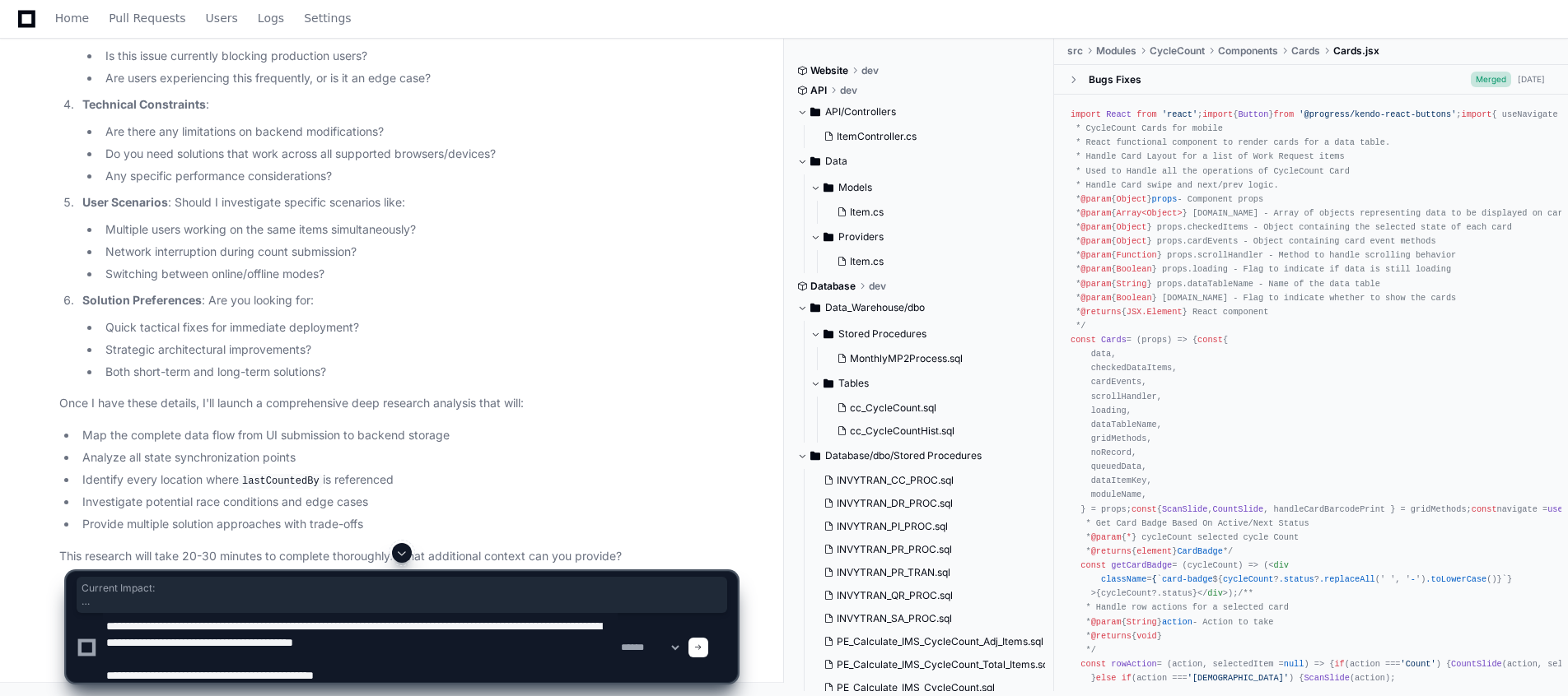
click at [391, 673] on textarea at bounding box center [360, 647] width 515 height 69
paste textarea "**********"
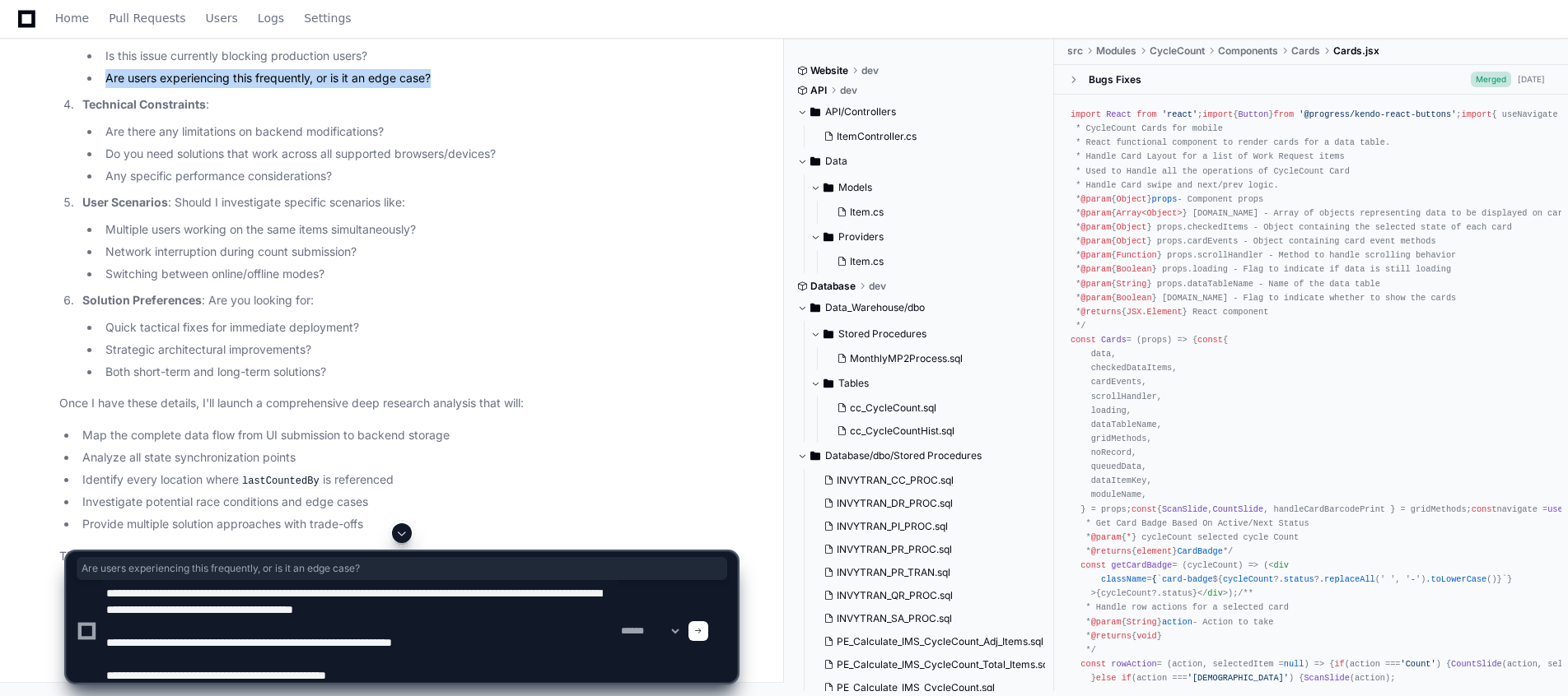
drag, startPoint x: 106, startPoint y: 323, endPoint x: 439, endPoint y: 326, distance: 333.0
click at [439, 88] on li "Are users experiencing this frequently, or is it an edge case?" at bounding box center [419, 78] width 637 height 19
copy li "Are users experiencing this frequently, or is it an edge case?"
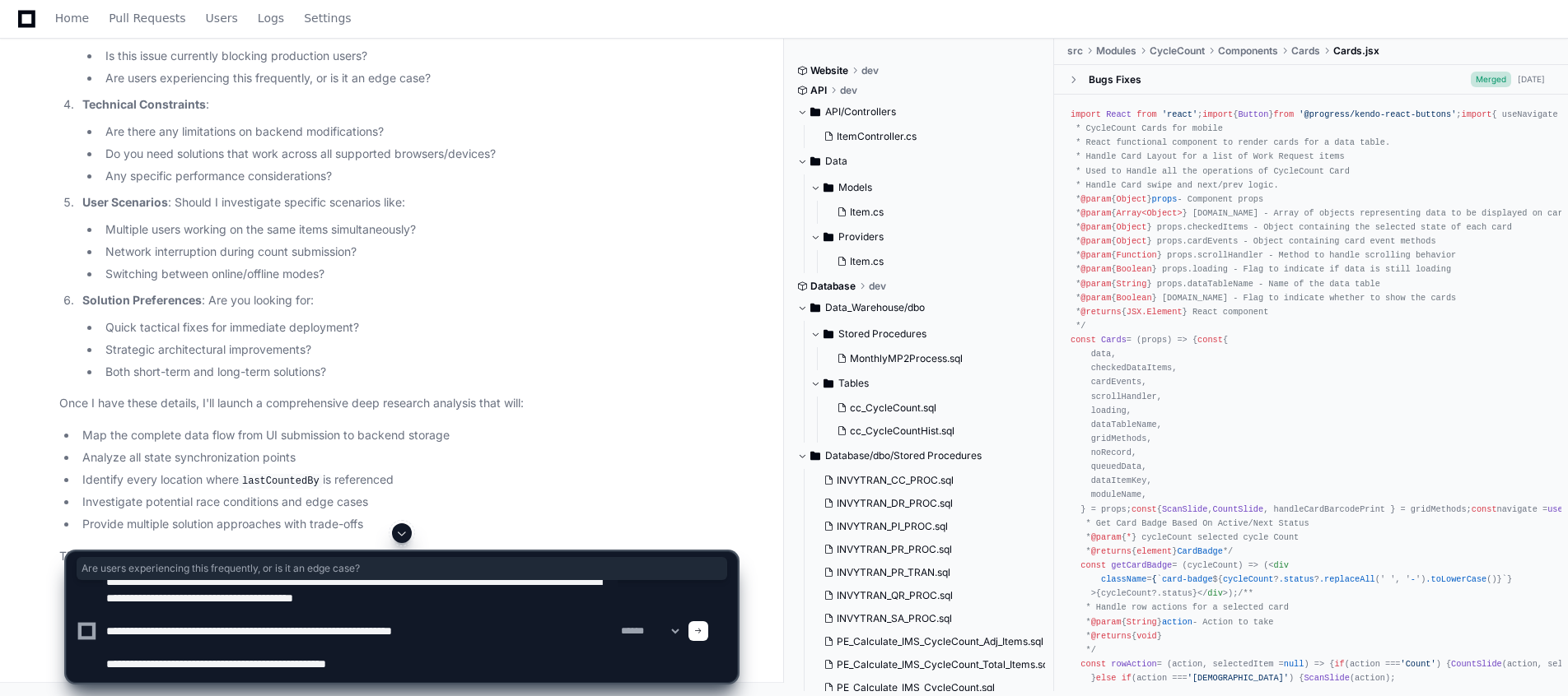
drag, startPoint x: 376, startPoint y: 673, endPoint x: 106, endPoint y: 661, distance: 270.3
click at [106, 661] on textarea at bounding box center [360, 631] width 515 height 102
paste textarea "**********"
click at [442, 664] on textarea at bounding box center [360, 631] width 515 height 102
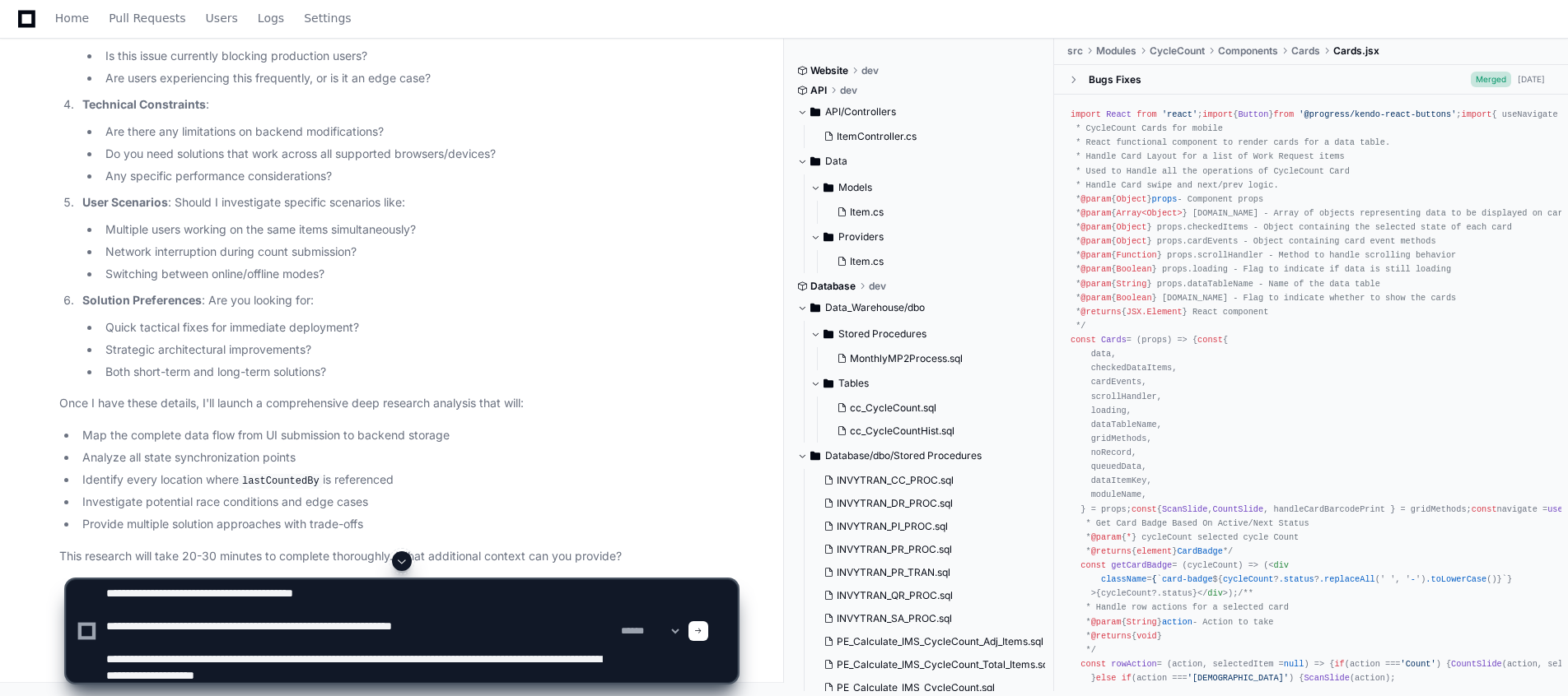
click at [487, 186] on li "Any specific performance considerations?" at bounding box center [419, 176] width 637 height 19
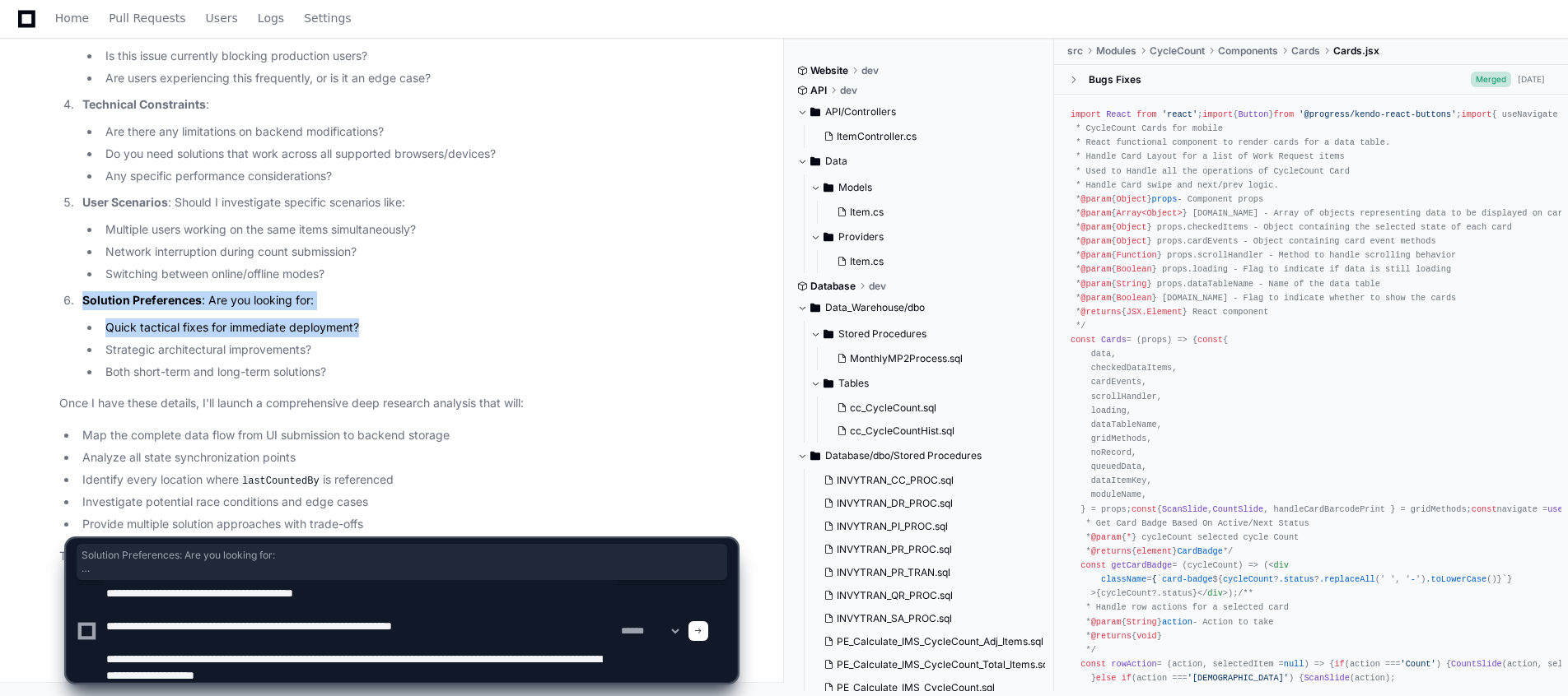
drag, startPoint x: 85, startPoint y: 301, endPoint x: 371, endPoint y: 318, distance: 286.5
click at [371, 318] on li "Solution Preferences : Are you looking for: Quick tactical fixes for immediate …" at bounding box center [407, 336] width 659 height 90
copy li "Solution Preferences : Are you looking for: Quick tactical fixes for immediate …"
click at [415, 682] on textarea at bounding box center [360, 631] width 515 height 102
paste textarea "**********"
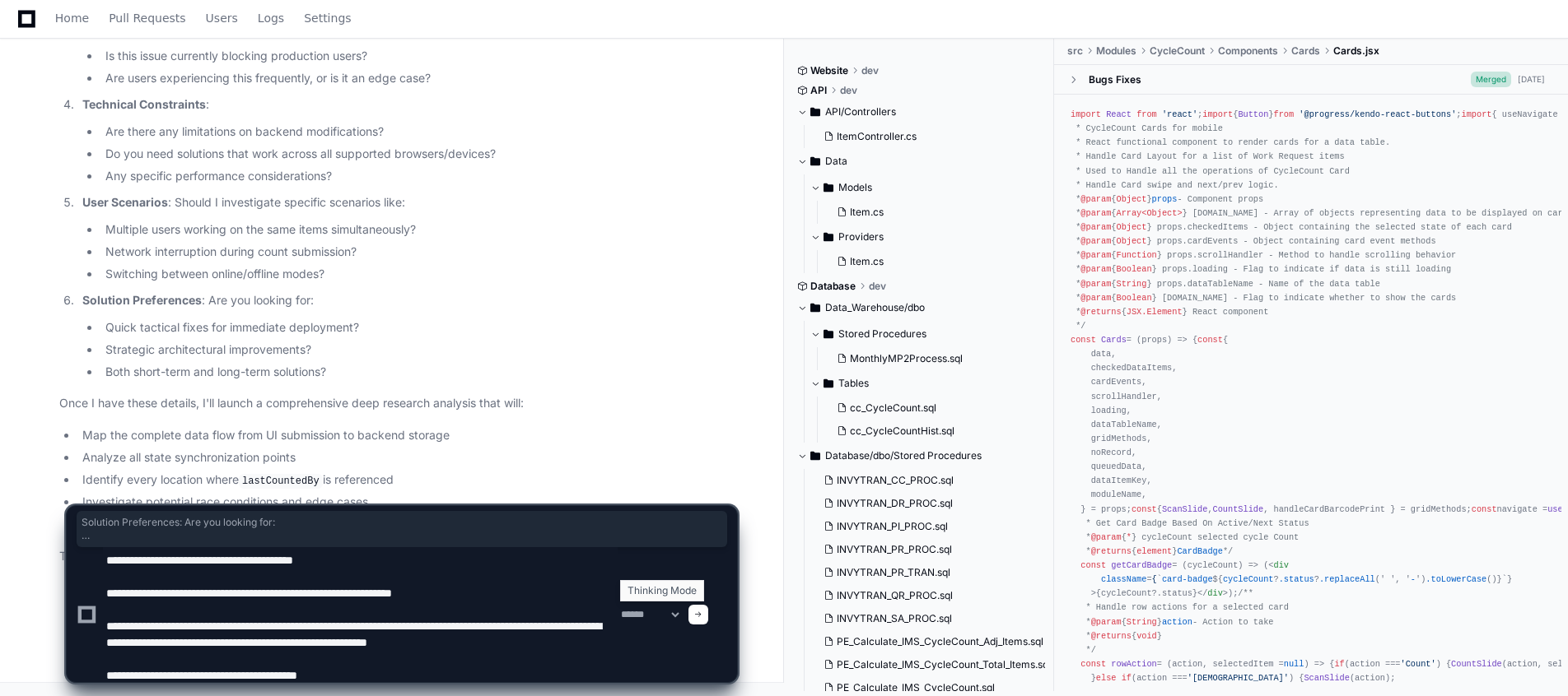
type textarea "**********"
click at [682, 618] on select "**********" at bounding box center [650, 615] width 64 height 12
select select "*********"
click at [618, 609] on select "**********" at bounding box center [650, 615] width 64 height 12
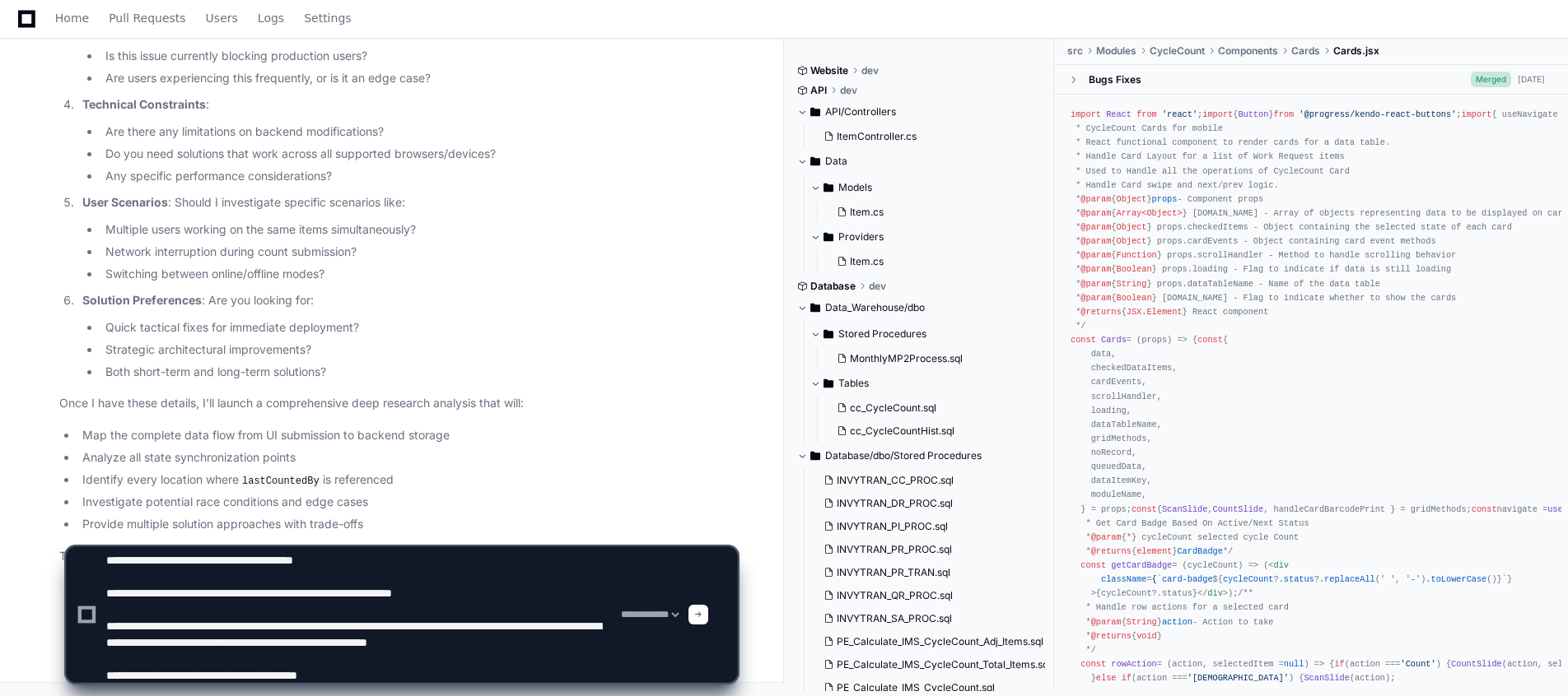
click at [703, 610] on span at bounding box center [698, 614] width 8 height 8
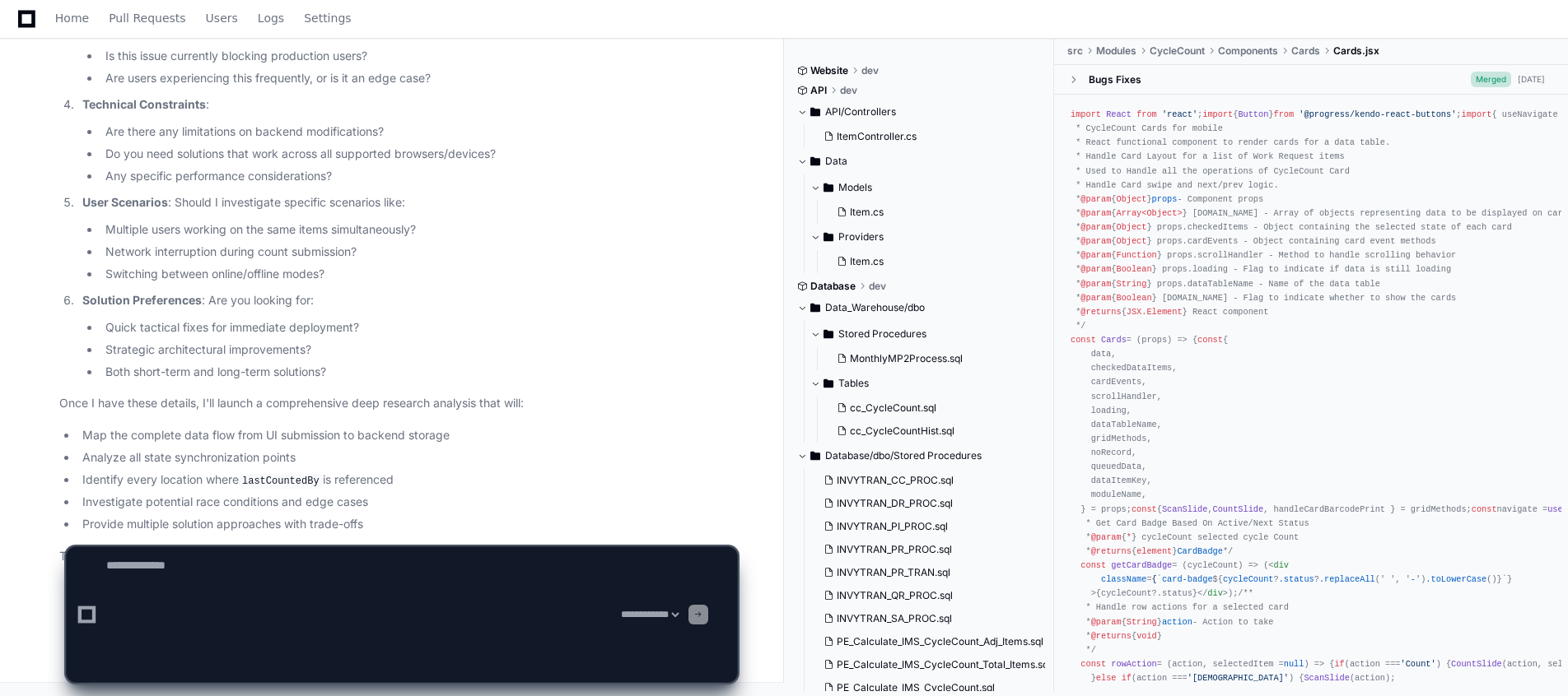
scroll to position [0, 0]
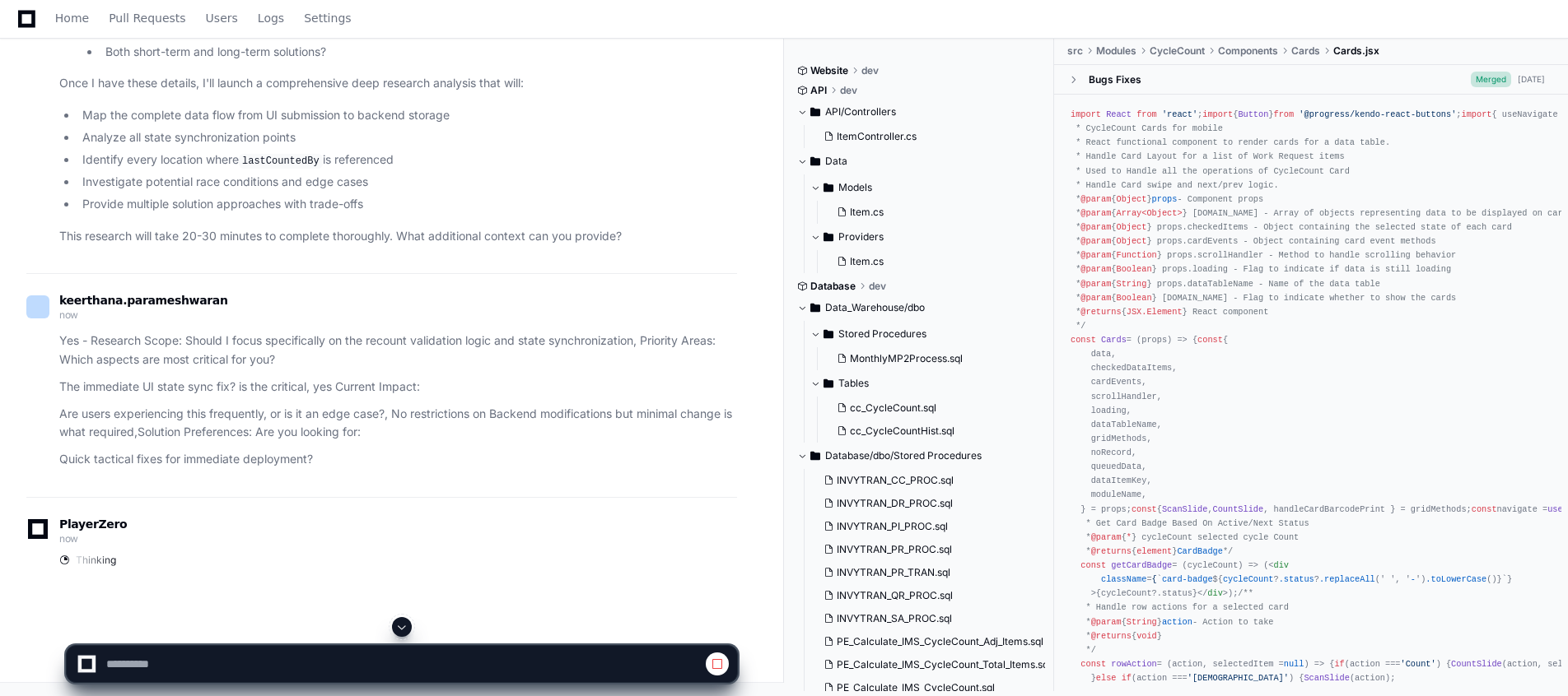
select select "*********"
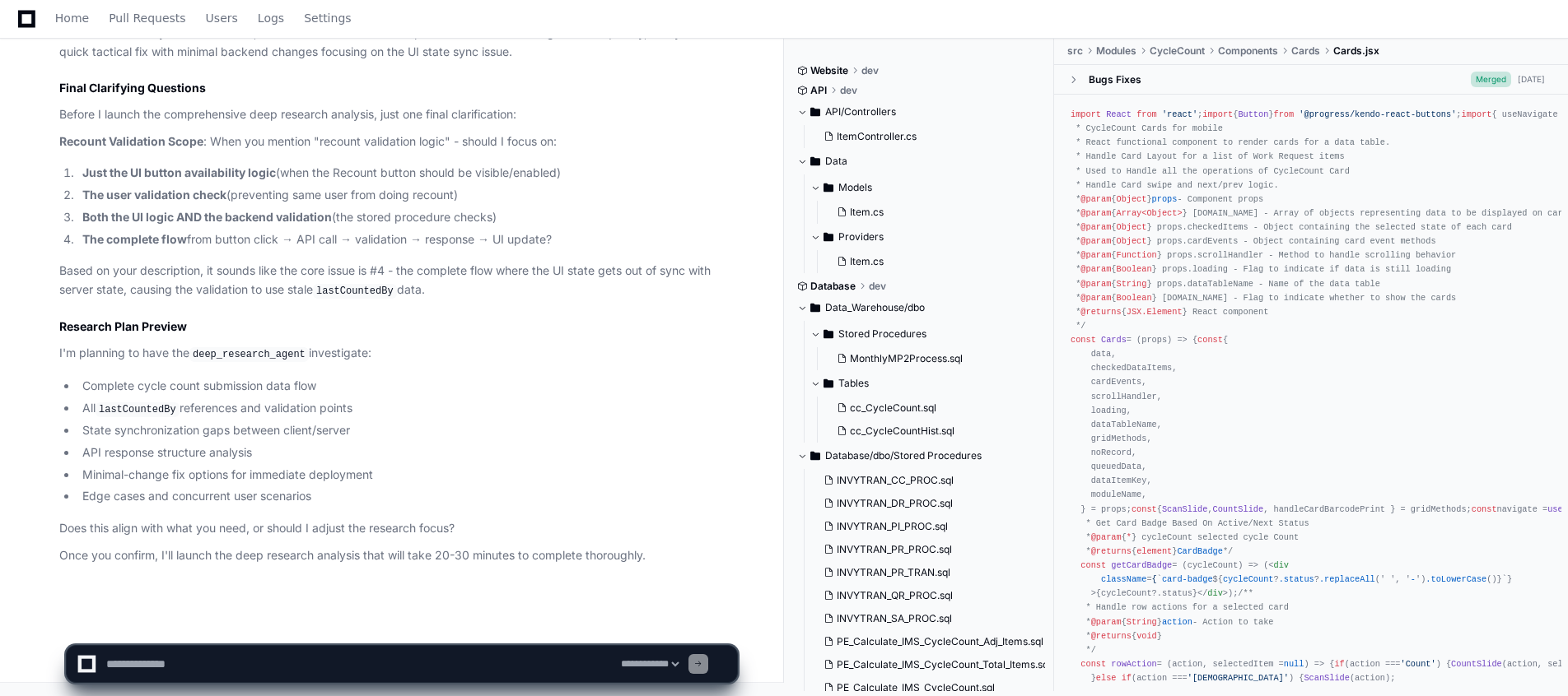
scroll to position [6927, 0]
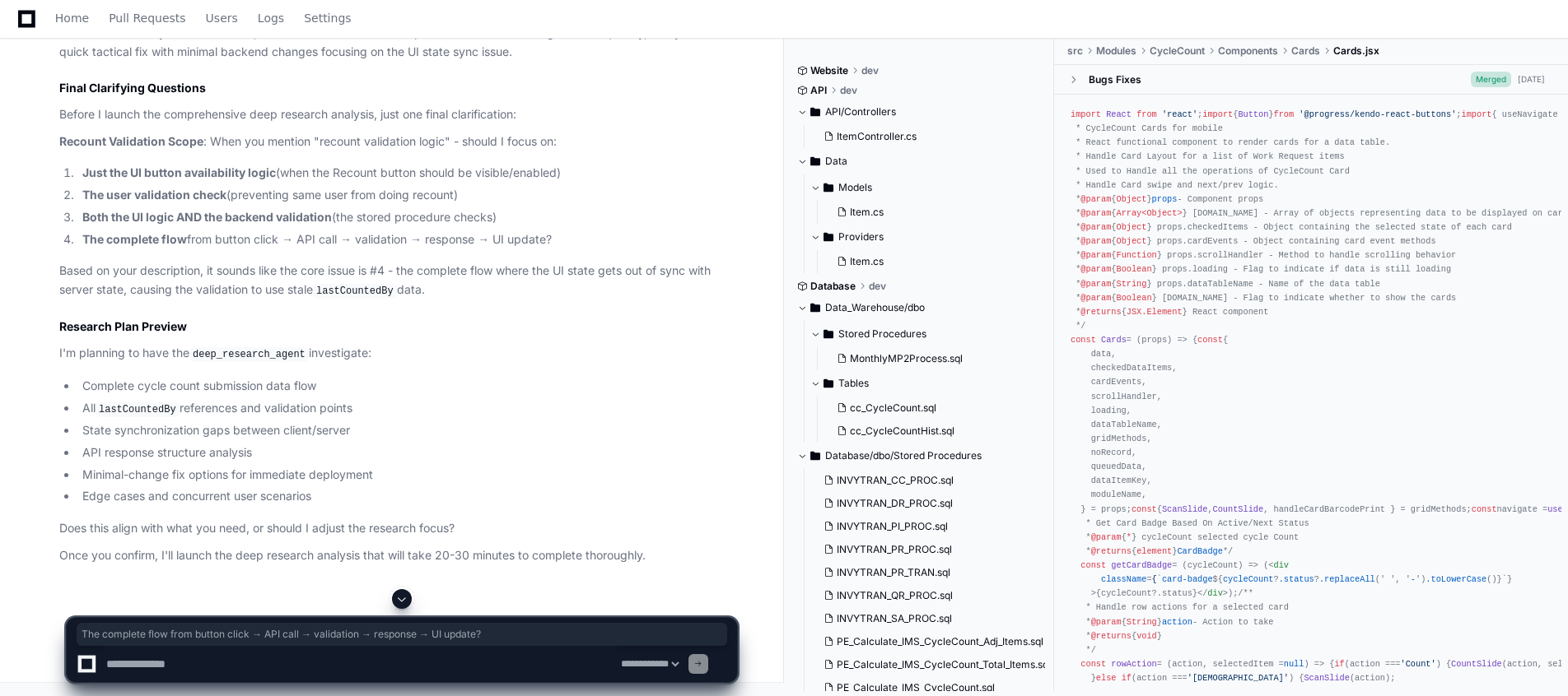
drag, startPoint x: 86, startPoint y: 290, endPoint x: 566, endPoint y: 290, distance: 480.0
click at [566, 250] on li "The complete flow from button click → API call → validation → response → UI upd…" at bounding box center [407, 240] width 659 height 19
copy li "The complete flow from button click → API call → validation → response → UI upd…"
click at [363, 657] on textarea at bounding box center [360, 664] width 515 height 36
paste textarea "**********"
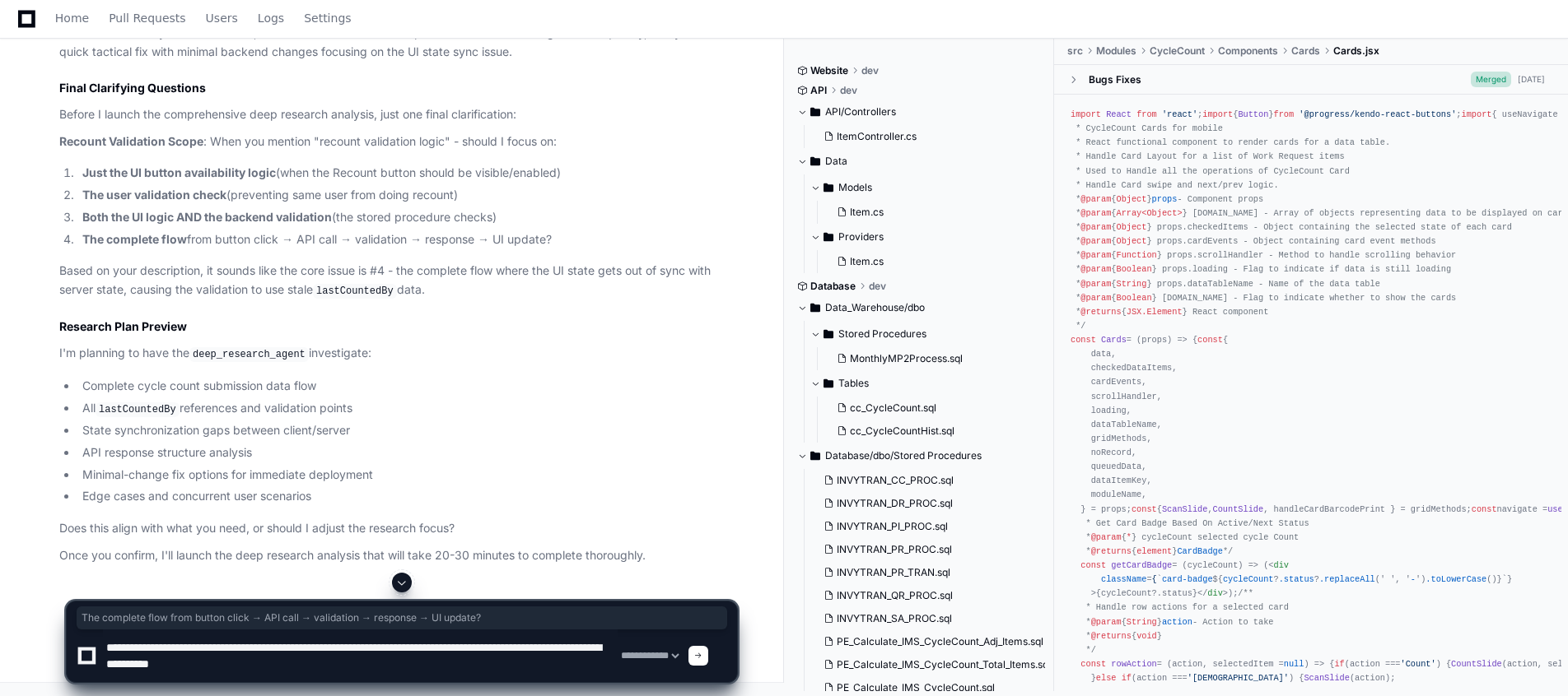
type textarea "**********"
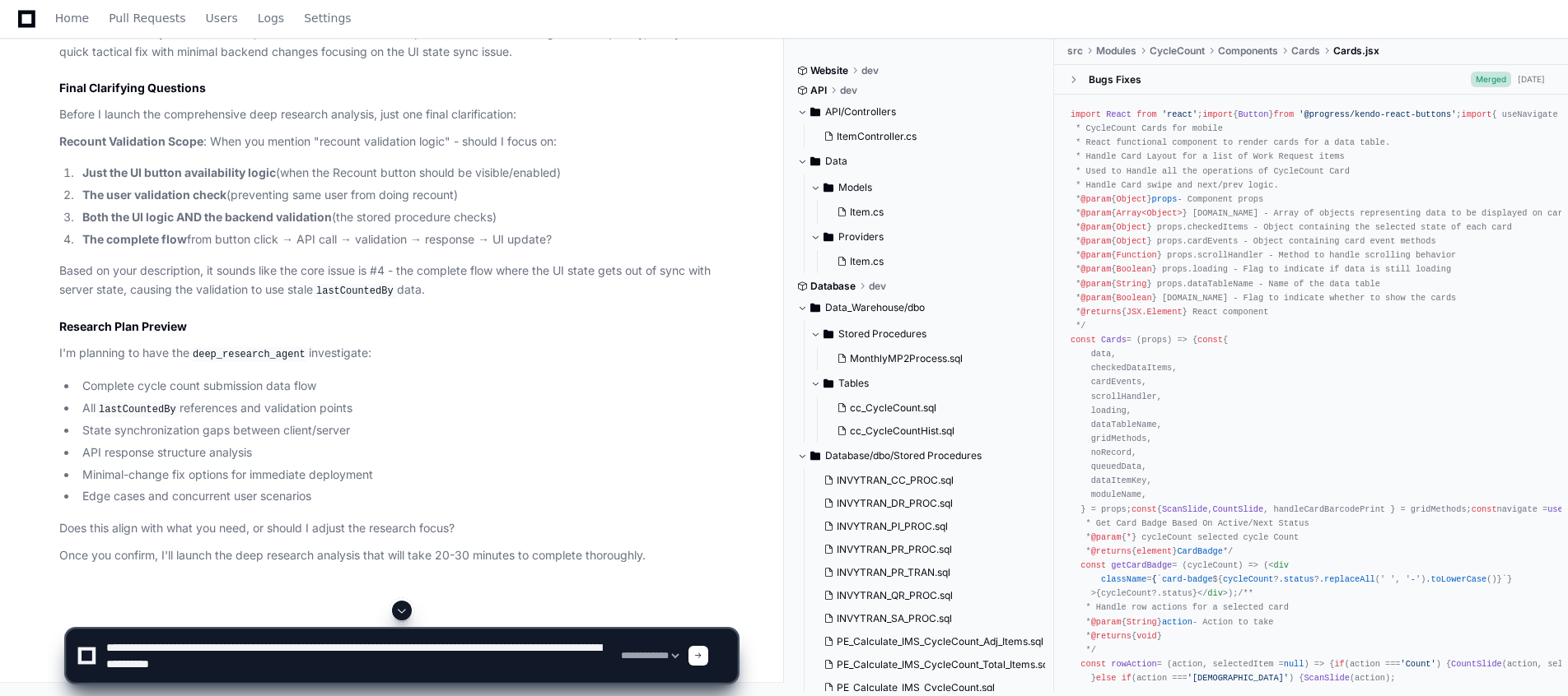
click at [703, 659] on span at bounding box center [698, 655] width 8 height 8
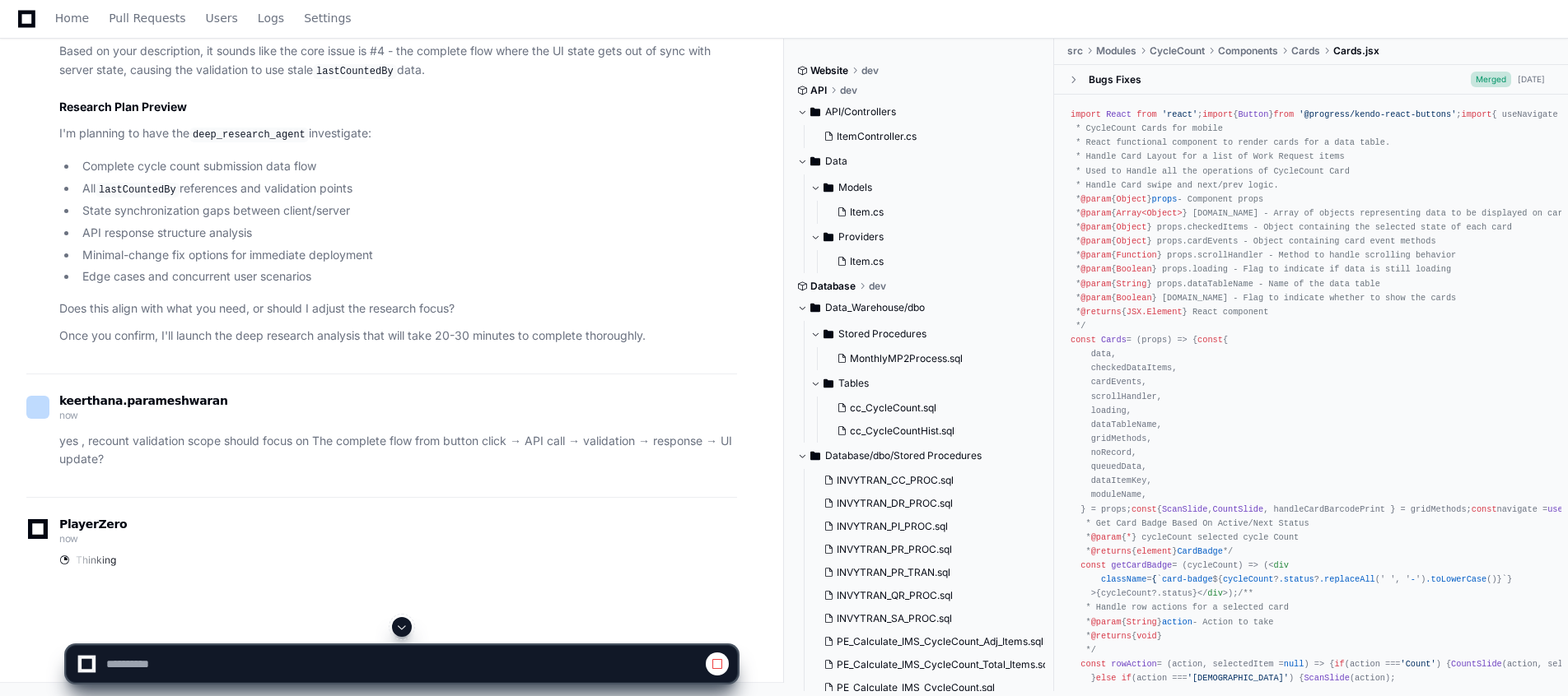
click at [559, 243] on li "API response structure analysis" at bounding box center [407, 233] width 659 height 19
click at [401, 625] on span at bounding box center [401, 627] width 14 height 14
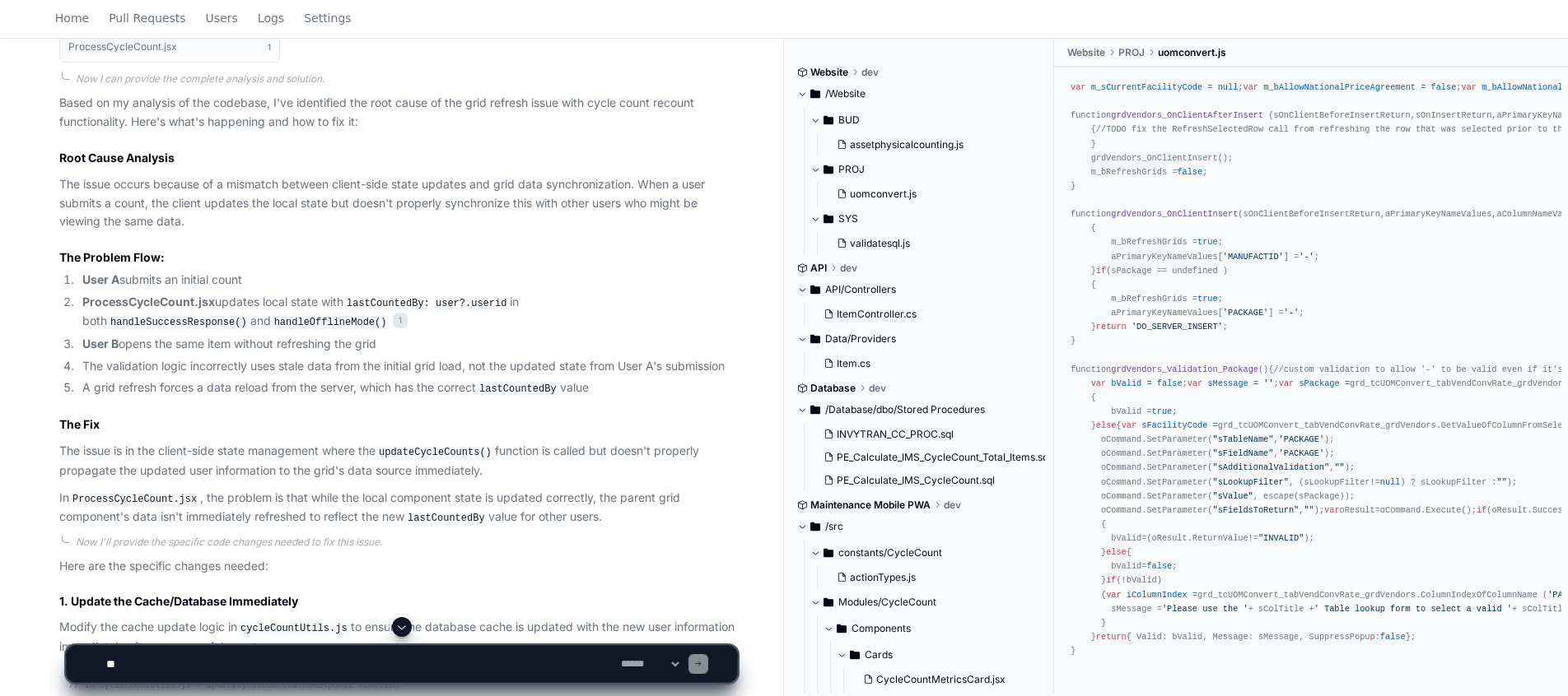
scroll to position [988, 0]
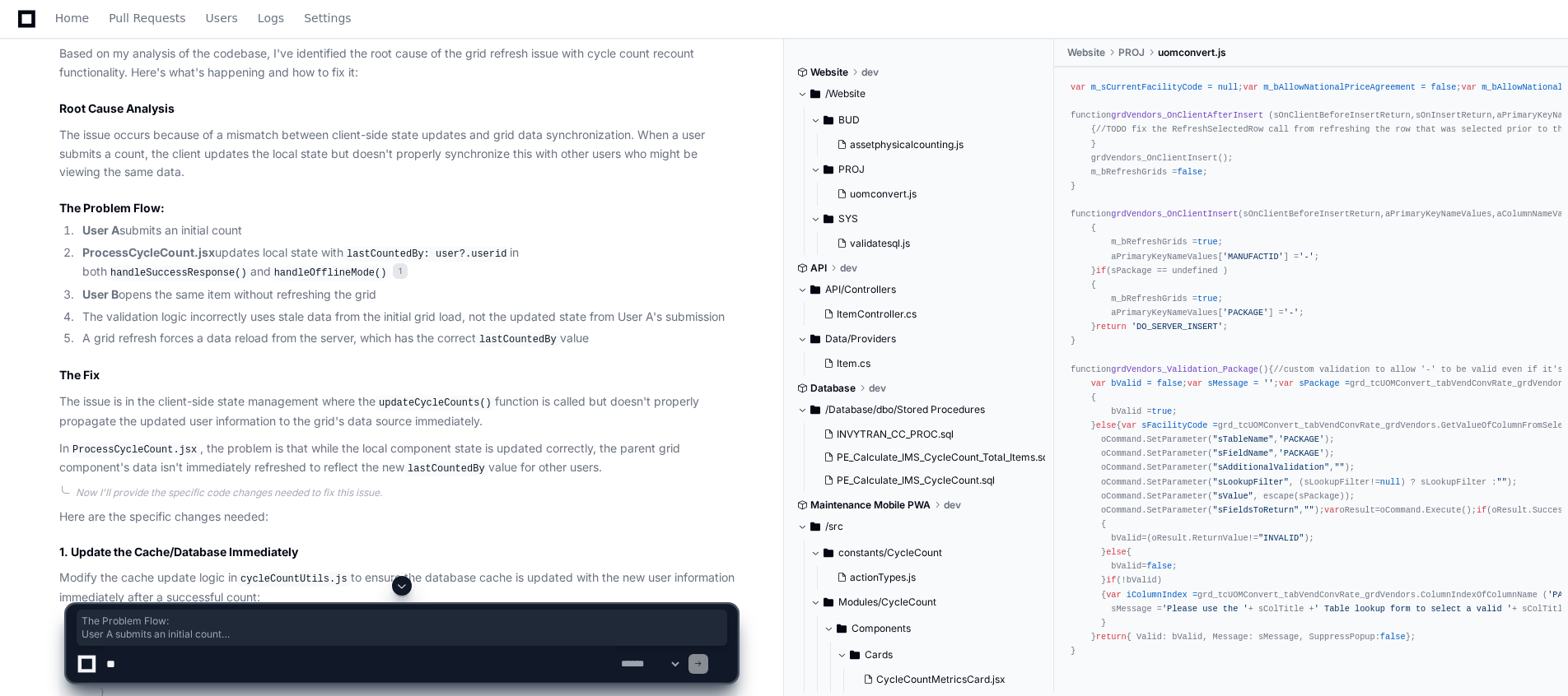
drag, startPoint x: 606, startPoint y: 341, endPoint x: 59, endPoint y: 214, distance: 561.5
click at [59, 214] on div "Updating progress ProcessCycleCount.jsx 1 Now I can provide the complete analys…" at bounding box center [382, 215] width 711 height 526
copy article "The Problem Flow: User A submits an initial count ProcessCycleCount.jsx updates…"
click at [324, 136] on p "The issue occurs because of a mismatch between client-side state updates and gr…" at bounding box center [398, 154] width 678 height 56
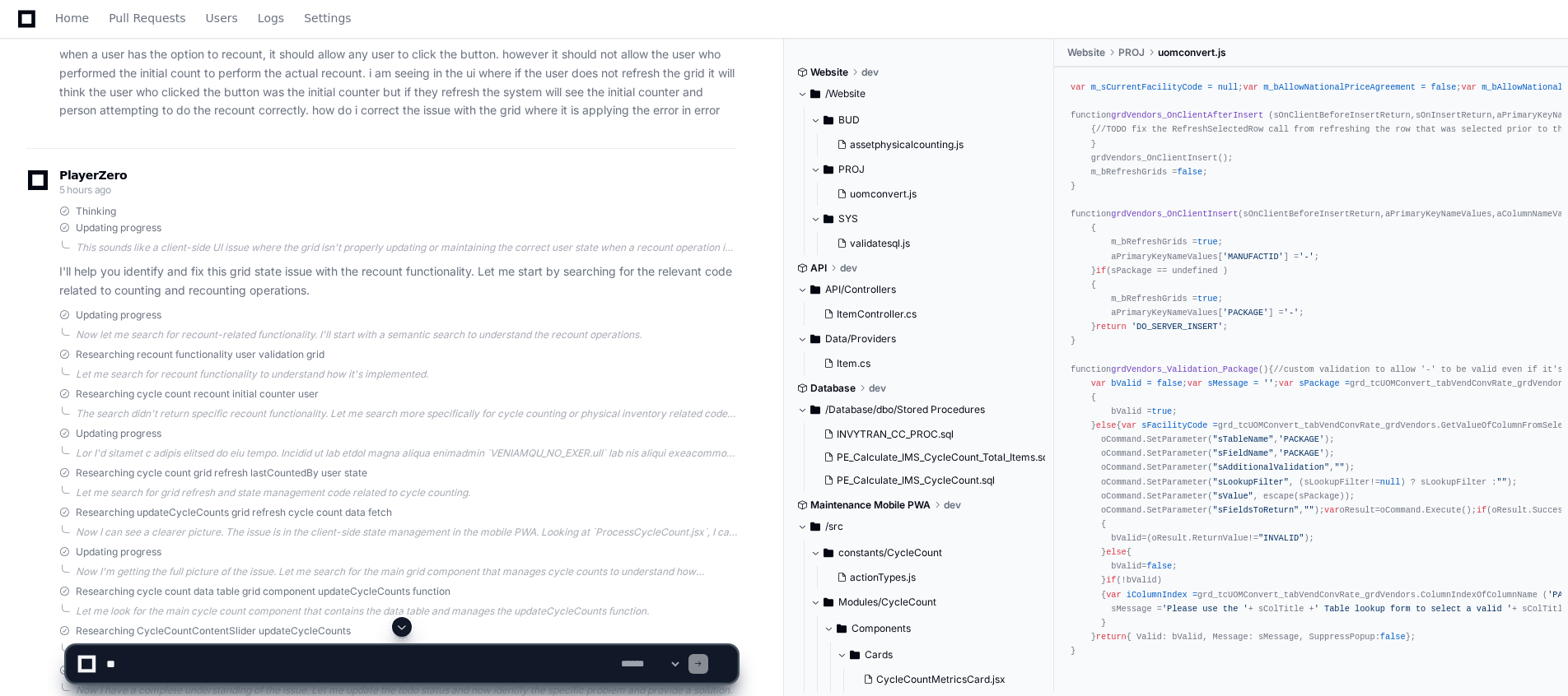
scroll to position [126, 0]
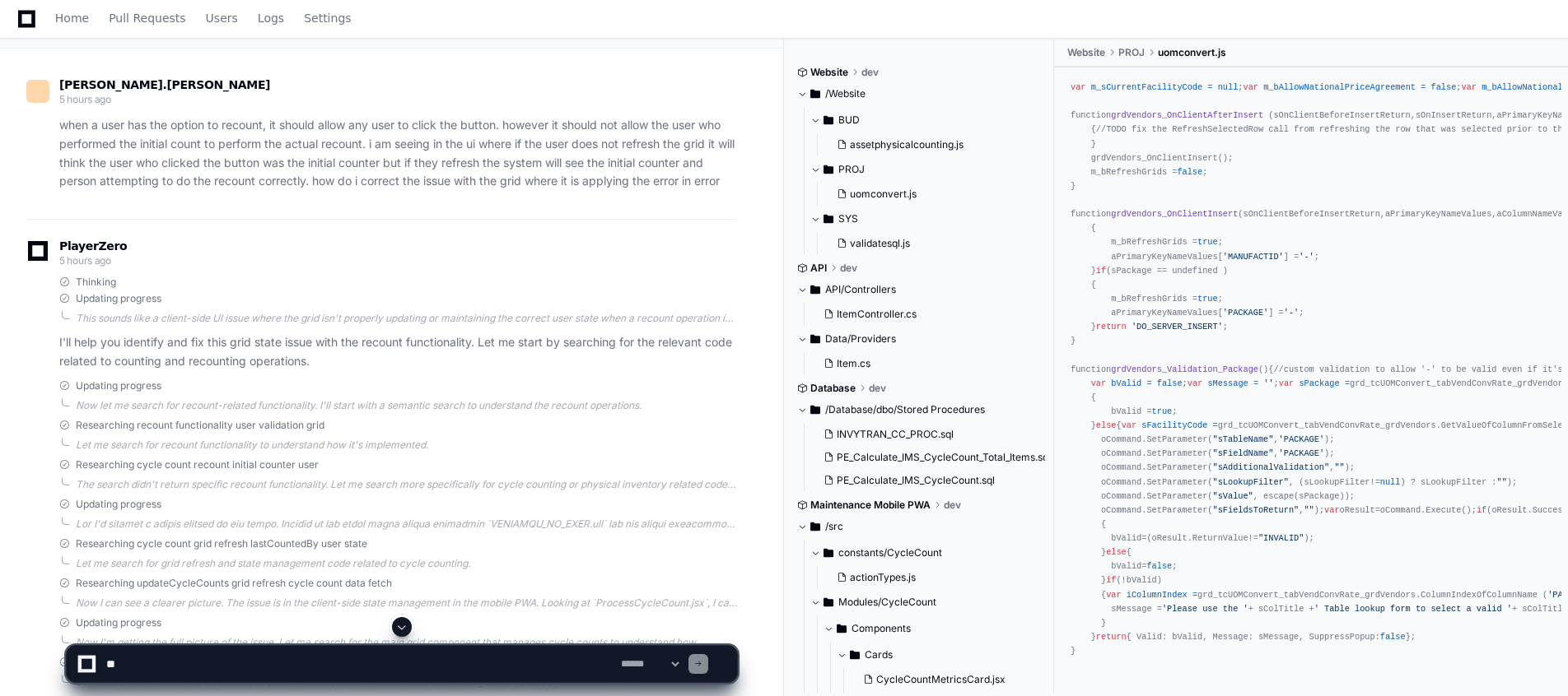
click at [646, 279] on div "Thinking" at bounding box center [398, 282] width 678 height 14
click at [403, 627] on span at bounding box center [401, 627] width 14 height 14
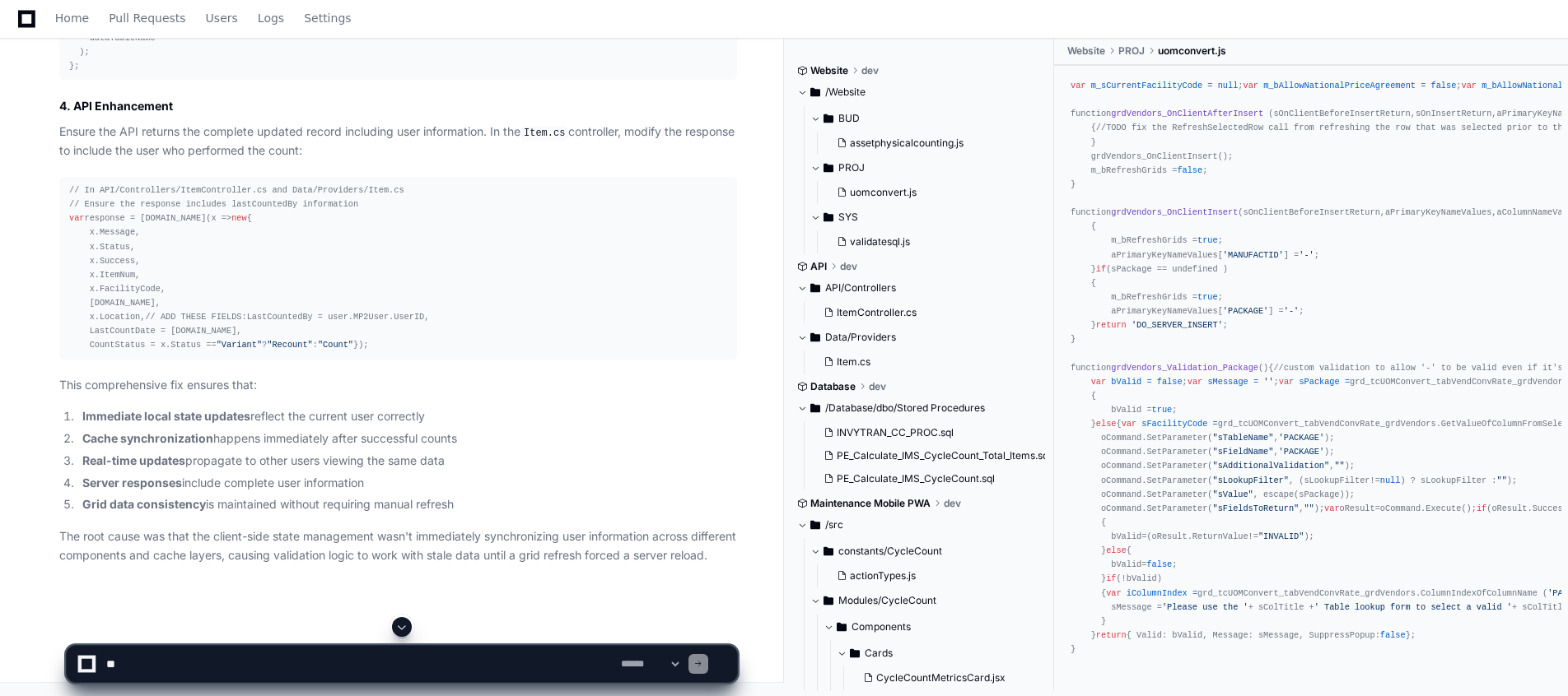
scroll to position [3573, 0]
click at [607, 431] on ol "Immediate local state updates reflect the current user correctly Cache synchron…" at bounding box center [398, 461] width 678 height 107
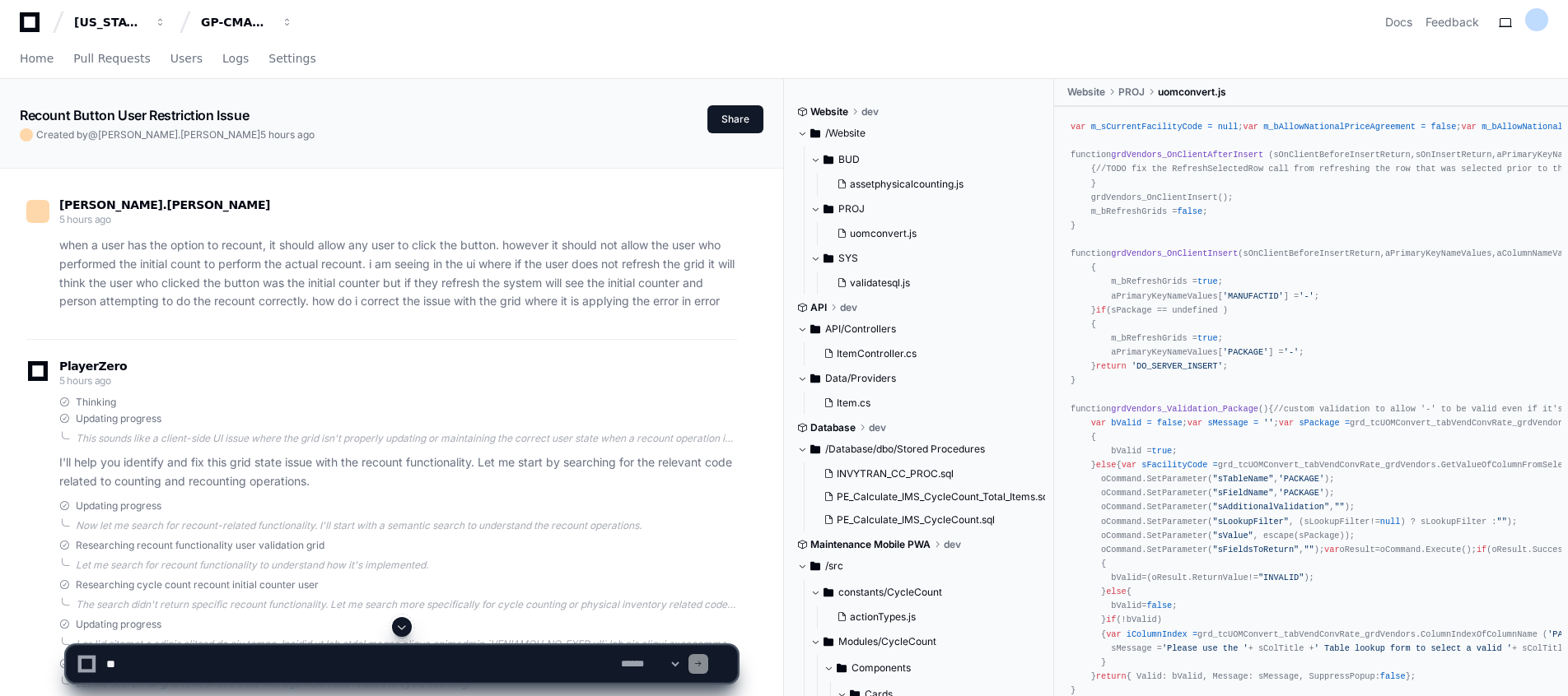
scroll to position [0, 0]
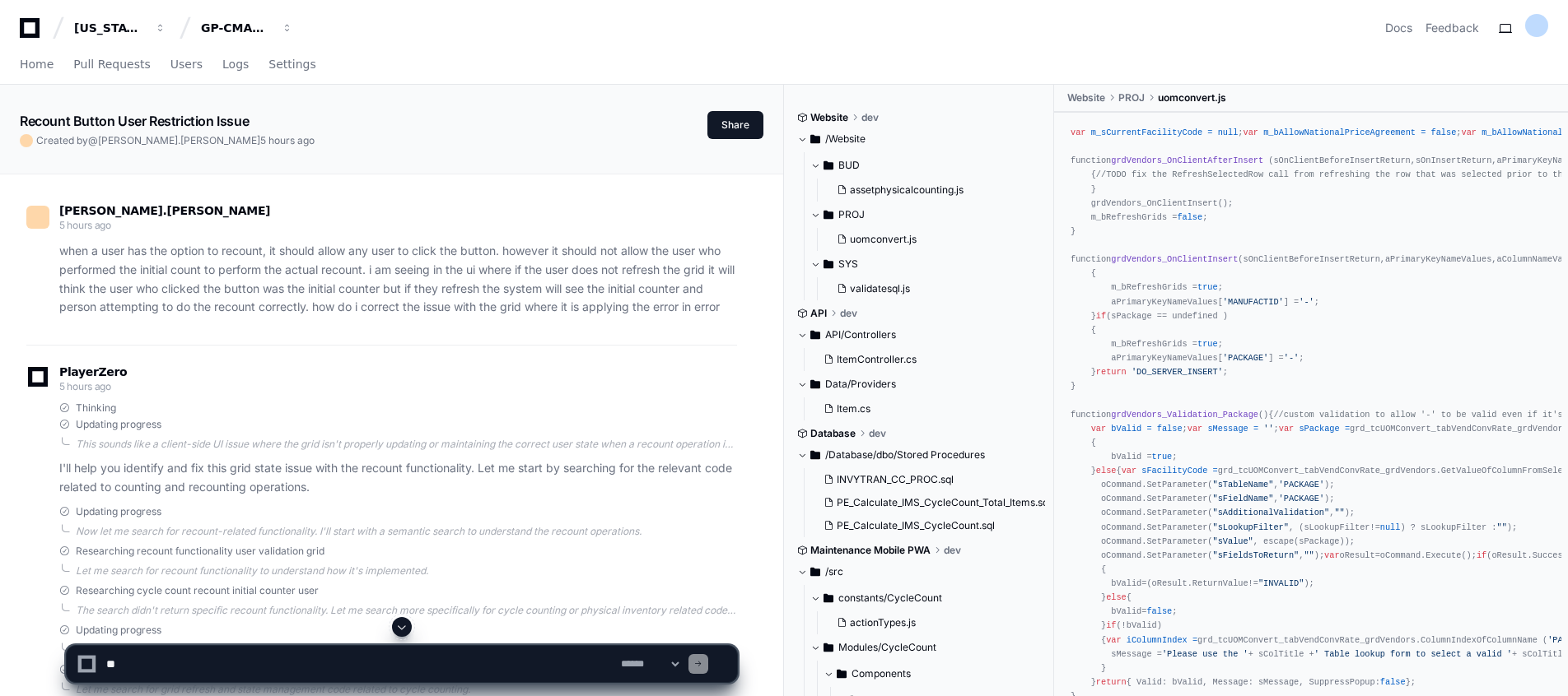
click at [364, 323] on div "[PERSON_NAME].[PERSON_NAME] 5 hours ago when a user has the option to recount, …" at bounding box center [382, 265] width 711 height 160
click at [402, 623] on span at bounding box center [401, 627] width 14 height 14
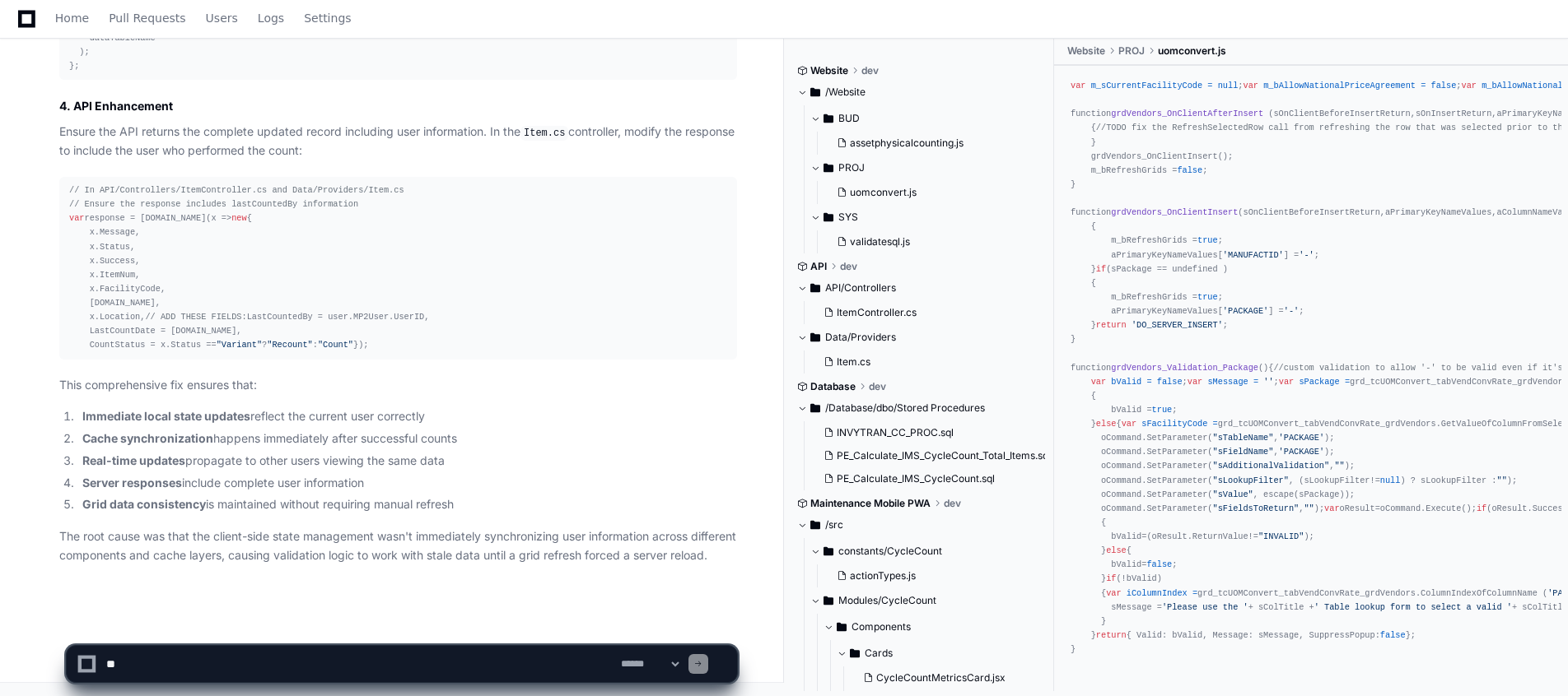
scroll to position [3573, 0]
click at [608, 452] on li "Real-time updates propagate to other users viewing the same data" at bounding box center [407, 461] width 659 height 19
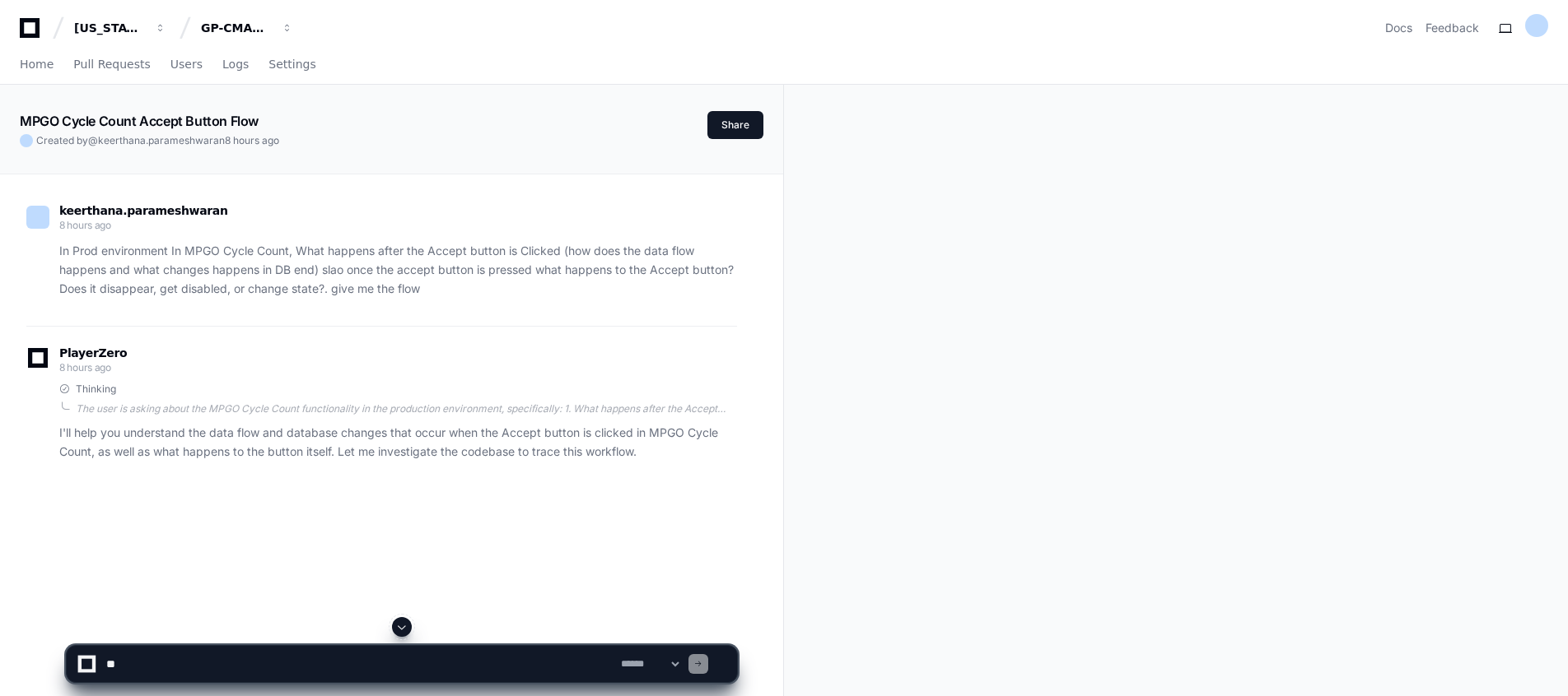
click at [401, 622] on span at bounding box center [401, 627] width 14 height 14
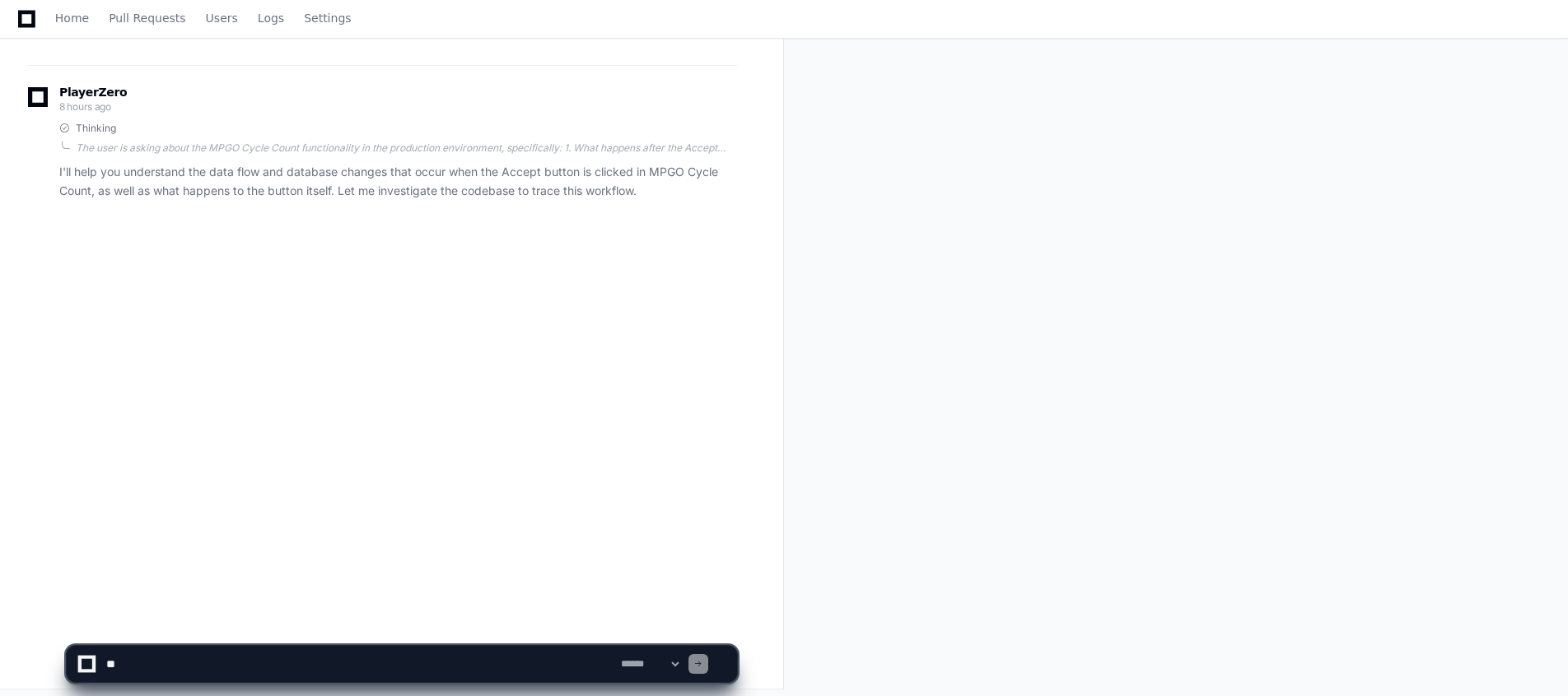
scroll to position [268, 0]
click at [401, 622] on app-app-chat-input "**********" at bounding box center [401, 650] width 672 height 66
click at [484, 524] on div "[PERSON_NAME].[PERSON_NAME] 8 hours ago In Prod environment In MPGO Cycle Count…" at bounding box center [392, 255] width 743 height 696
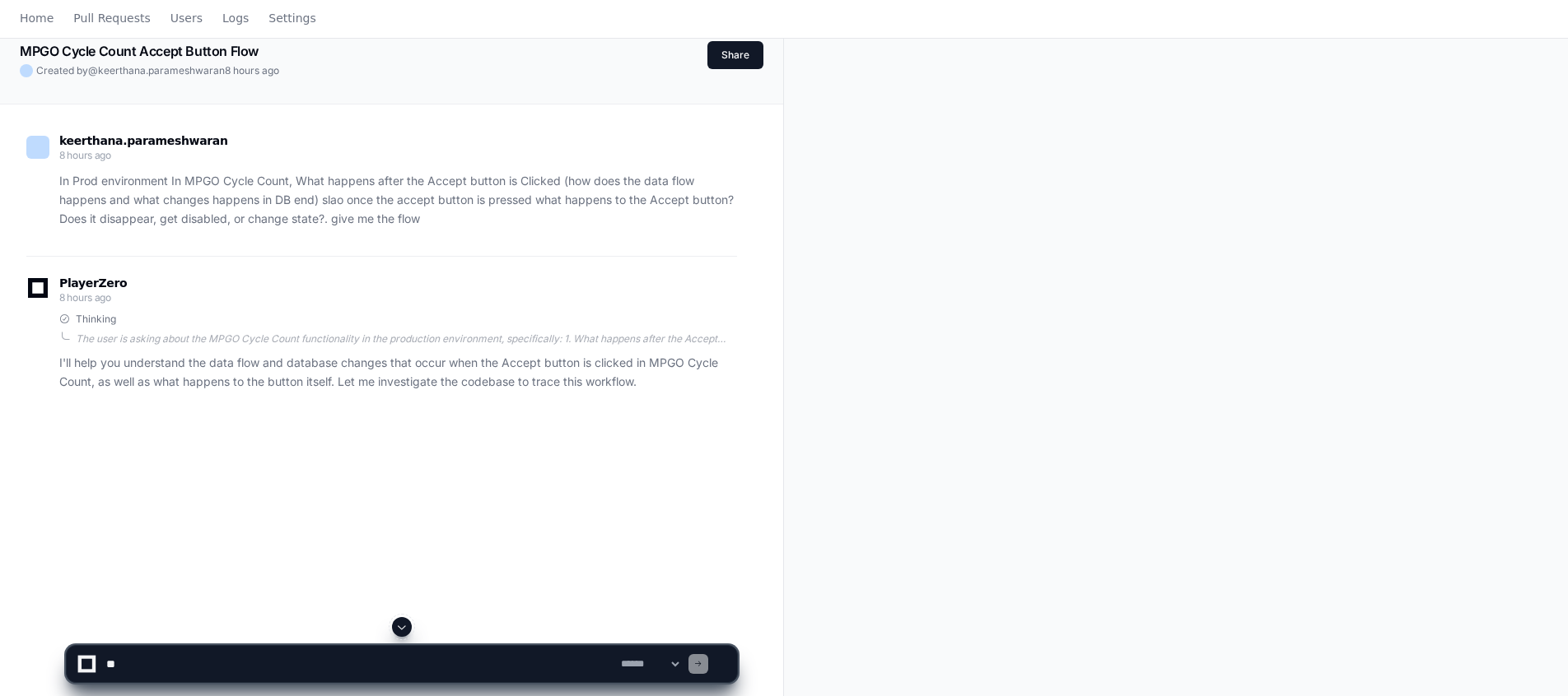
scroll to position [21, 0]
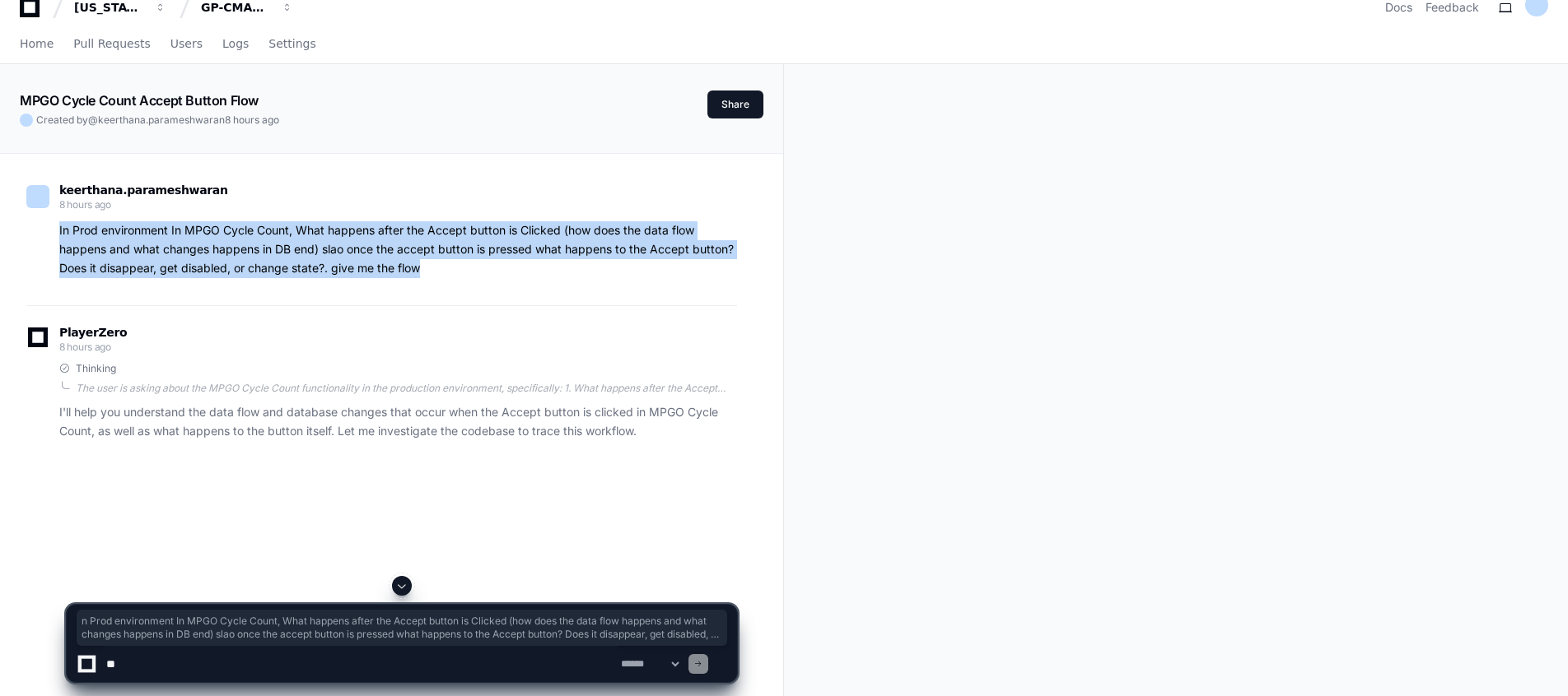
drag, startPoint x: 429, startPoint y: 271, endPoint x: 60, endPoint y: 232, distance: 371.1
click at [60, 232] on p "In Prod environment In MPGO Cycle Count, What happens after the Accept button i…" at bounding box center [398, 250] width 678 height 56
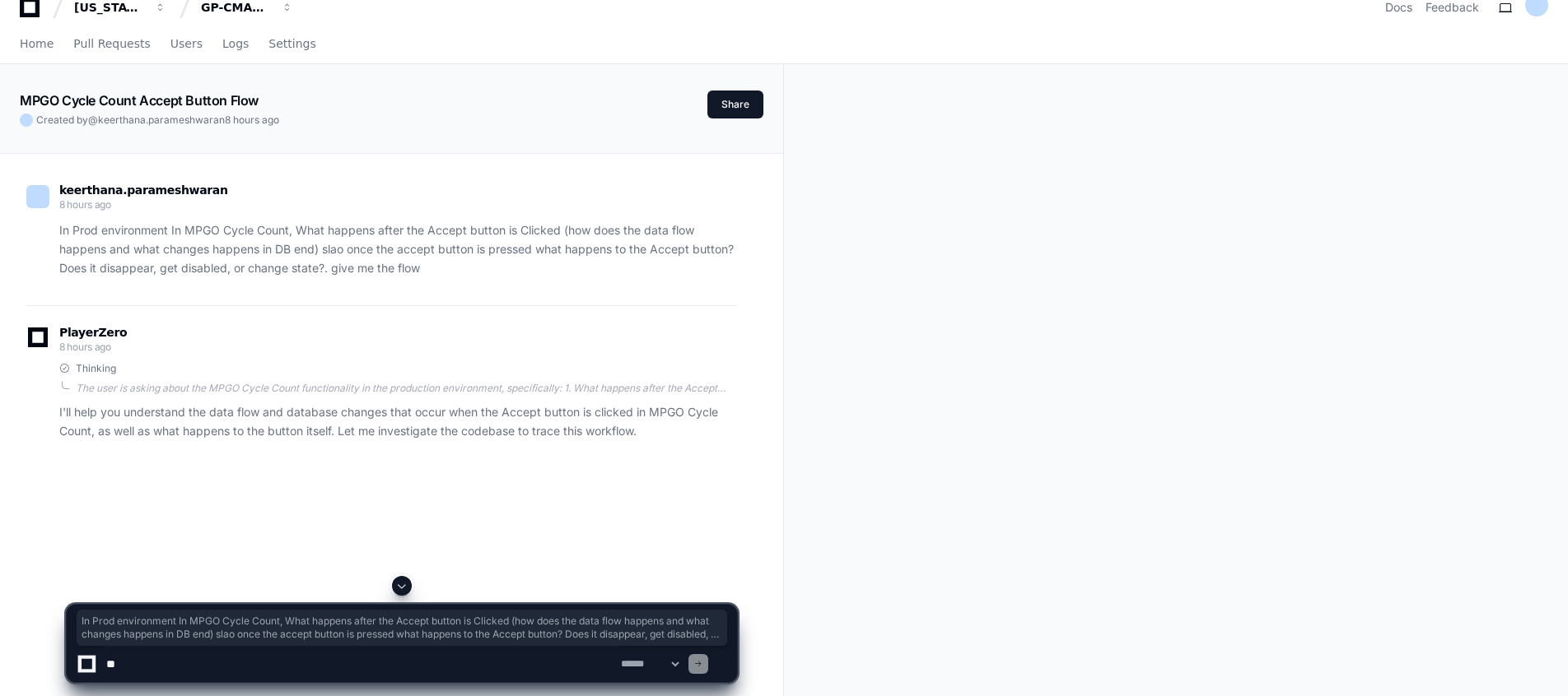
click at [316, 664] on textarea at bounding box center [360, 664] width 515 height 36
type textarea "**********"
click at [641, 661] on select "**********" at bounding box center [650, 664] width 64 height 12
select select "*********"
click at [618, 658] on select "**********" at bounding box center [650, 664] width 64 height 12
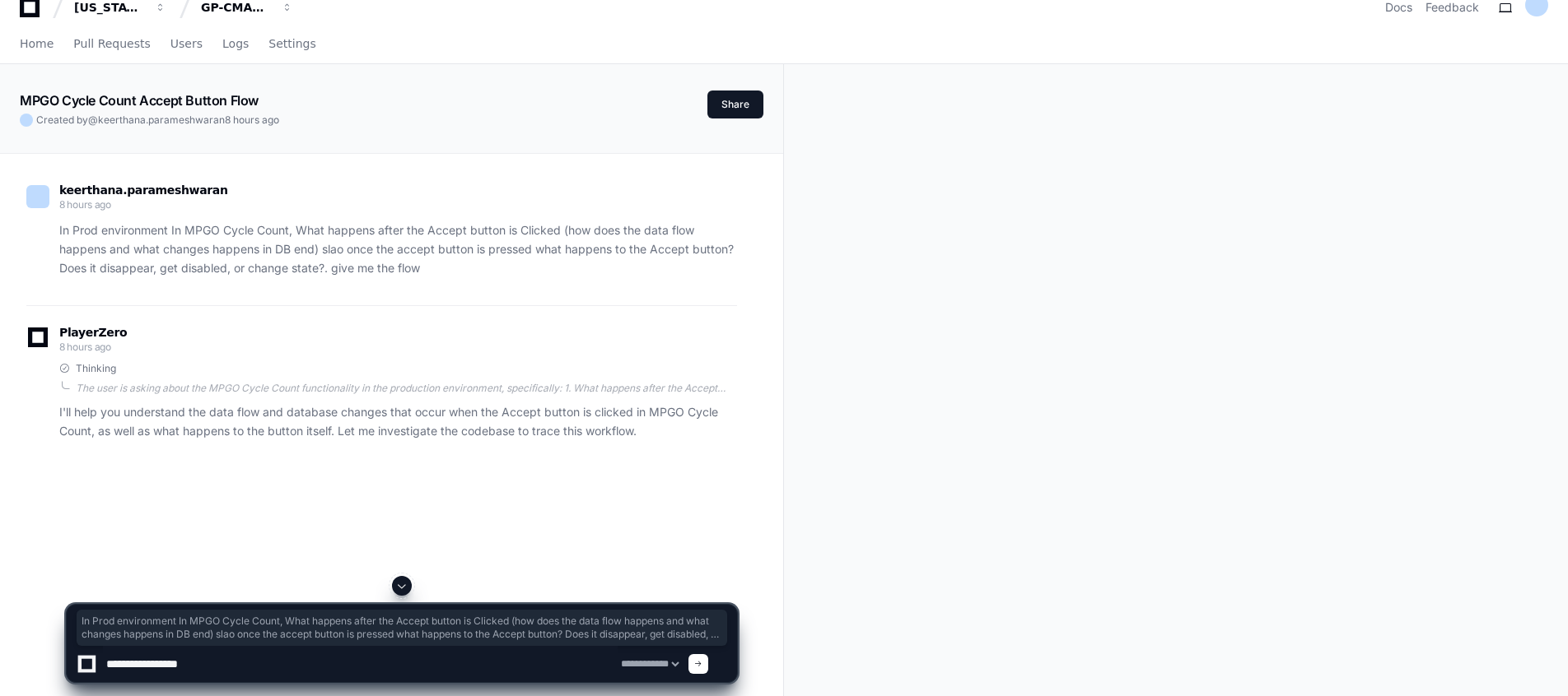
click at [379, 654] on textarea at bounding box center [360, 664] width 515 height 36
type textarea "**********"
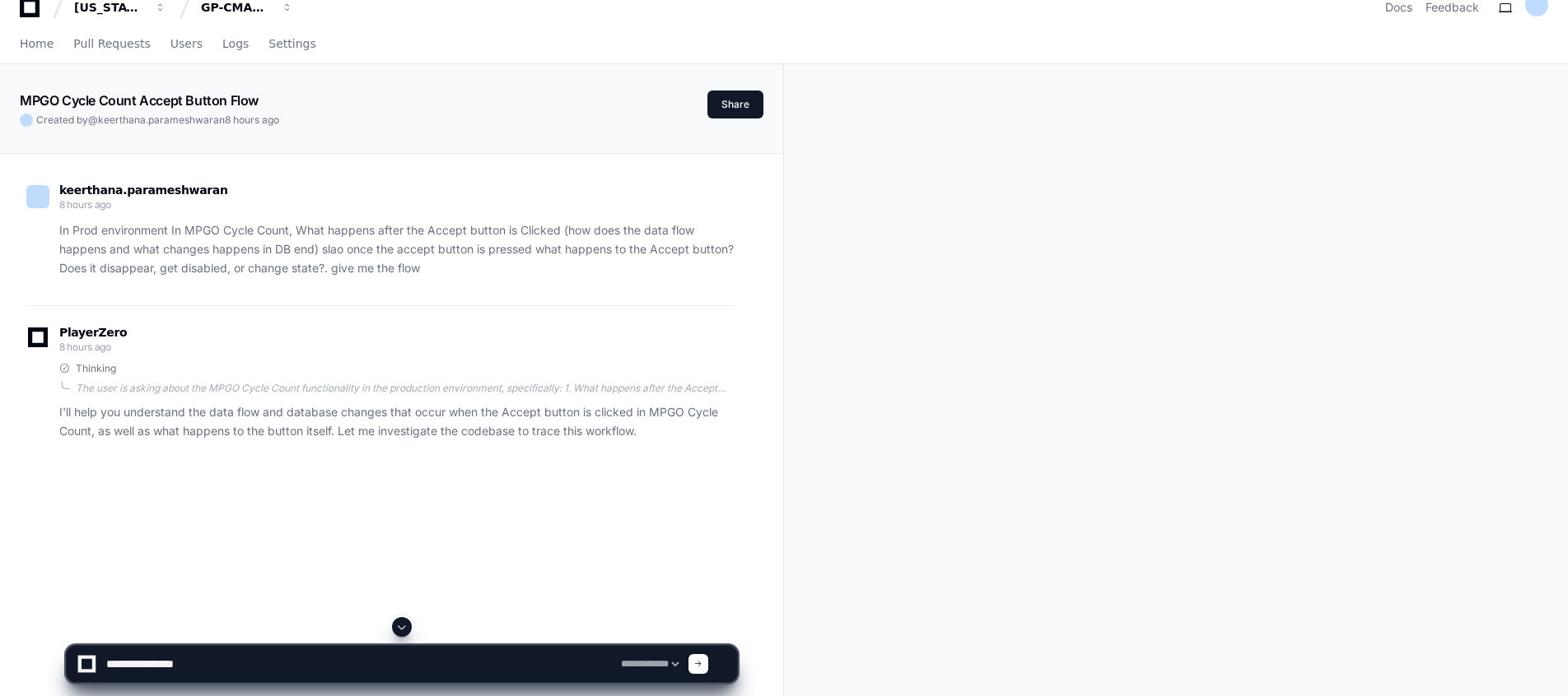
click at [703, 663] on span at bounding box center [698, 664] width 8 height 8
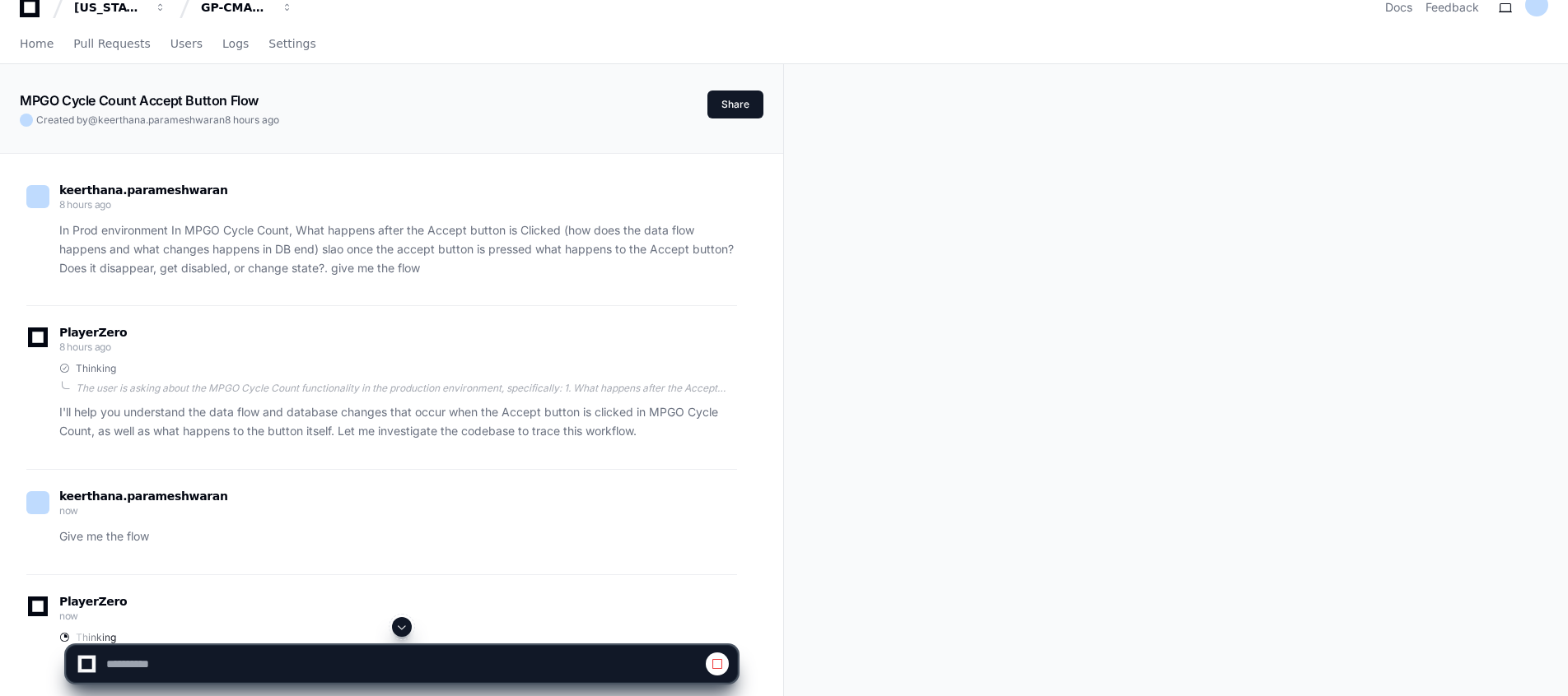
click at [639, 468] on div "PlayerZero 8 hours ago Thinking The user is asking about the MPGO Cycle Count f…" at bounding box center [382, 388] width 711 height 164
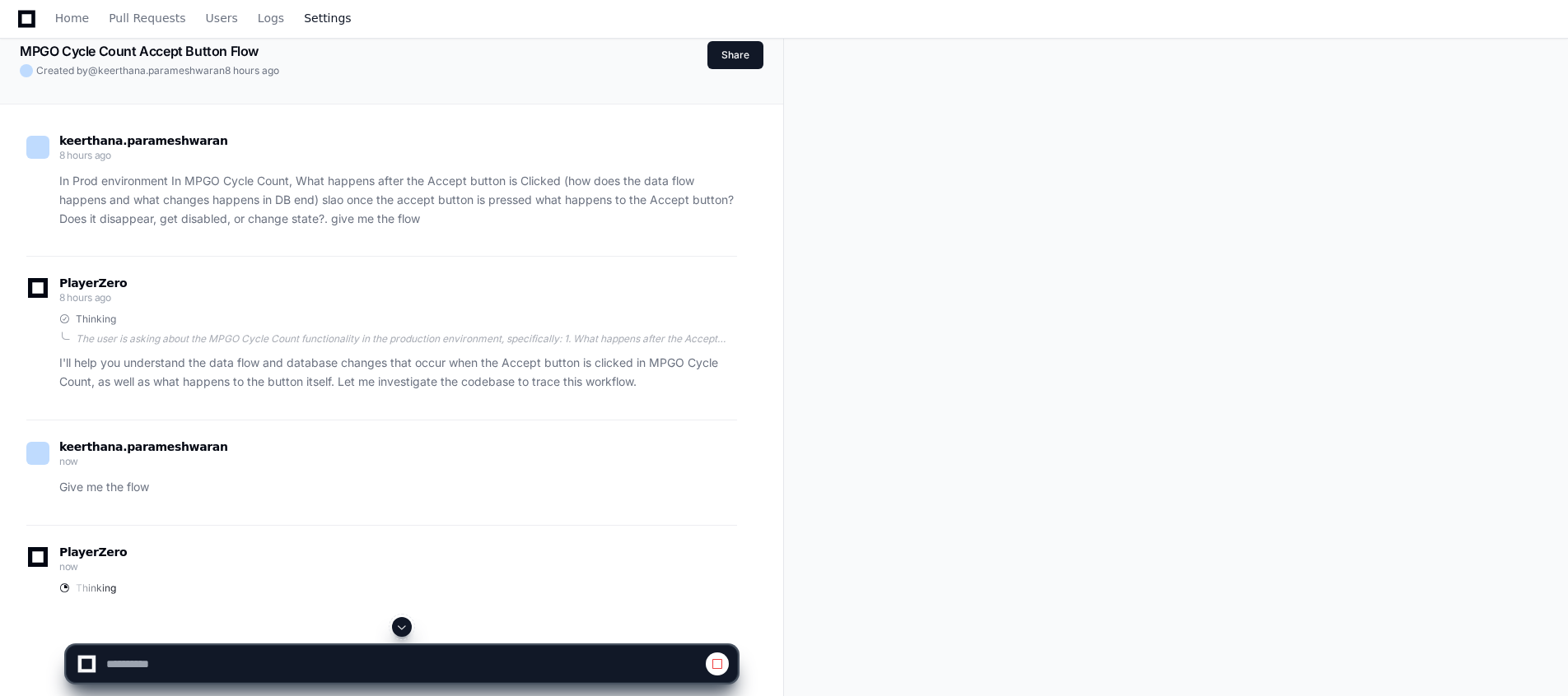
select select "*********"
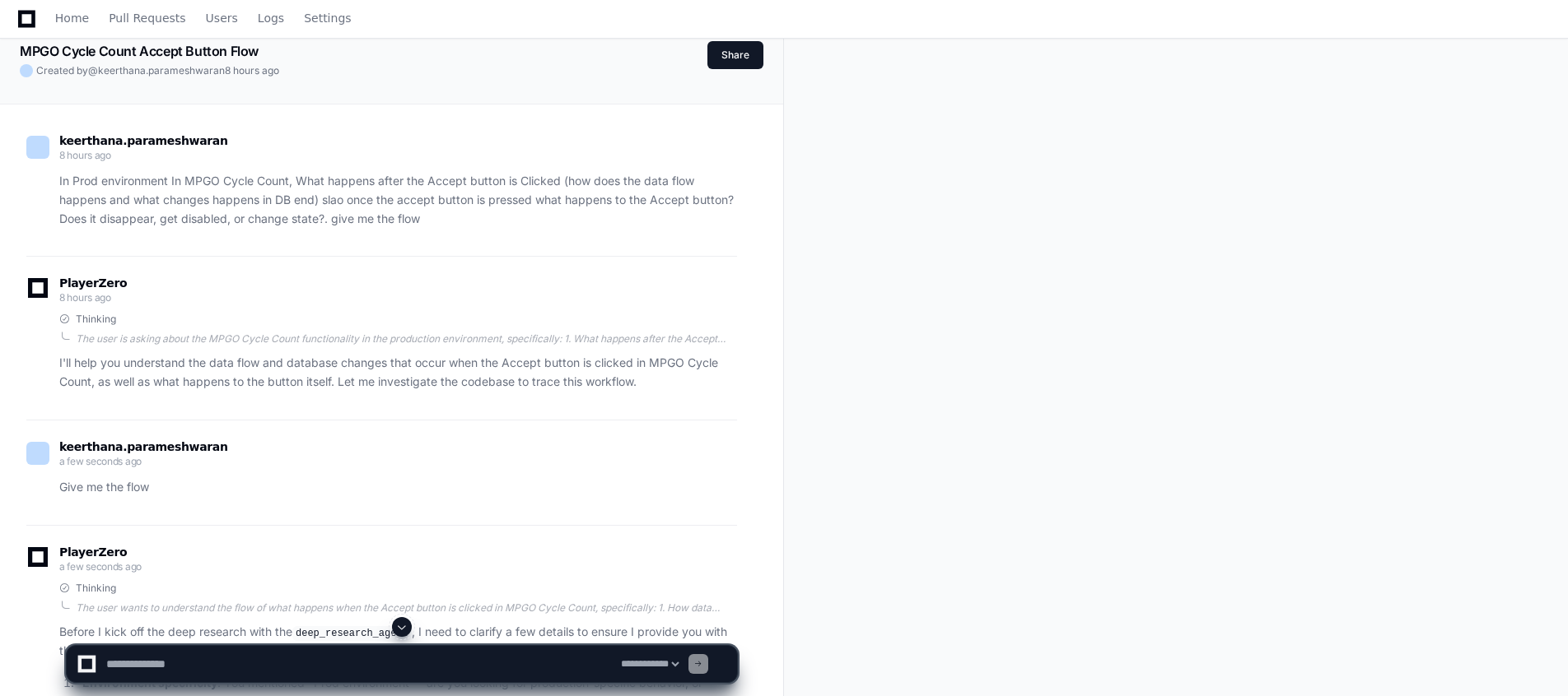
click at [361, 440] on div "[PERSON_NAME].[PERSON_NAME] a few seconds ago Give me the flow" at bounding box center [382, 472] width 711 height 105
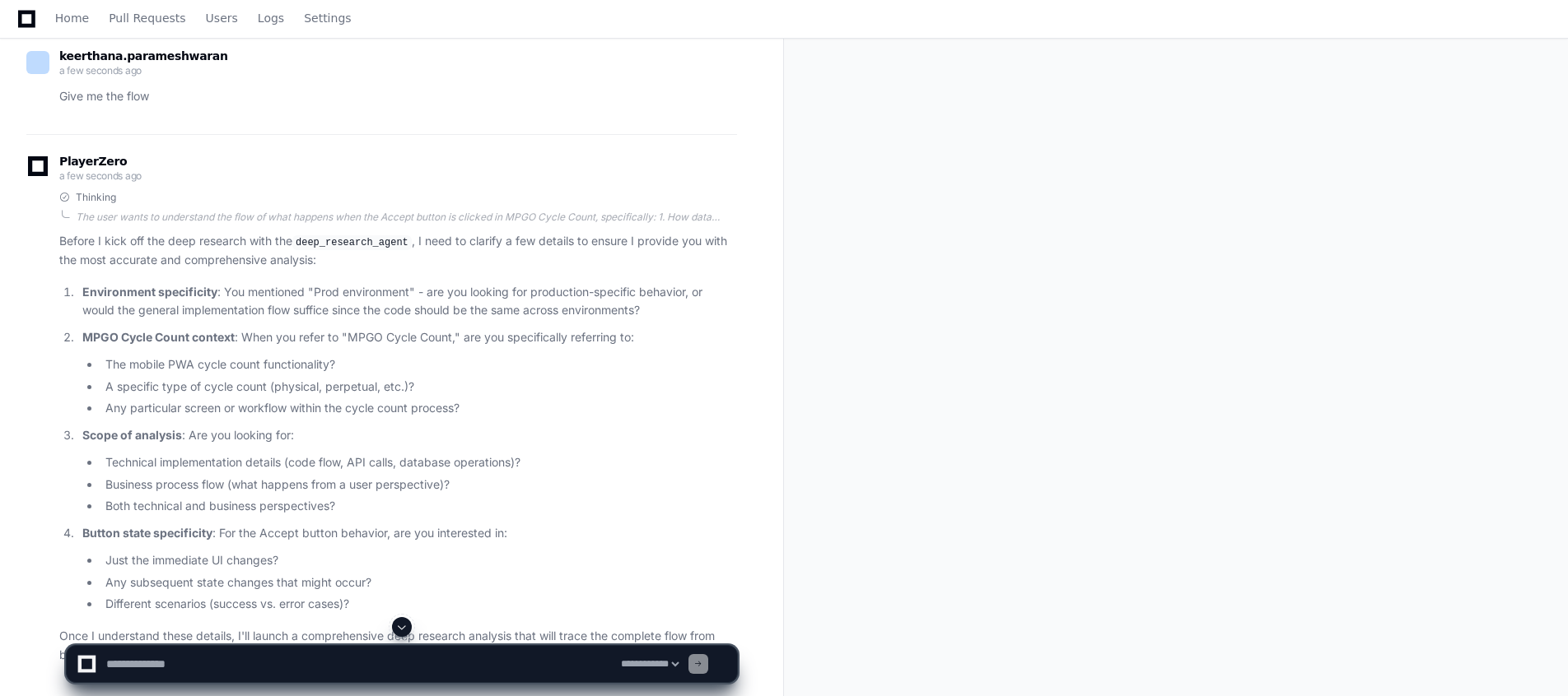
scroll to position [465, 0]
click at [408, 664] on textarea at bounding box center [360, 664] width 515 height 36
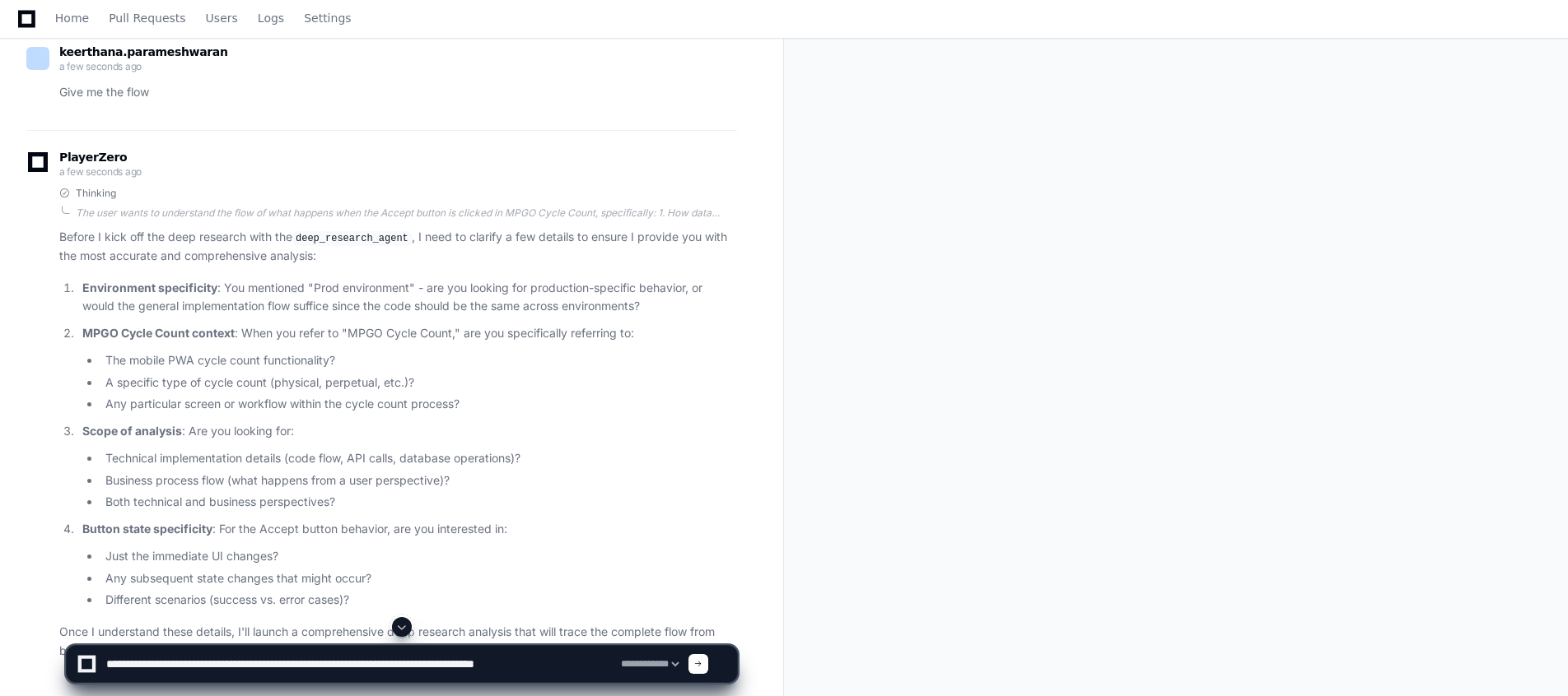
click at [598, 667] on textarea at bounding box center [360, 664] width 515 height 36
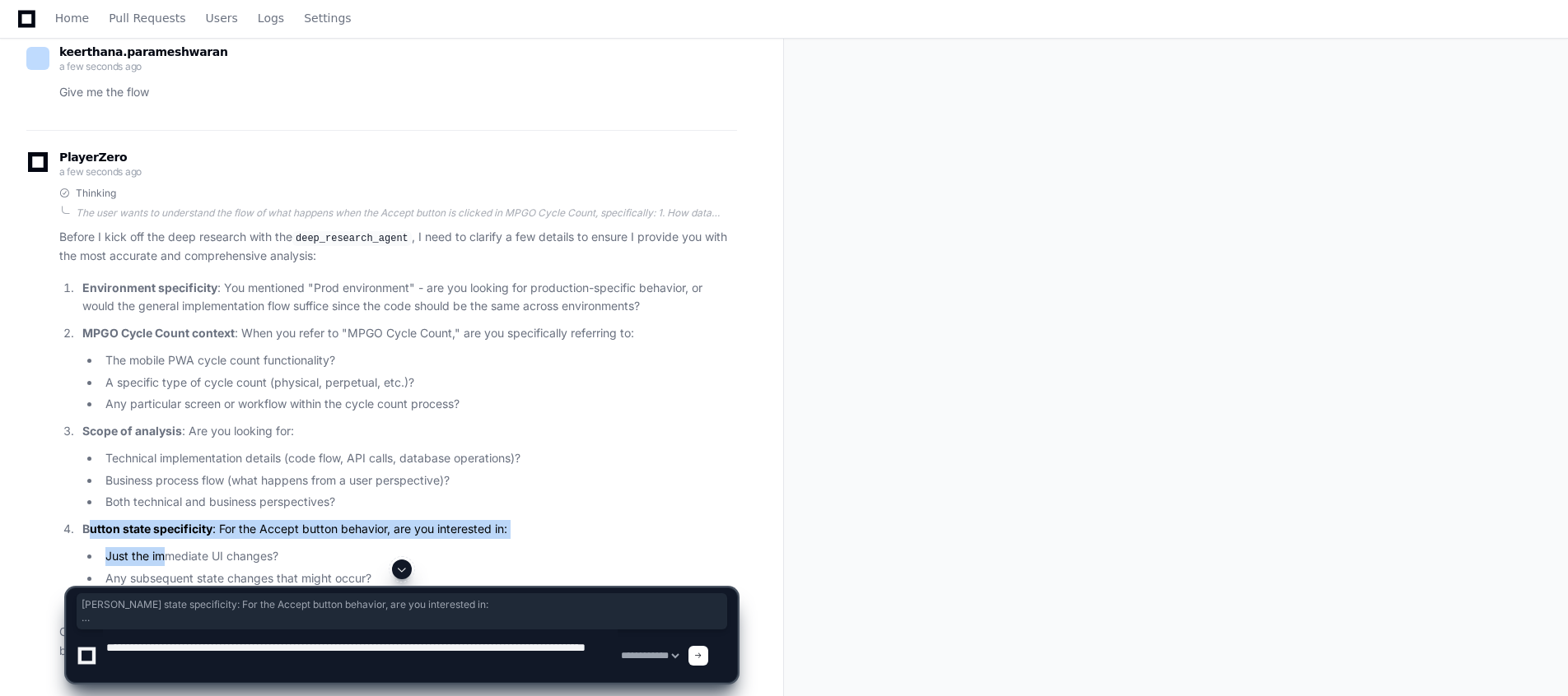
drag, startPoint x: 88, startPoint y: 526, endPoint x: 156, endPoint y: 532, distance: 68.3
click at [156, 532] on strong "Button state specificity" at bounding box center [147, 529] width 130 height 14
drag, startPoint x: 156, startPoint y: 532, endPoint x: 375, endPoint y: 544, distance: 219.3
click at [375, 544] on li "Button state specificity : For the Accept button behavior, are you interested i…" at bounding box center [407, 565] width 659 height 90
copy li "Button state specificity : For the Accept button behavior, are you interested i…"
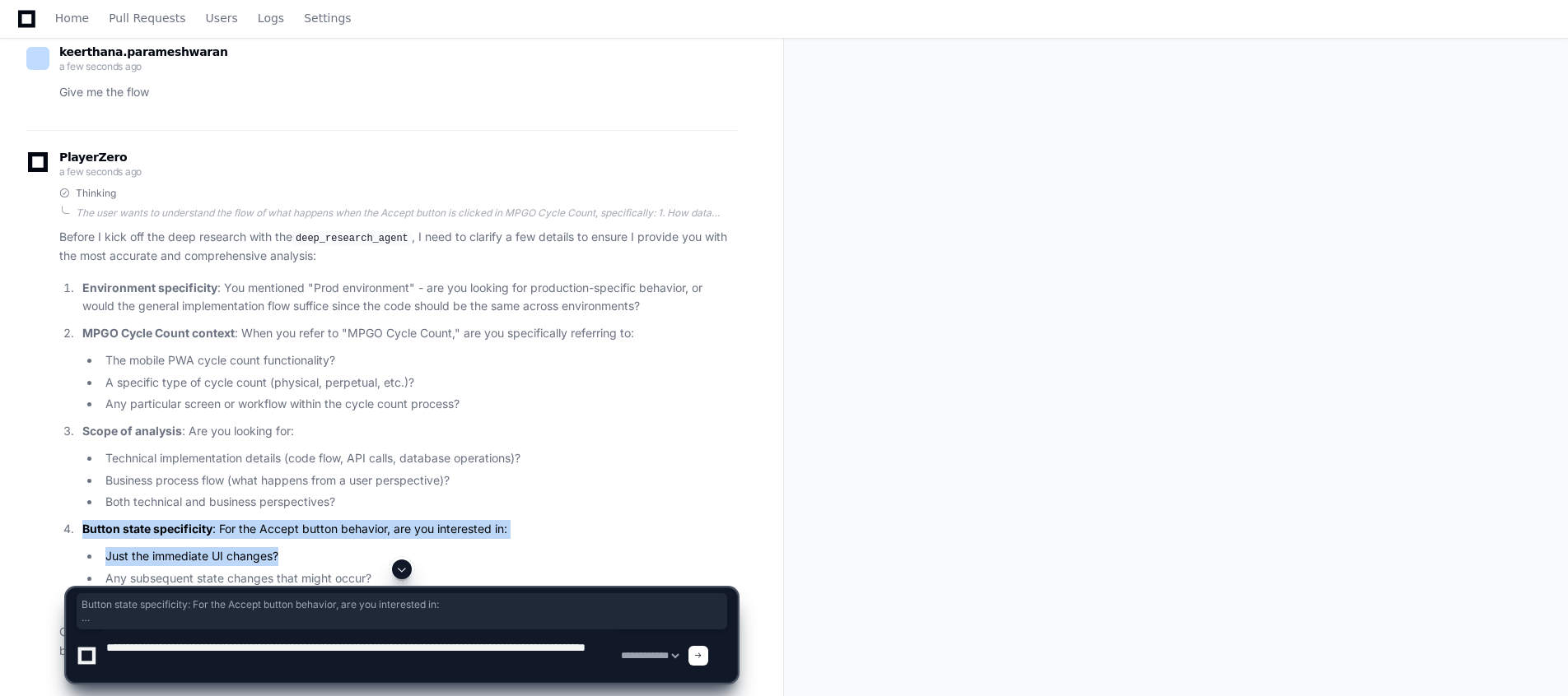
click at [481, 542] on li "Button state specificity : For the Accept button behavior, are you interested i…" at bounding box center [407, 565] width 659 height 90
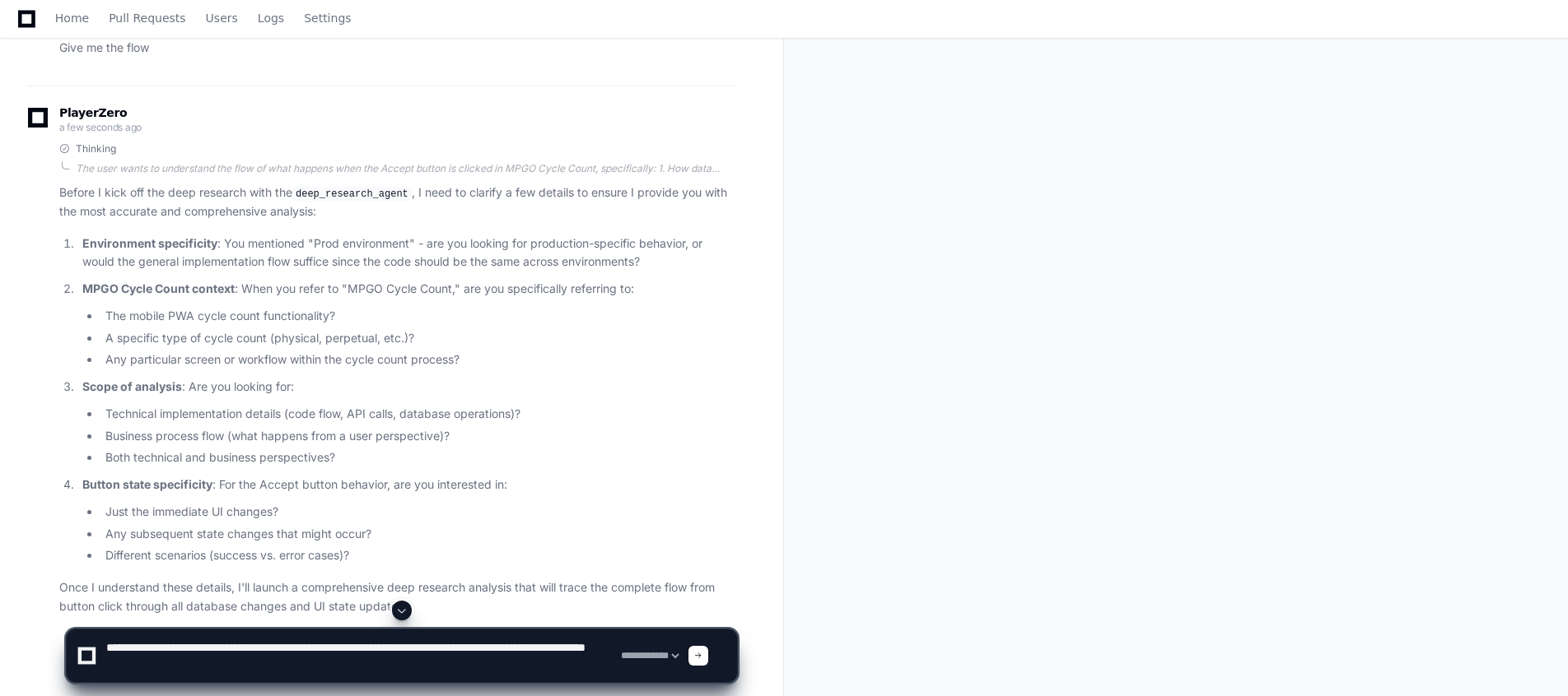
scroll to position [560, 0]
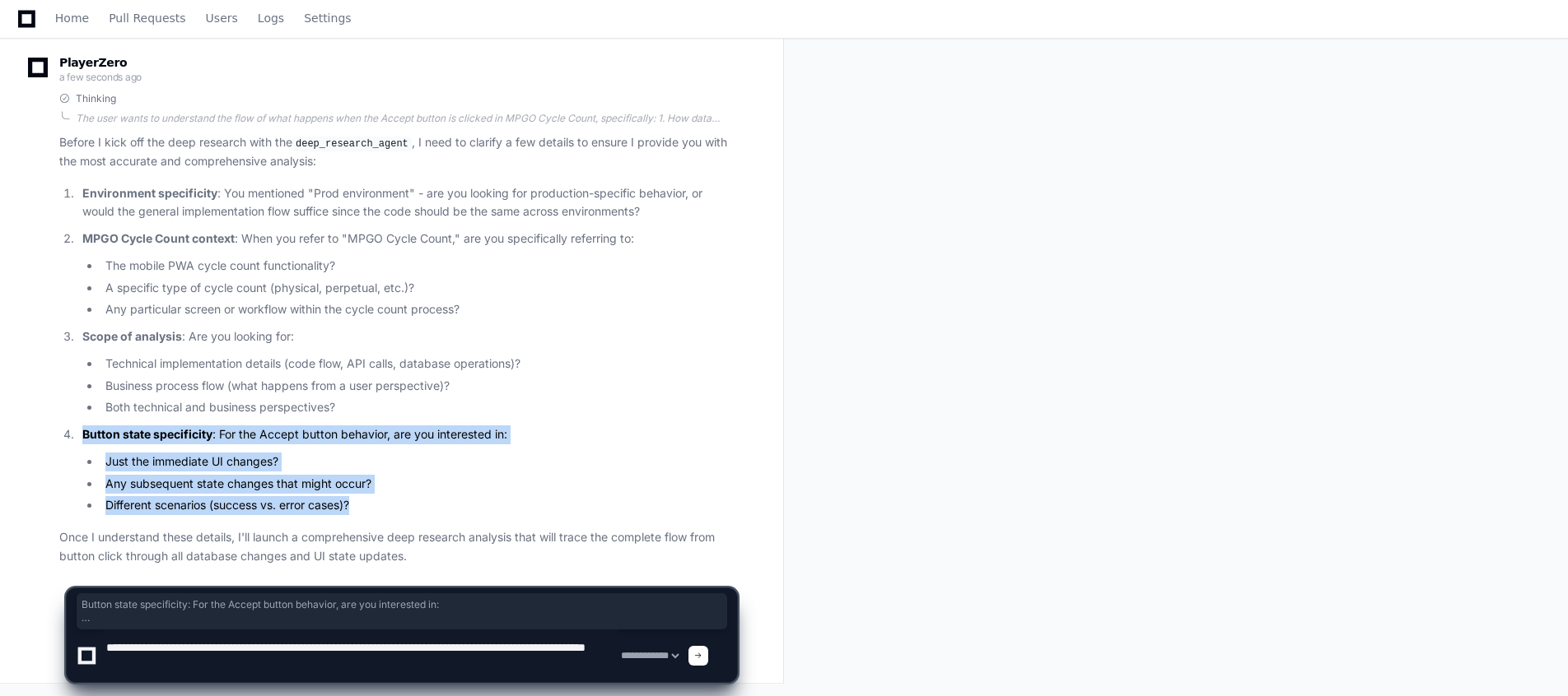
drag, startPoint x: 85, startPoint y: 430, endPoint x: 365, endPoint y: 502, distance: 289.1
click at [365, 502] on li "Button state specificity : For the Accept button behavior, are you interested i…" at bounding box center [407, 471] width 659 height 90
copy li "Button state specificity : For the Accept button behavior, are you interested i…"
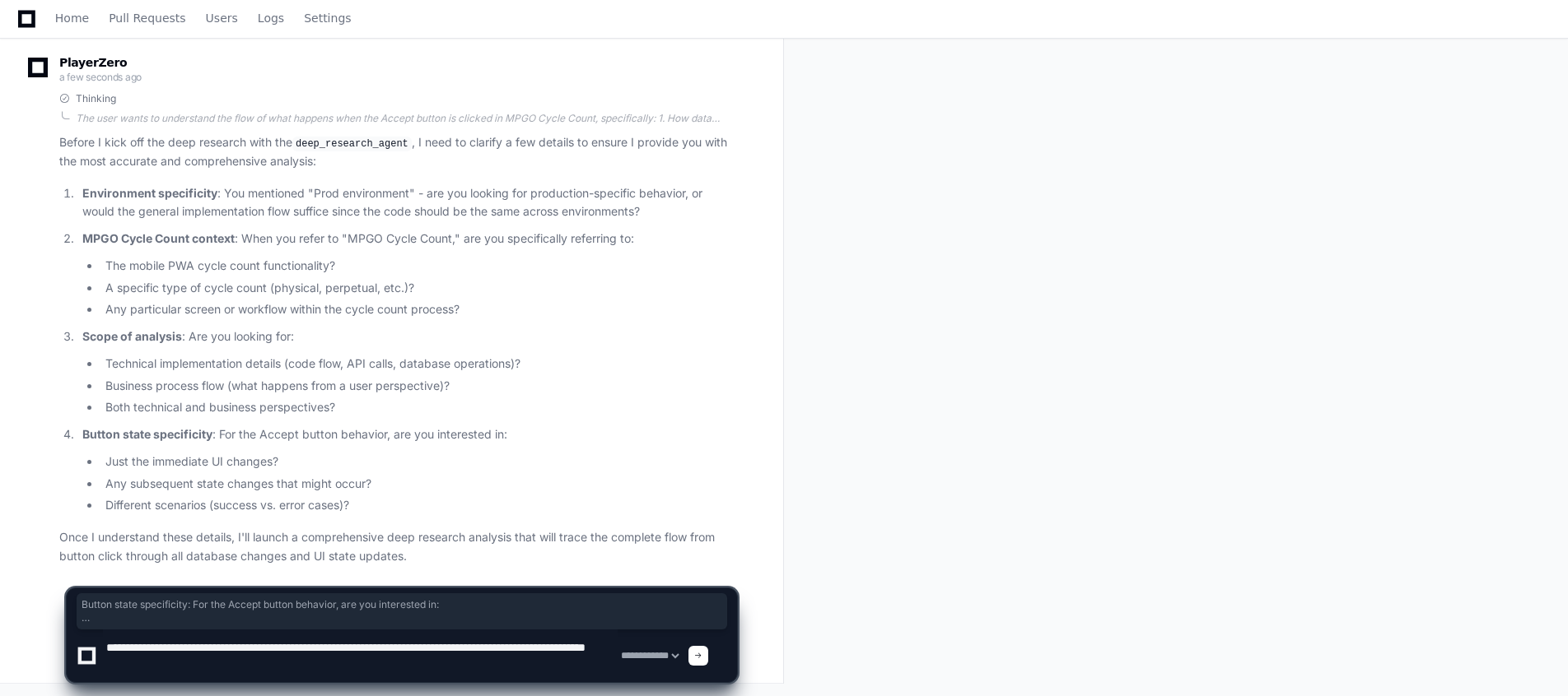
click at [278, 664] on textarea at bounding box center [360, 655] width 515 height 52
paste textarea "**********"
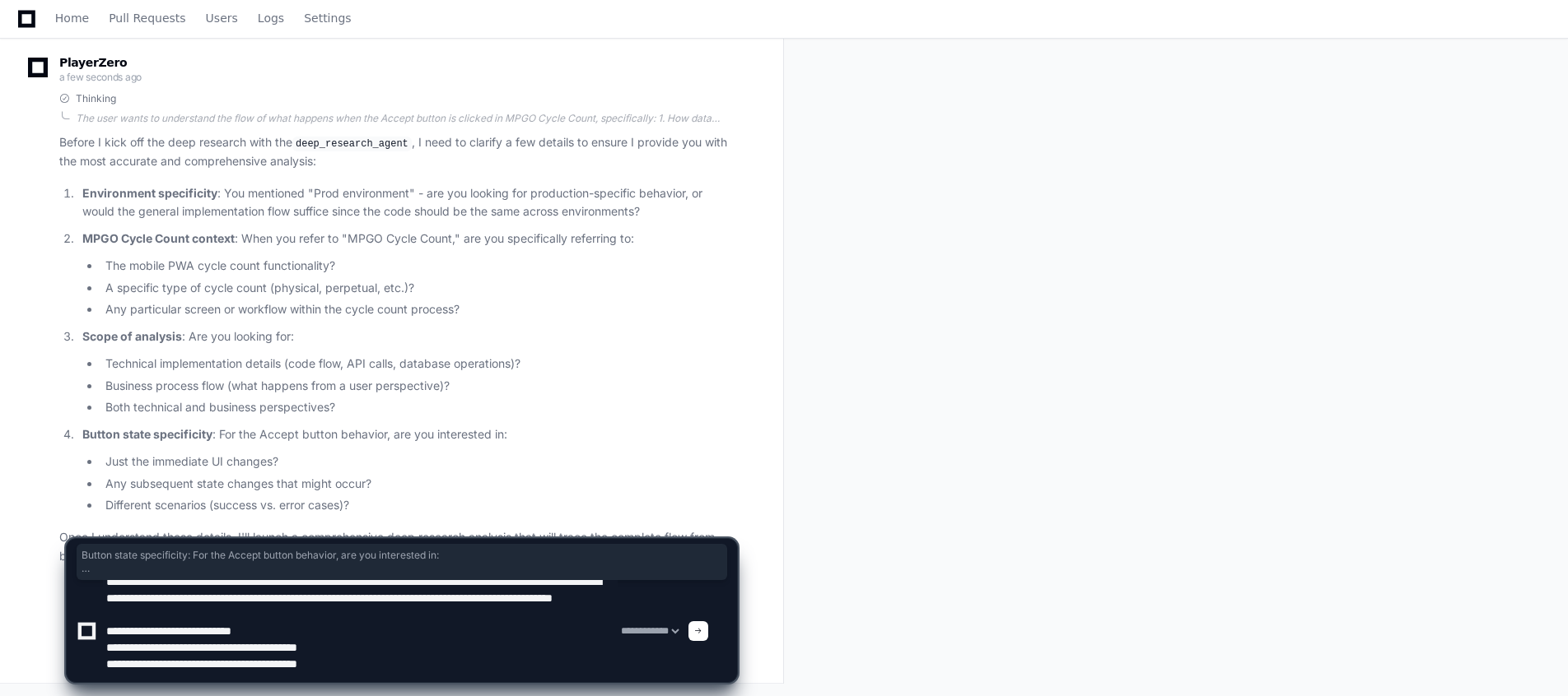
type textarea "**********"
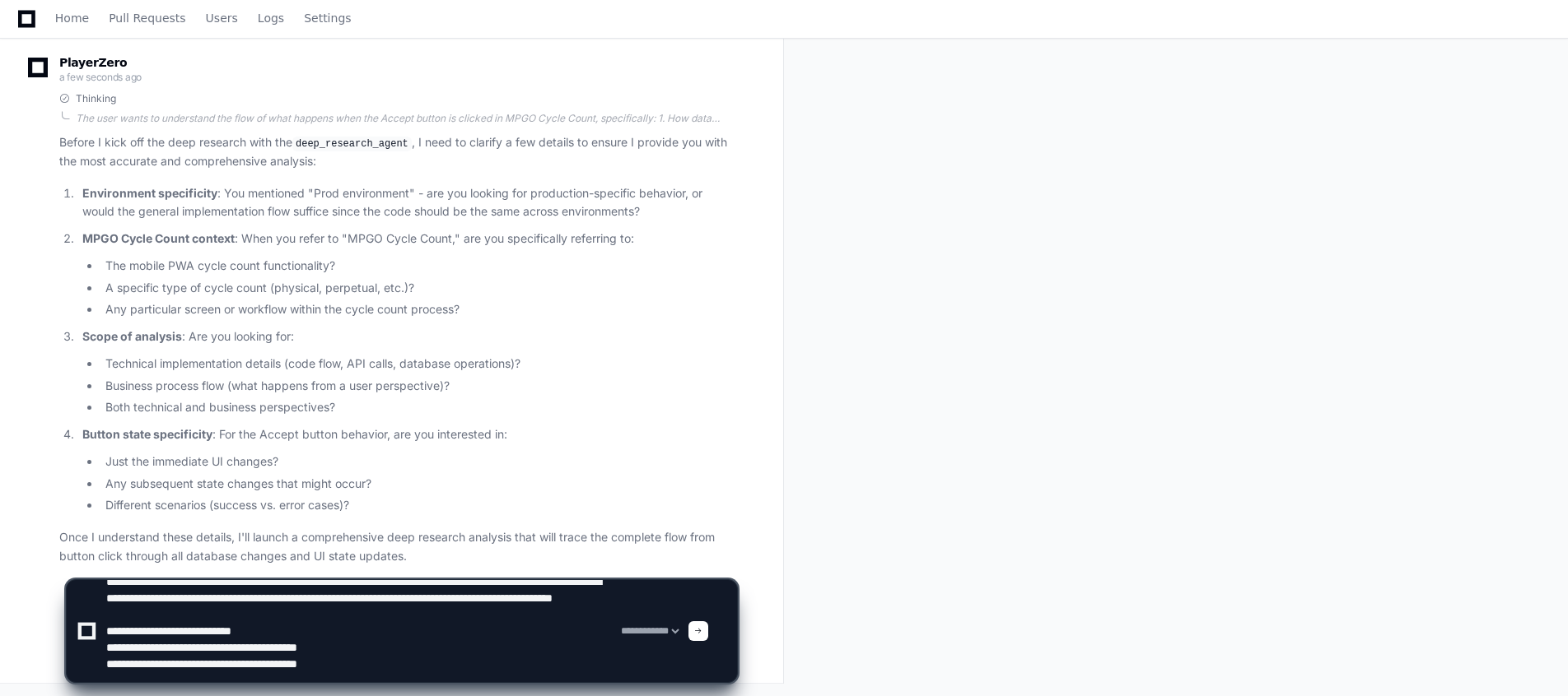
click at [708, 627] on div at bounding box center [698, 631] width 20 height 20
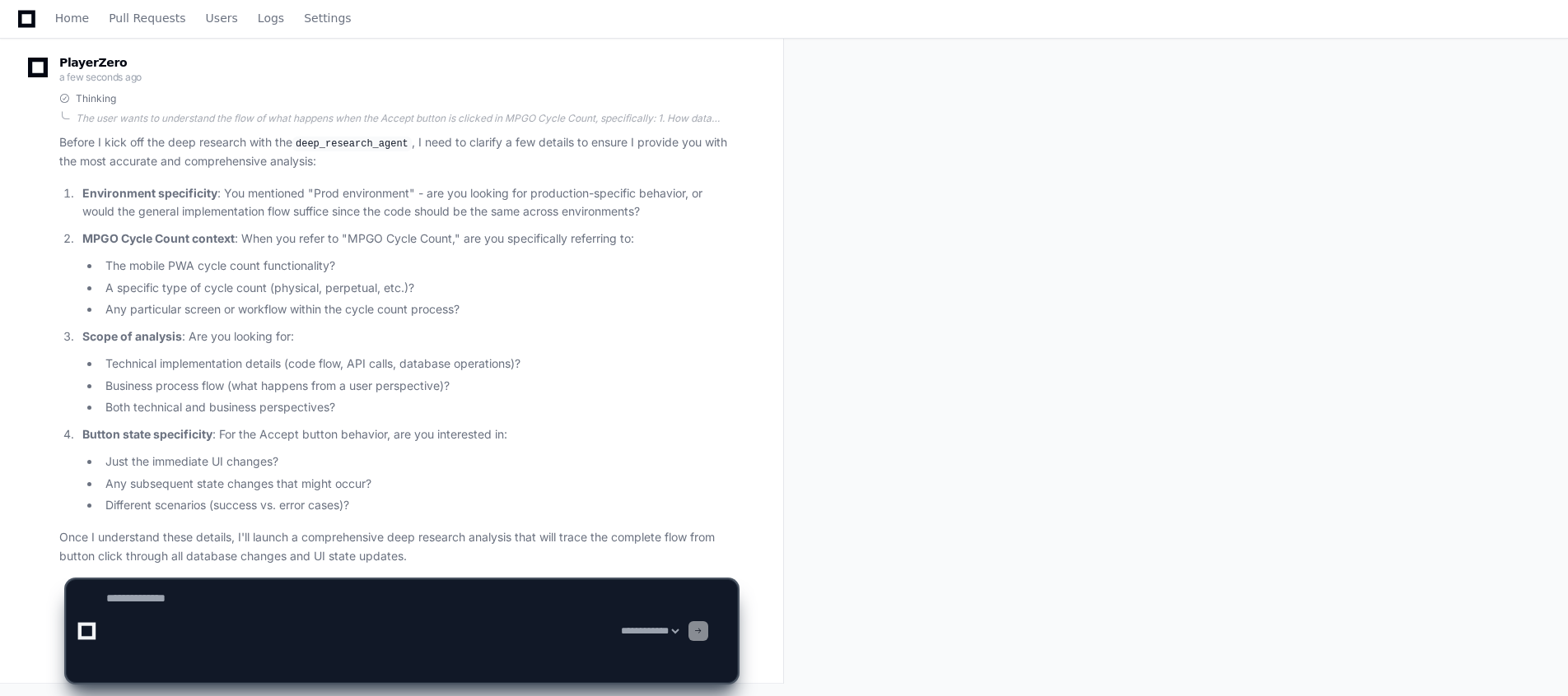
scroll to position [0, 0]
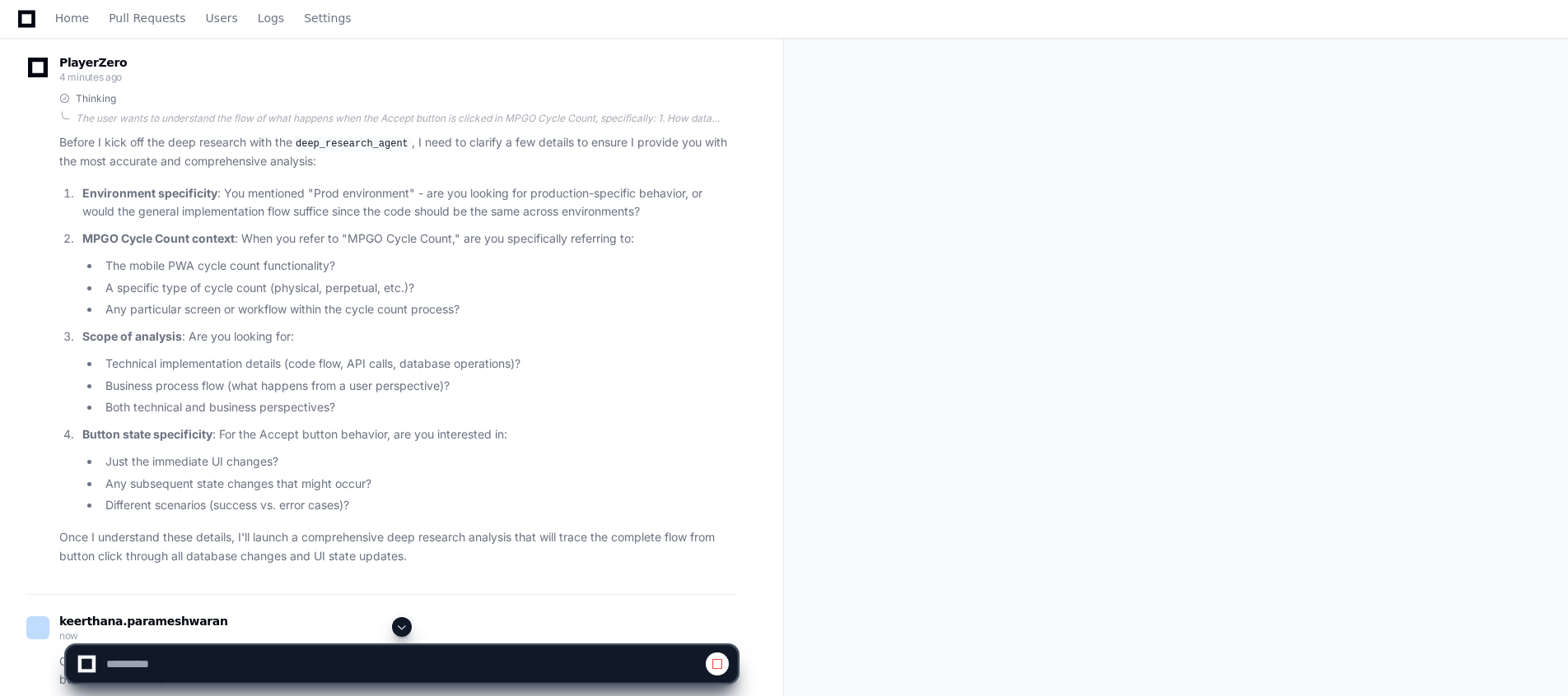
click at [641, 417] on ol "Environment specificity : You mentioned "Prod environment" - are you looking fo…" at bounding box center [398, 351] width 678 height 332
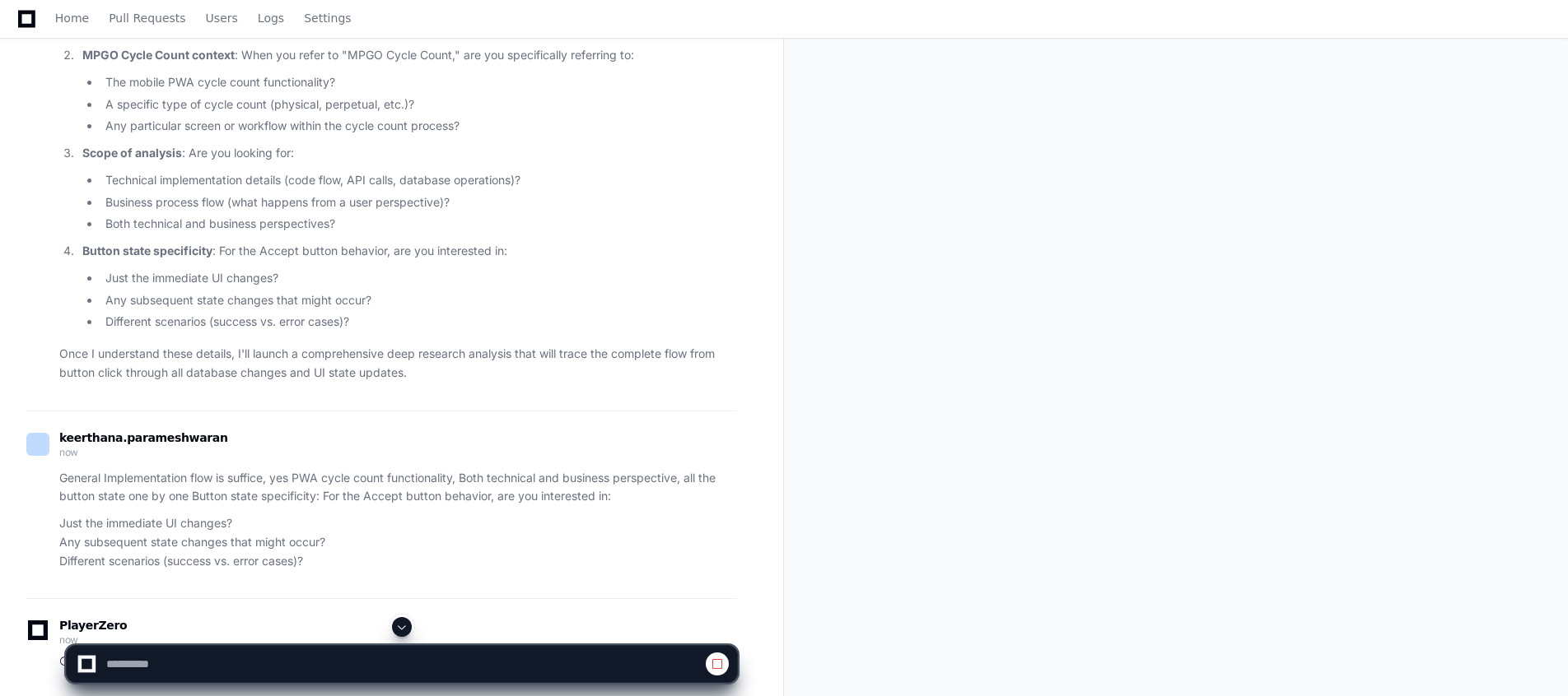
scroll to position [845, 0]
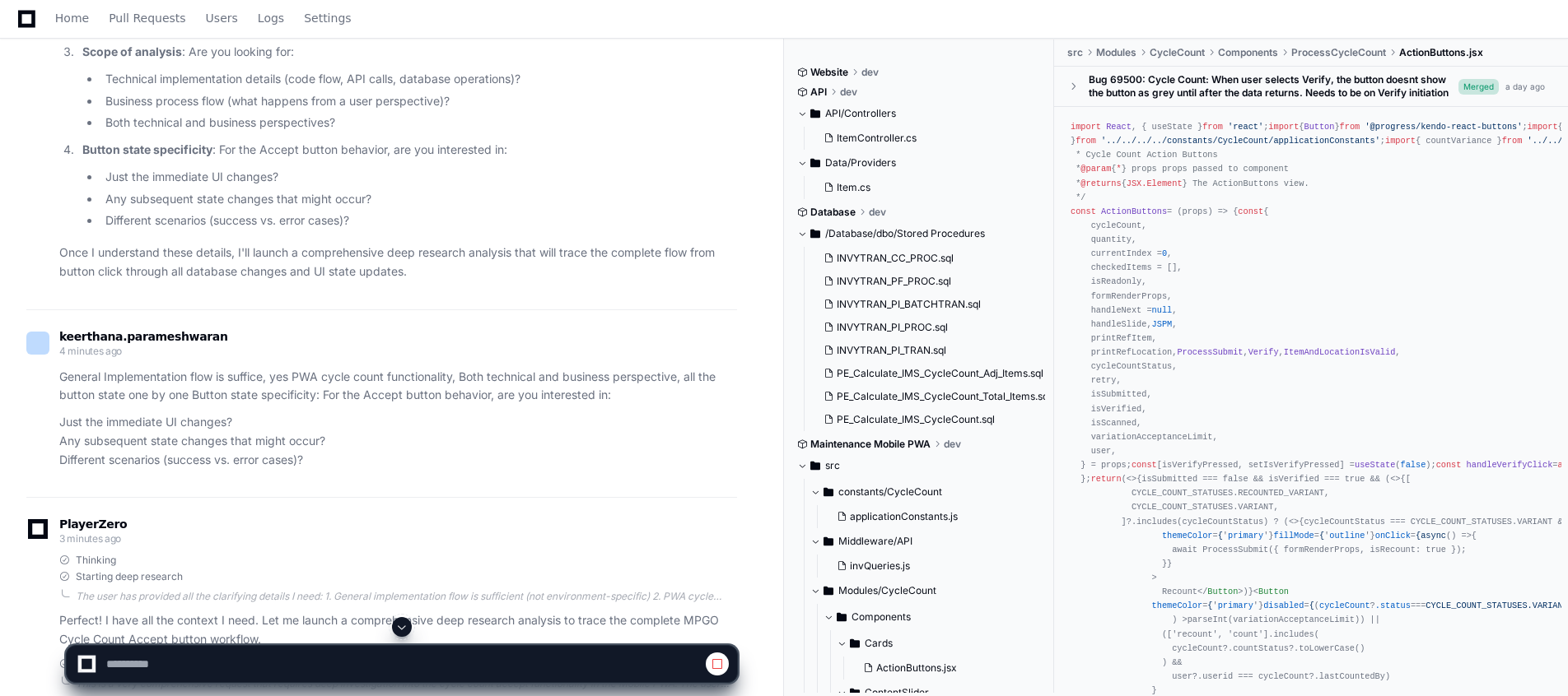
select select "*********"
click at [424, 443] on p "Just the immediate UI changes? Any subsequent state changes that might occur? D…" at bounding box center [398, 441] width 678 height 56
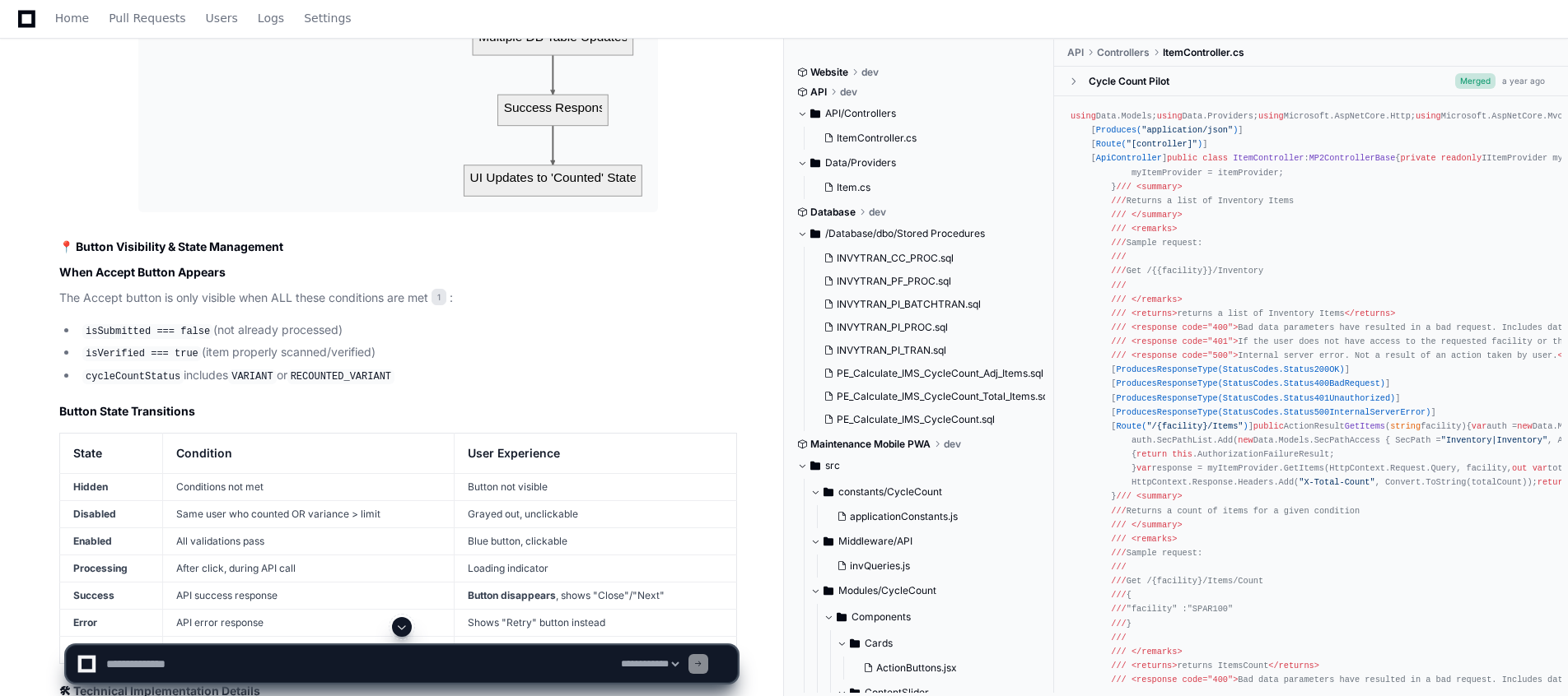
scroll to position [3906, 0]
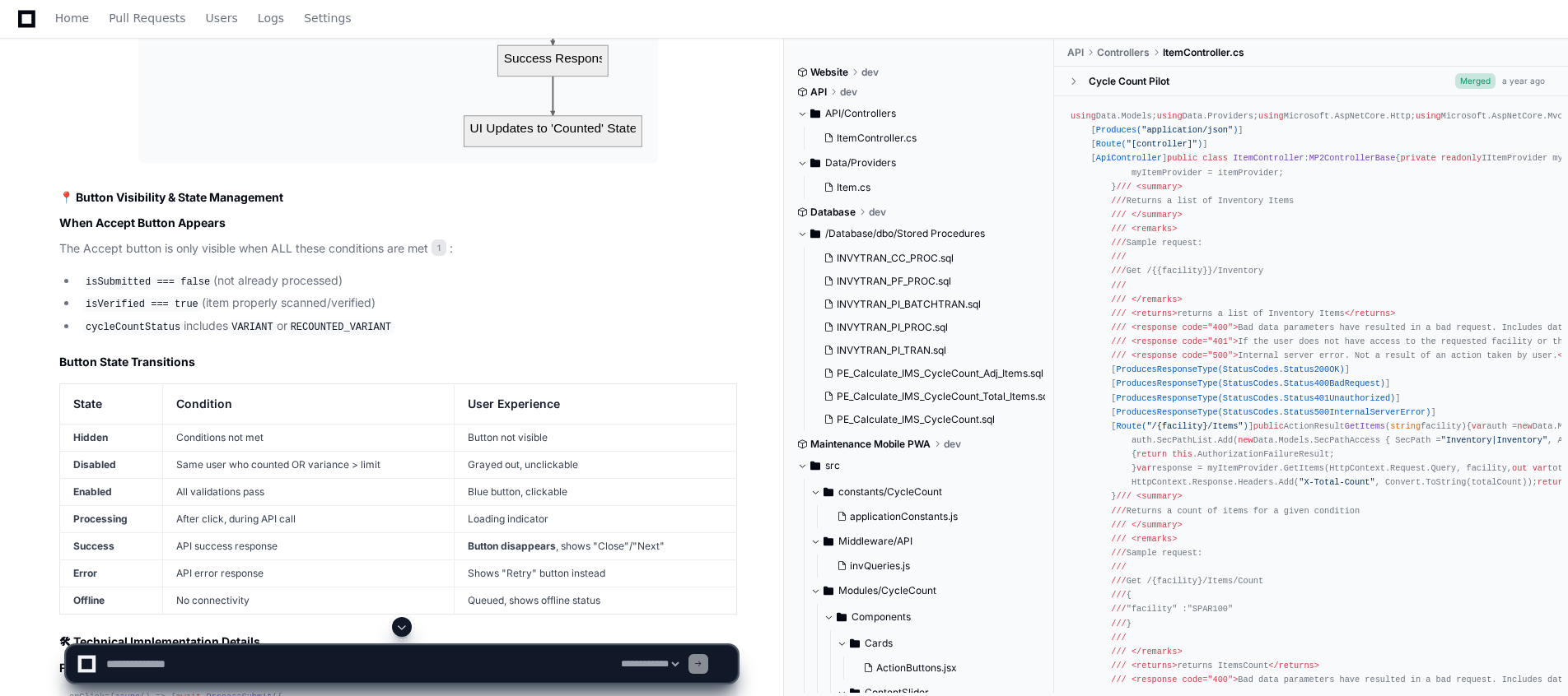
click at [542, 322] on li "cycleCountStatus includes VARIANT or RECOUNTED_VARIANT" at bounding box center [407, 327] width 659 height 20
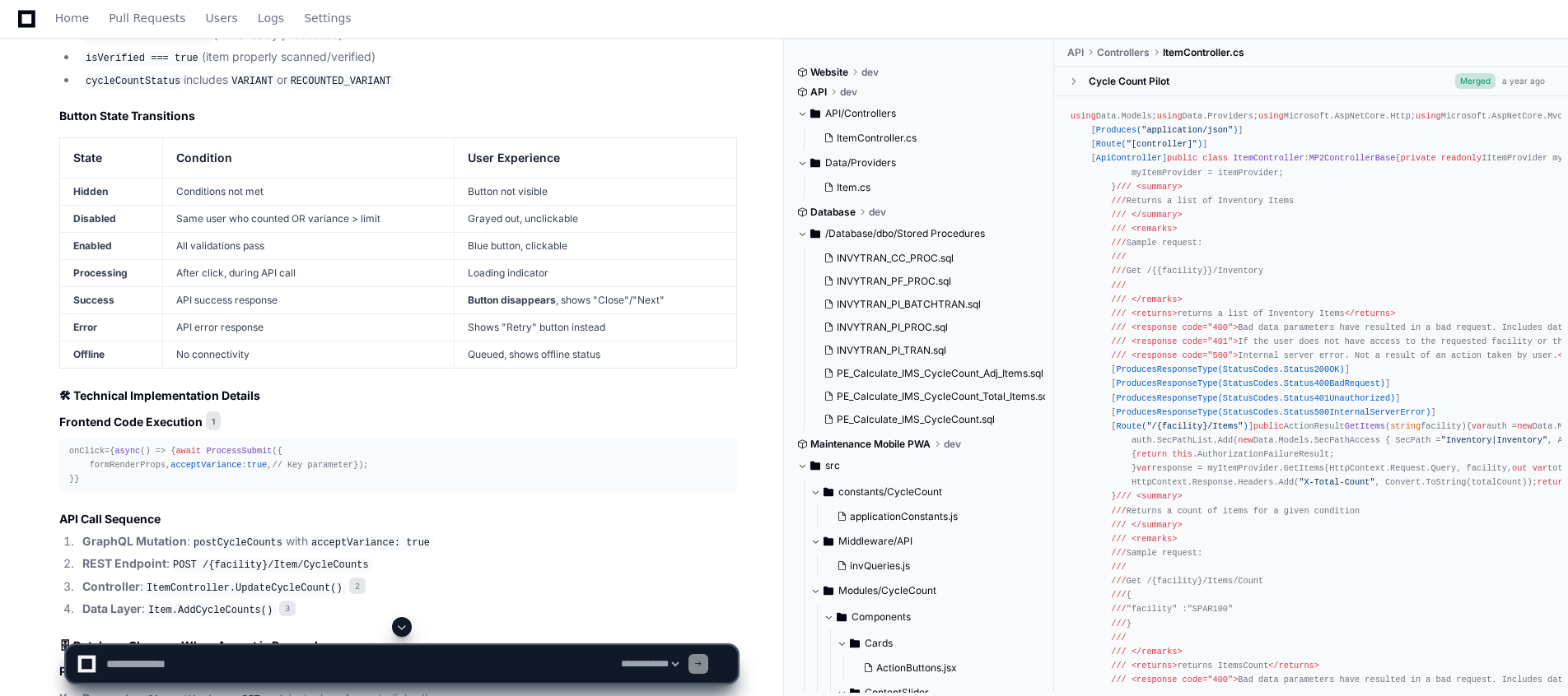
scroll to position [4153, 0]
click at [431, 407] on article "Based on my deep research analysis, I can provide you with a comprehensive unde…" at bounding box center [398, 348] width 678 height 3780
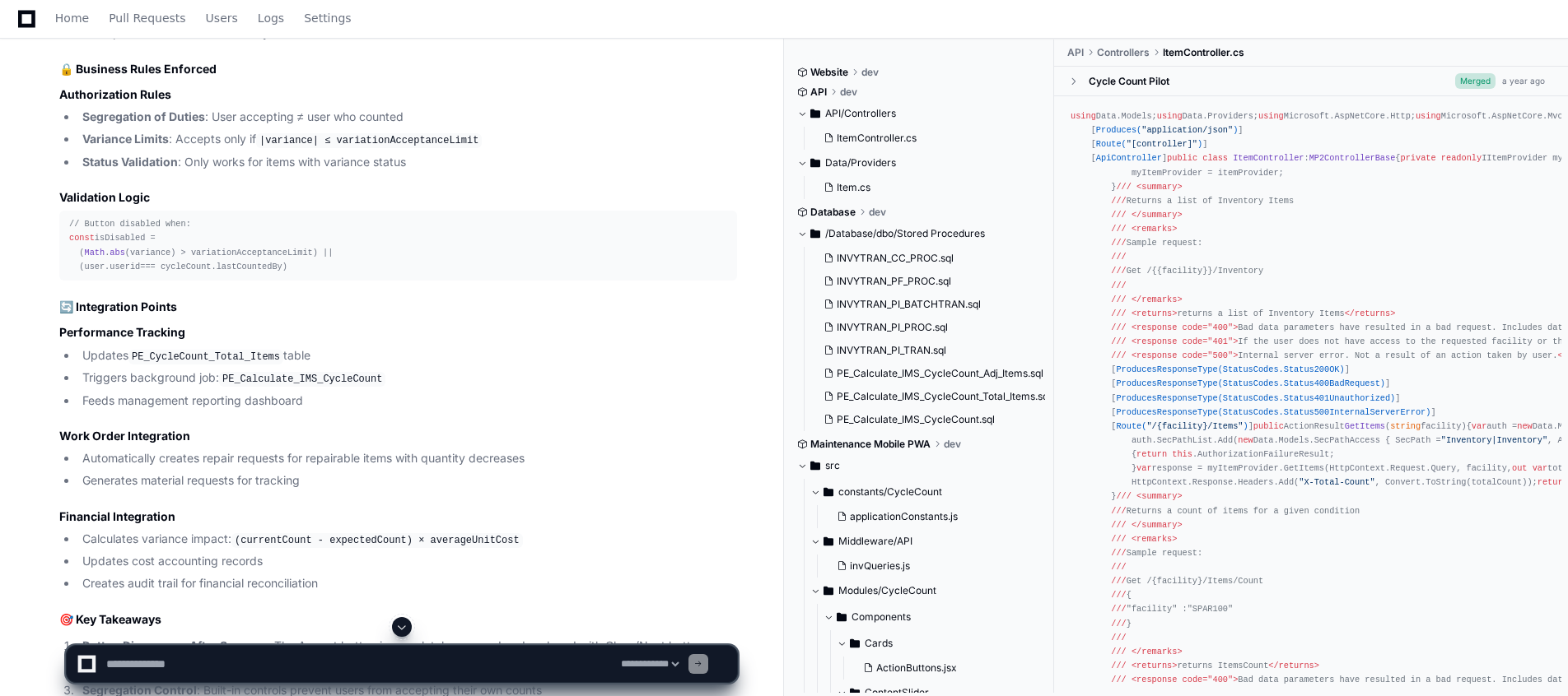
scroll to position [5860, 0]
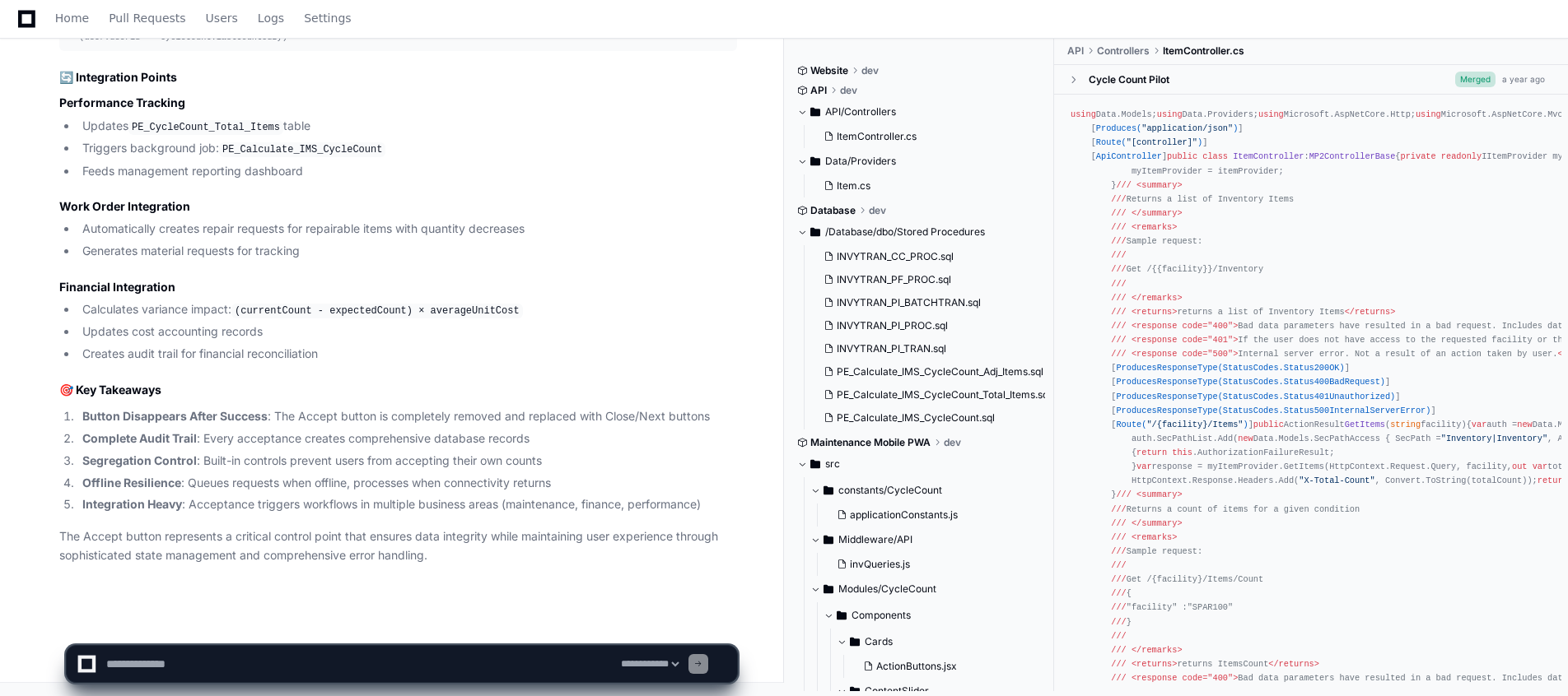
click at [413, 174] on li "Feeds management reporting dashboard" at bounding box center [407, 171] width 659 height 19
click at [527, 527] on p "The Accept button represents a critical control point that ensures data integri…" at bounding box center [398, 546] width 678 height 38
click at [172, 661] on textarea at bounding box center [360, 664] width 515 height 36
paste textarea "**********"
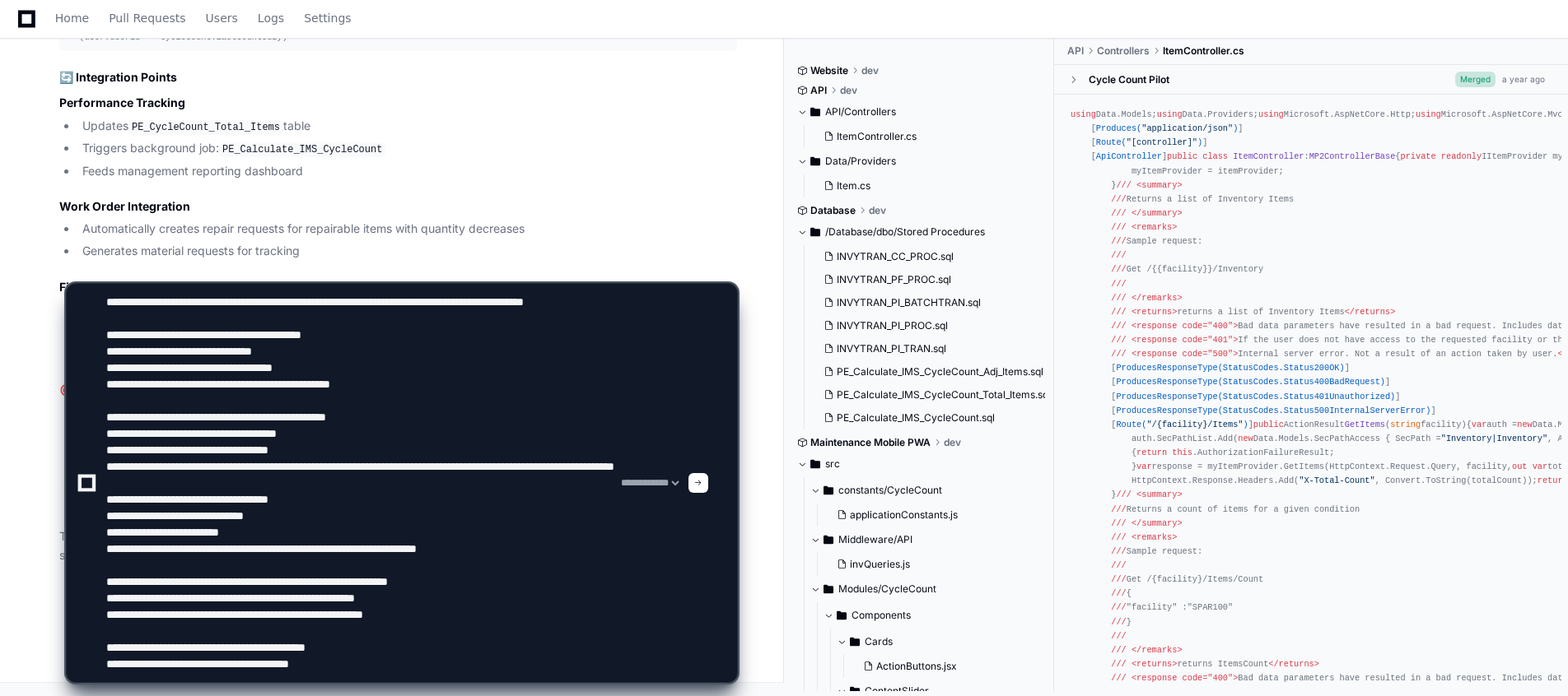
type textarea "**********"
click at [708, 488] on div at bounding box center [698, 483] width 20 height 20
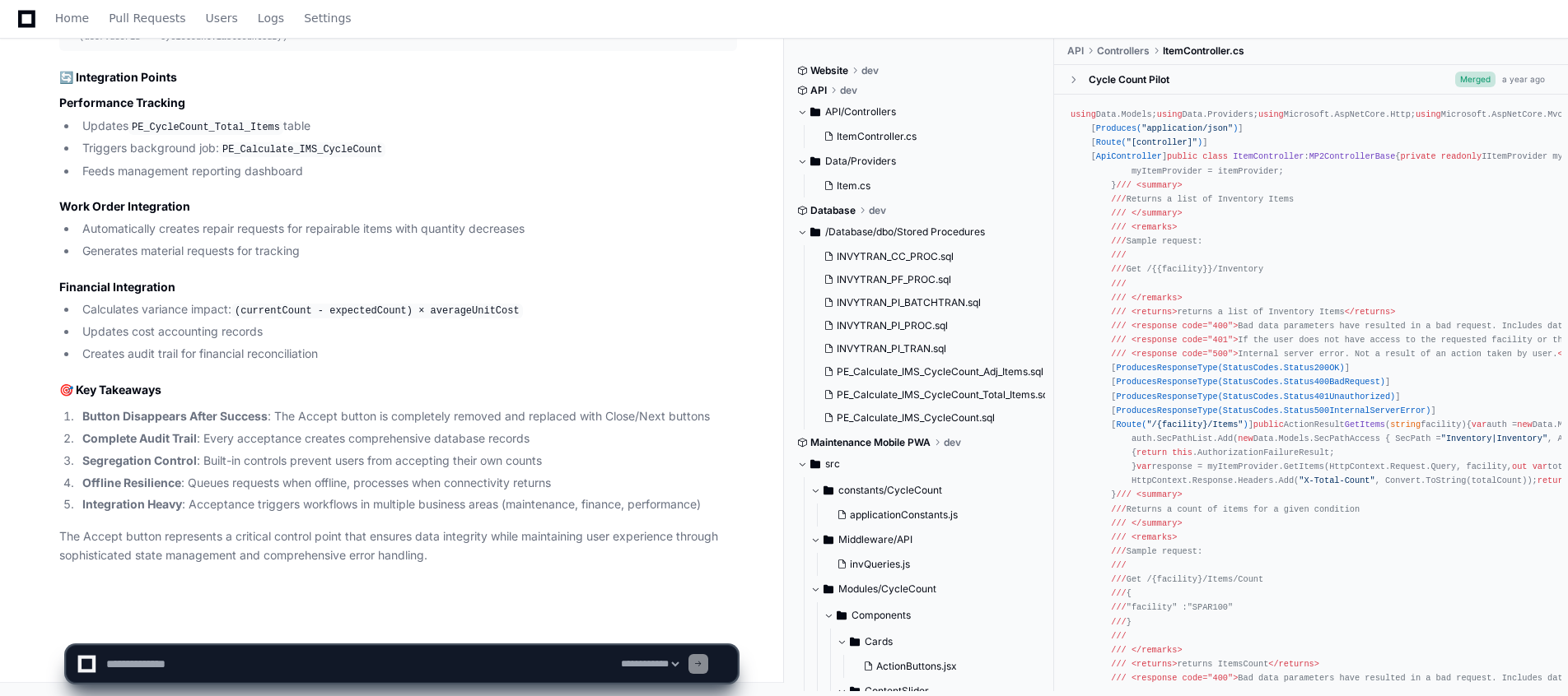
scroll to position [0, 0]
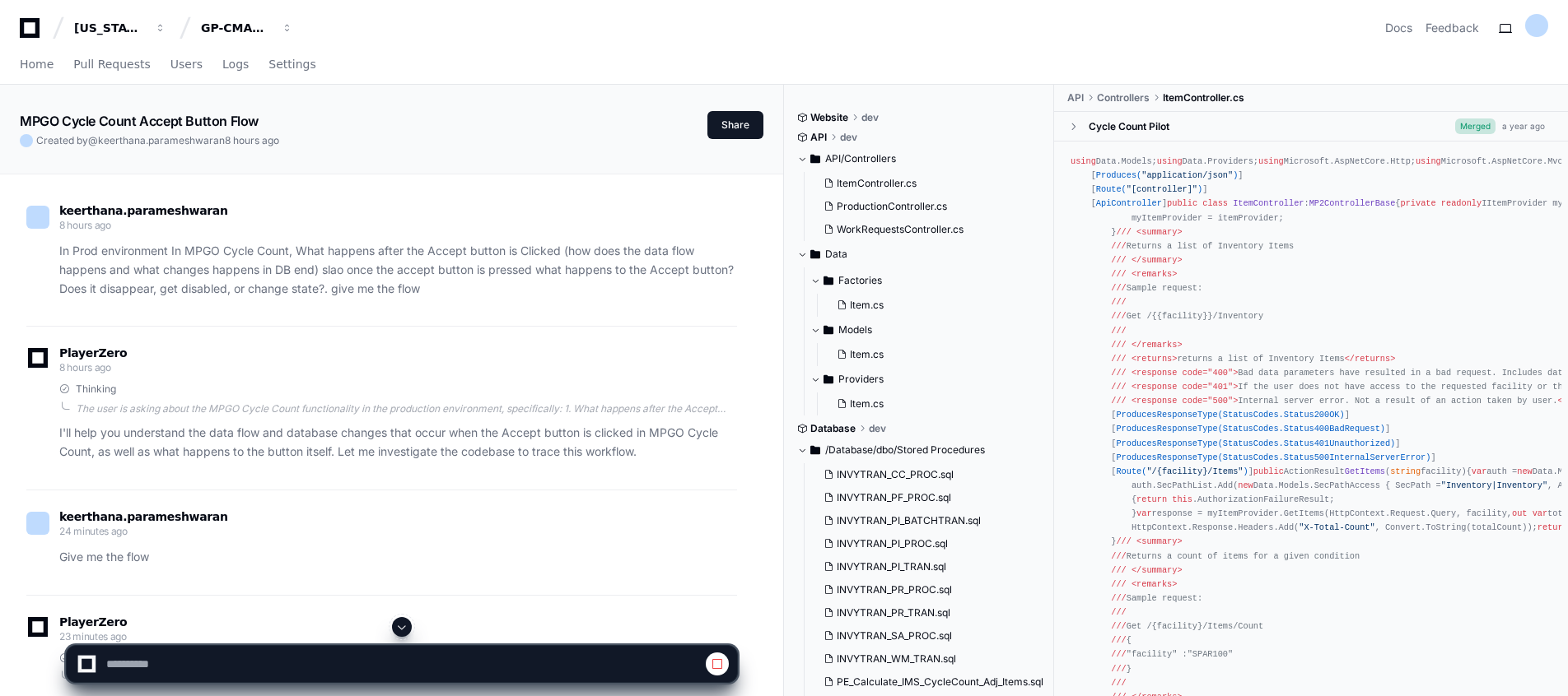
drag, startPoint x: 304, startPoint y: 168, endPoint x: 358, endPoint y: 367, distance: 206.2
click at [358, 367] on div "PlayerZero 8 hours ago" at bounding box center [382, 362] width 711 height 28
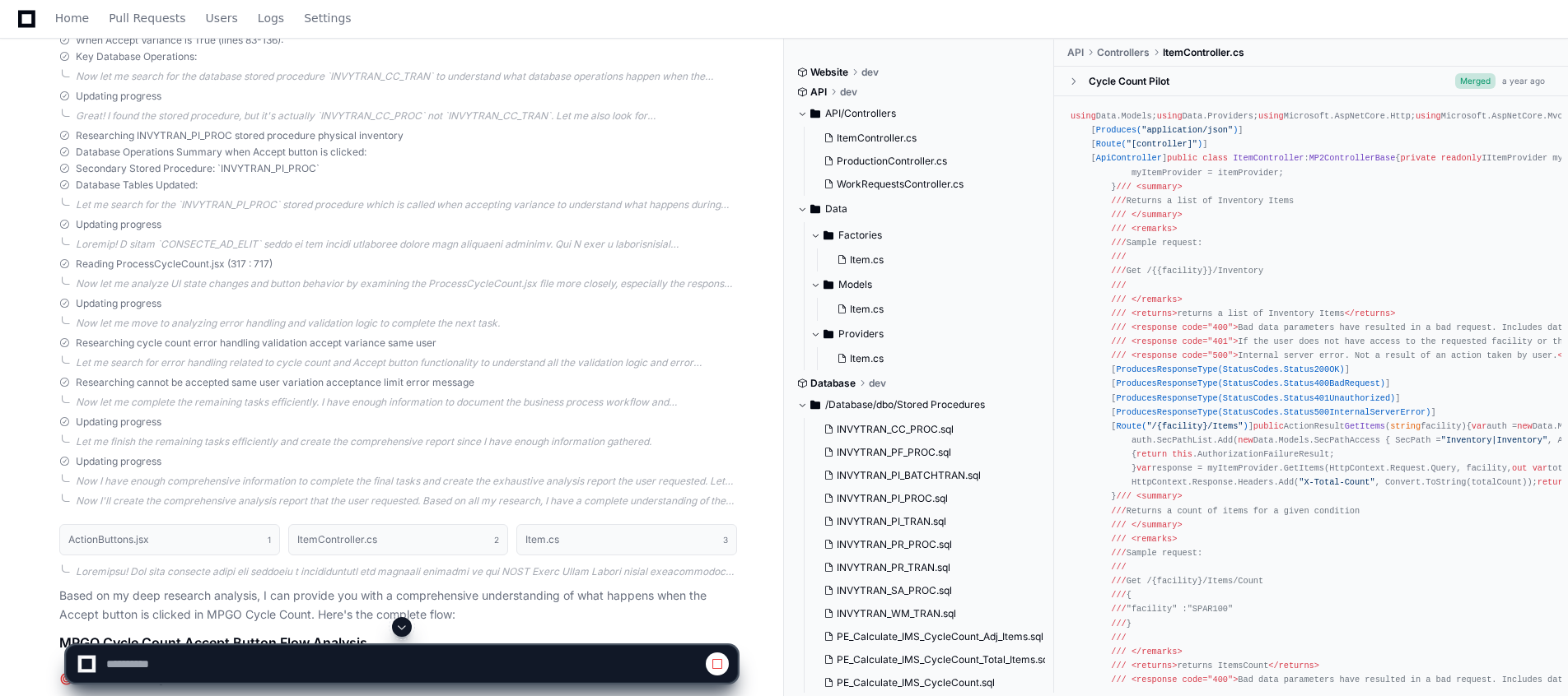
scroll to position [2074, 0]
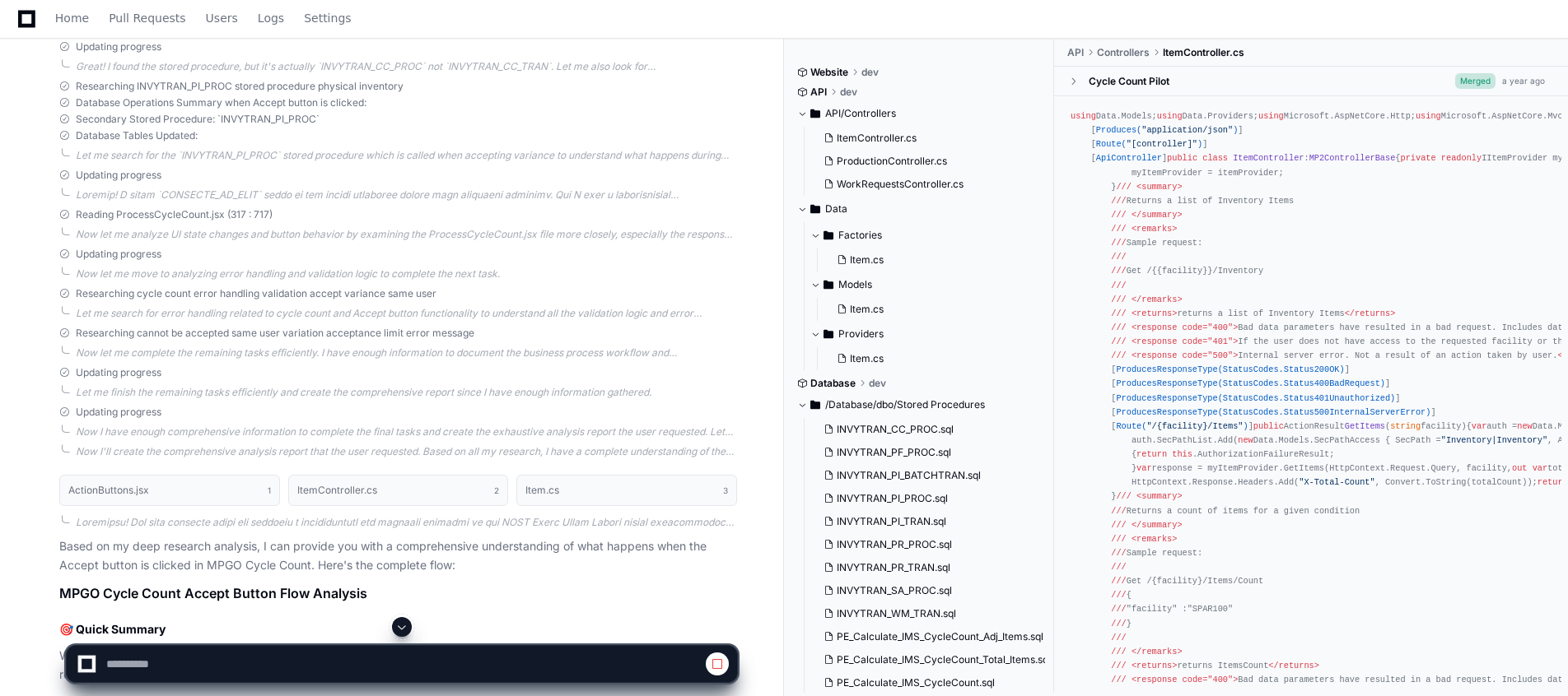
click at [412, 627] on div at bounding box center [401, 627] width 672 height 20
click at [407, 628] on span at bounding box center [401, 627] width 14 height 14
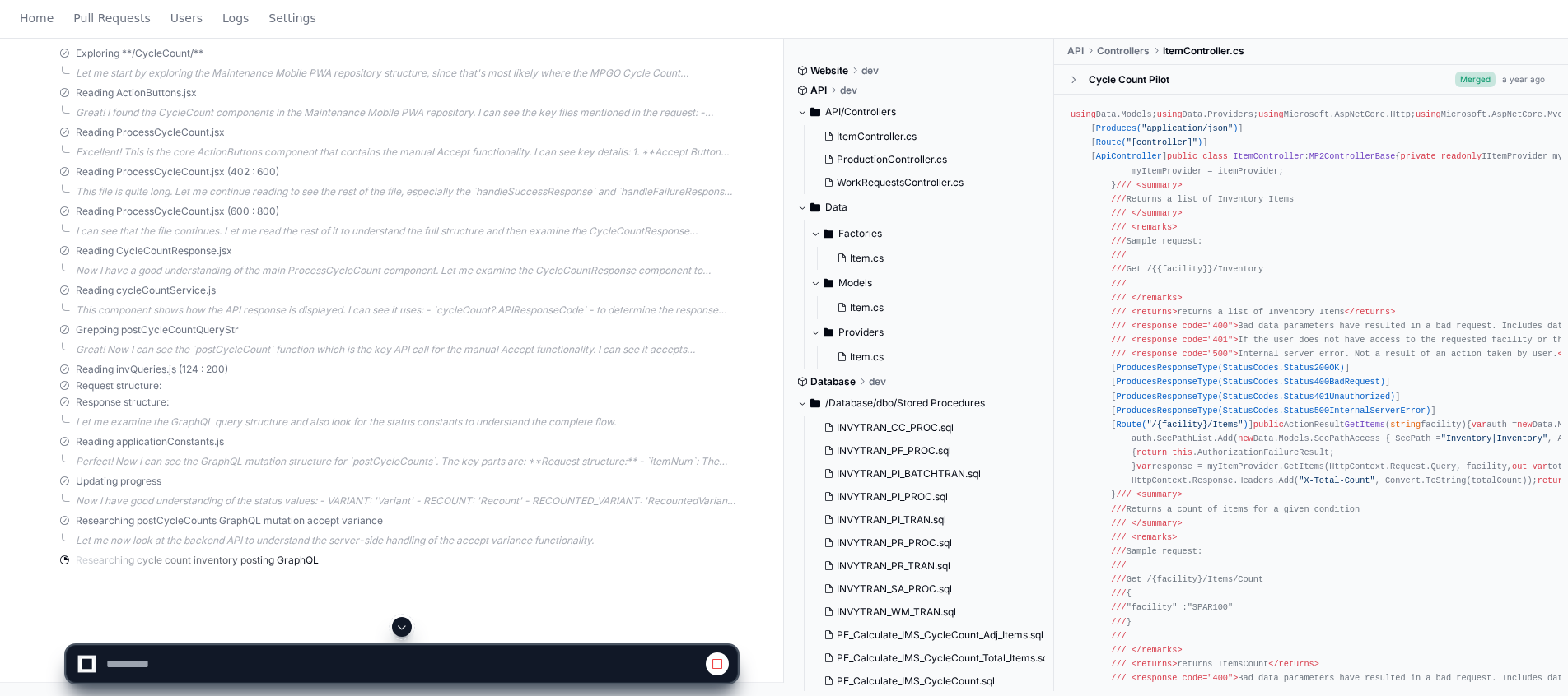
scroll to position [0, 0]
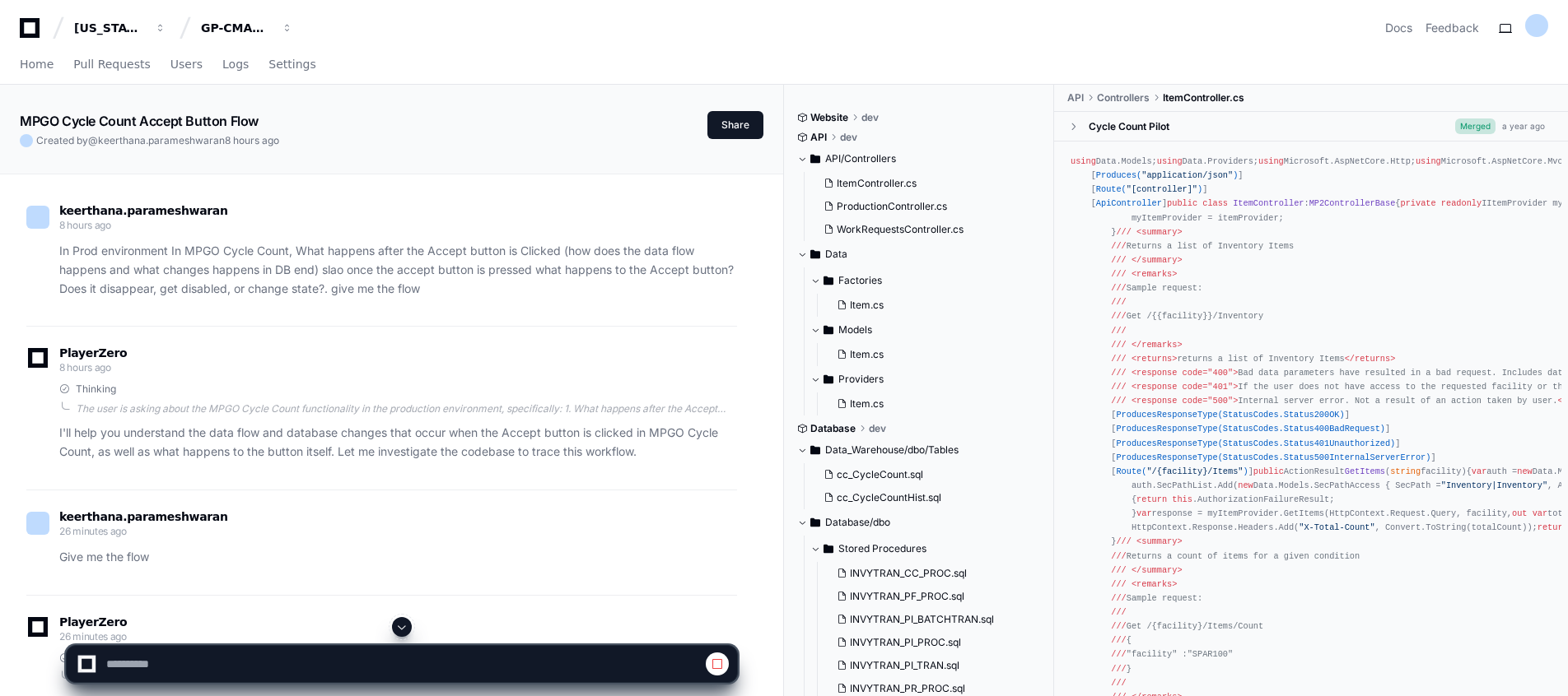
click at [407, 620] on span at bounding box center [401, 627] width 14 height 14
select select "*********"
click at [407, 626] on span at bounding box center [401, 627] width 14 height 14
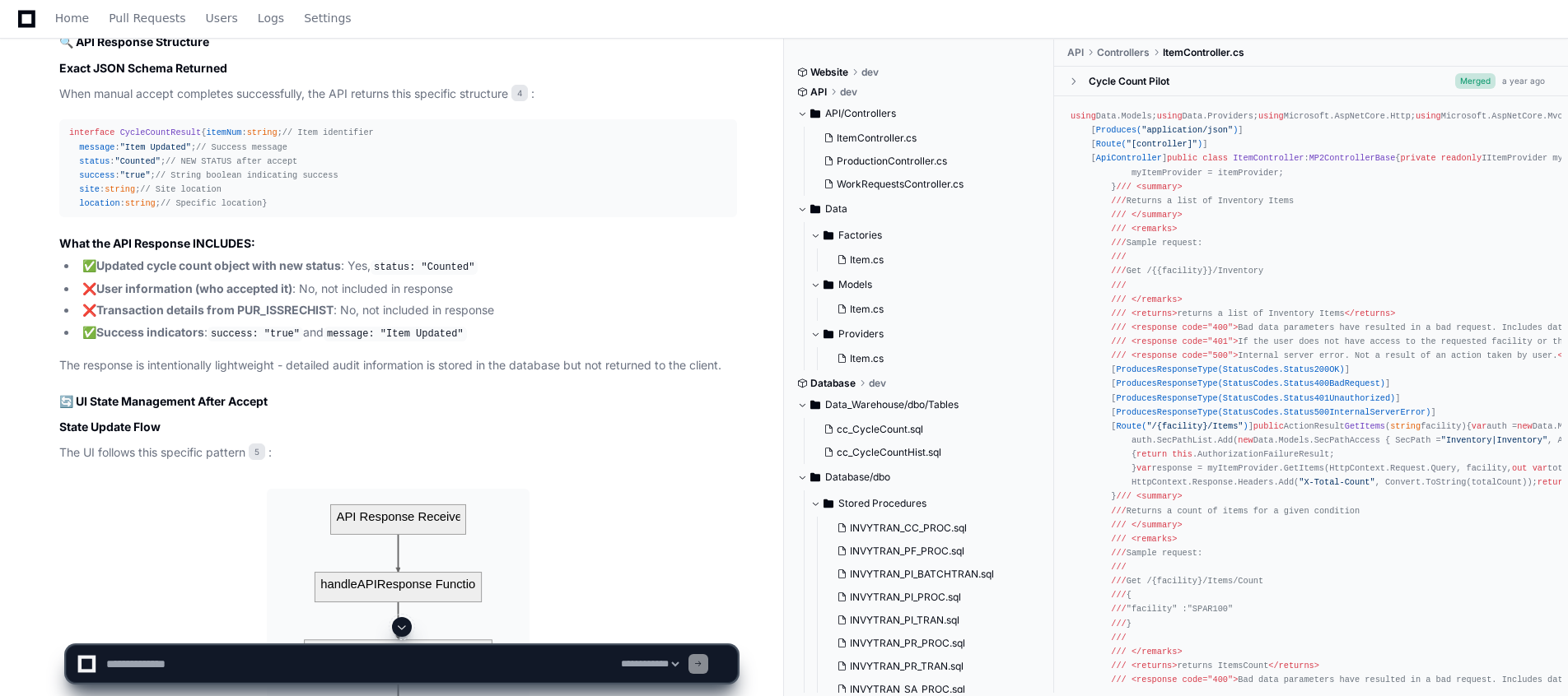
scroll to position [9767, 0]
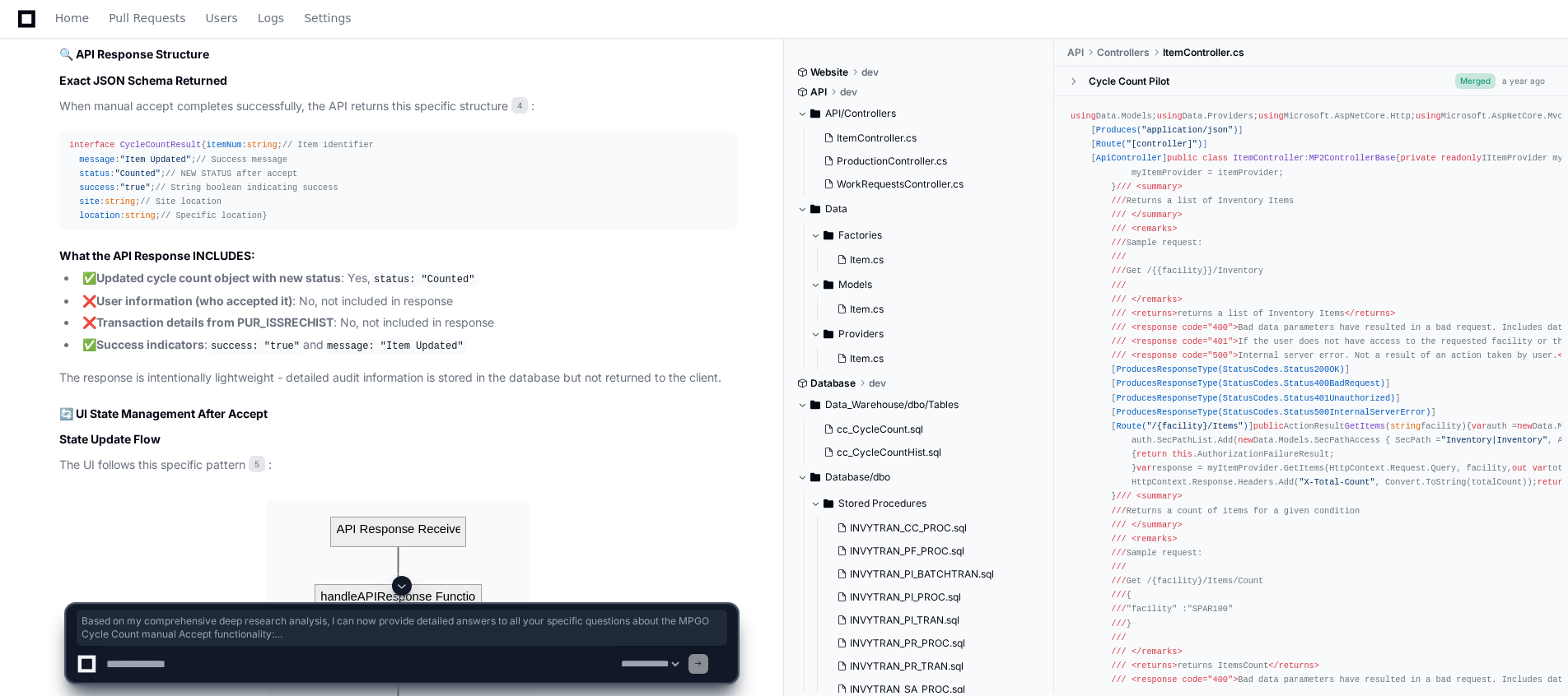
drag, startPoint x: 62, startPoint y: 319, endPoint x: 452, endPoint y: 402, distance: 398.7
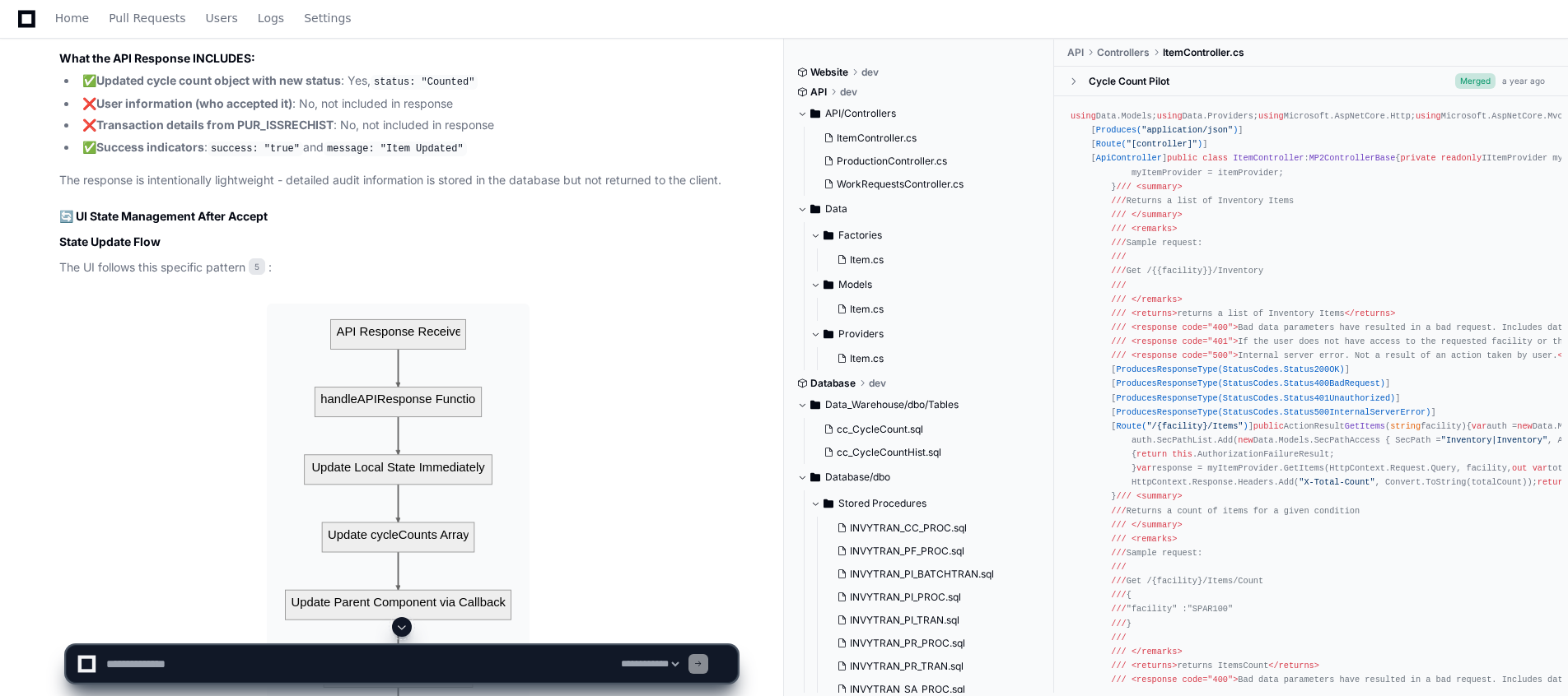
scroll to position [10014, 0]
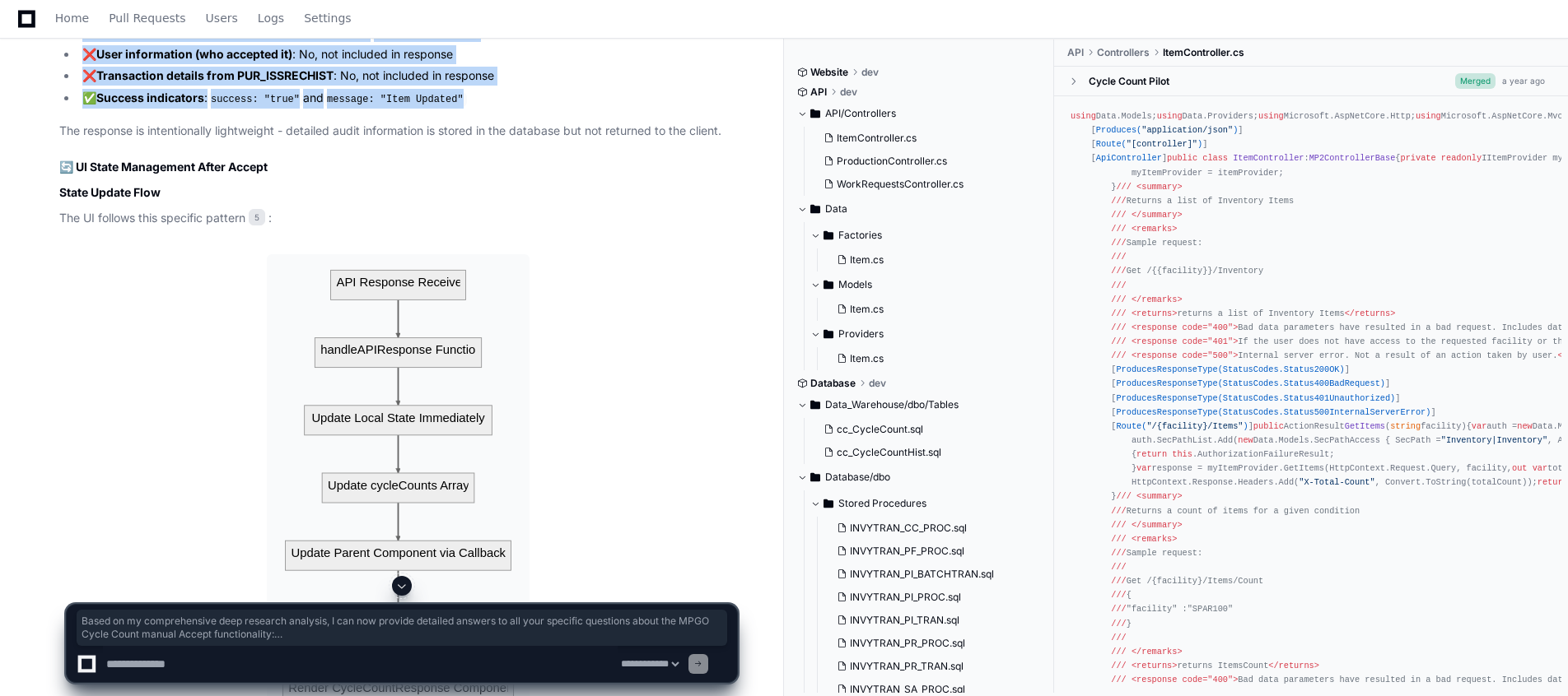
drag, startPoint x: 59, startPoint y: 71, endPoint x: 454, endPoint y: 154, distance: 403.6
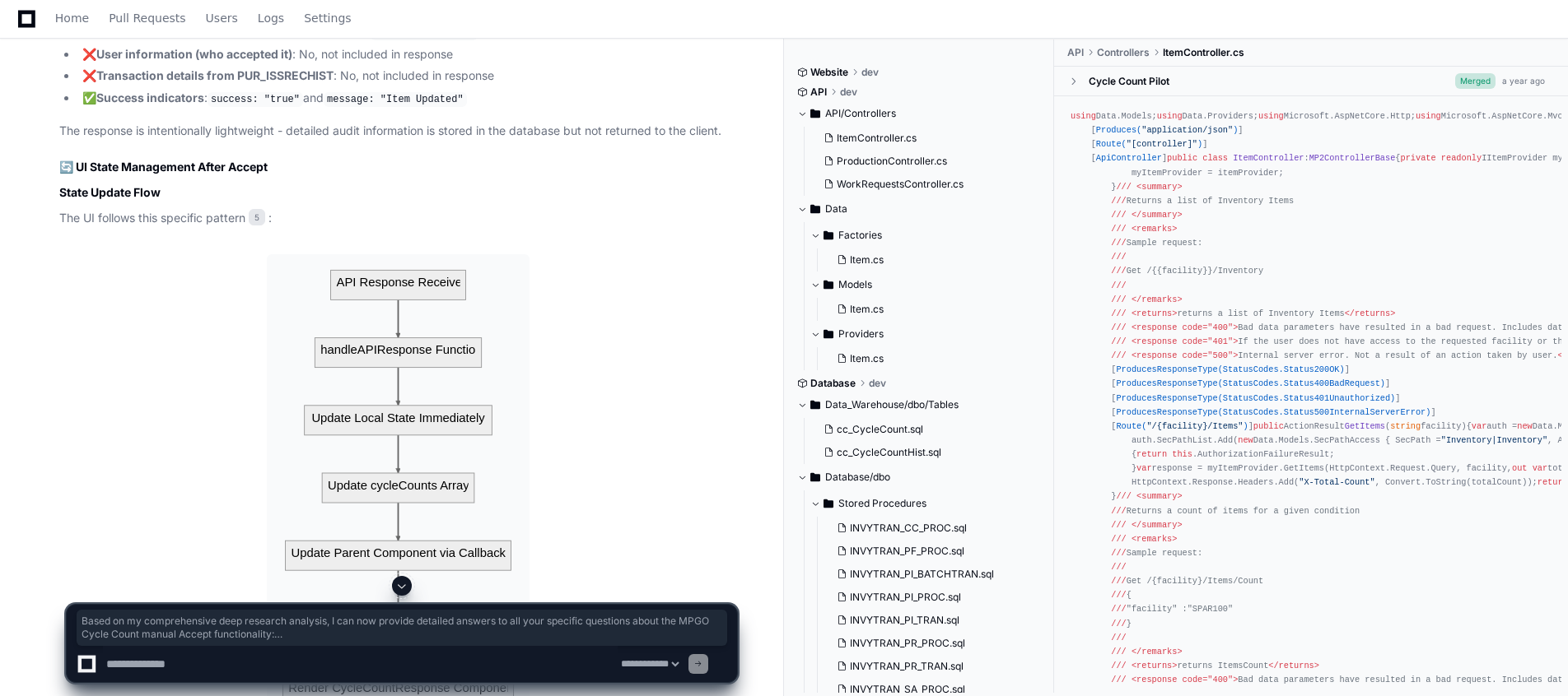
drag, startPoint x: 71, startPoint y: 72, endPoint x: 451, endPoint y: 147, distance: 387.3
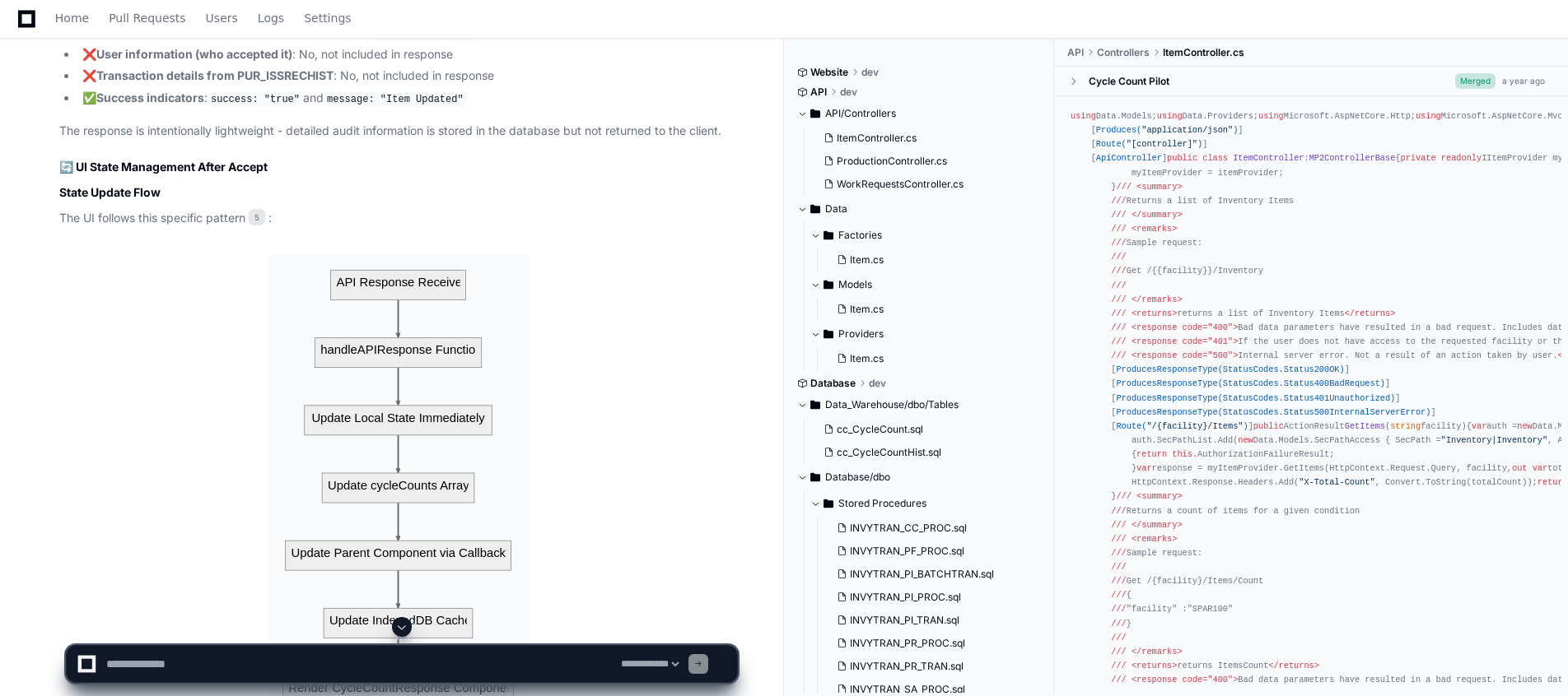
click at [411, 630] on button at bounding box center [402, 627] width 20 height 20
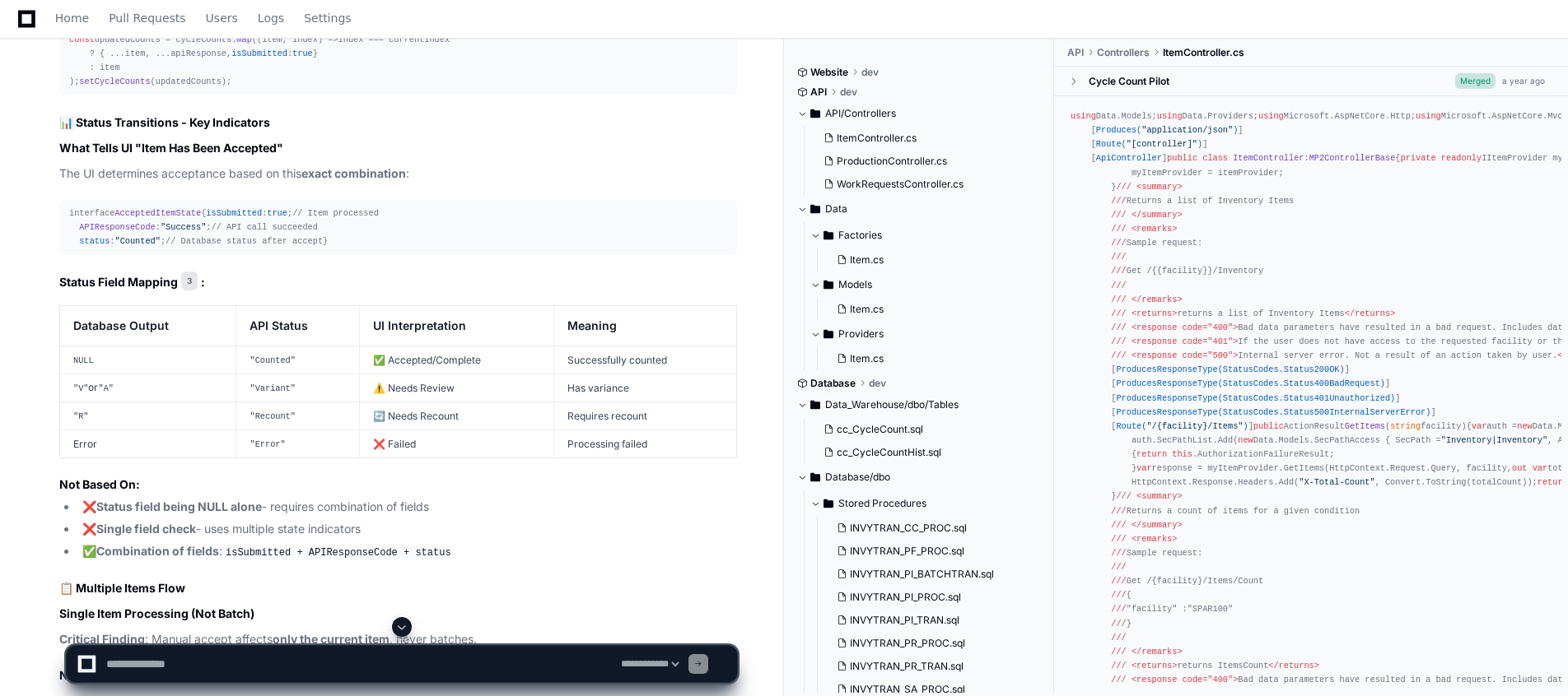
scroll to position [11833, 0]
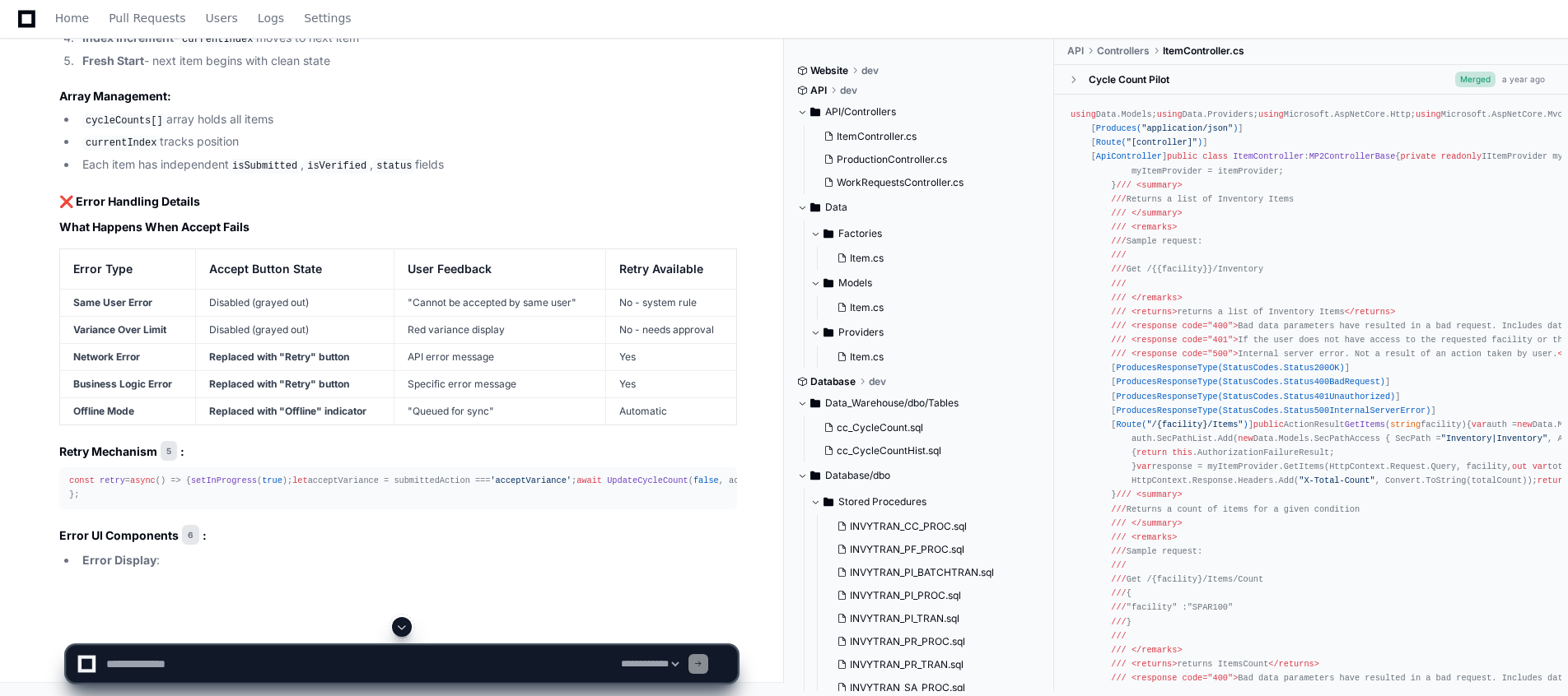
click at [411, 630] on button at bounding box center [402, 627] width 20 height 20
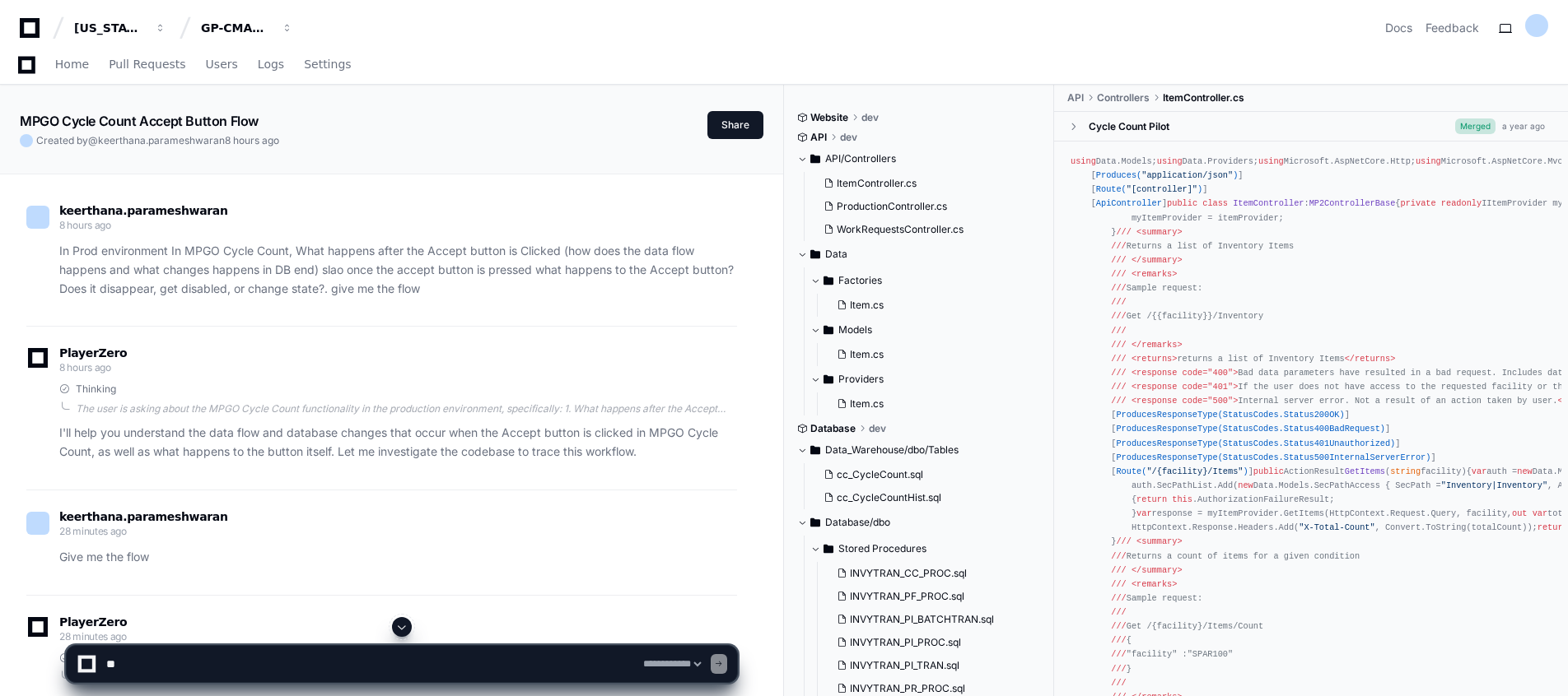
select select "*********"
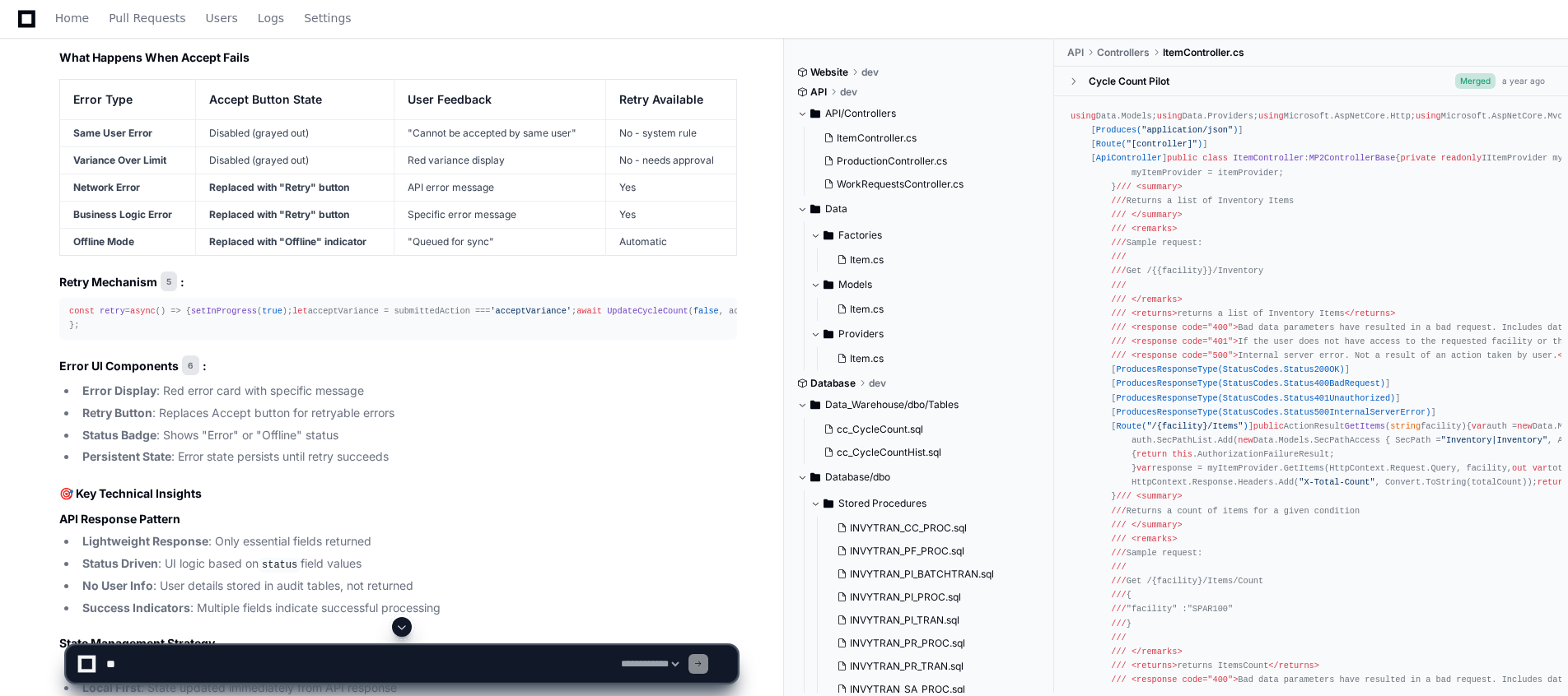
scroll to position [11939, 0]
click at [412, 627] on button at bounding box center [402, 627] width 20 height 20
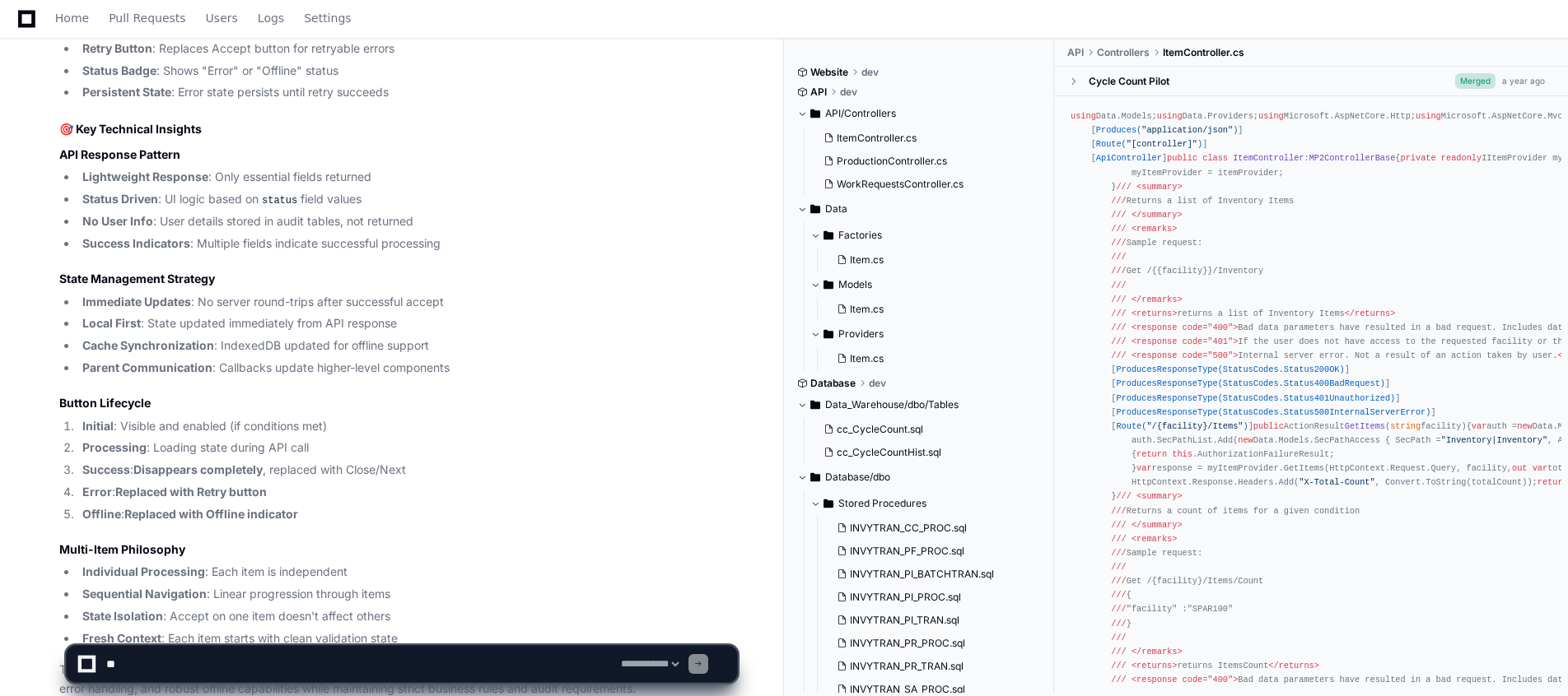
scroll to position [12606, 0]
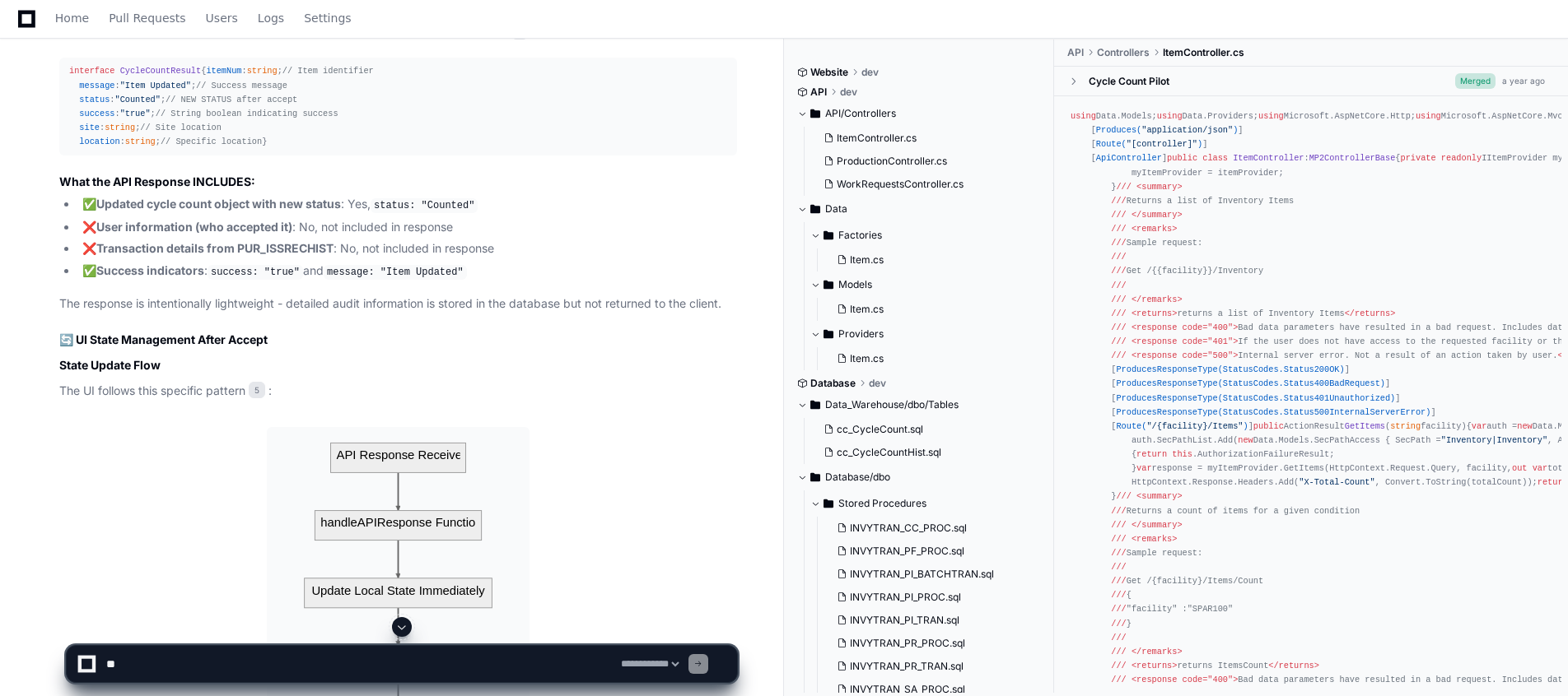
scroll to position [9890, 0]
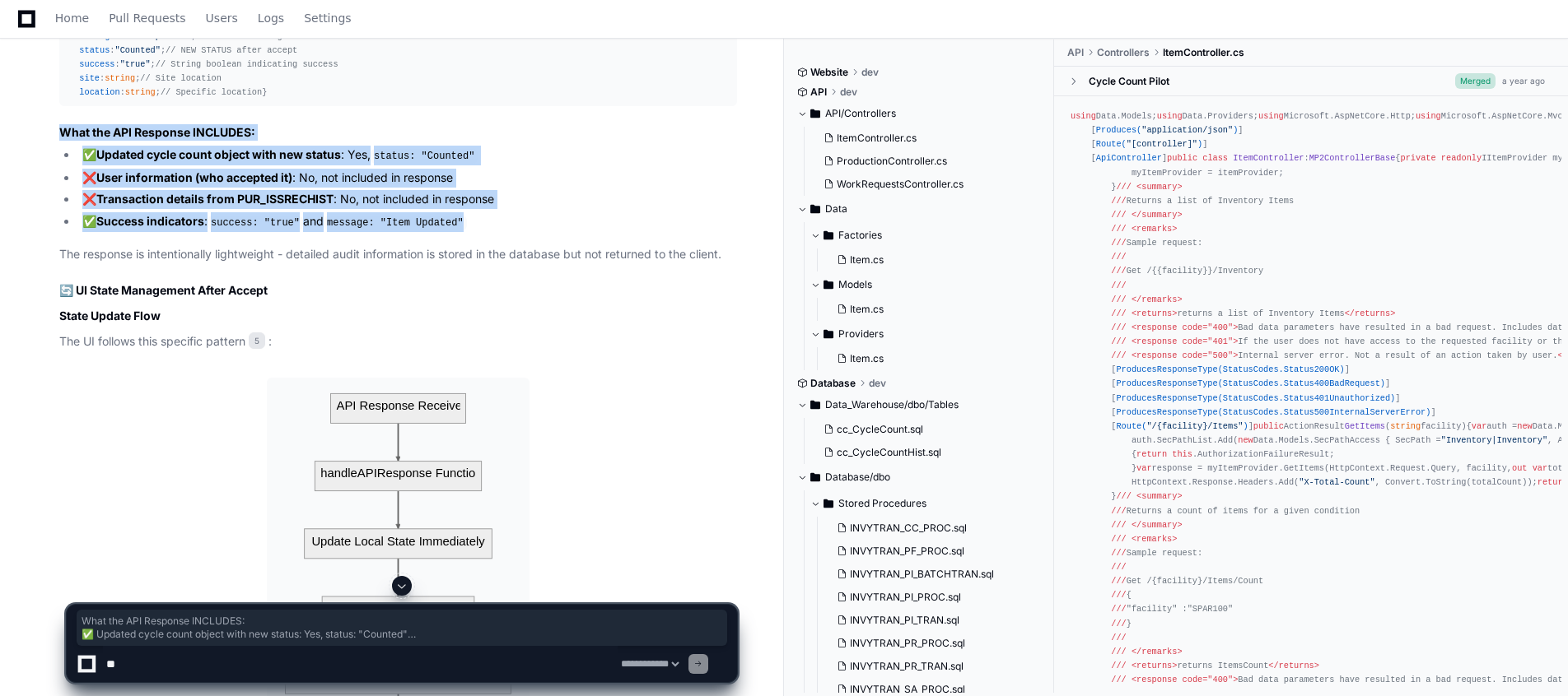
drag, startPoint x: 61, startPoint y: 195, endPoint x: 463, endPoint y: 280, distance: 410.9
copy article "What the API Response INCLUDES: ✅ Updated cycle count object with new status : …"
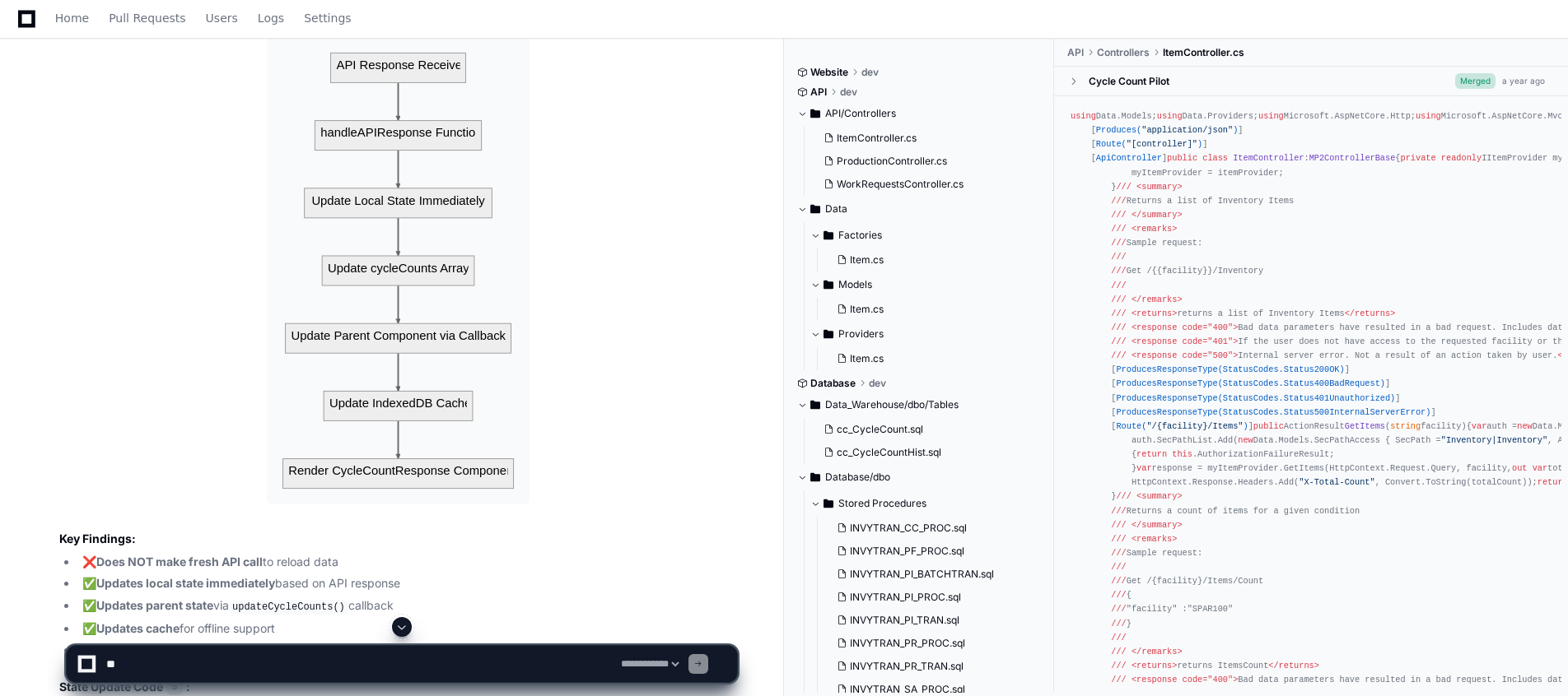
scroll to position [10187, 0]
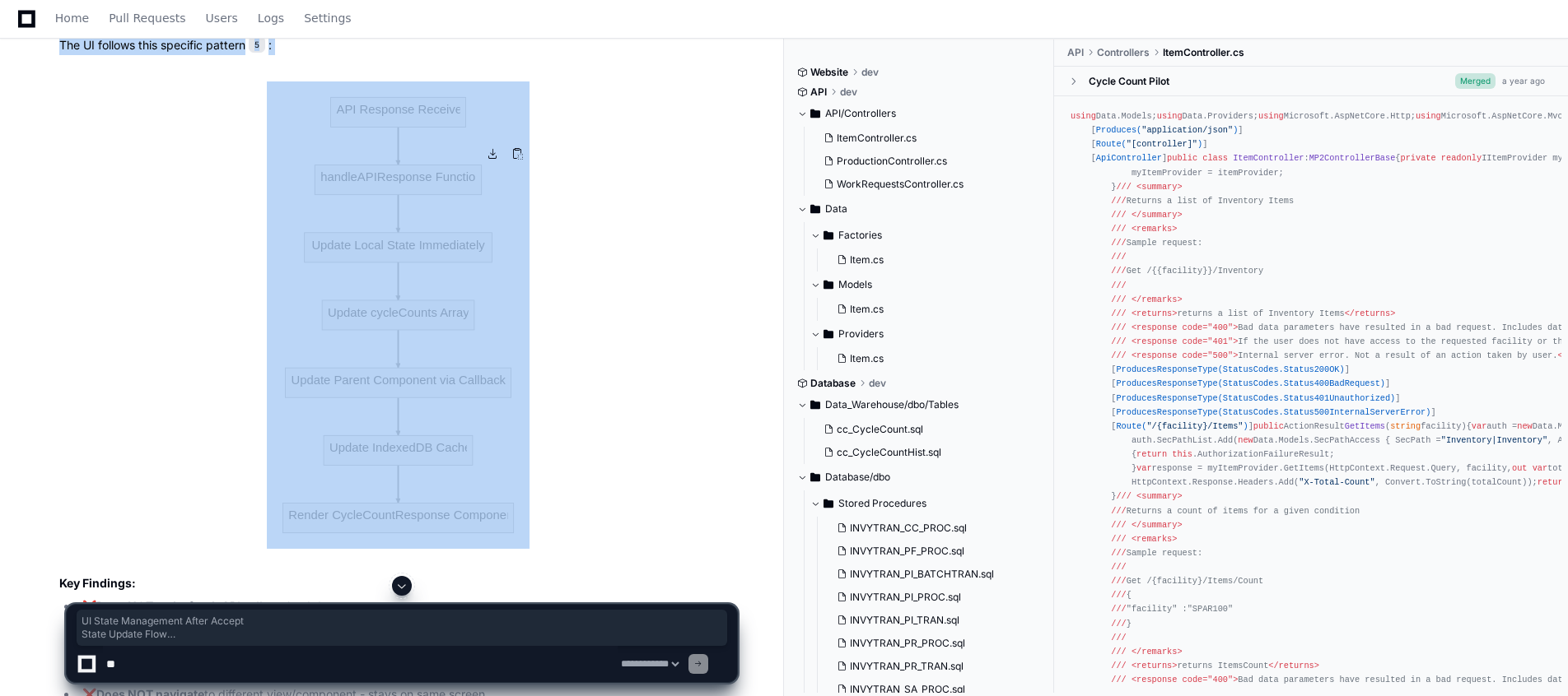
drag, startPoint x: 78, startPoint y: 52, endPoint x: 509, endPoint y: 513, distance: 631.1
copy article "I State Management After Accept State Update Flow The UI follows this specific …"
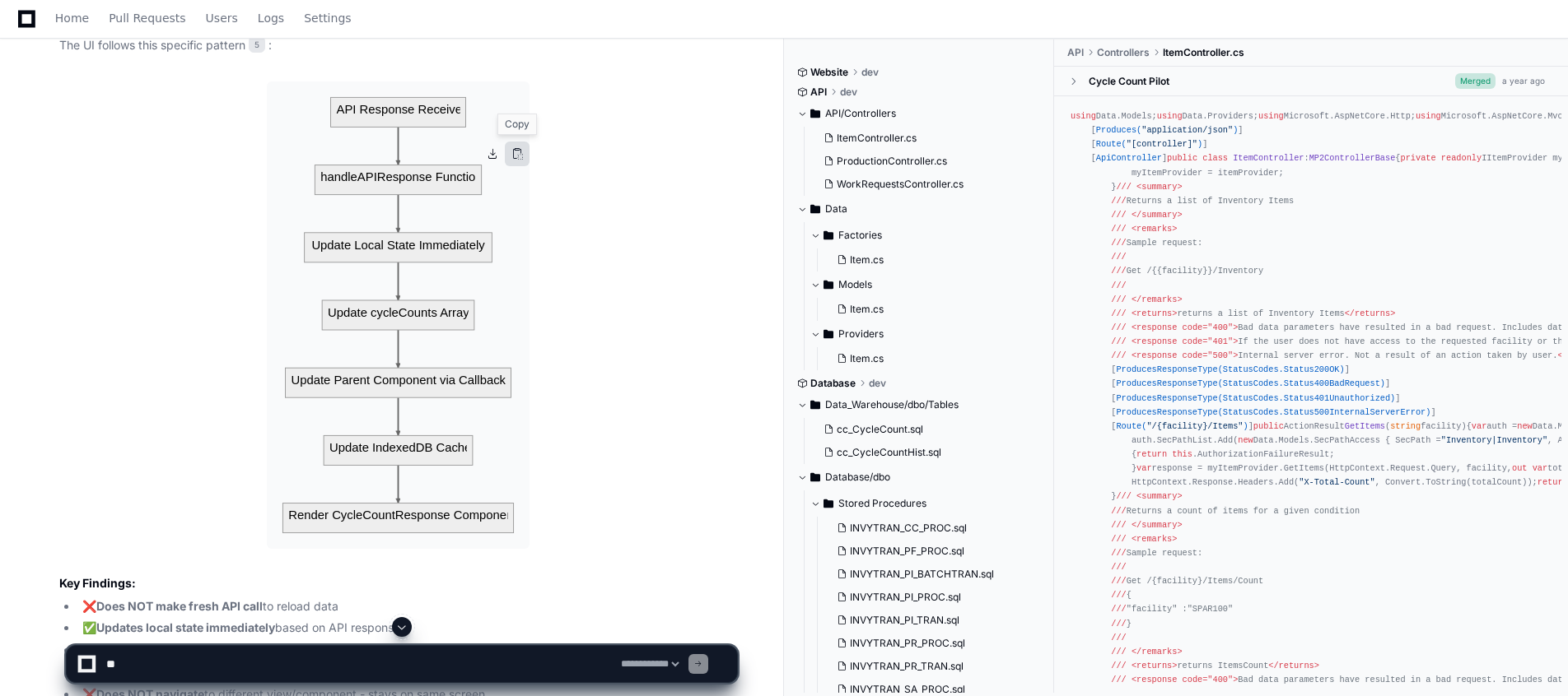
click at [518, 147] on button at bounding box center [517, 153] width 24 height 24
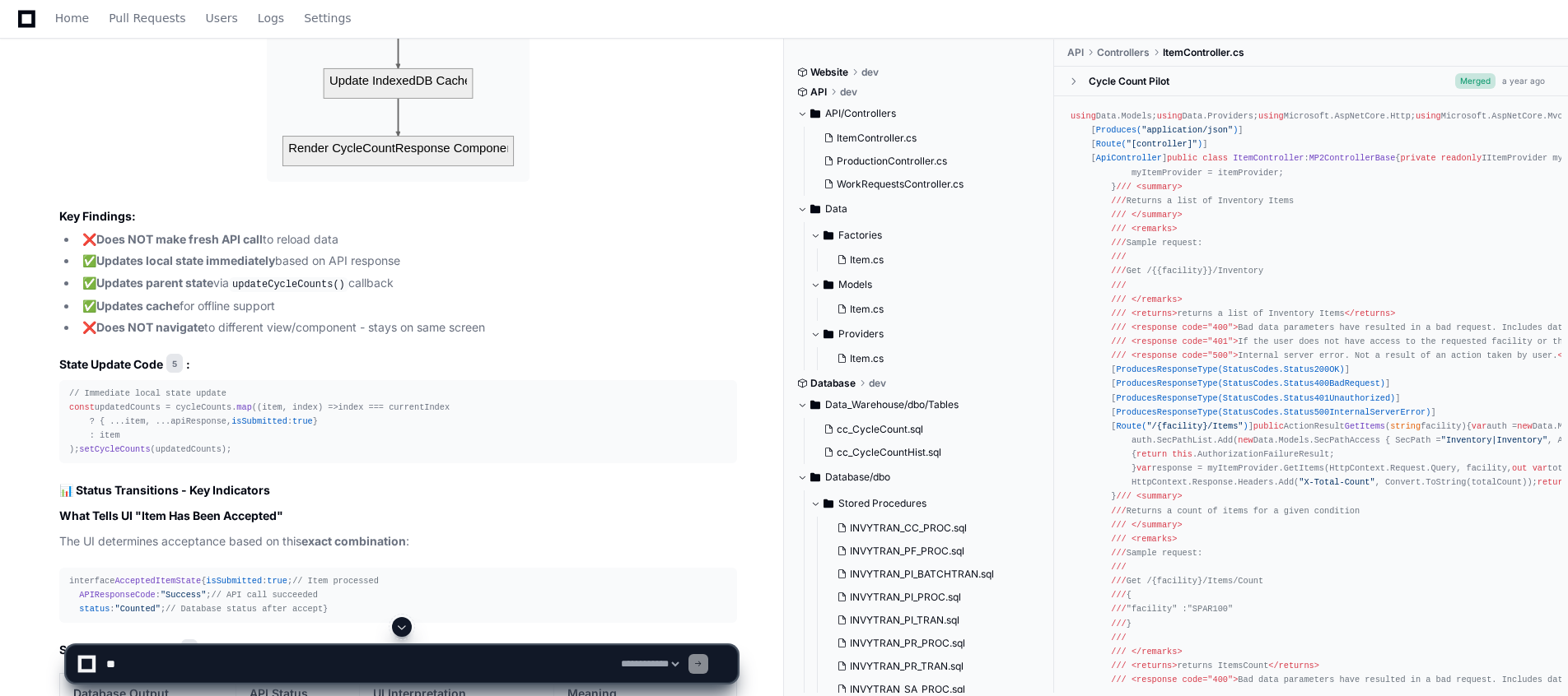
scroll to position [10631, 0]
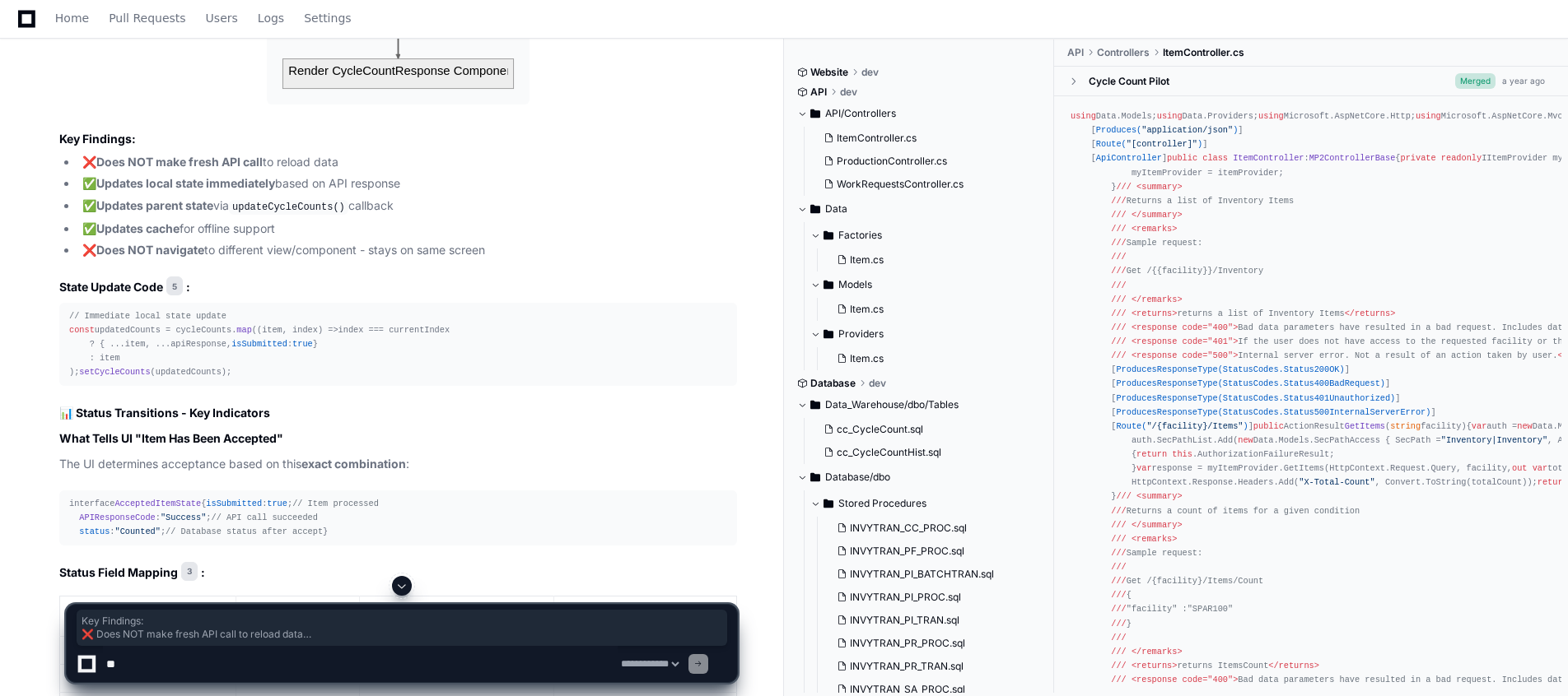
drag, startPoint x: 62, startPoint y: 200, endPoint x: 499, endPoint y: 305, distance: 449.4
copy article "Key Findings: ❌ Does NOT make fresh API call to reload data ✅ Updates local sta…"
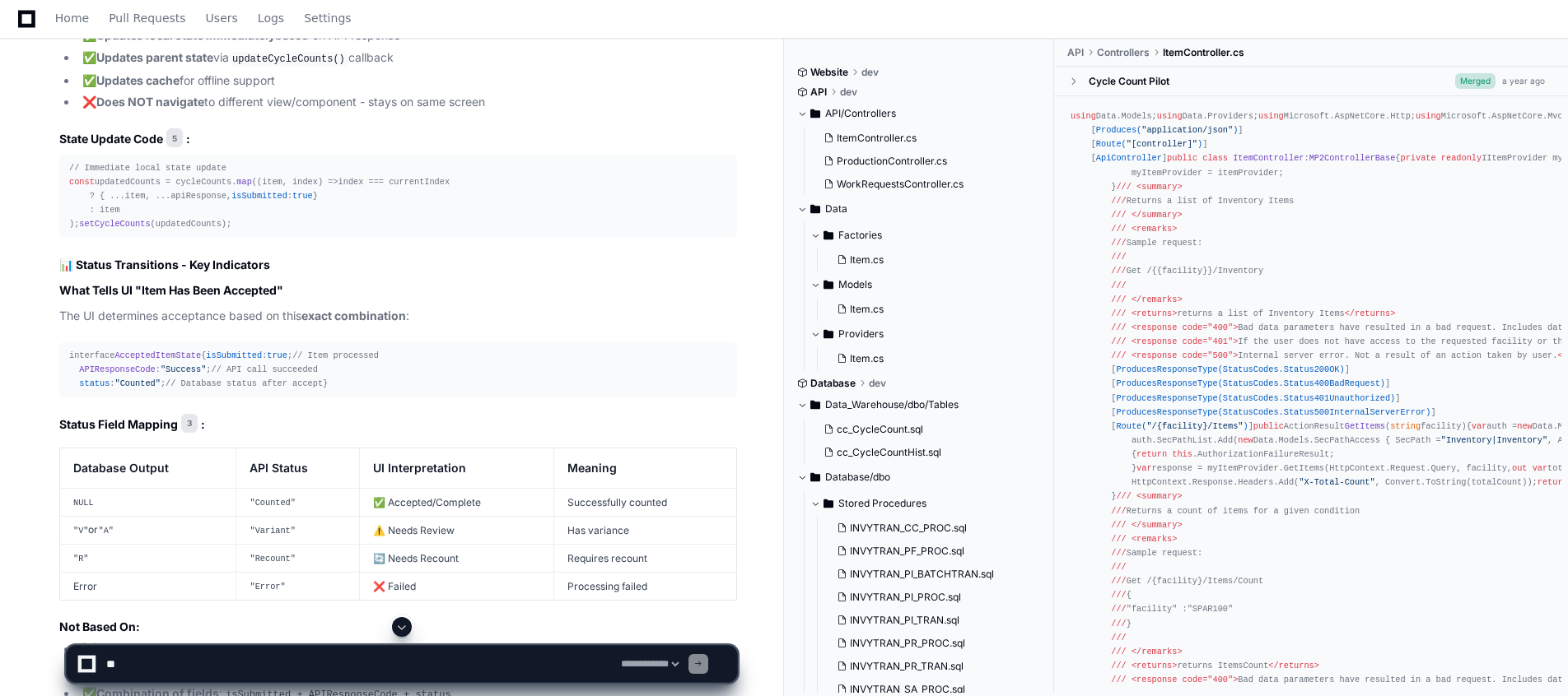
scroll to position [10829, 0]
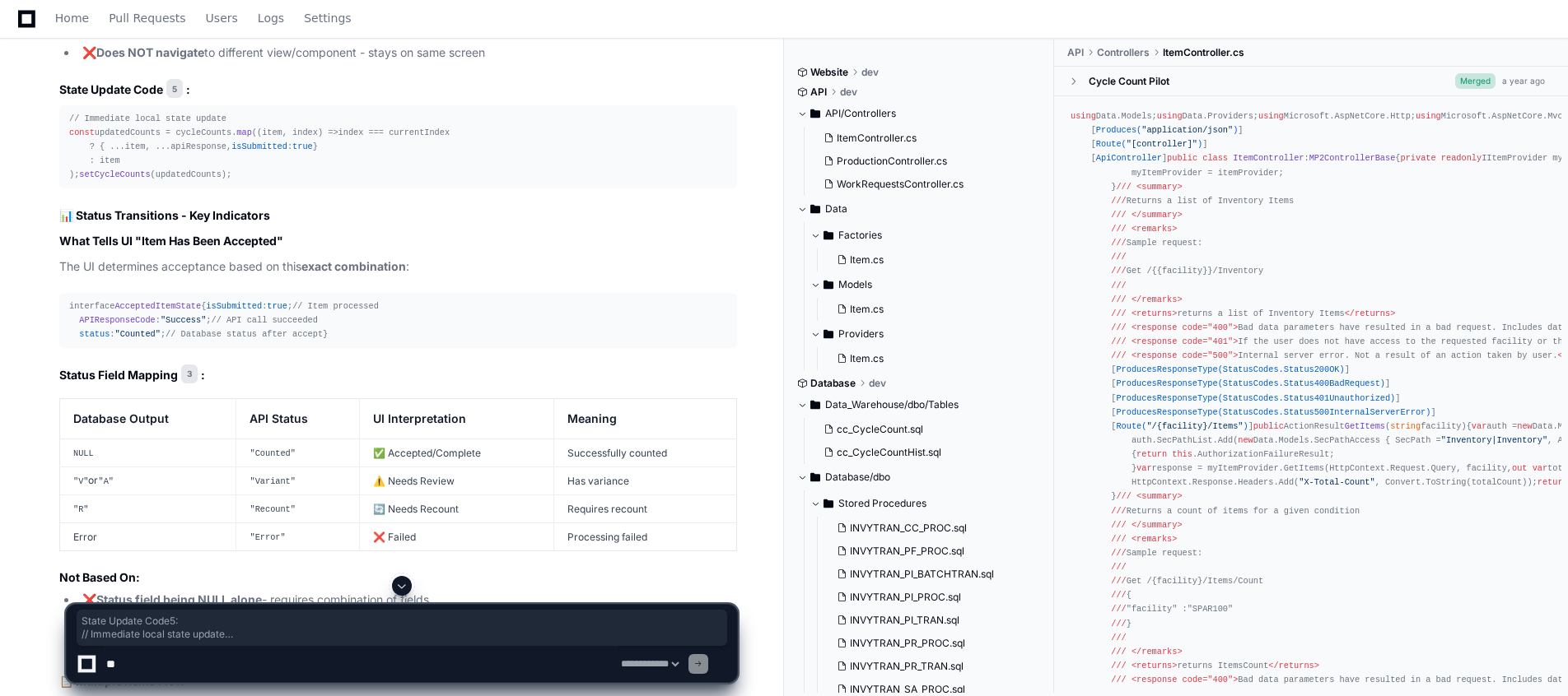
drag, startPoint x: 62, startPoint y: 150, endPoint x: 97, endPoint y: 450, distance: 302.0
click at [97, 450] on article "Based on my comprehensive deep research analysis, I can now provide detailed an…" at bounding box center [398, 537] width 678 height 3274
copy article "State Update Code 5 : // Immediate local state update const updatedCounts = cyc…"
click at [410, 348] on pre "interface AcceptedItemState { isSubmitted : true ; // Item processed APIRespons…" at bounding box center [398, 320] width 678 height 55
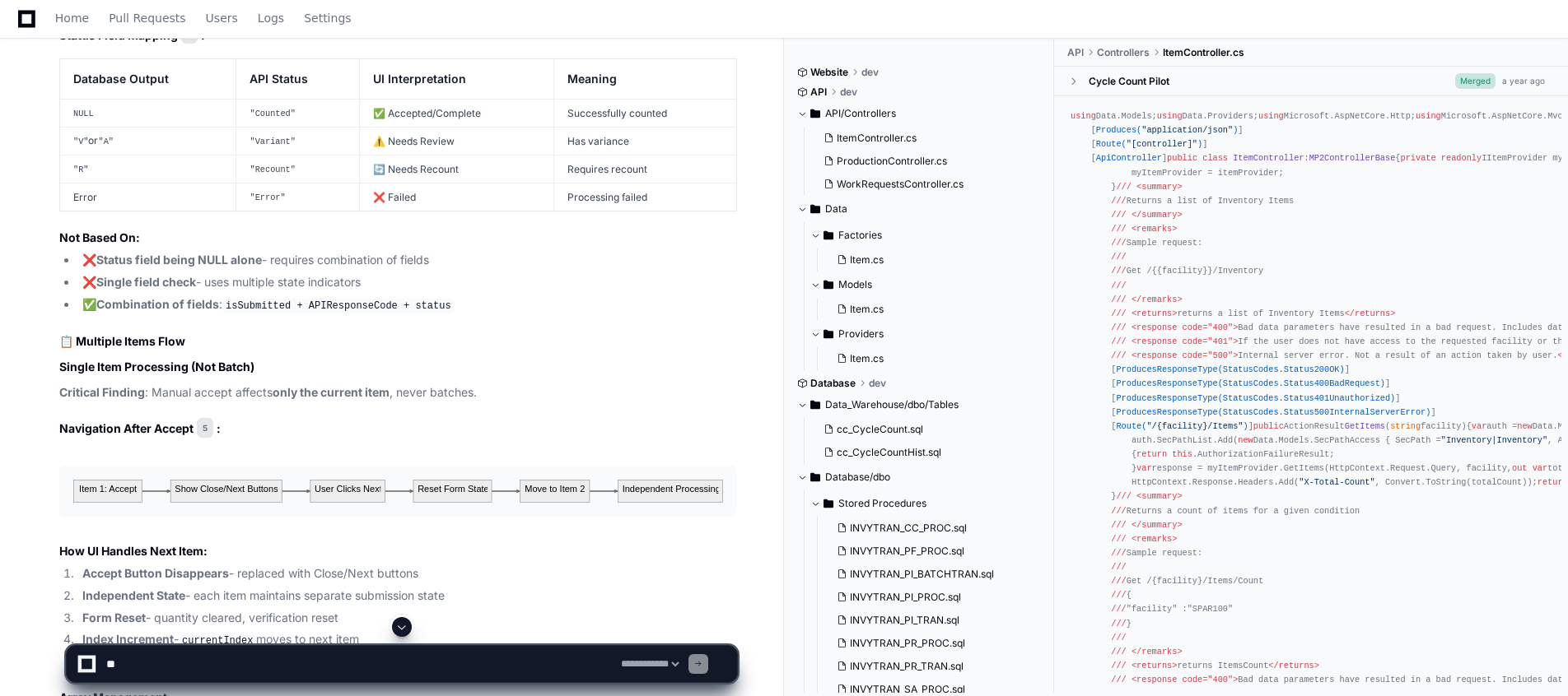
scroll to position [11223, 0]
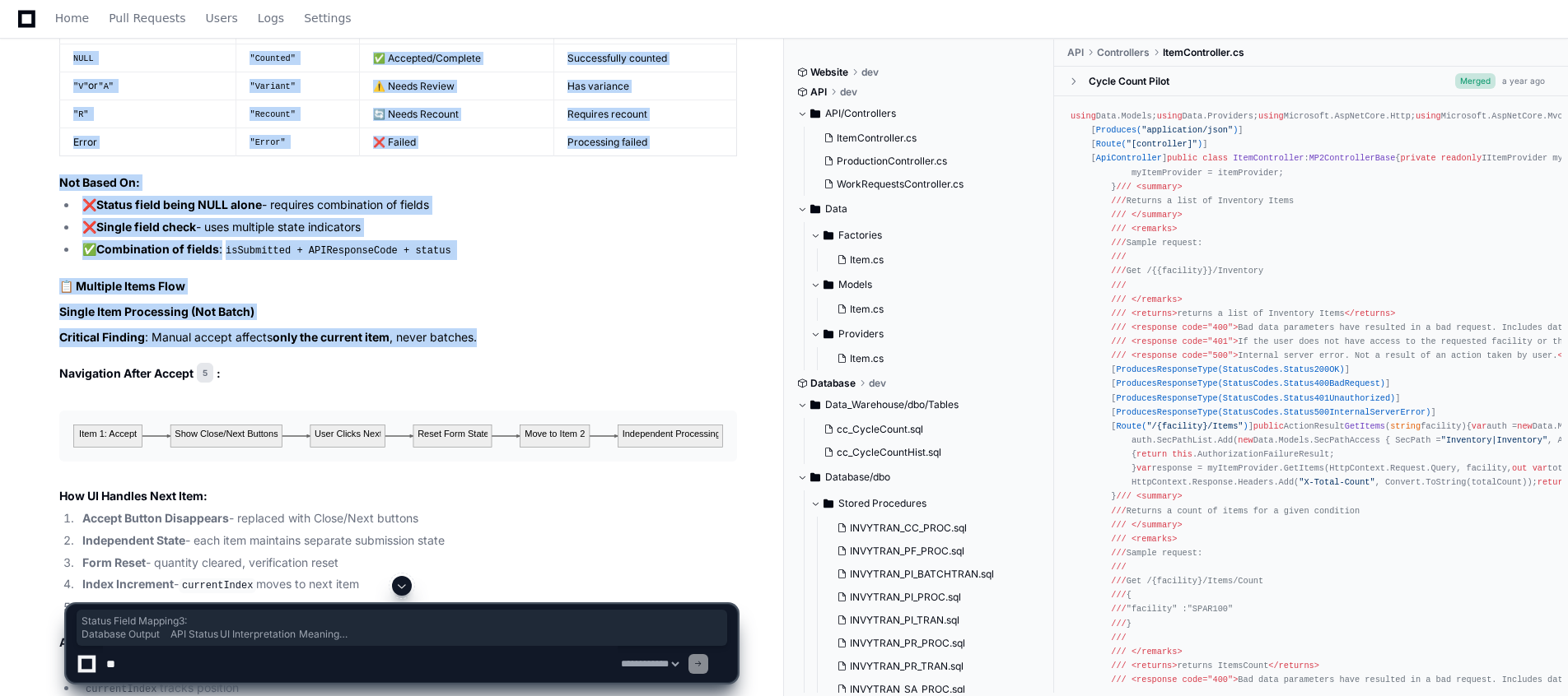
drag, startPoint x: 60, startPoint y: 96, endPoint x: 492, endPoint y: 450, distance: 558.5
click at [492, 450] on article "Based on my comprehensive deep research analysis, I can now provide detailed an…" at bounding box center [398, 142] width 678 height 3274
copy article "Status Field Mapping 3 : Database Output API Status UI Interpretation Meaning N…"
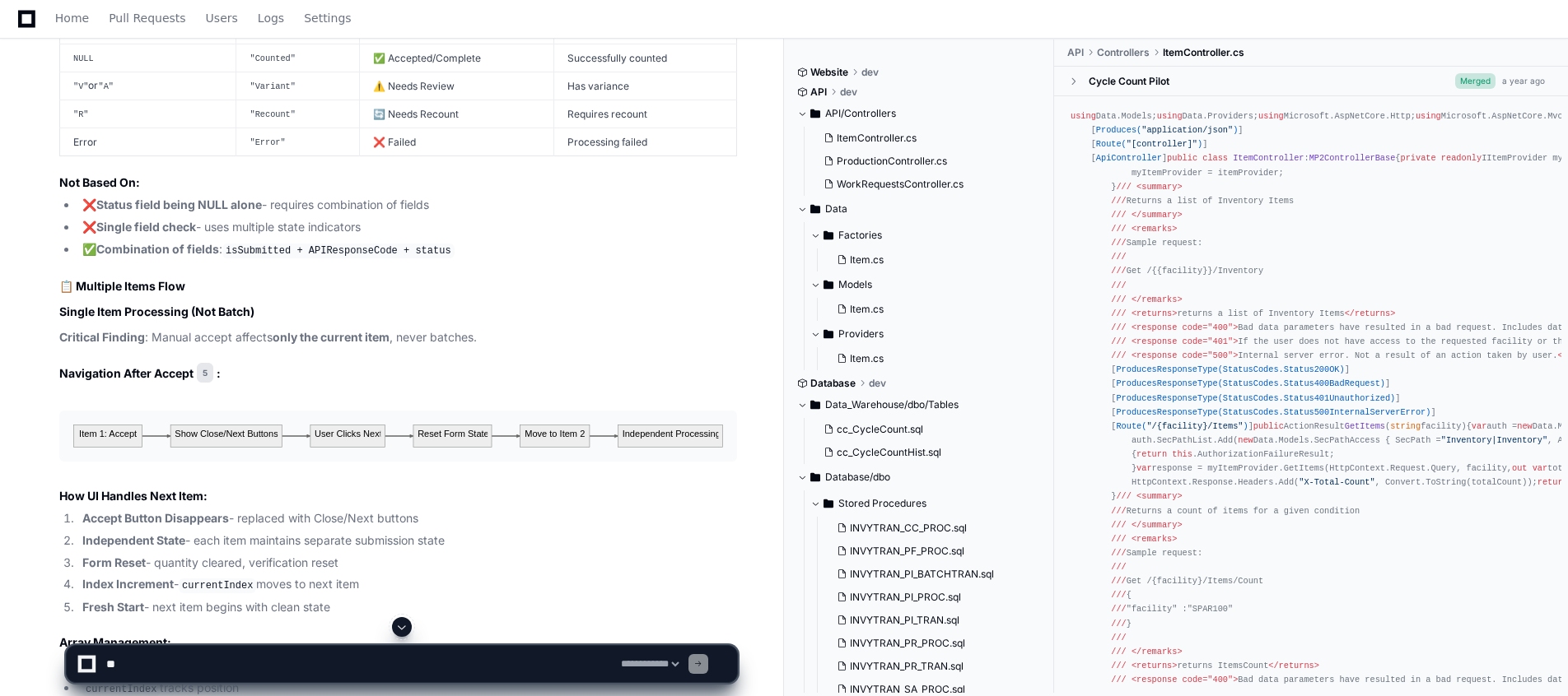
click at [504, 476] on article "Based on my comprehensive deep research analysis, I can now provide detailed an…" at bounding box center [398, 142] width 678 height 3274
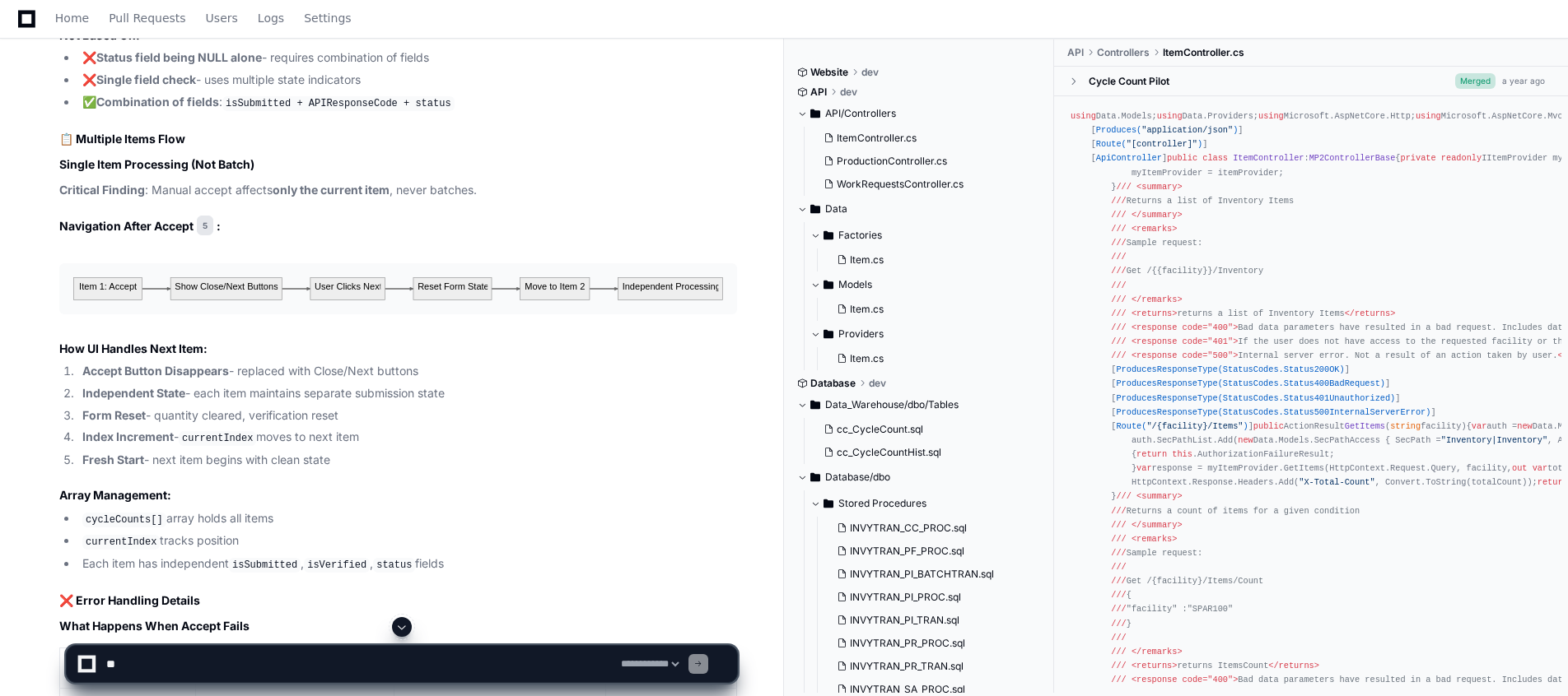
scroll to position [11371, 0]
click at [442, 447] on li "Index Increment - currentIndex moves to next item" at bounding box center [407, 437] width 659 height 20
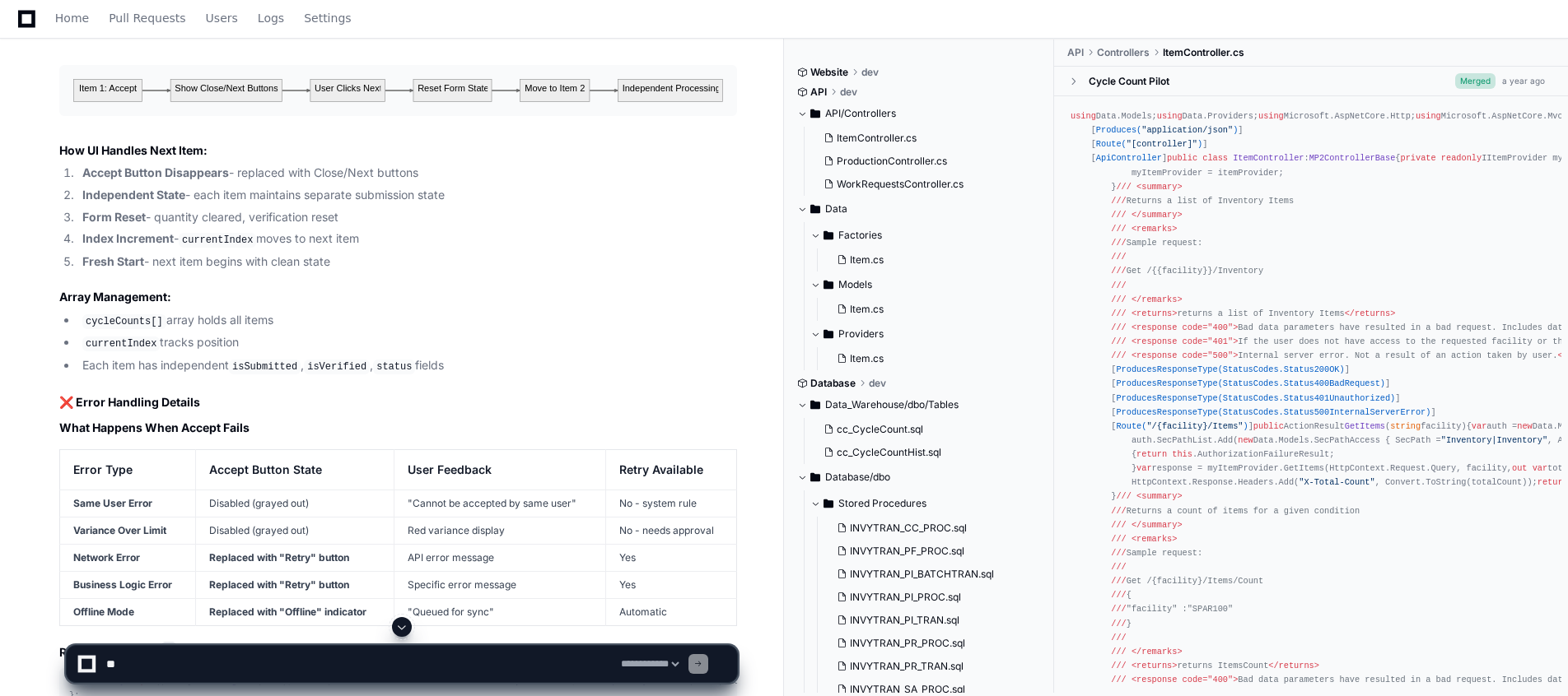
scroll to position [11618, 0]
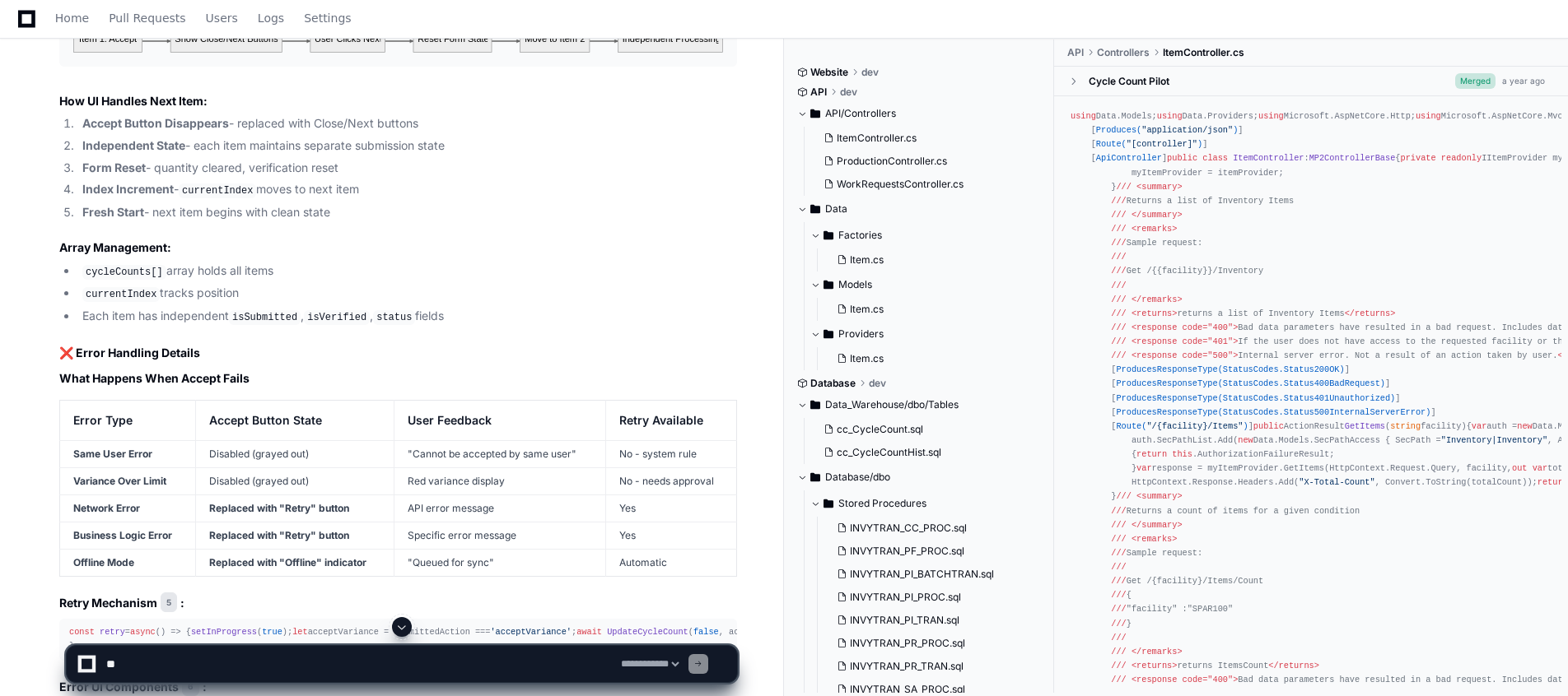
click at [507, 304] on li "currentIndex tracks position" at bounding box center [407, 294] width 659 height 20
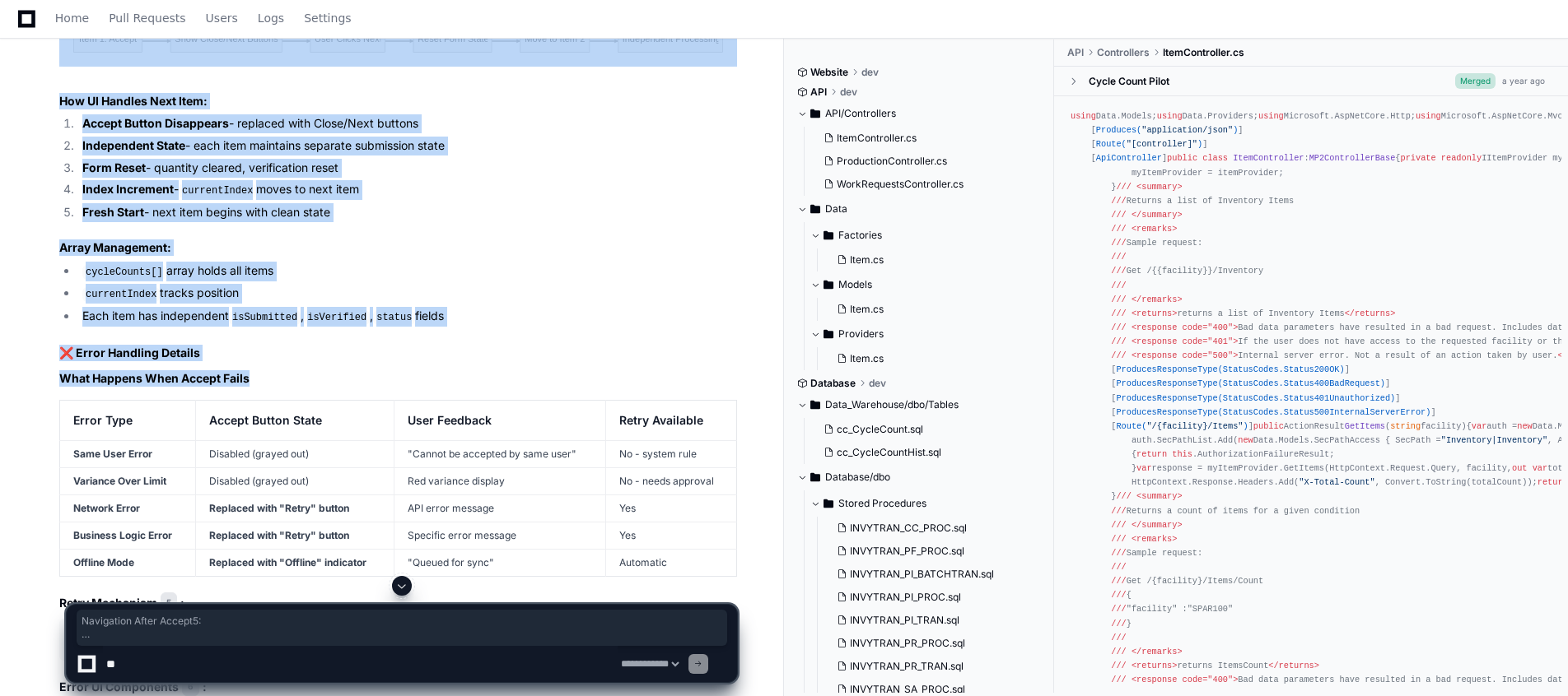
drag, startPoint x: 61, startPoint y: 96, endPoint x: 448, endPoint y: 481, distance: 545.9
copy article "Navigation After Accept 5 : How UI Handles Next Item: Accept Button Disappears …"
click at [522, 326] on li "Each item has independent isSubmitted , isVerified , status fields" at bounding box center [407, 317] width 659 height 20
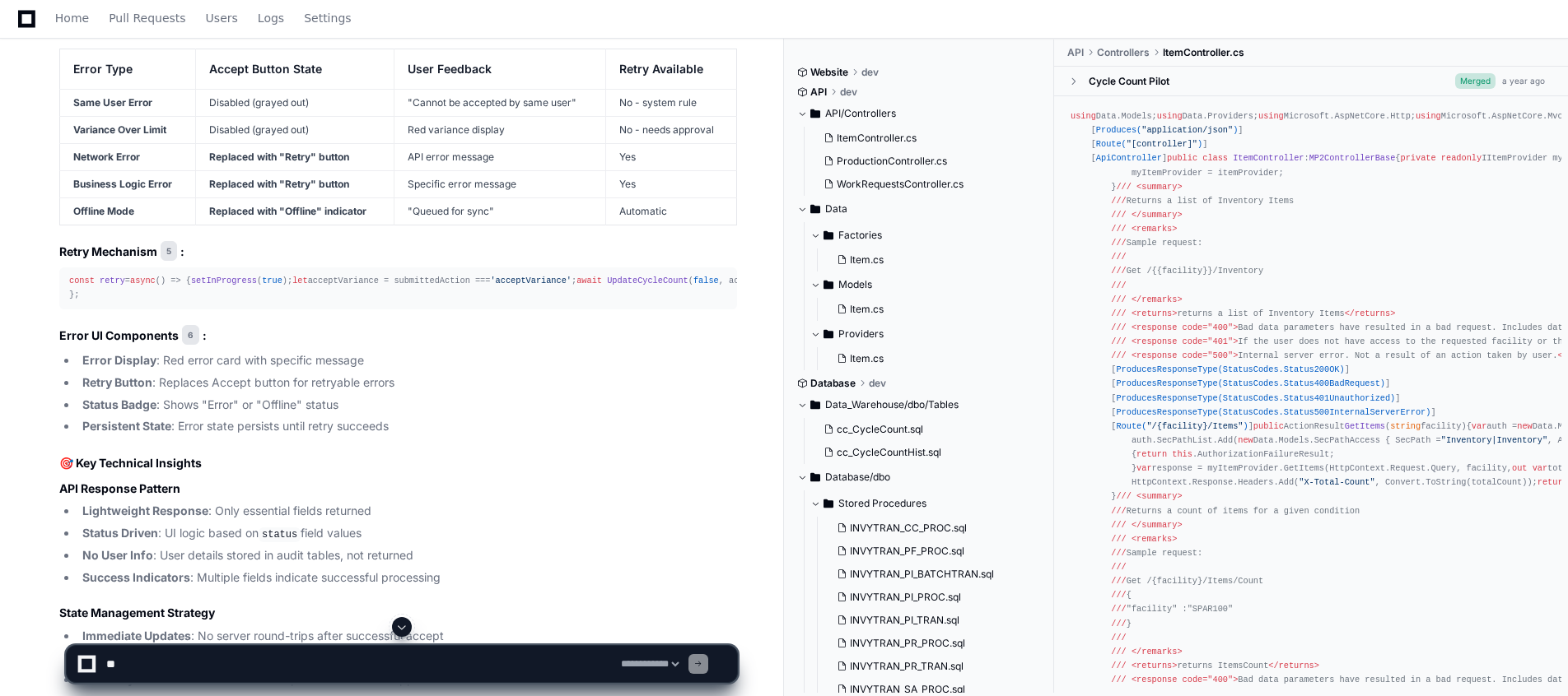
scroll to position [12014, 0]
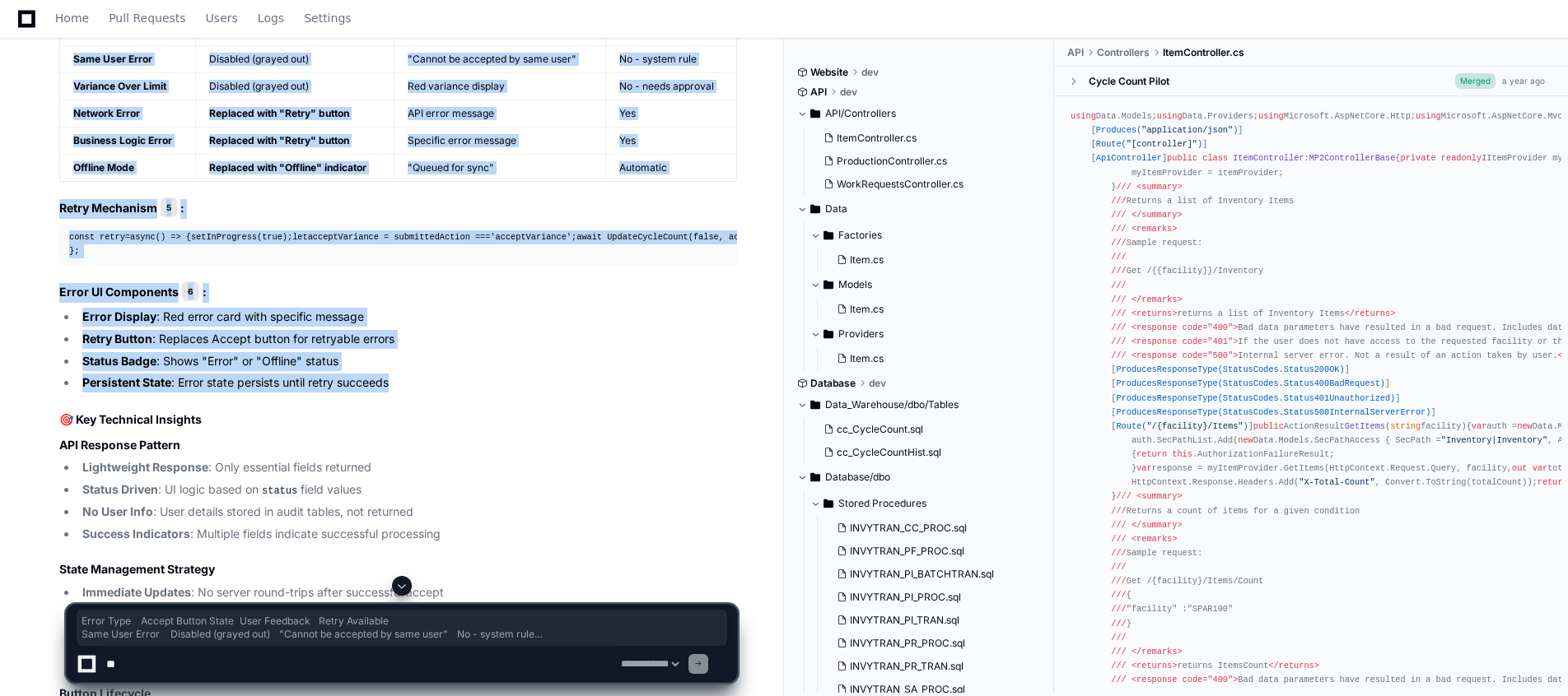
drag, startPoint x: 57, startPoint y: 110, endPoint x: 405, endPoint y: 545, distance: 557.1
copy article "Error Type Accept Button State User Feedback Retry Available Same User Error Di…"
click at [462, 259] on div "const retry = async ( ) => { setInProgress ( true ); let acceptVariance = submi…" at bounding box center [399, 244] width 659 height 28
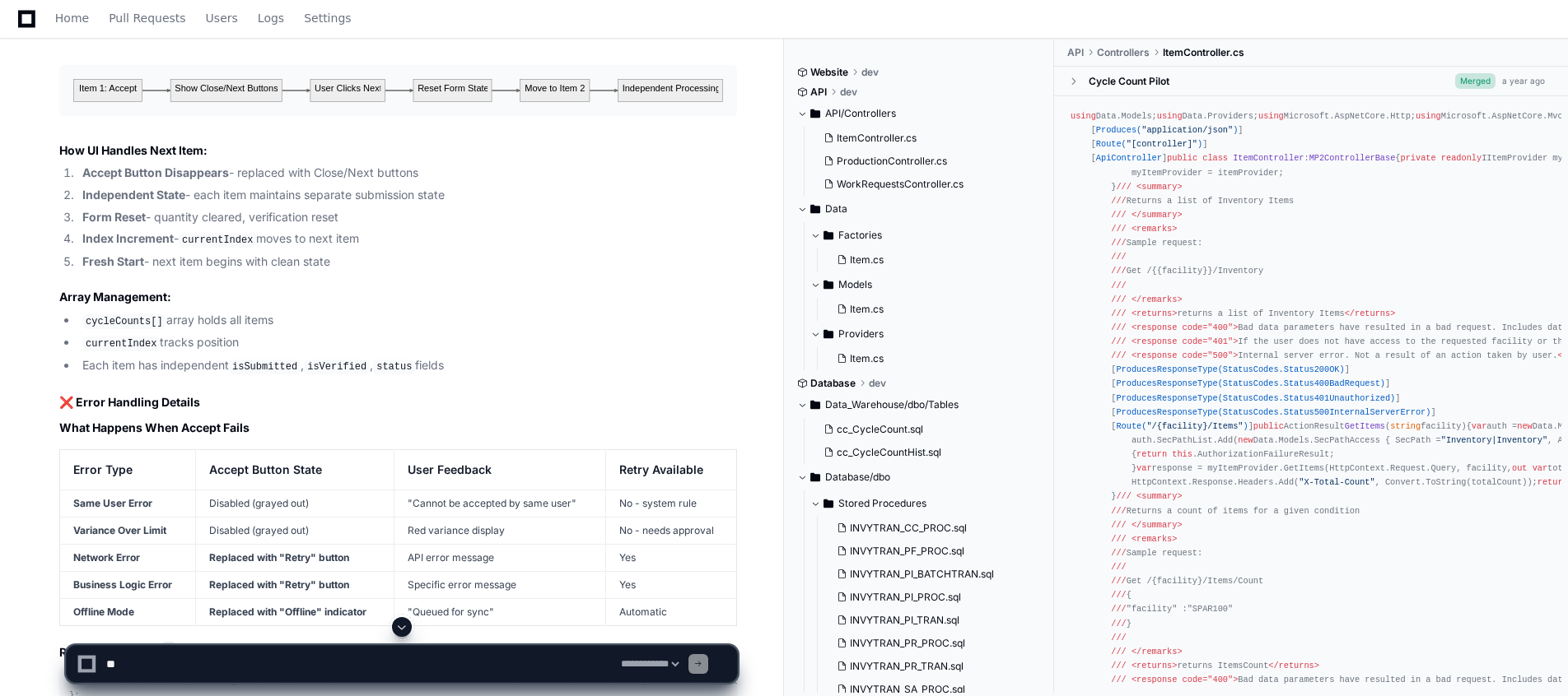
scroll to position [11520, 0]
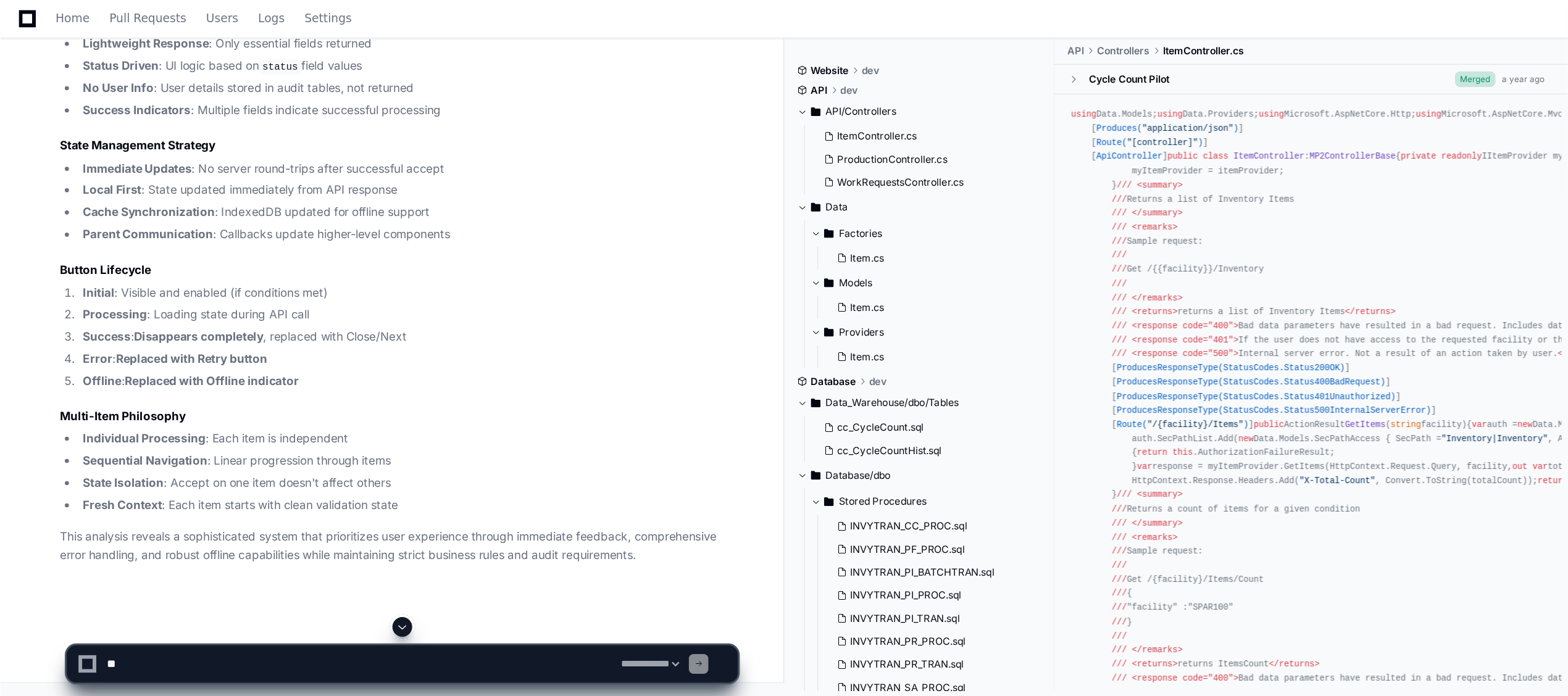
scroll to position [9257, 0]
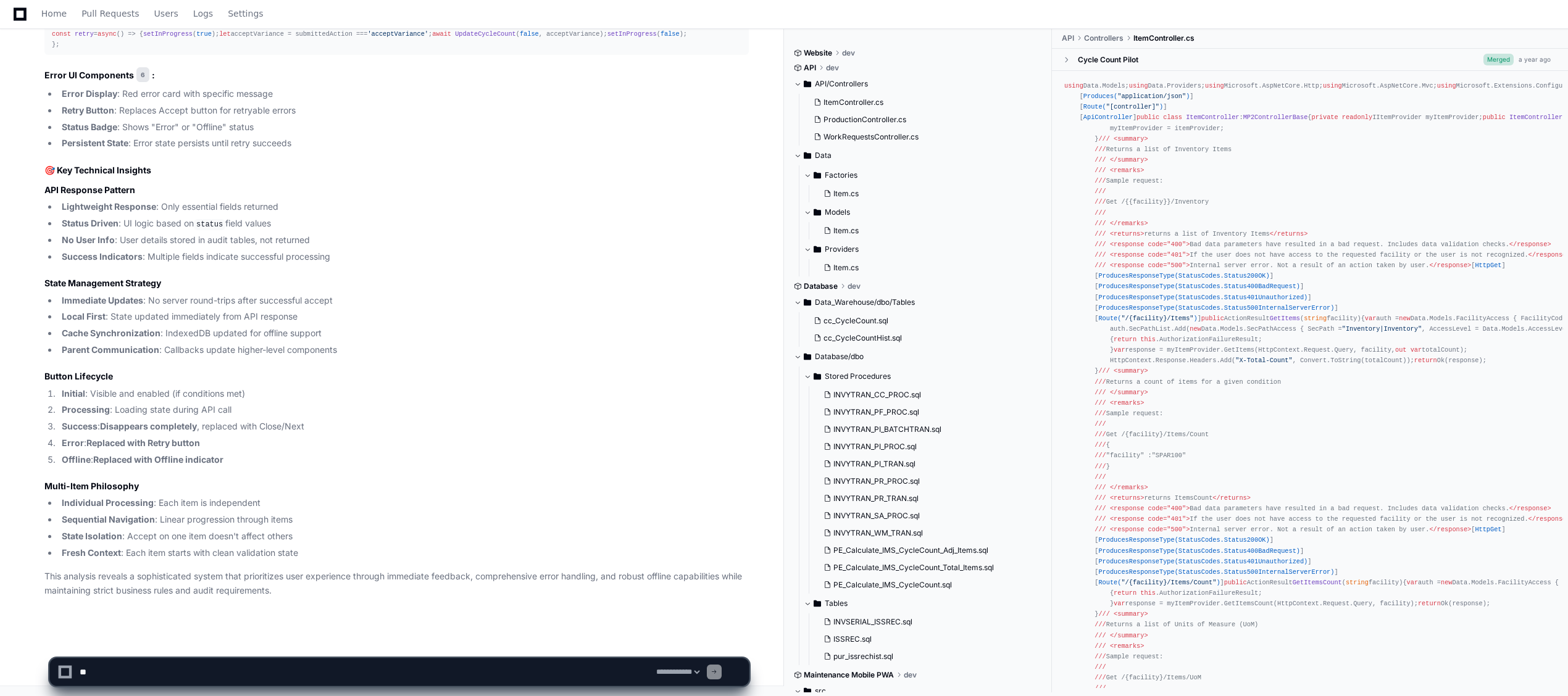
click at [380, 167] on h2 "🎯 Key Technical Insights" at bounding box center [397, 170] width 705 height 12
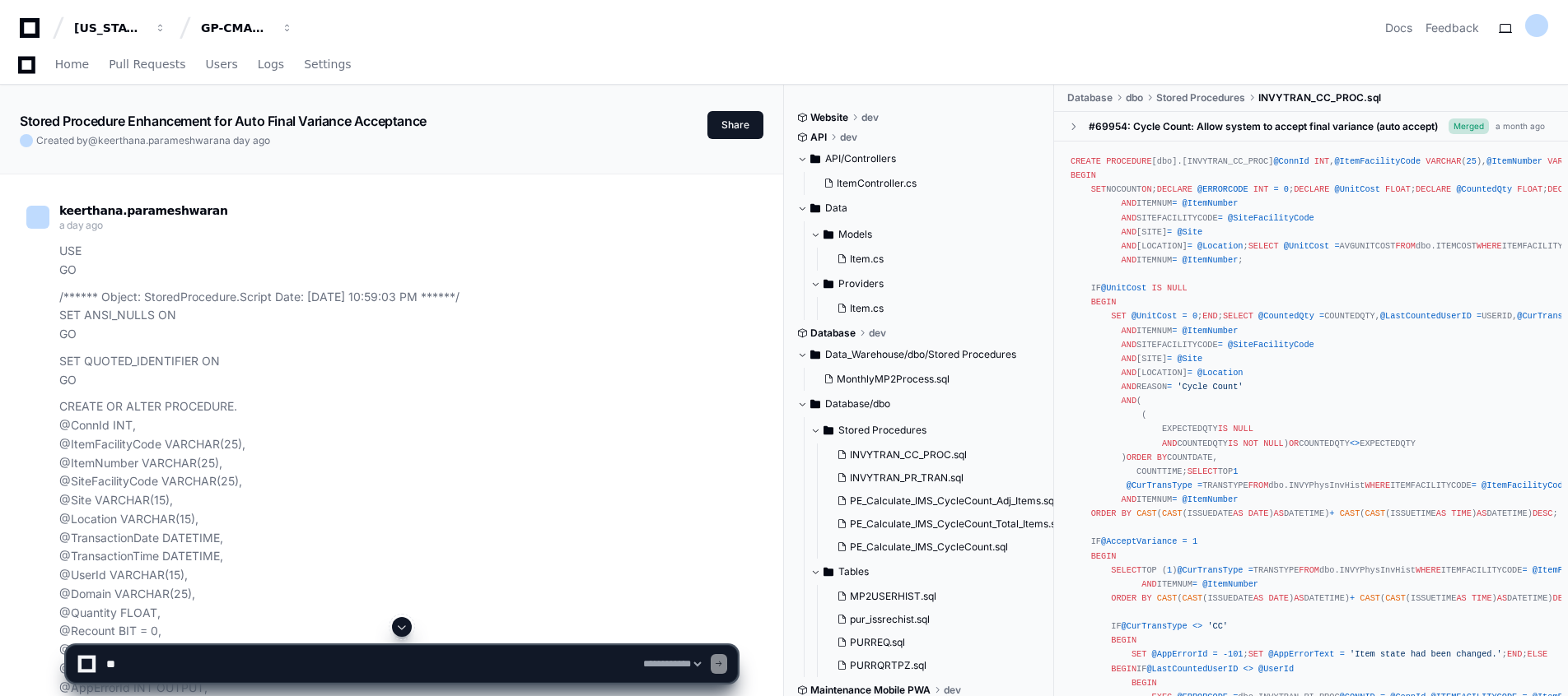
select select "*********"
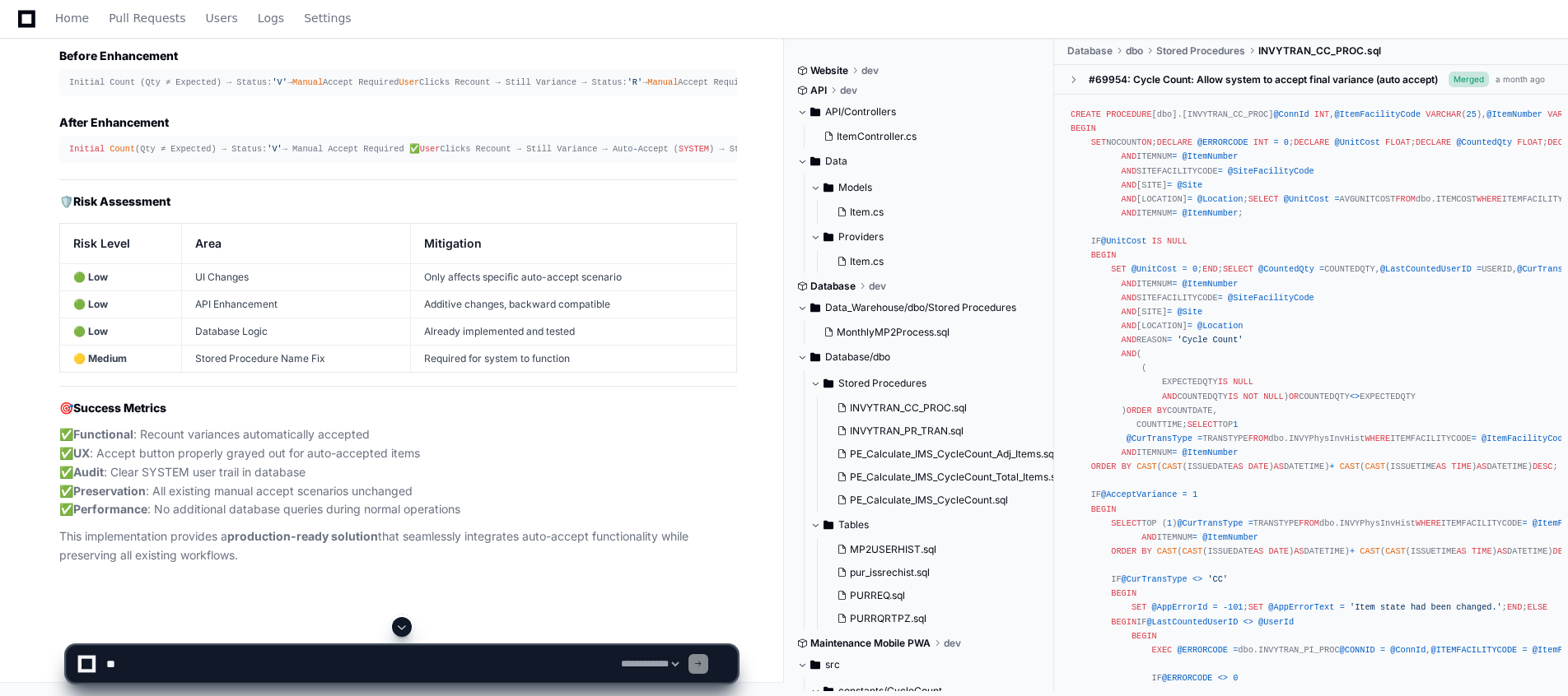
click at [400, 627] on span at bounding box center [401, 627] width 14 height 14
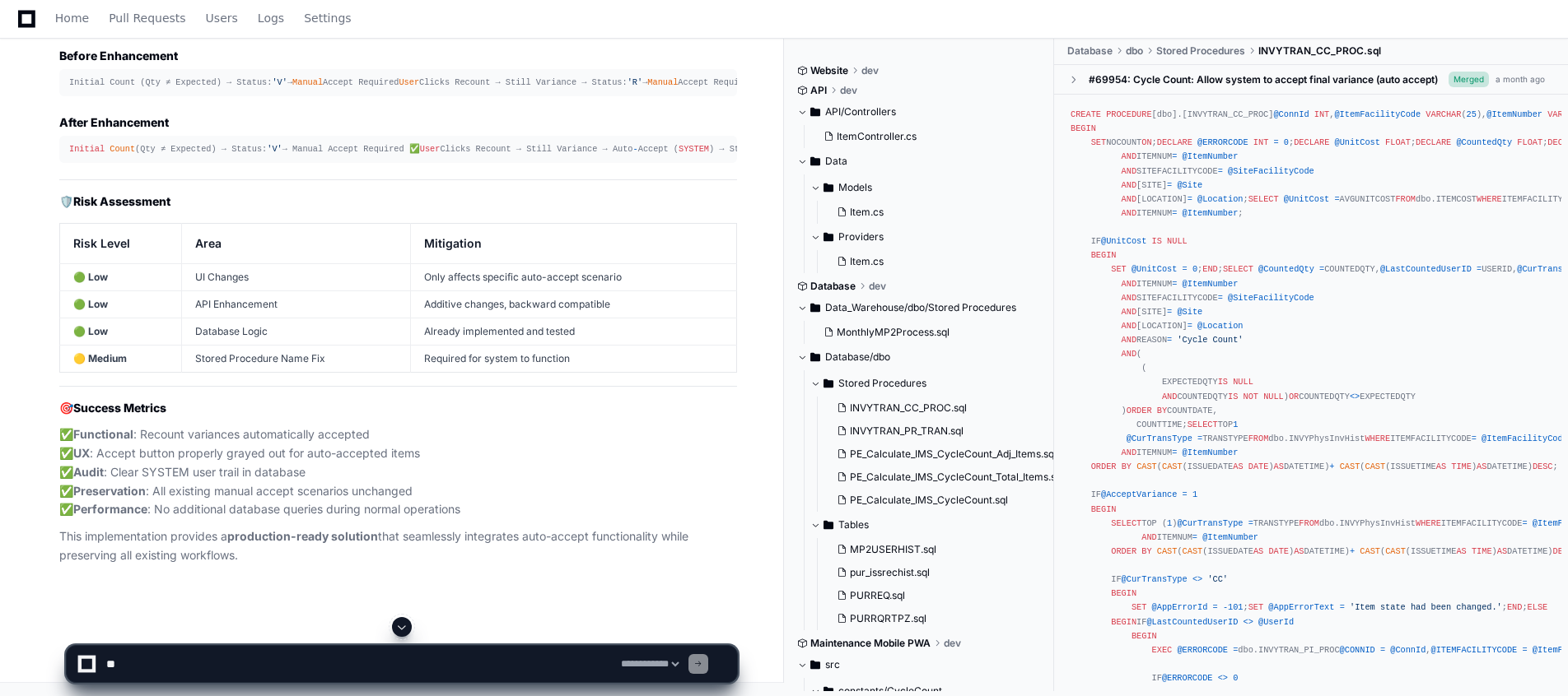
scroll to position [31408, 0]
click at [185, 673] on textarea at bounding box center [360, 664] width 515 height 36
type textarea "**********"
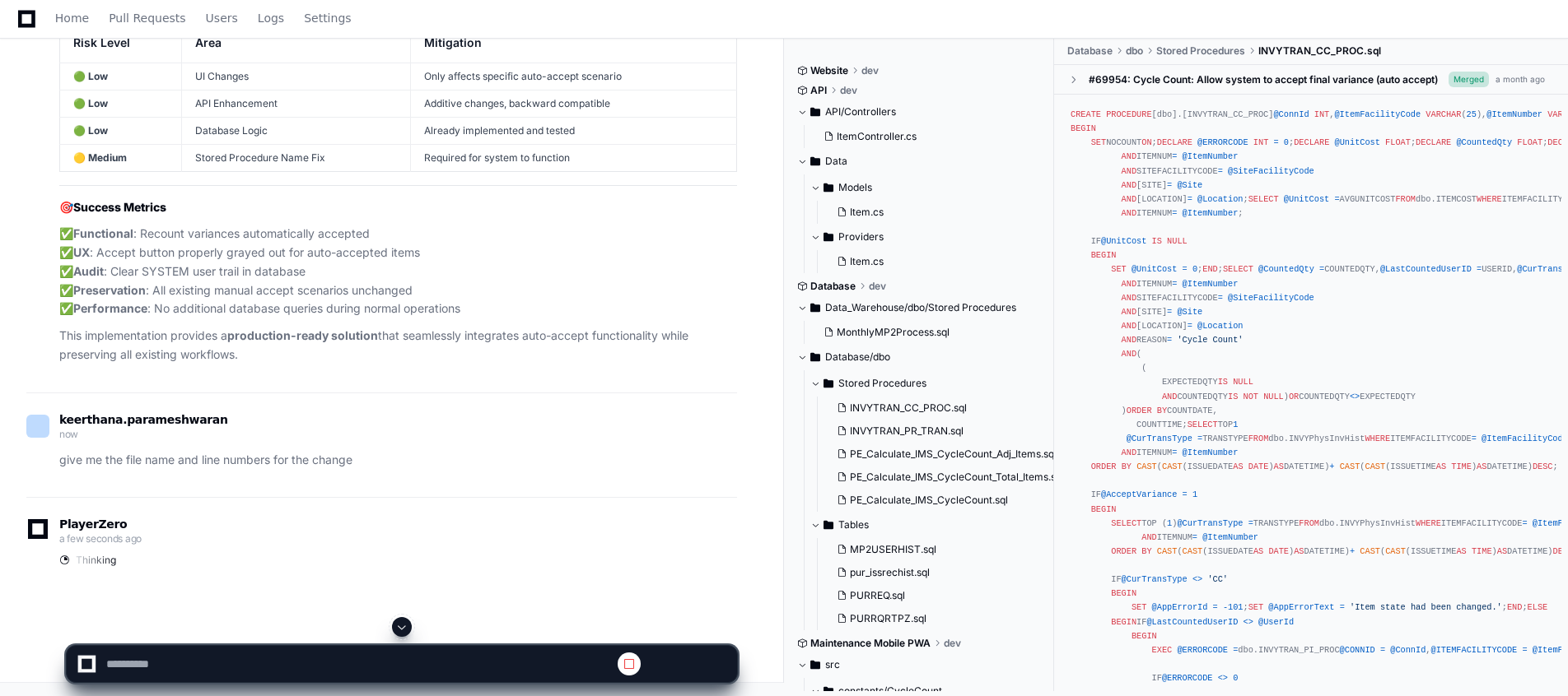
select select "*********"
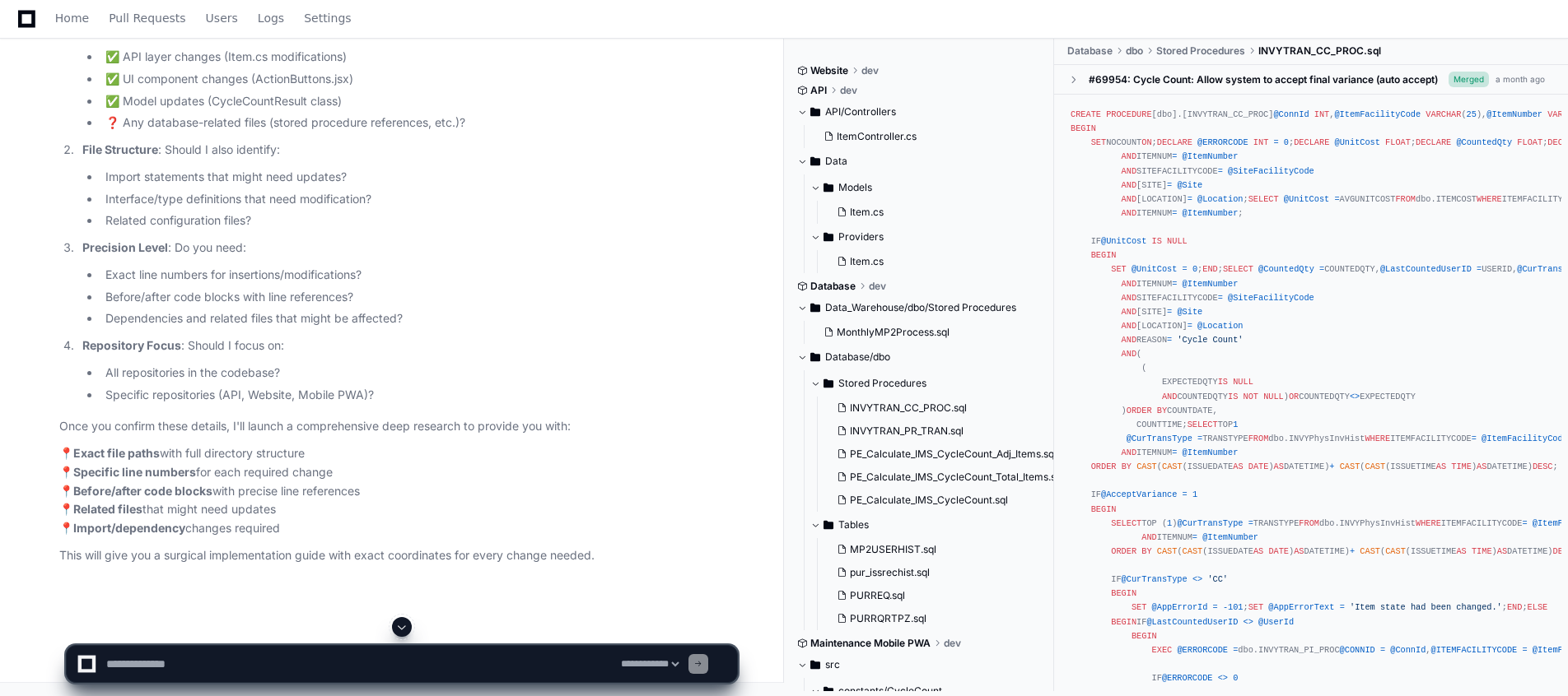
click at [406, 627] on span at bounding box center [401, 627] width 14 height 14
click at [675, 496] on p "📍 Exact file paths with full directory structure 📍 Specific line numbers for ea…" at bounding box center [398, 491] width 678 height 94
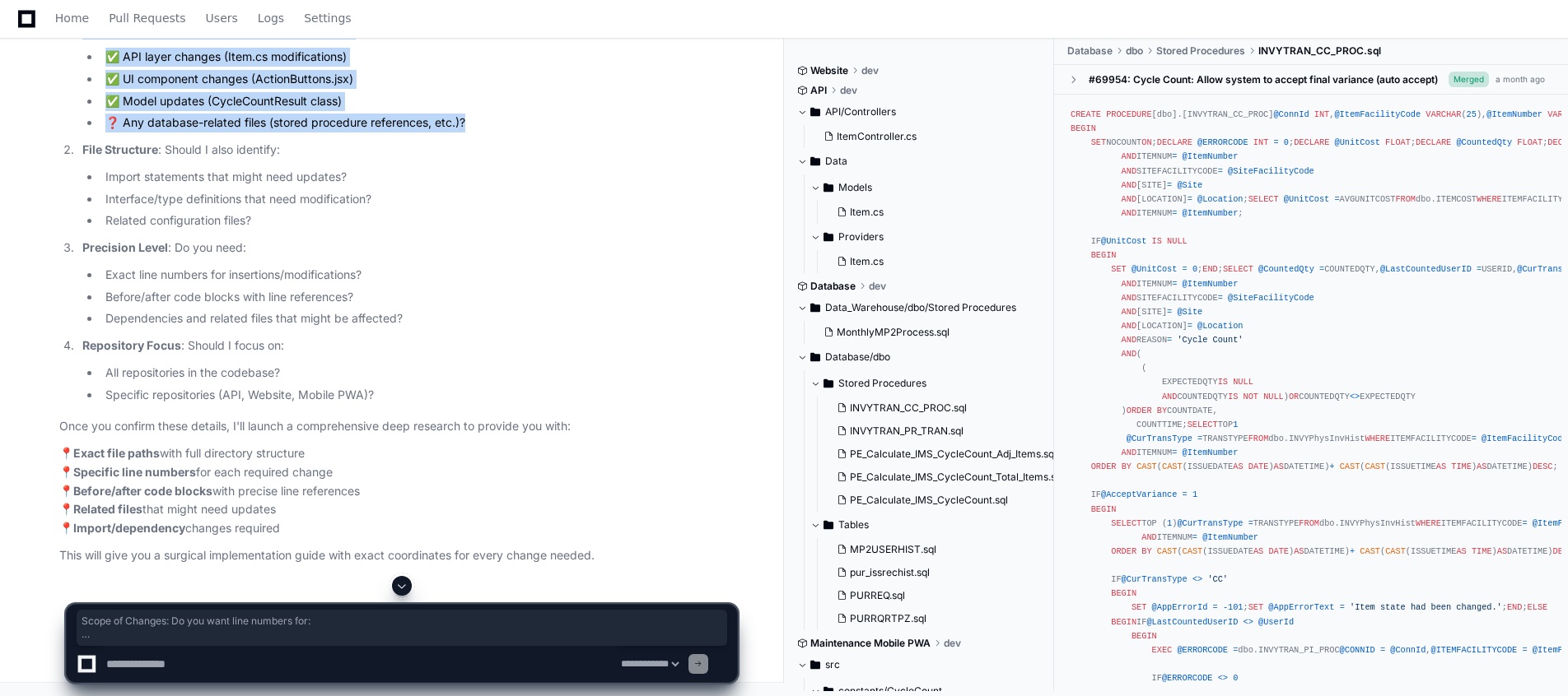
drag, startPoint x: 476, startPoint y: 276, endPoint x: 63, endPoint y: 166, distance: 427.4
click at [63, 166] on article "I'll launch the deep research agent to find the exact file names and line numbe…" at bounding box center [398, 252] width 678 height 626
copy li "Scope of Changes : Do you want line numbers for: ✅ API layer changes (Item.cs m…"
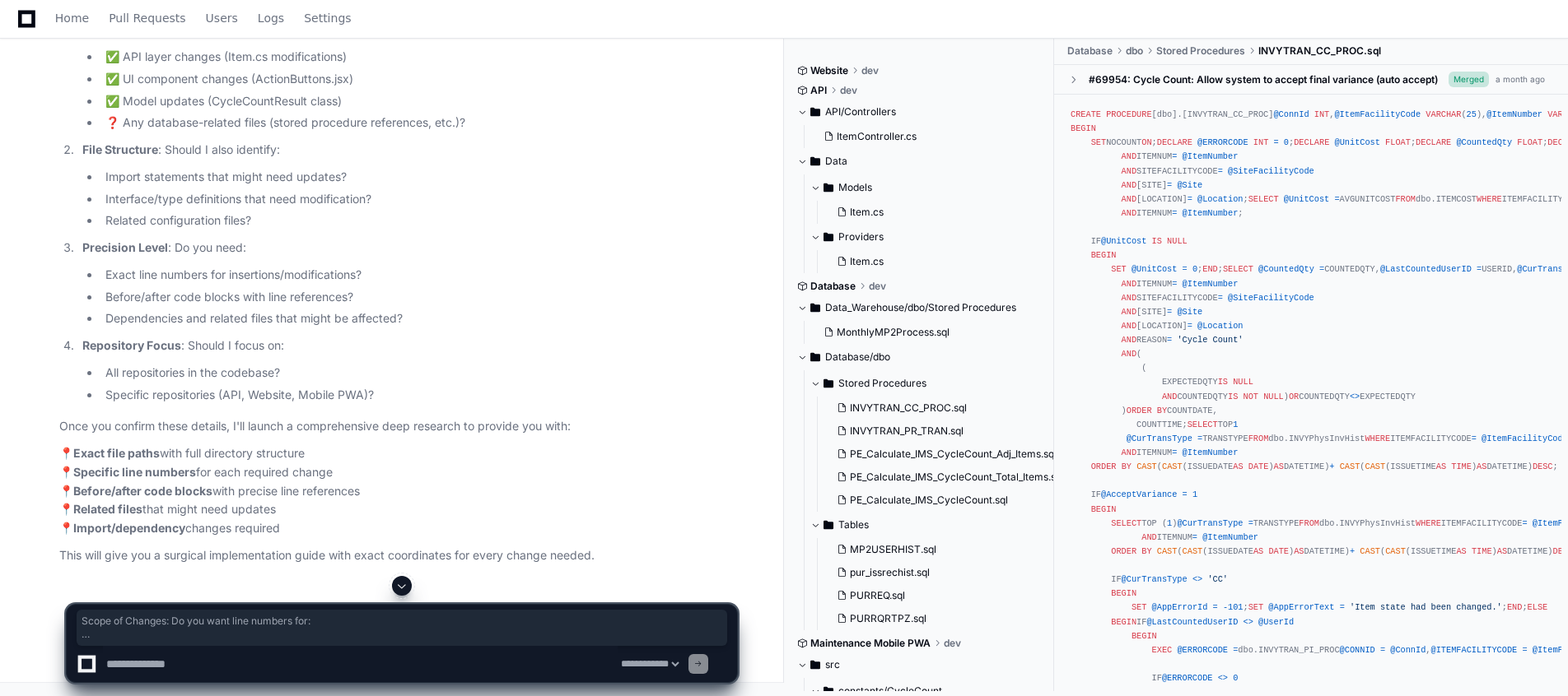
click at [324, 667] on textarea at bounding box center [360, 664] width 515 height 36
paste textarea "**********"
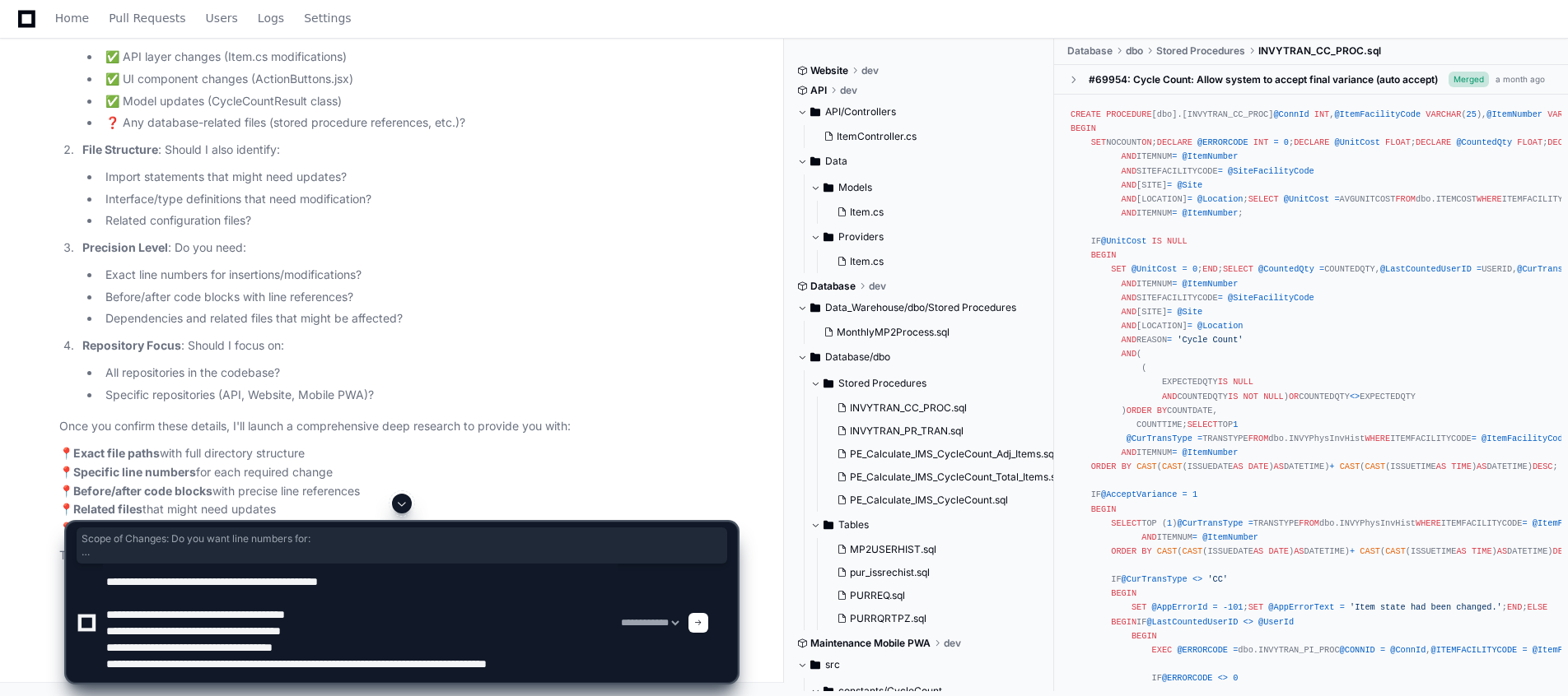
scroll to position [5, 0]
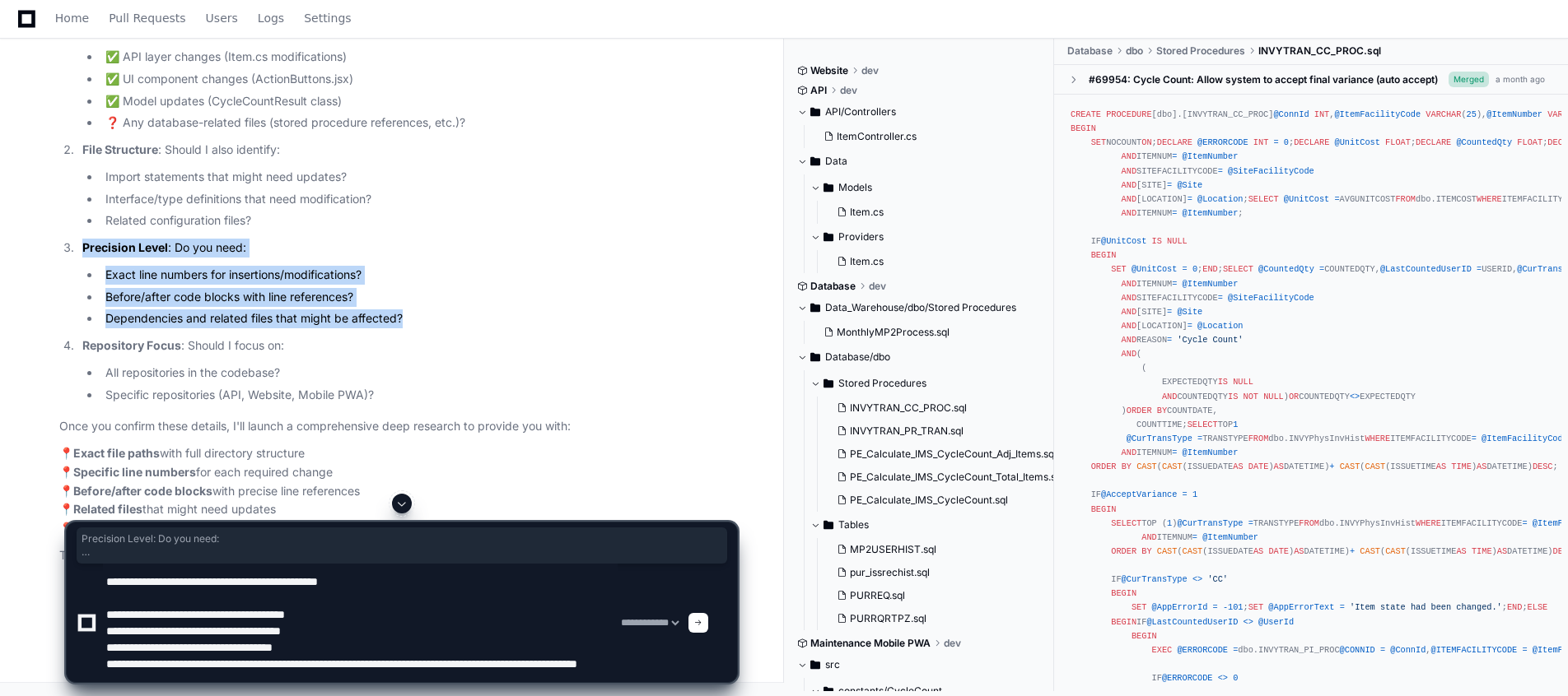
drag, startPoint x: 421, startPoint y: 464, endPoint x: 82, endPoint y: 397, distance: 345.6
click at [82, 328] on li "Precision Level : Do you need: Exact line numbers for insertions/modifications?…" at bounding box center [407, 284] width 659 height 90
copy li "Precision Level : Do you need: Exact line numbers for insertions/modifications?…"
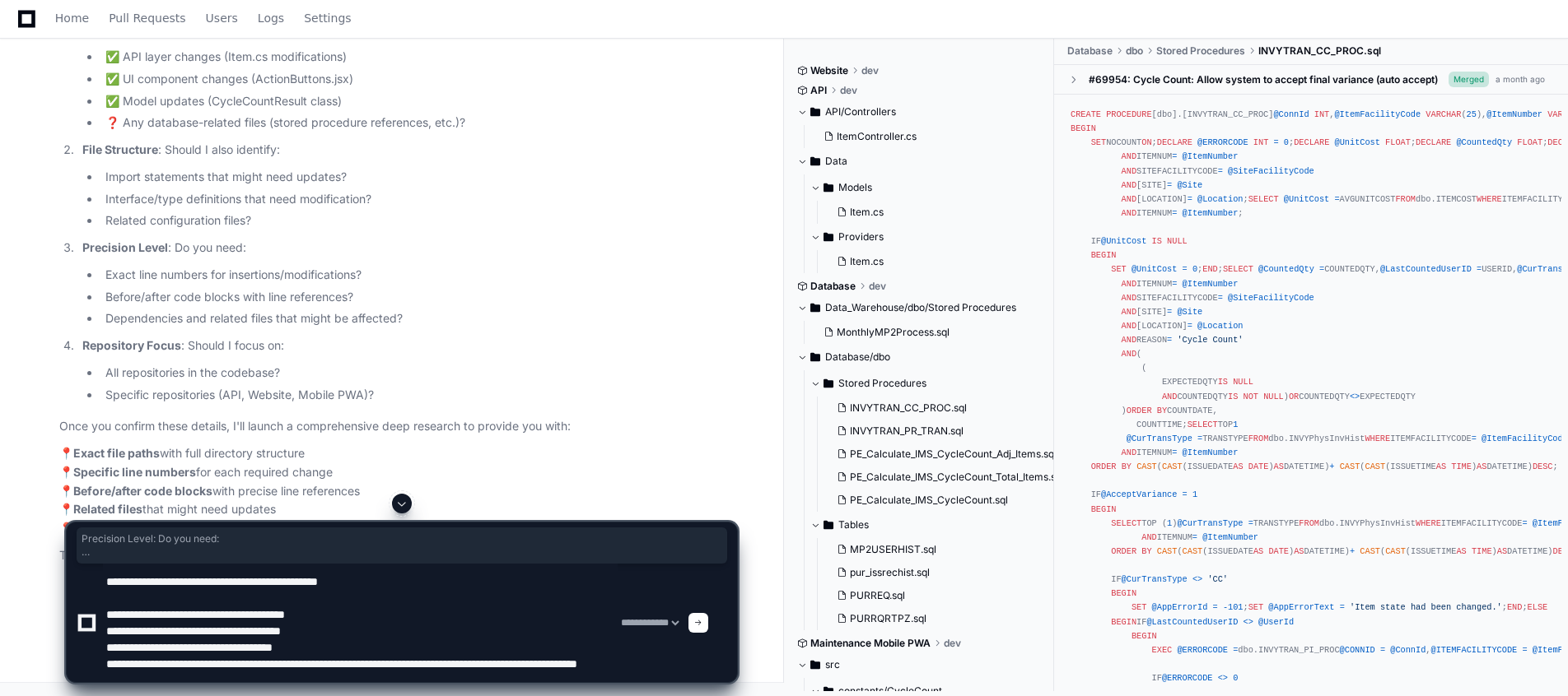
click at [355, 680] on textarea at bounding box center [360, 622] width 515 height 118
paste textarea "**********"
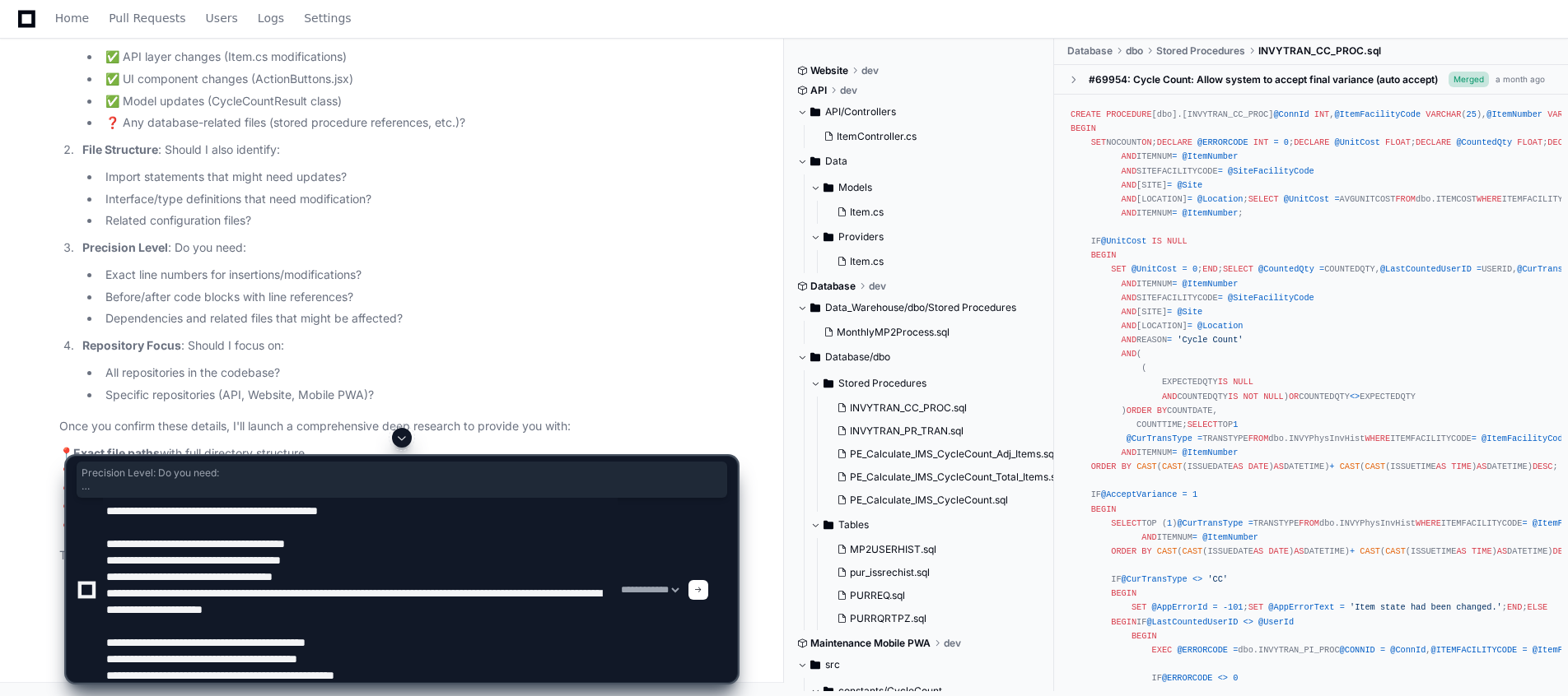
type textarea "**********"
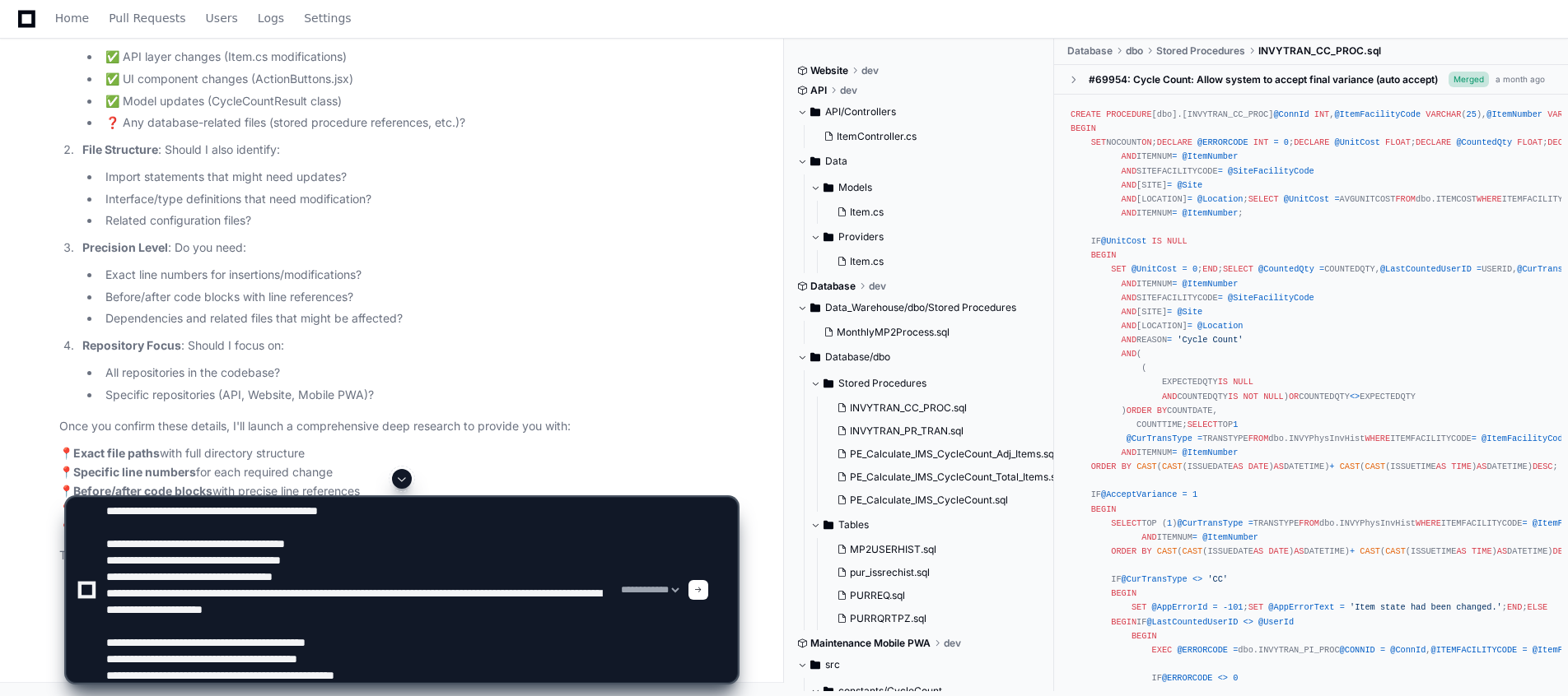
click at [348, 285] on li "Exact line numbers for insertions/modifications?" at bounding box center [419, 275] width 637 height 19
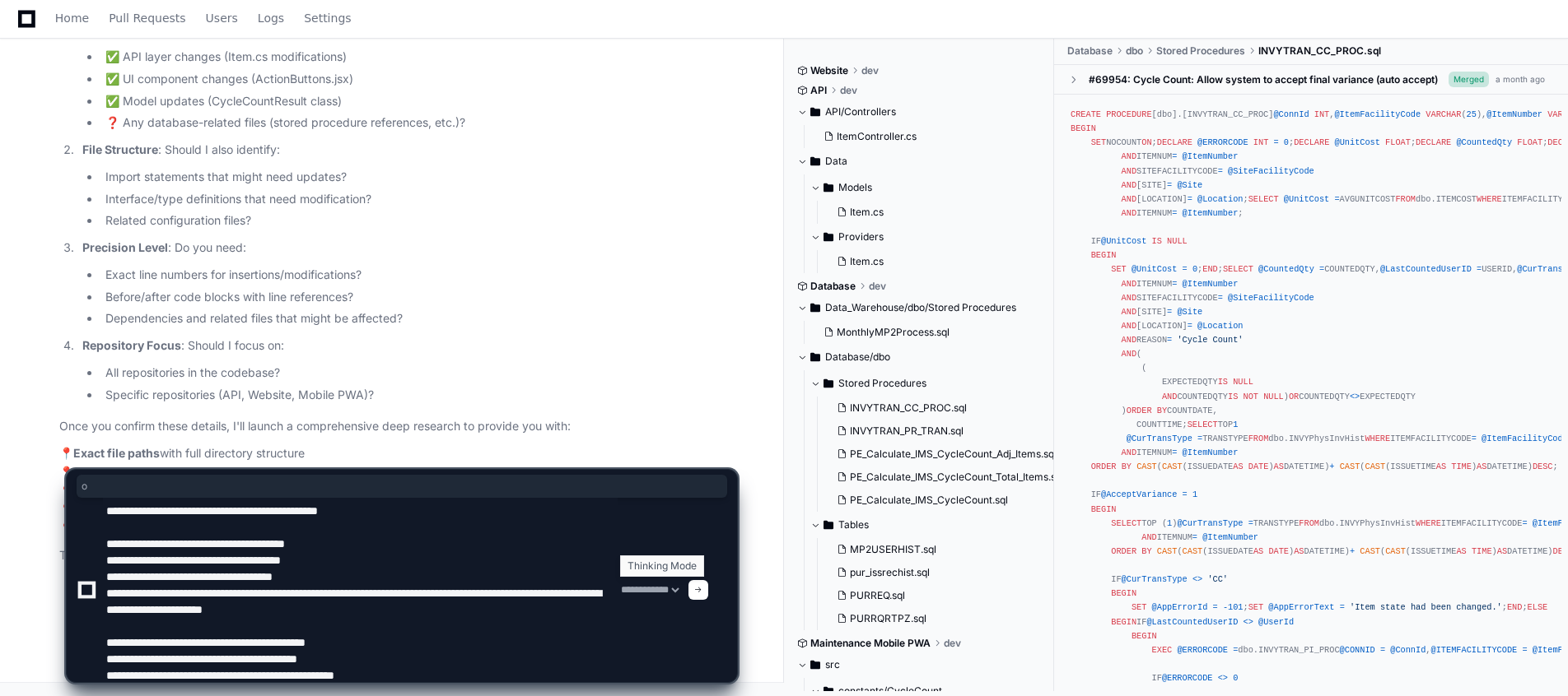
click at [662, 595] on div "**********" at bounding box center [401, 590] width 650 height 185
click at [662, 595] on select "**********" at bounding box center [650, 590] width 64 height 12
click at [618, 584] on select "**********" at bounding box center [650, 590] width 64 height 12
click at [613, 402] on li "Specific repositories (API, Website, Mobile PWA)?" at bounding box center [419, 395] width 637 height 19
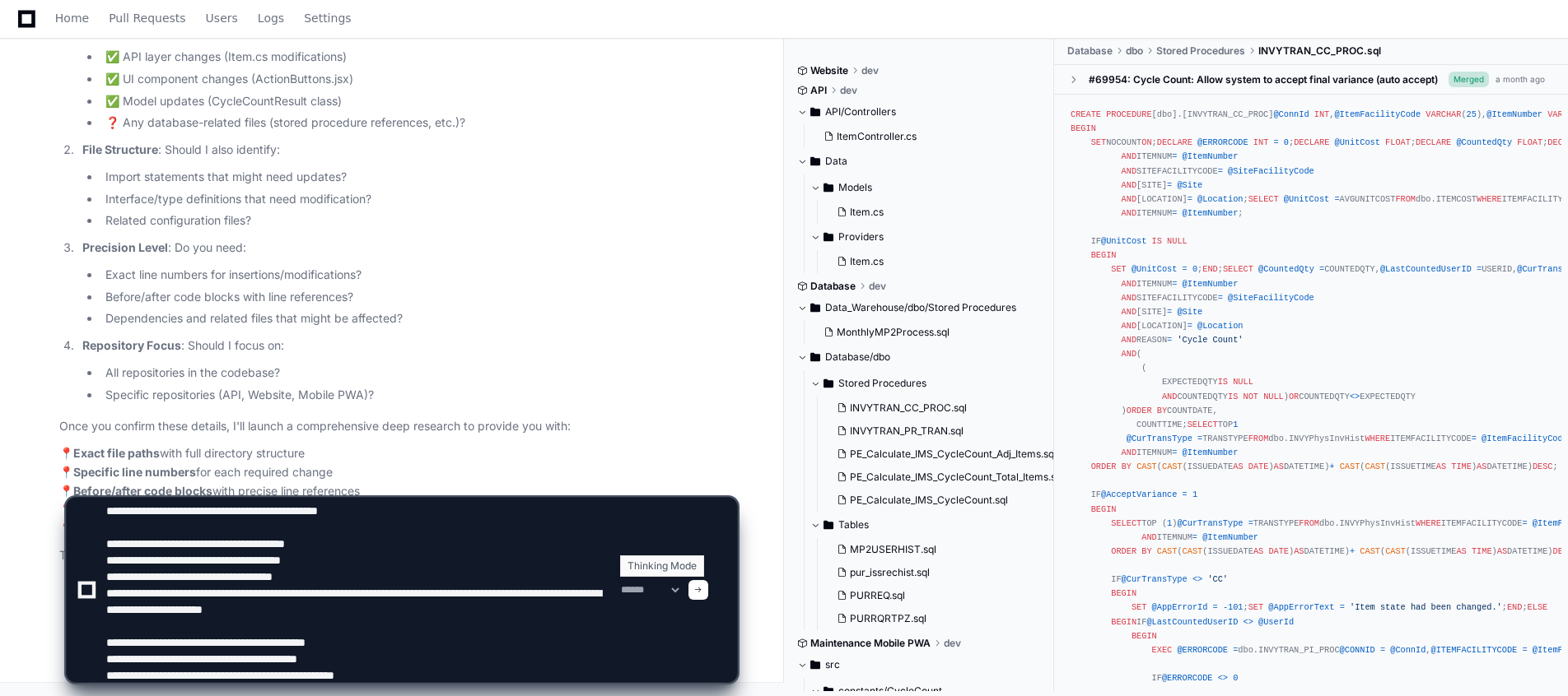
click at [682, 591] on select "**********" at bounding box center [650, 590] width 64 height 12
select select "*********"
click at [618, 584] on select "**********" at bounding box center [650, 590] width 64 height 12
click at [708, 595] on div at bounding box center [698, 591] width 20 height 20
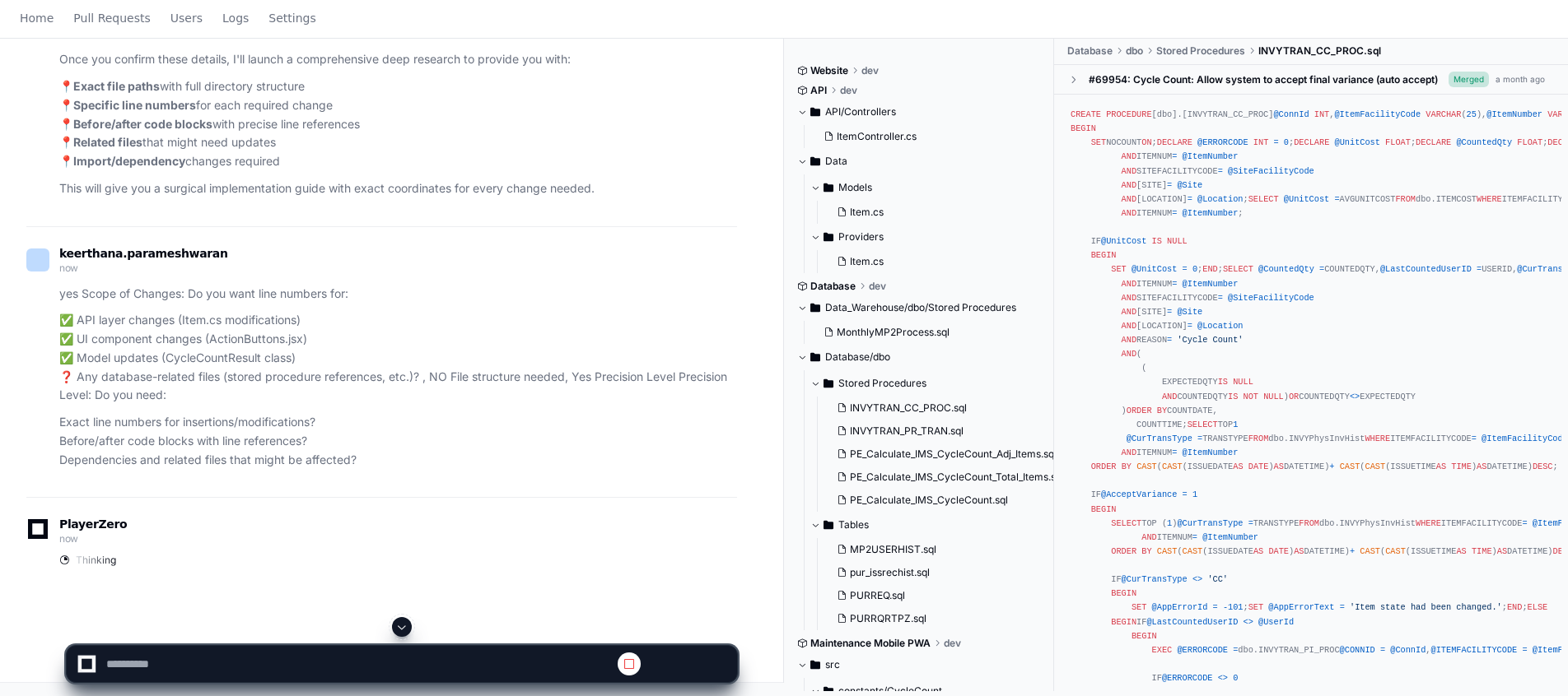
scroll to position [0, 0]
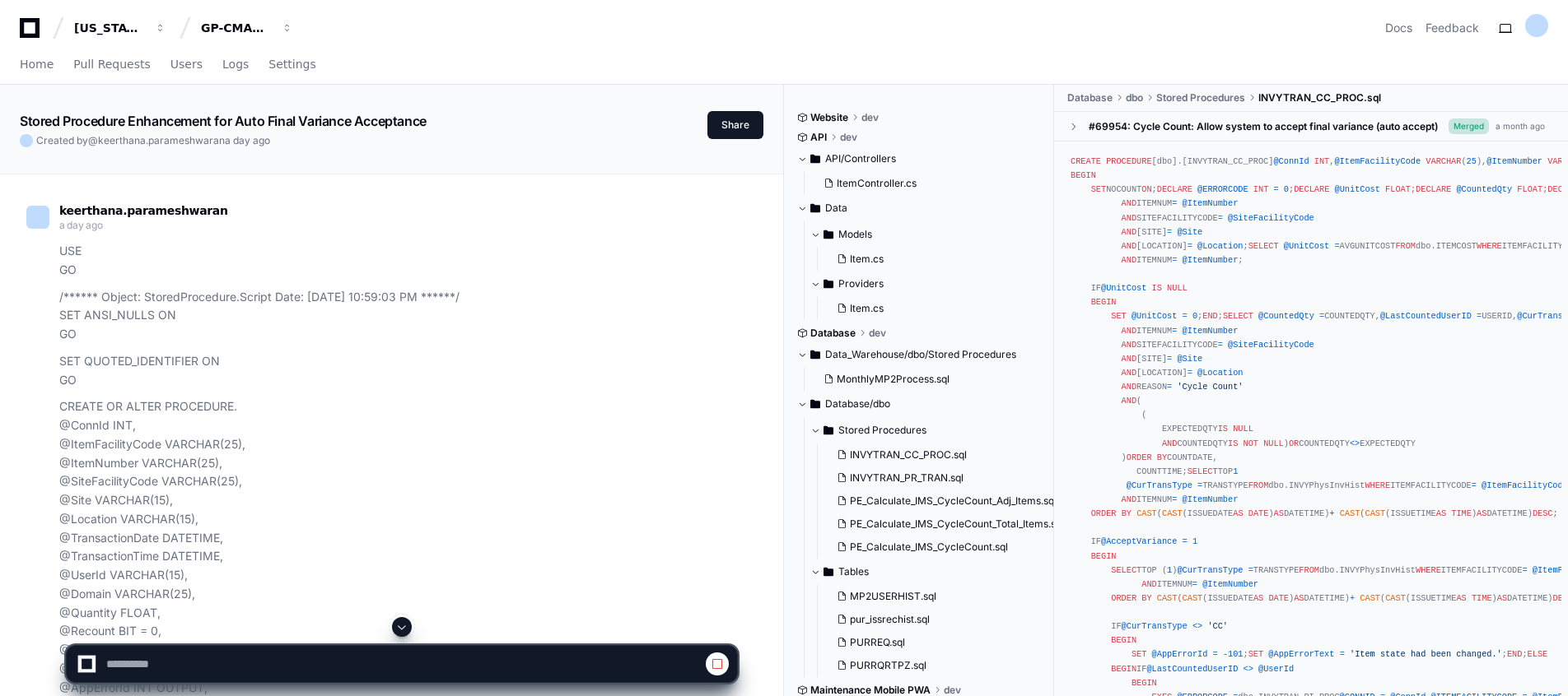
click at [401, 631] on span at bounding box center [401, 627] width 14 height 14
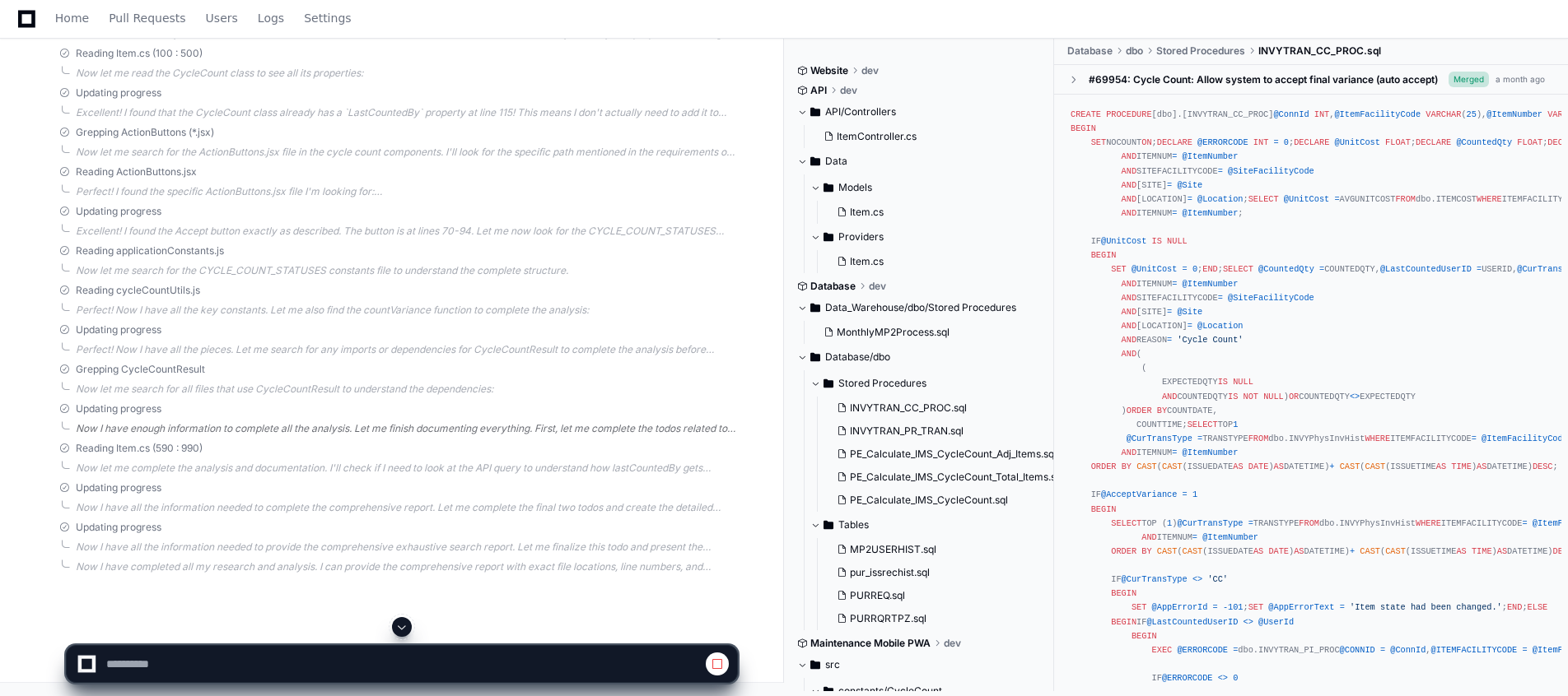
scroll to position [36859, 0]
select select "*********"
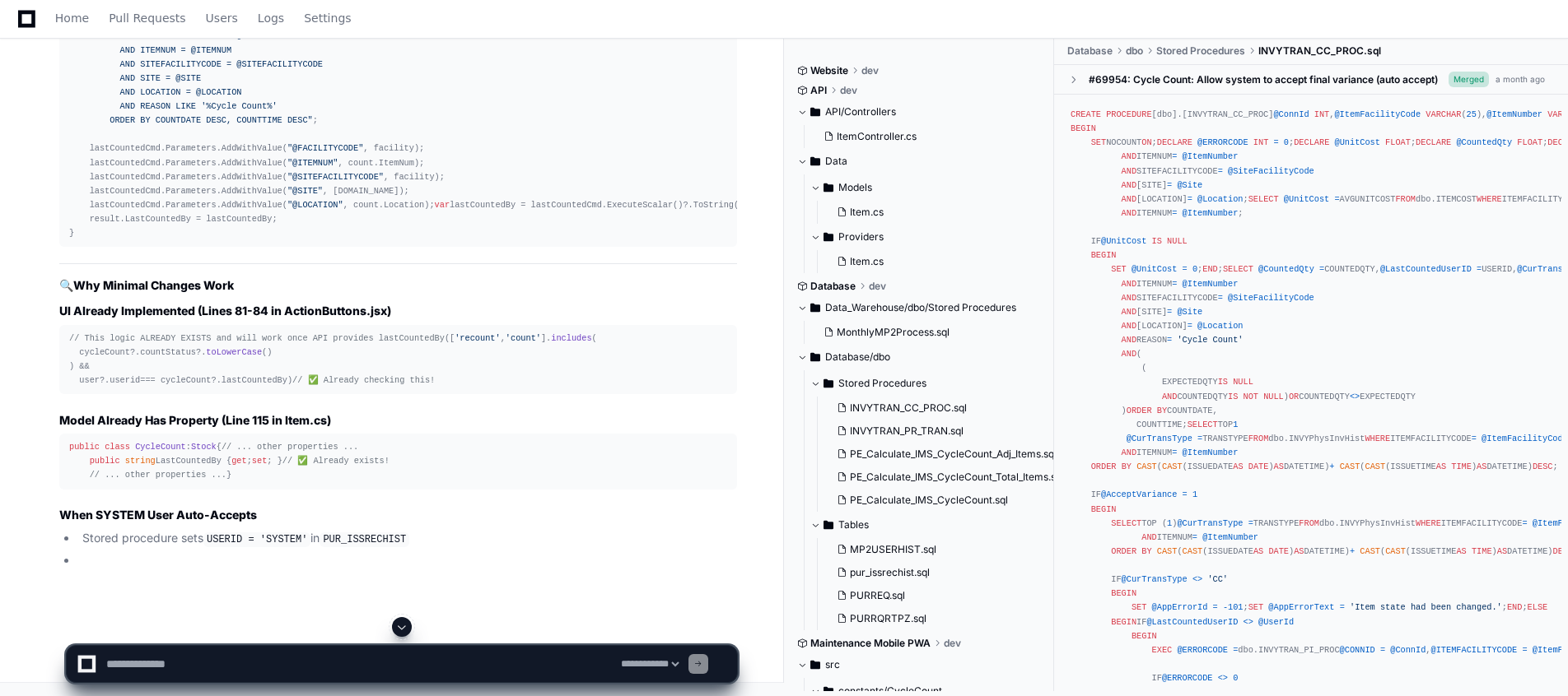
click at [398, 629] on span at bounding box center [401, 627] width 14 height 14
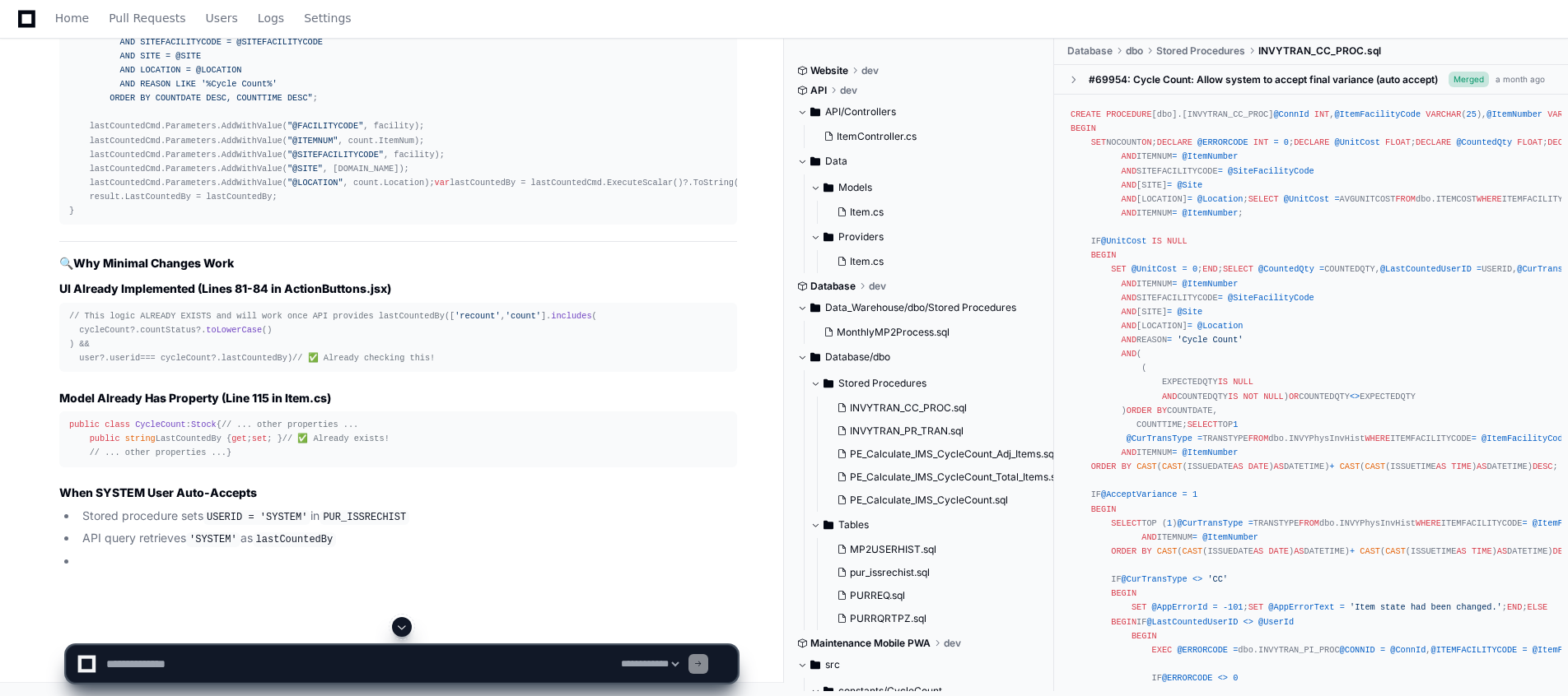
scroll to position [39017, 0]
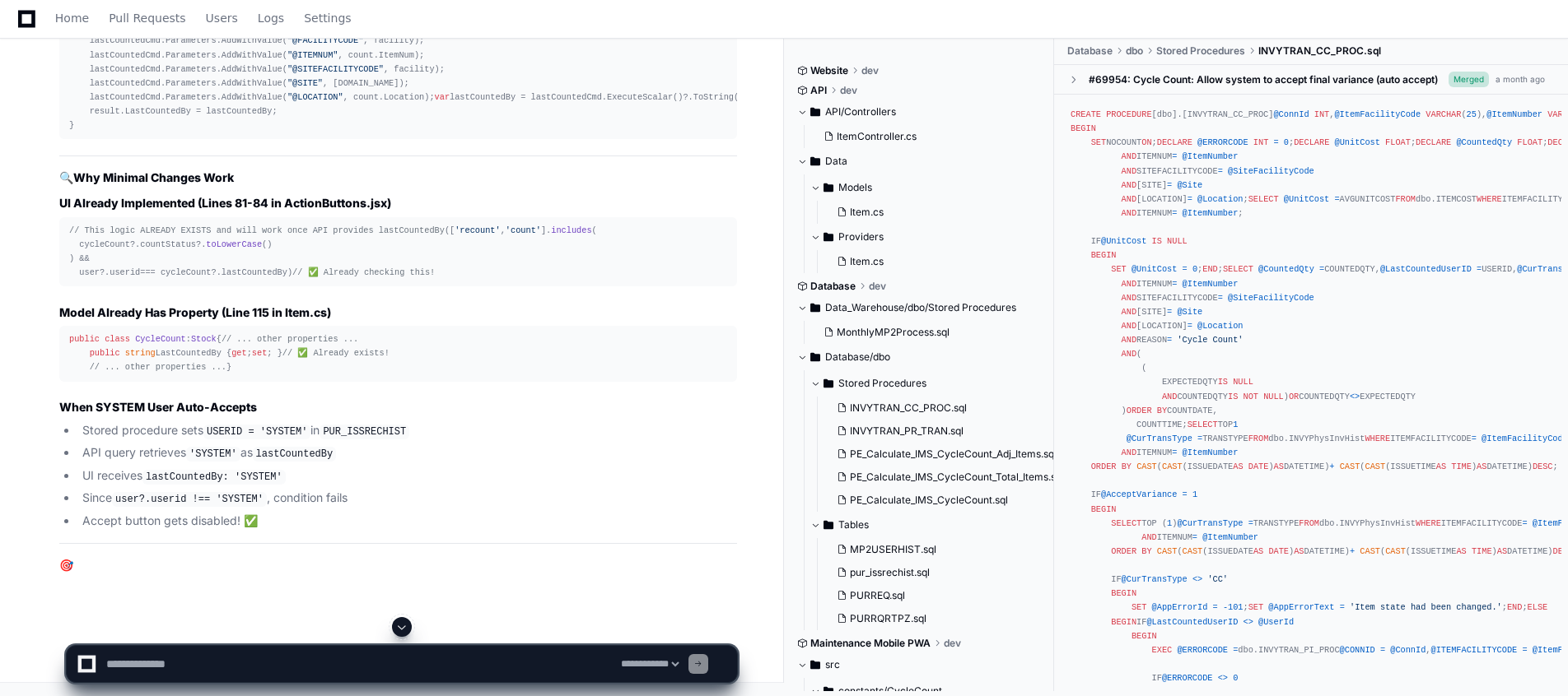
click at [398, 629] on span at bounding box center [401, 627] width 14 height 14
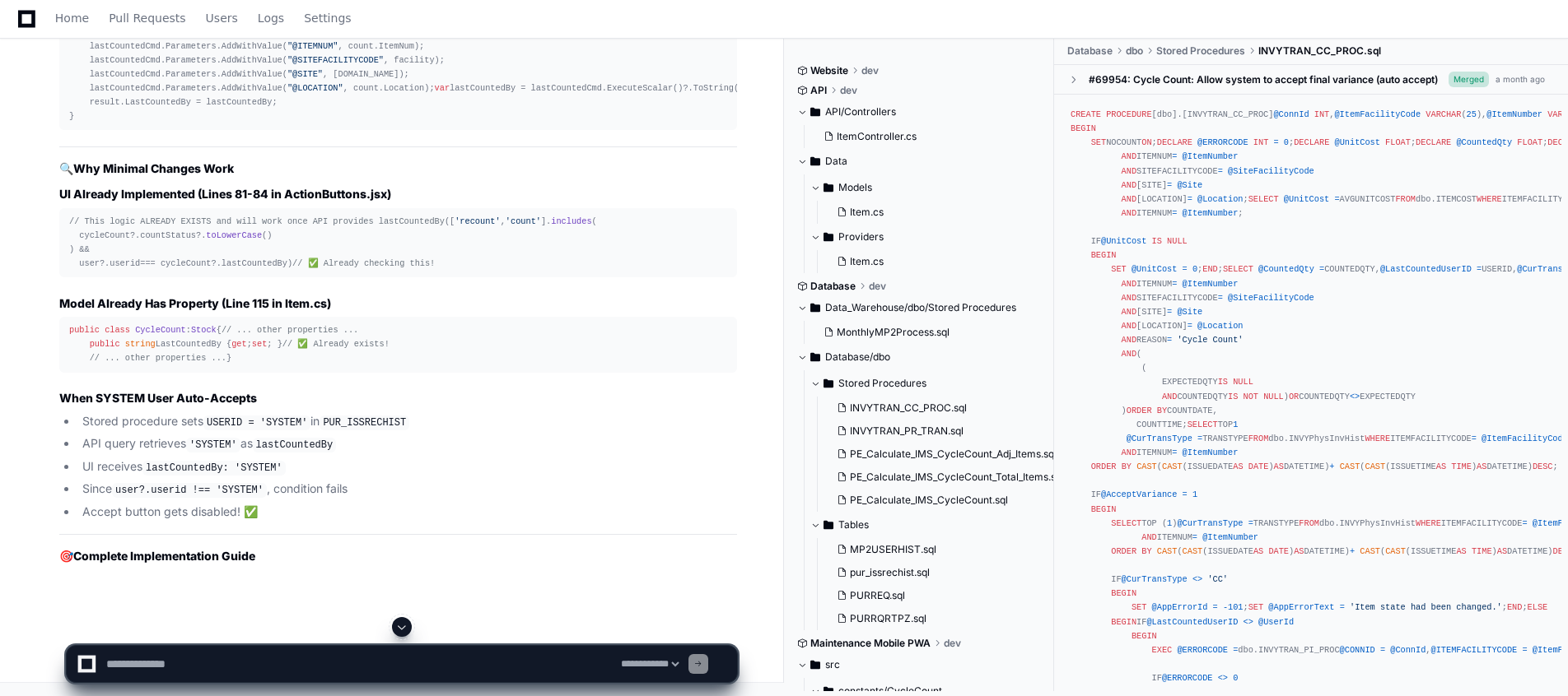
scroll to position [39133, 0]
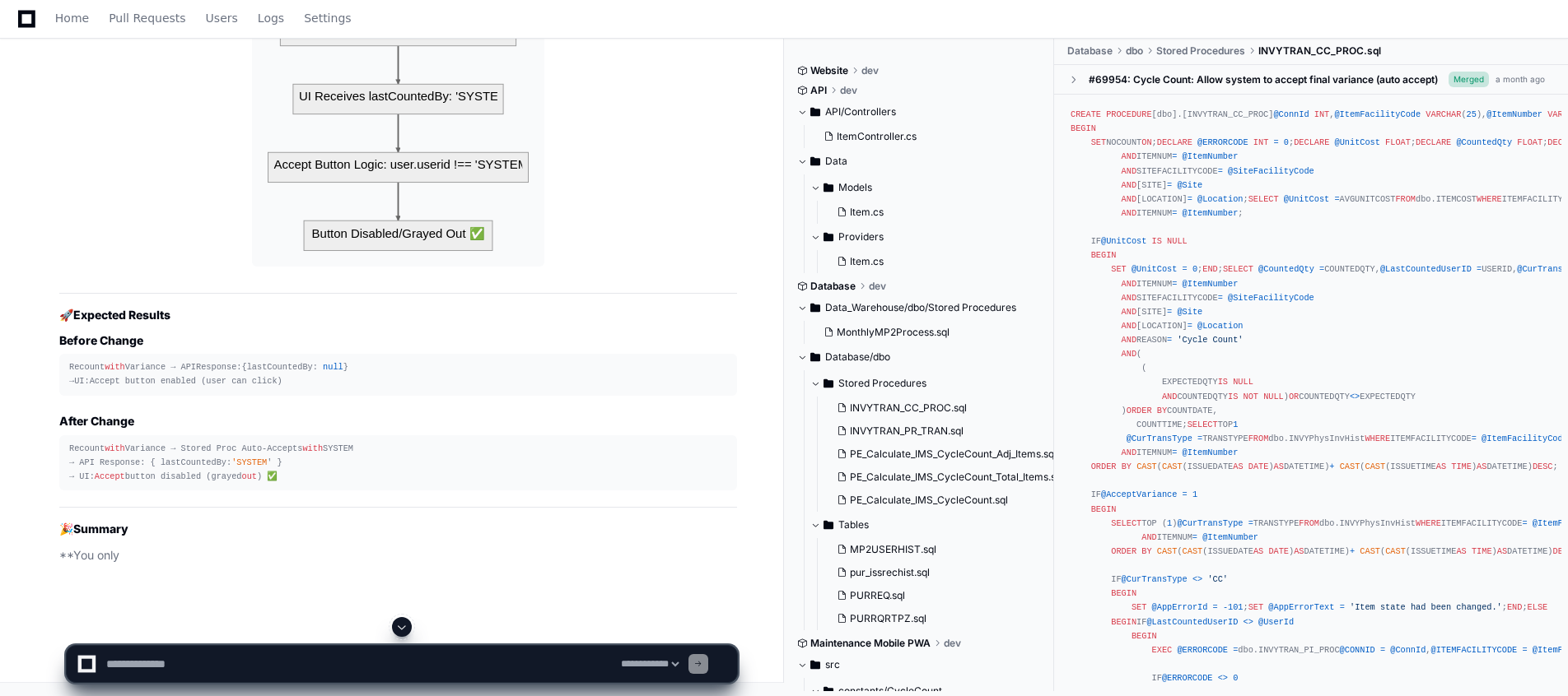
click at [398, 629] on span at bounding box center [401, 627] width 14 height 14
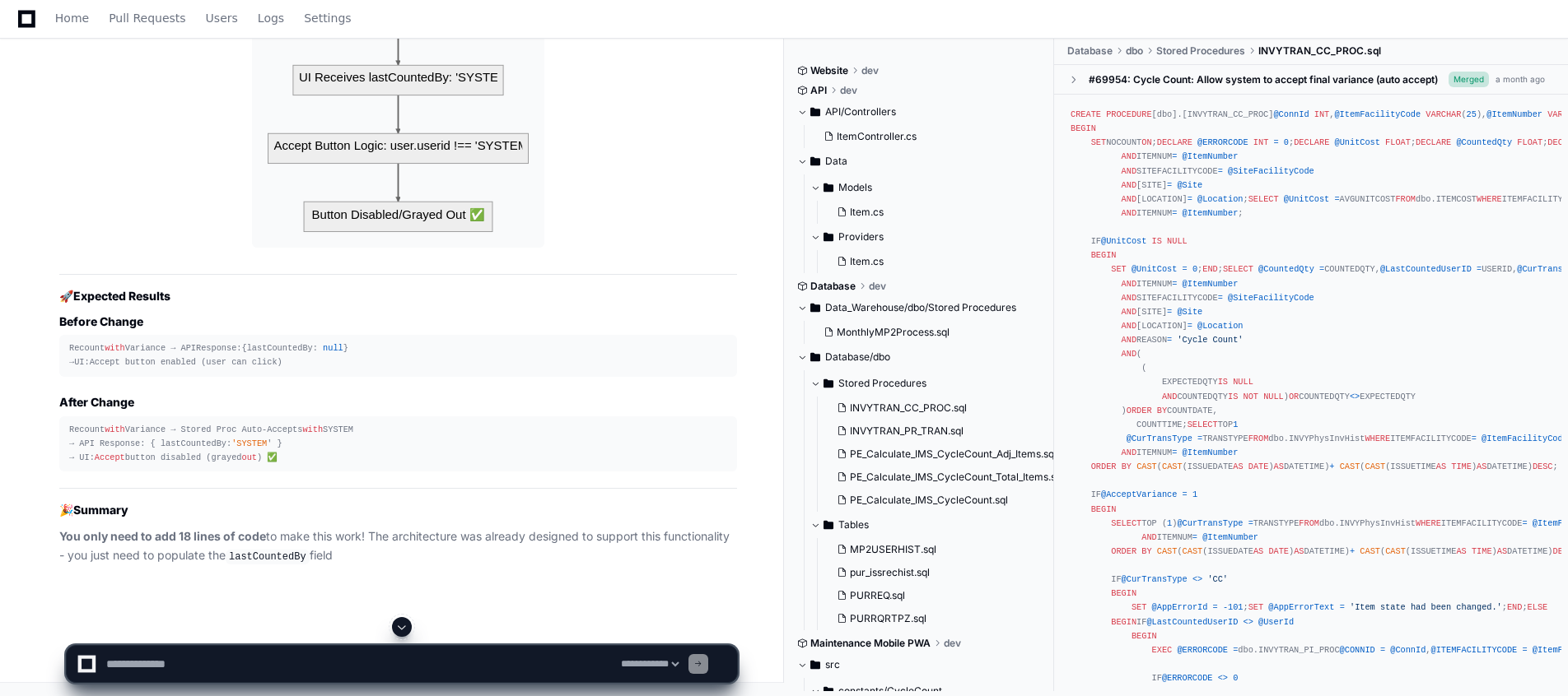
click at [399, 630] on span at bounding box center [401, 627] width 14 height 14
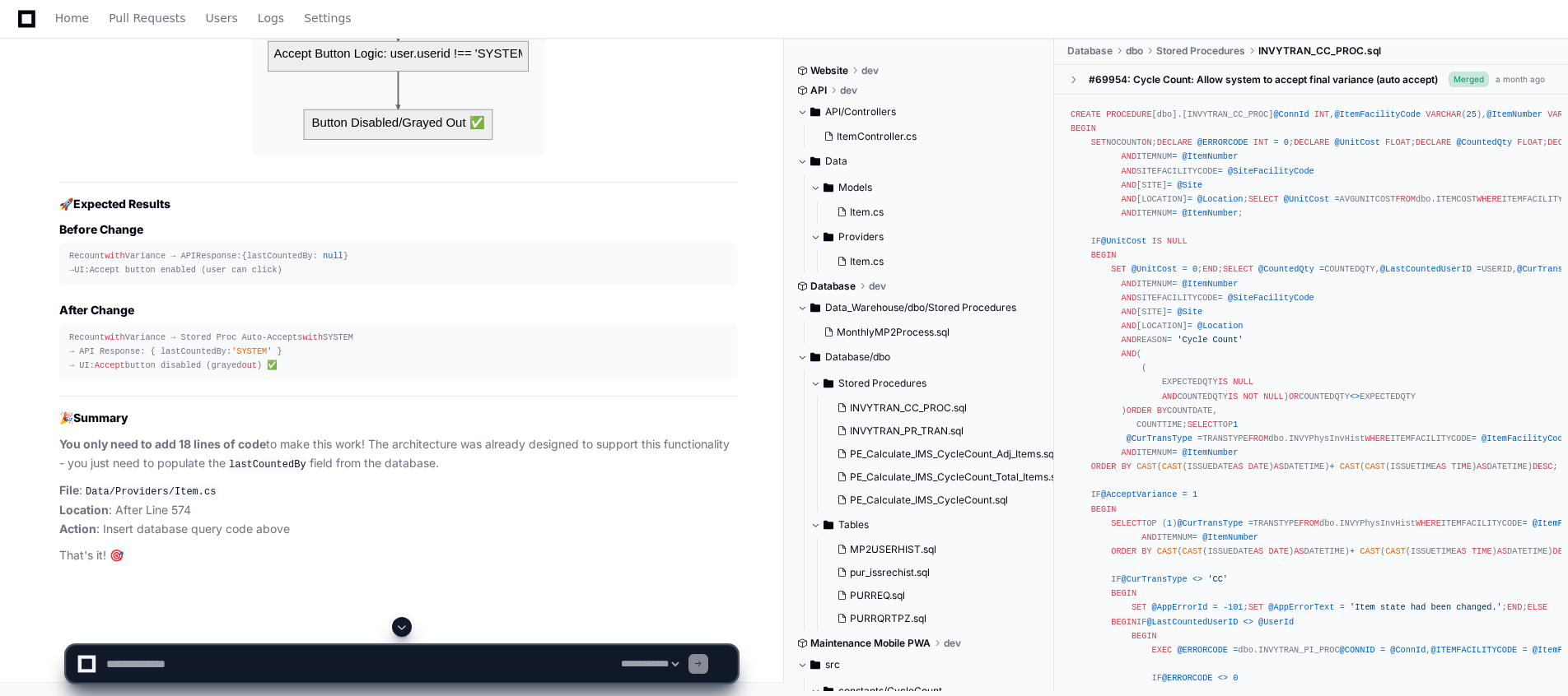
click at [396, 620] on button at bounding box center [402, 627] width 20 height 20
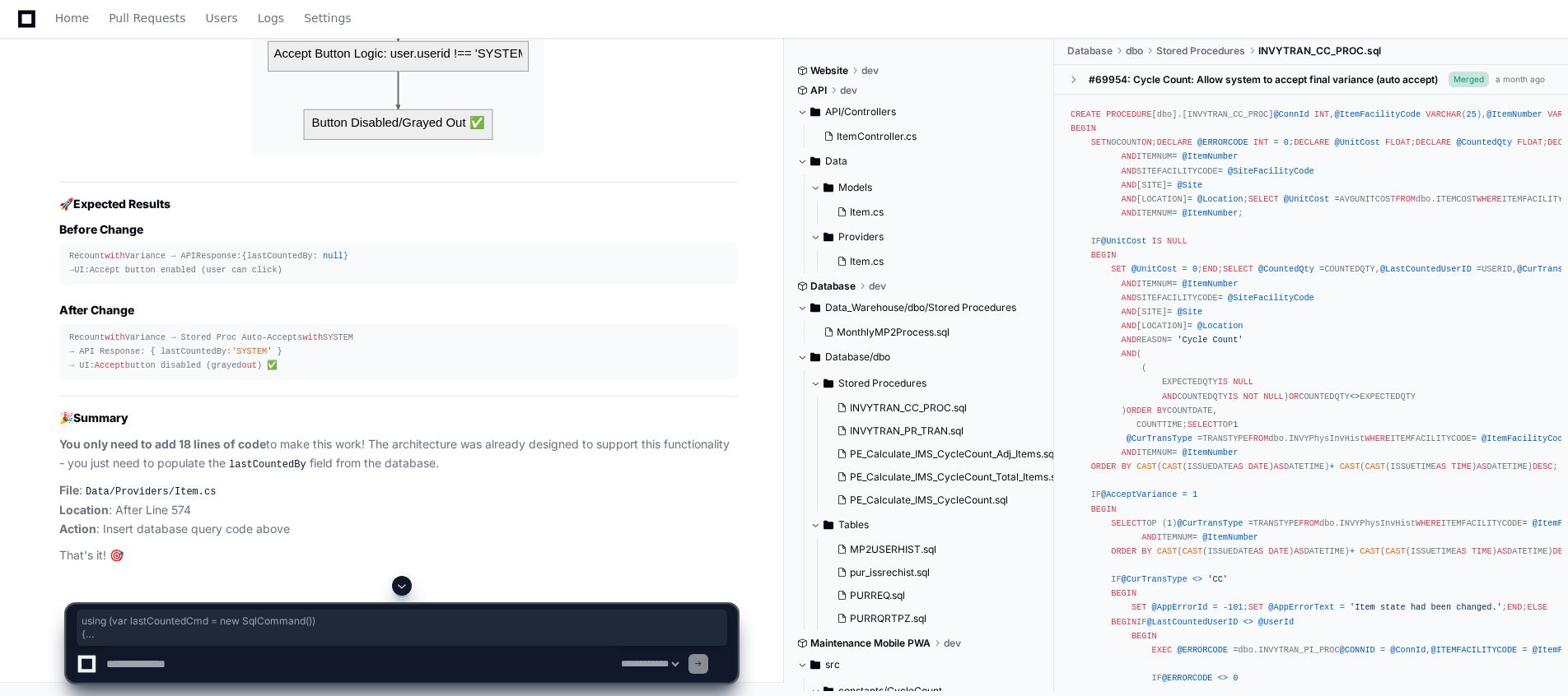
drag, startPoint x: 69, startPoint y: 141, endPoint x: 78, endPoint y: 446, distance: 305.1
copy div "using ( var lastCountedCmd = new SqlCommand()) { lastCountedCmd.Connection = co…"
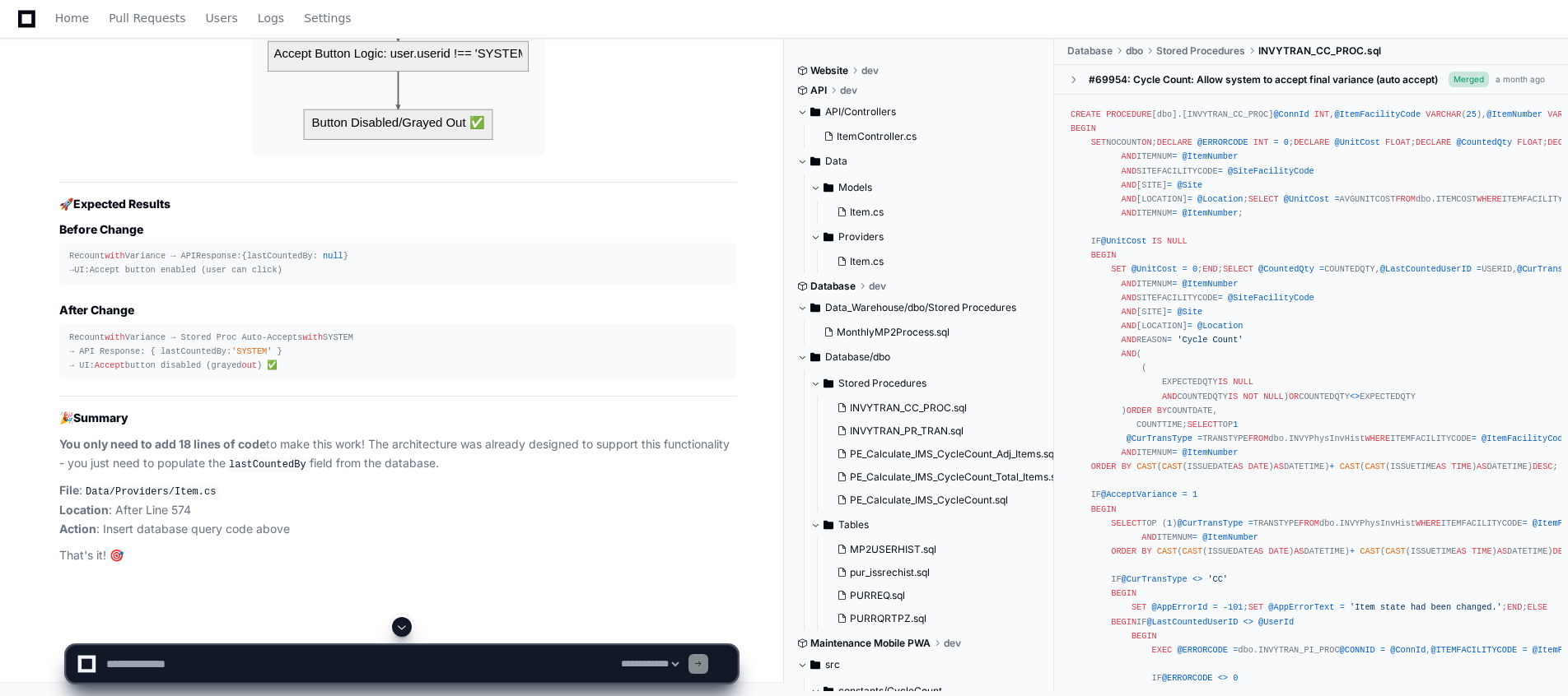
scroll to position [38550, 0]
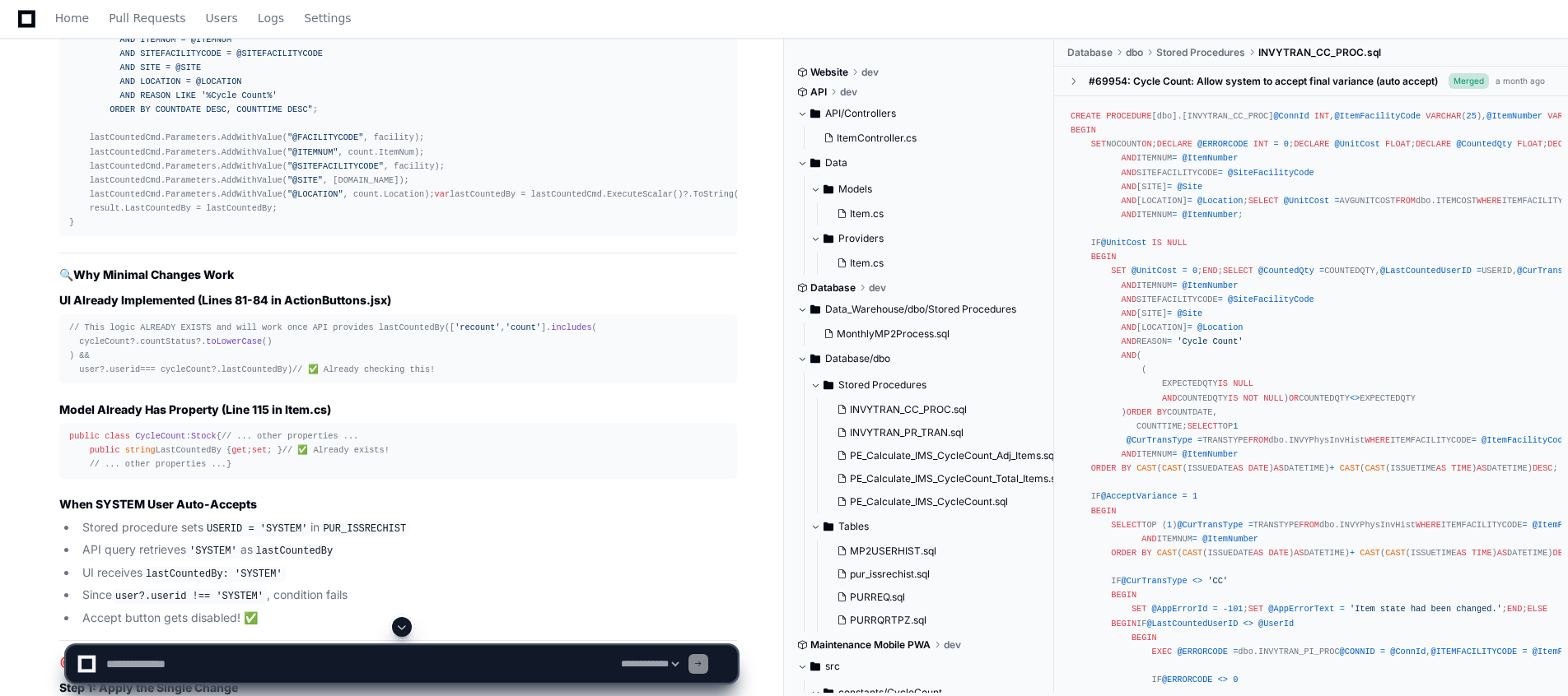
scroll to position [33611, 0]
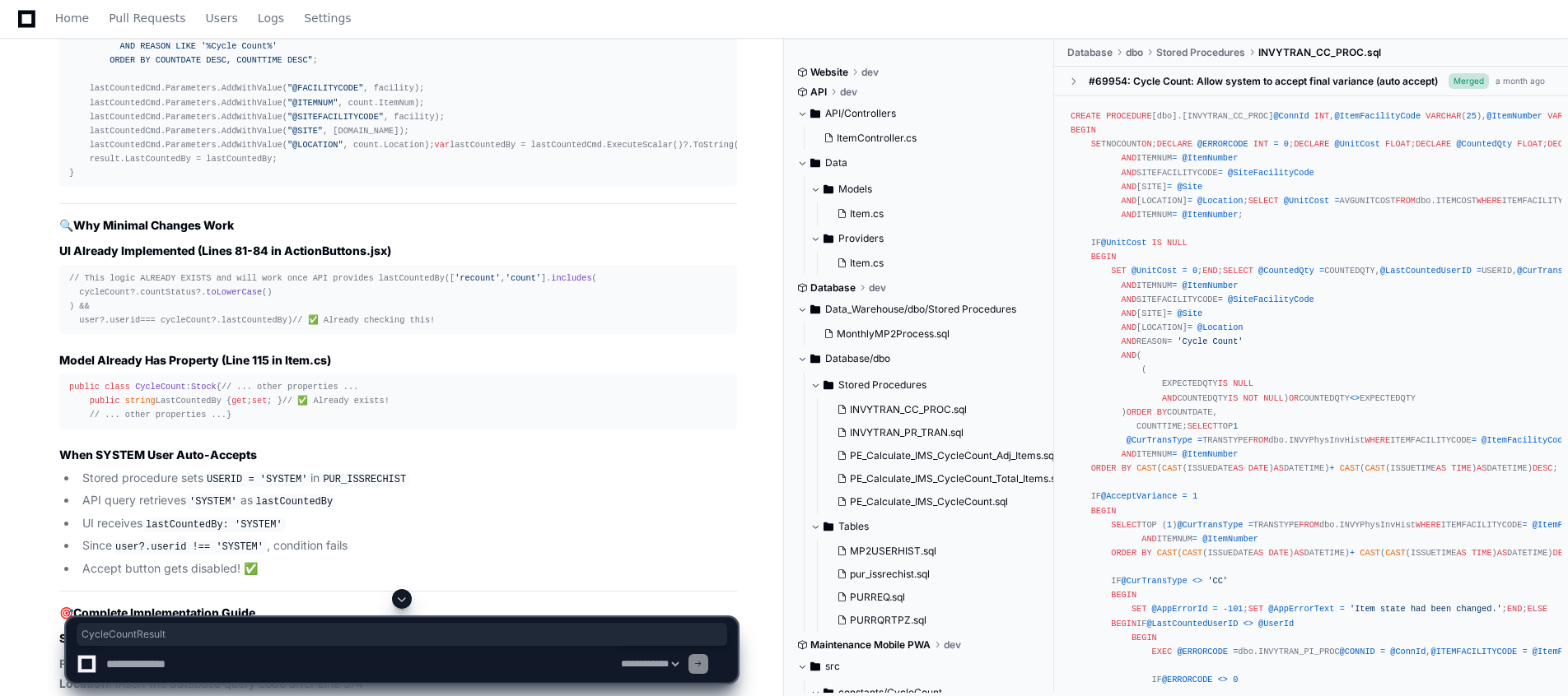
copy span "CycleCountResult"
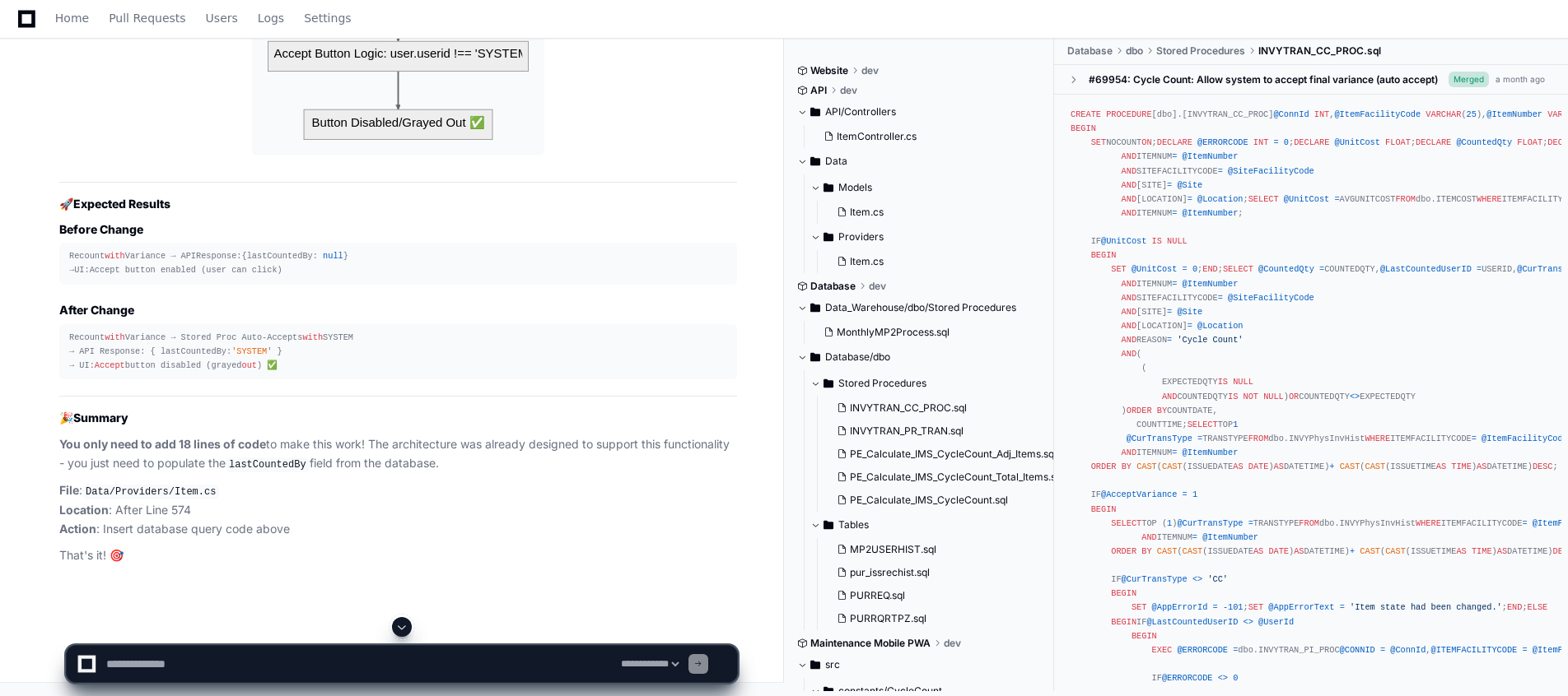
scroll to position [40180, 0]
click at [706, 521] on p "File : Data/Providers/Item.cs Location : After Line 574 Action : Insert databas…" at bounding box center [398, 509] width 678 height 57
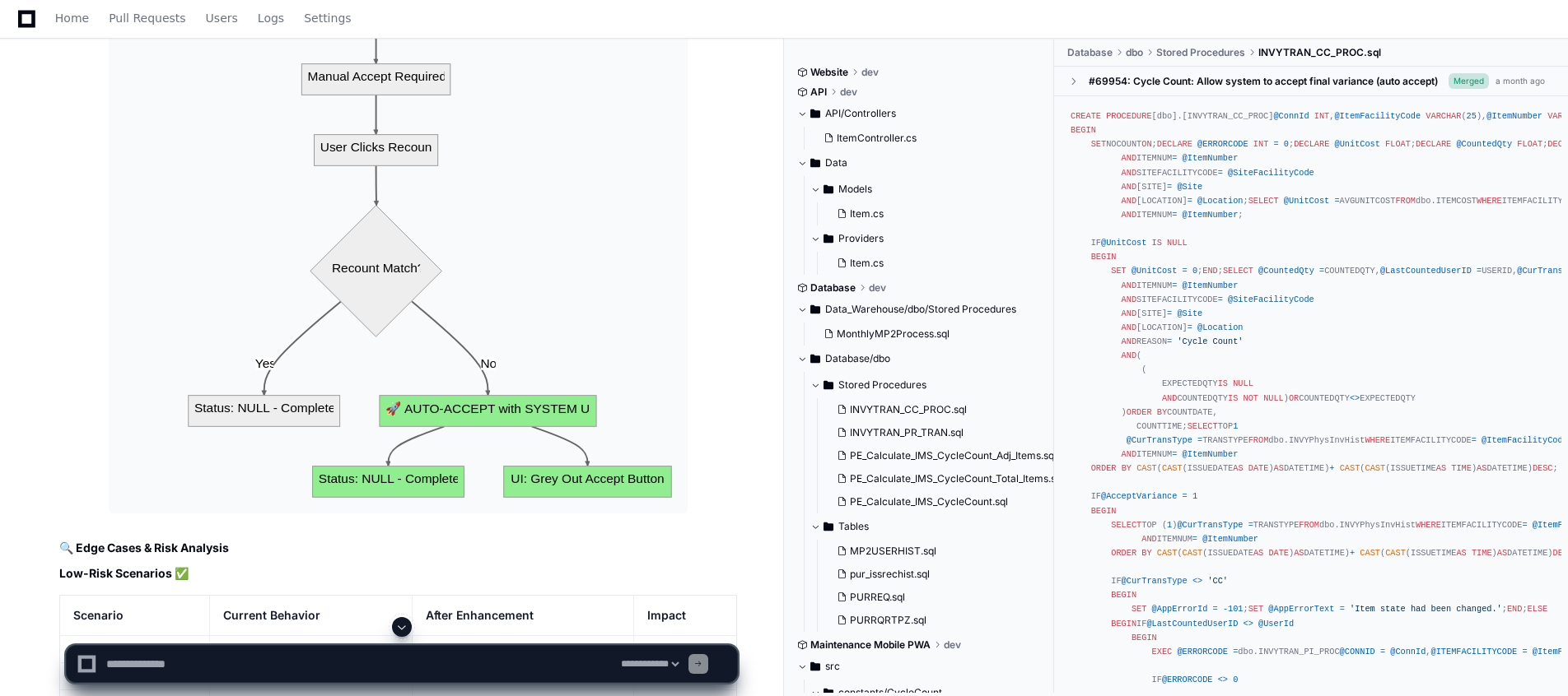
scroll to position [14744, 0]
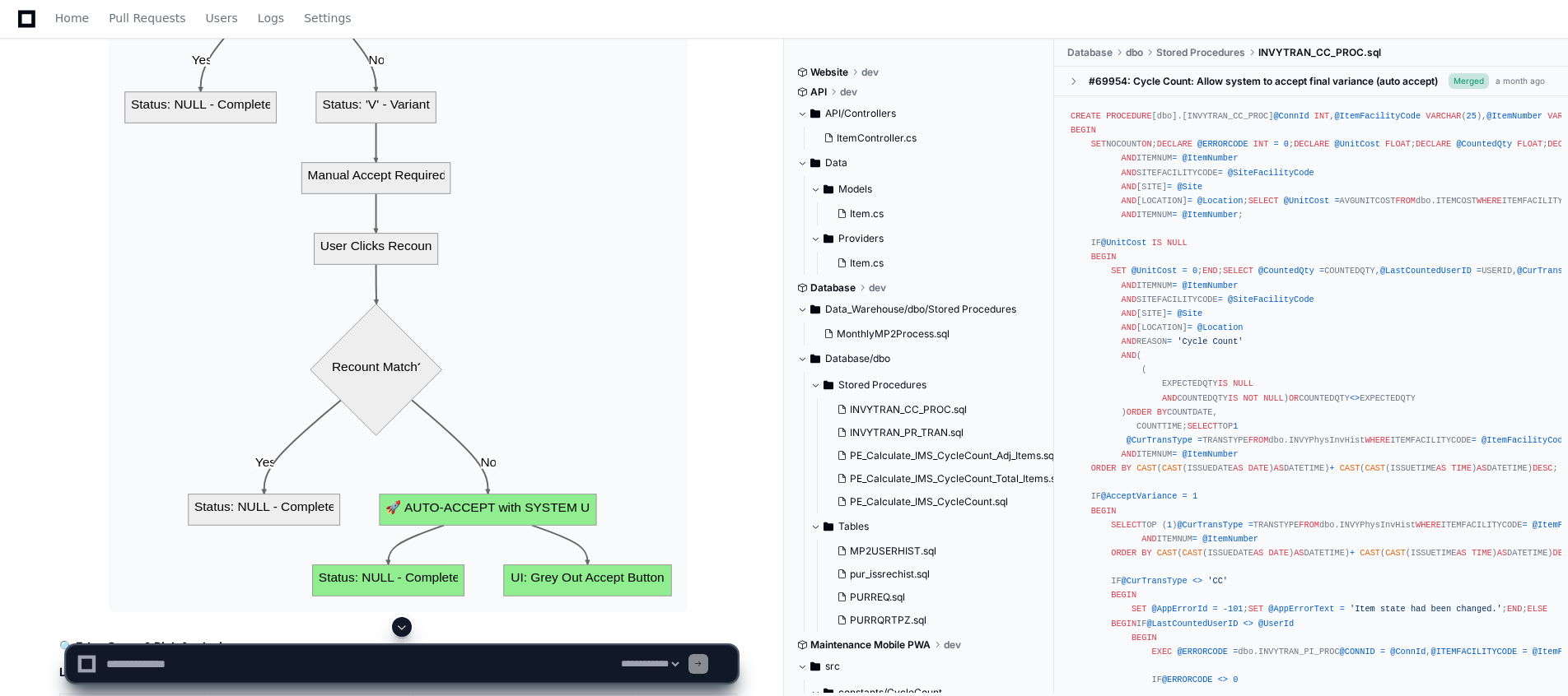
scroll to position [14646, 0]
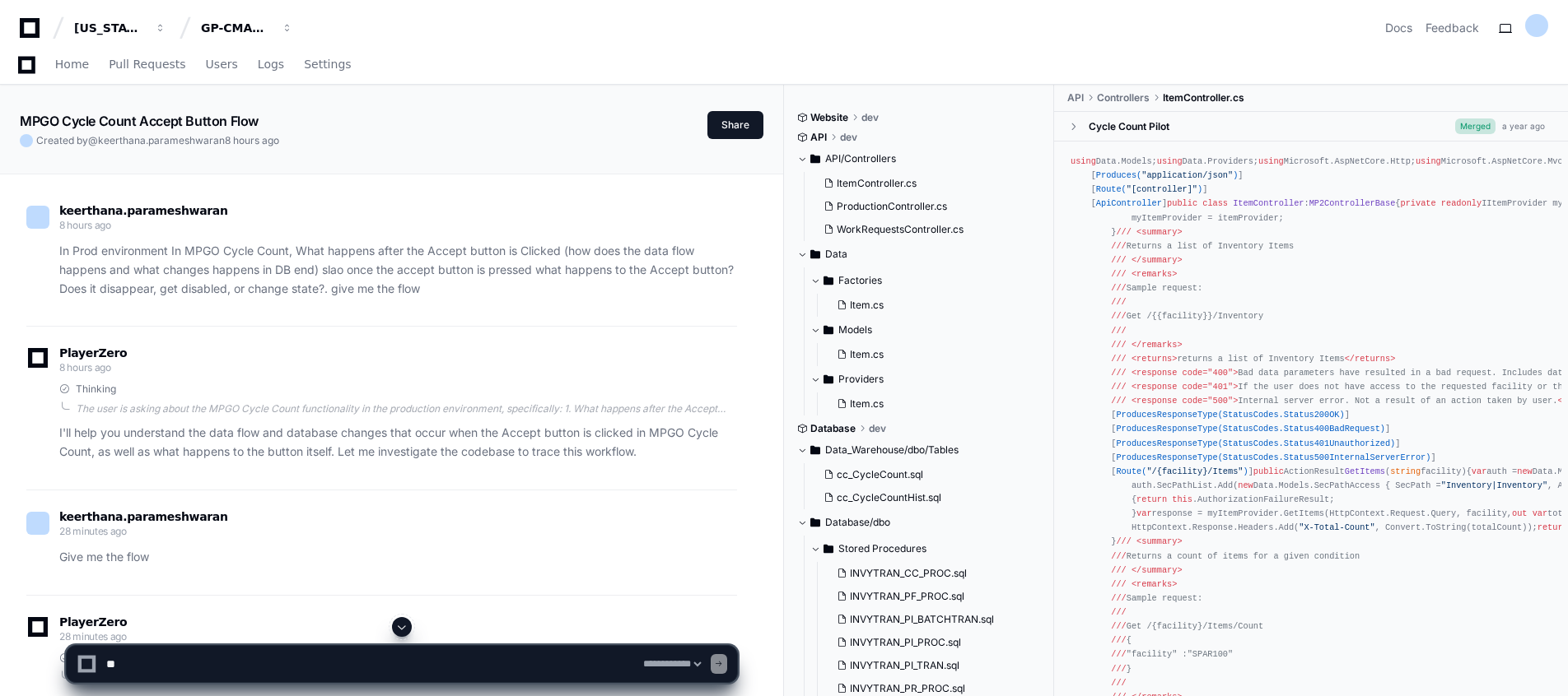
select select "*********"
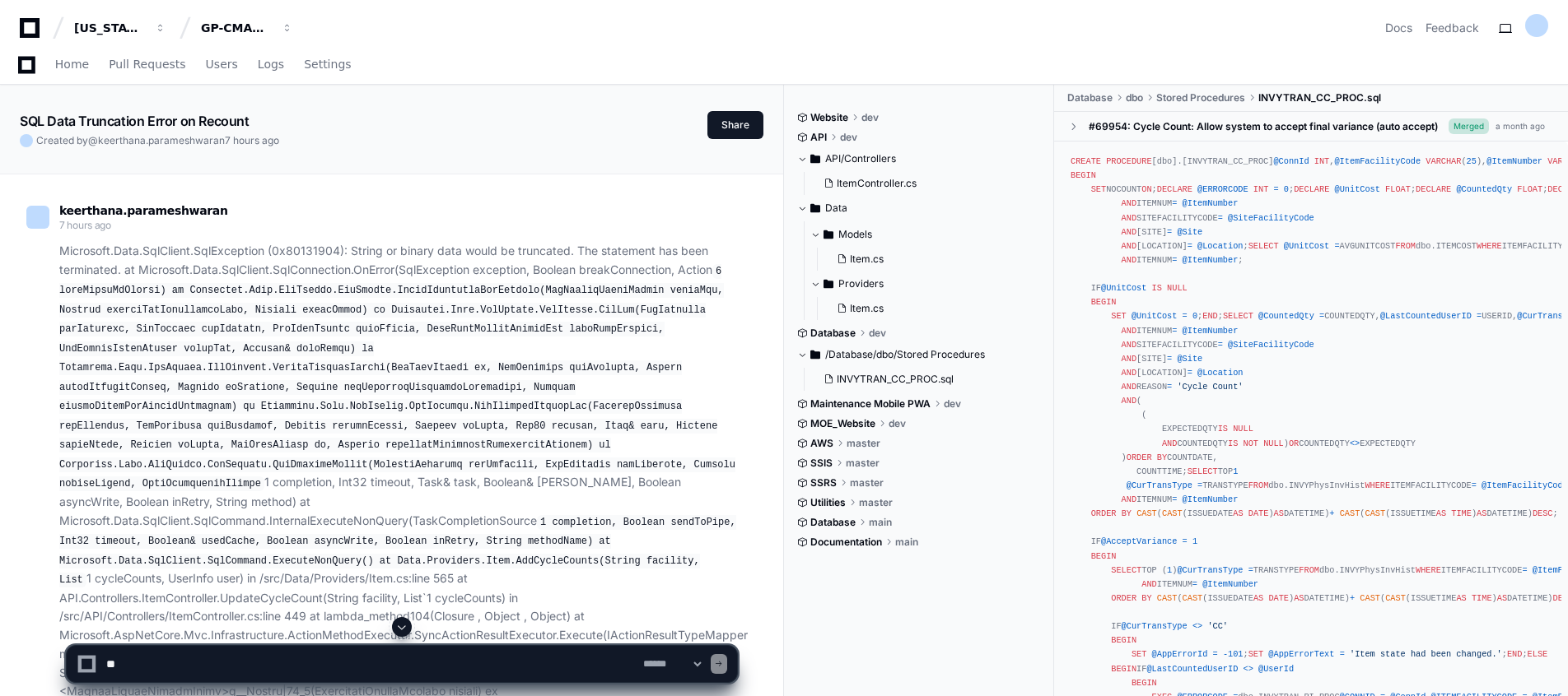
scroll to position [3469, 0]
